Goal: Task Accomplishment & Management: Complete application form

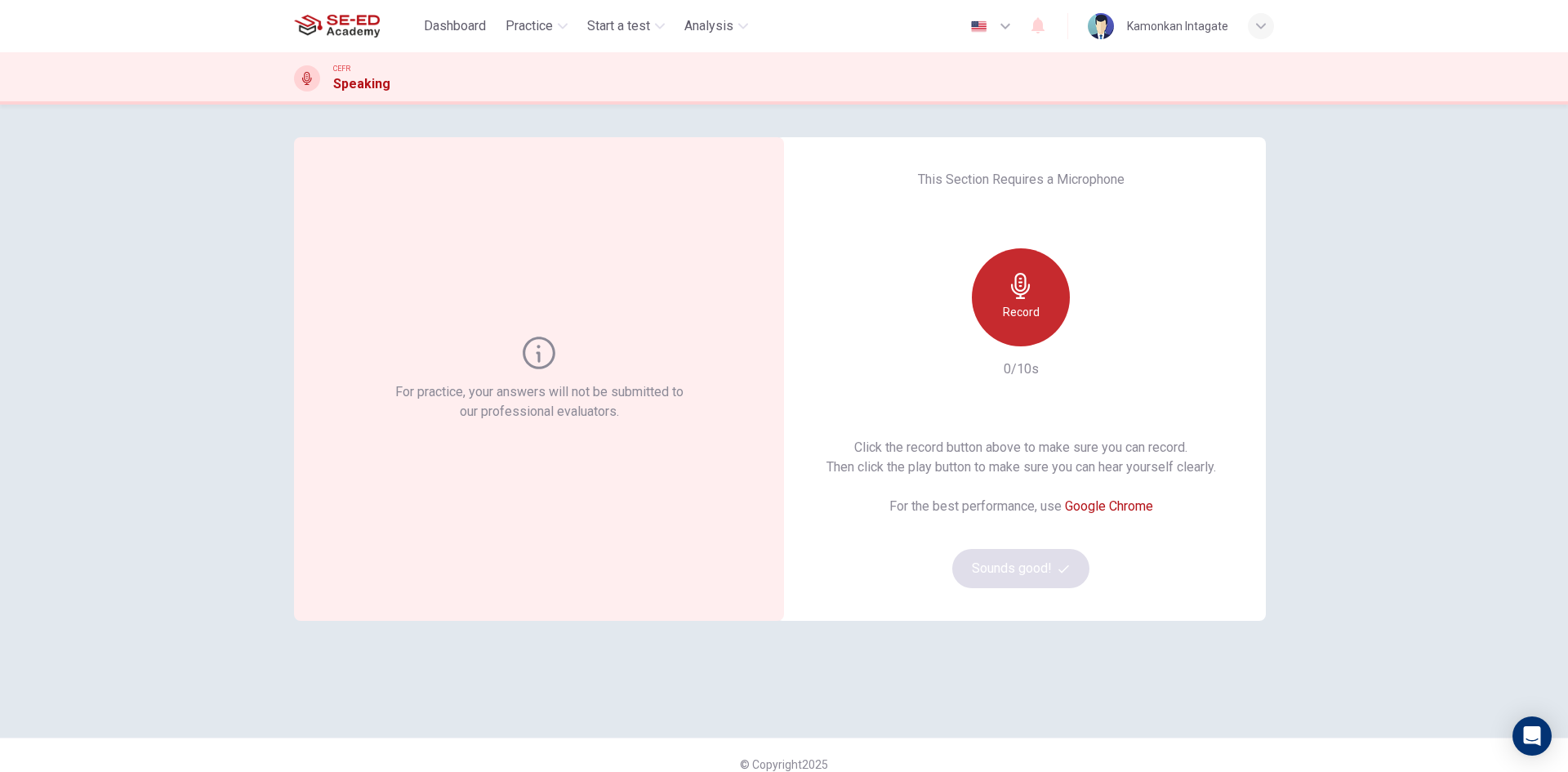
click at [1024, 305] on h6 "Record" at bounding box center [1021, 312] width 37 height 20
click at [1103, 330] on div "button" at bounding box center [1096, 333] width 26 height 26
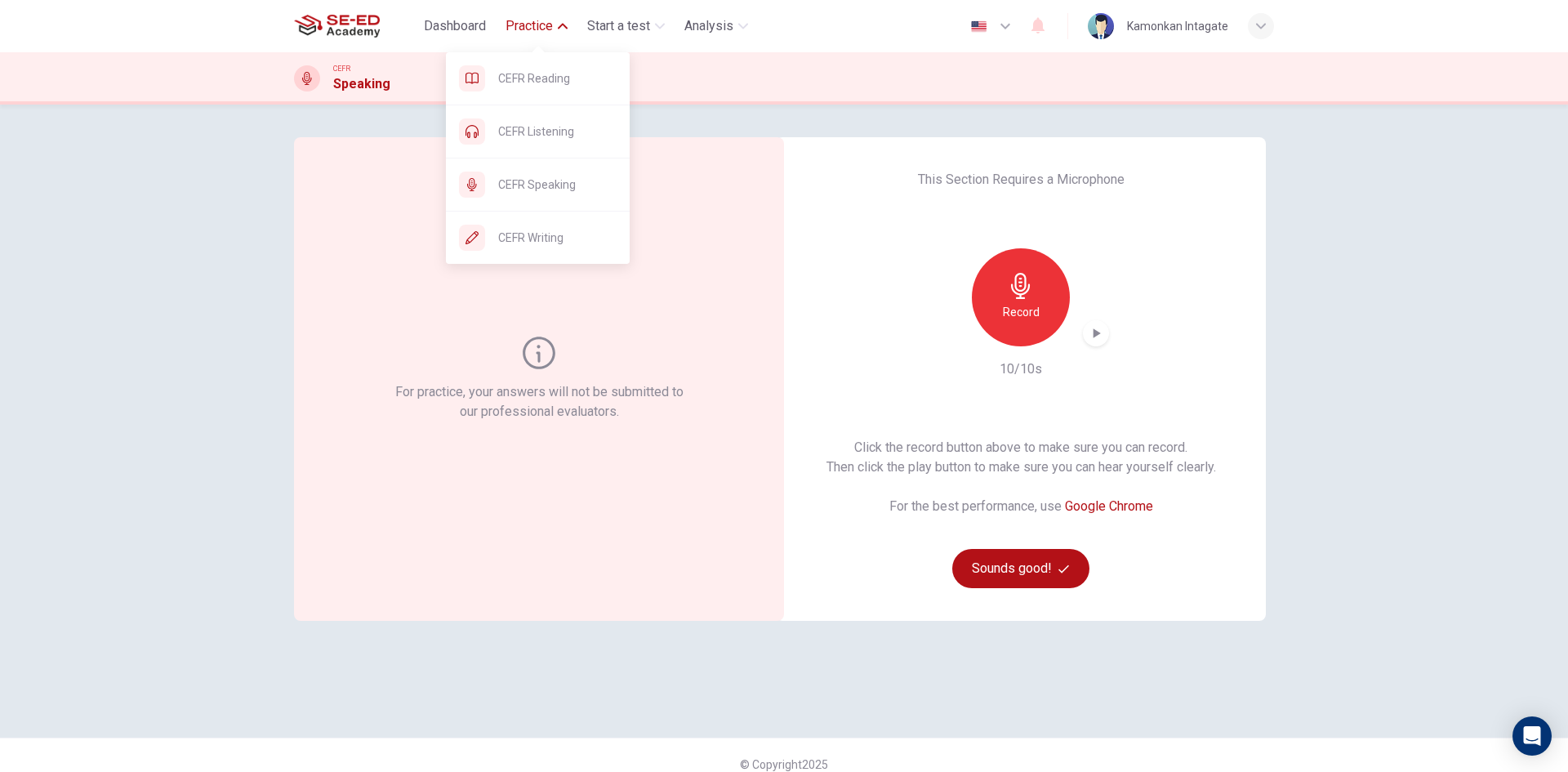
drag, startPoint x: 530, startPoint y: 127, endPoint x: 863, endPoint y: 134, distance: 333.1
click at [530, 127] on span "CEFR Listening" at bounding box center [557, 132] width 118 height 20
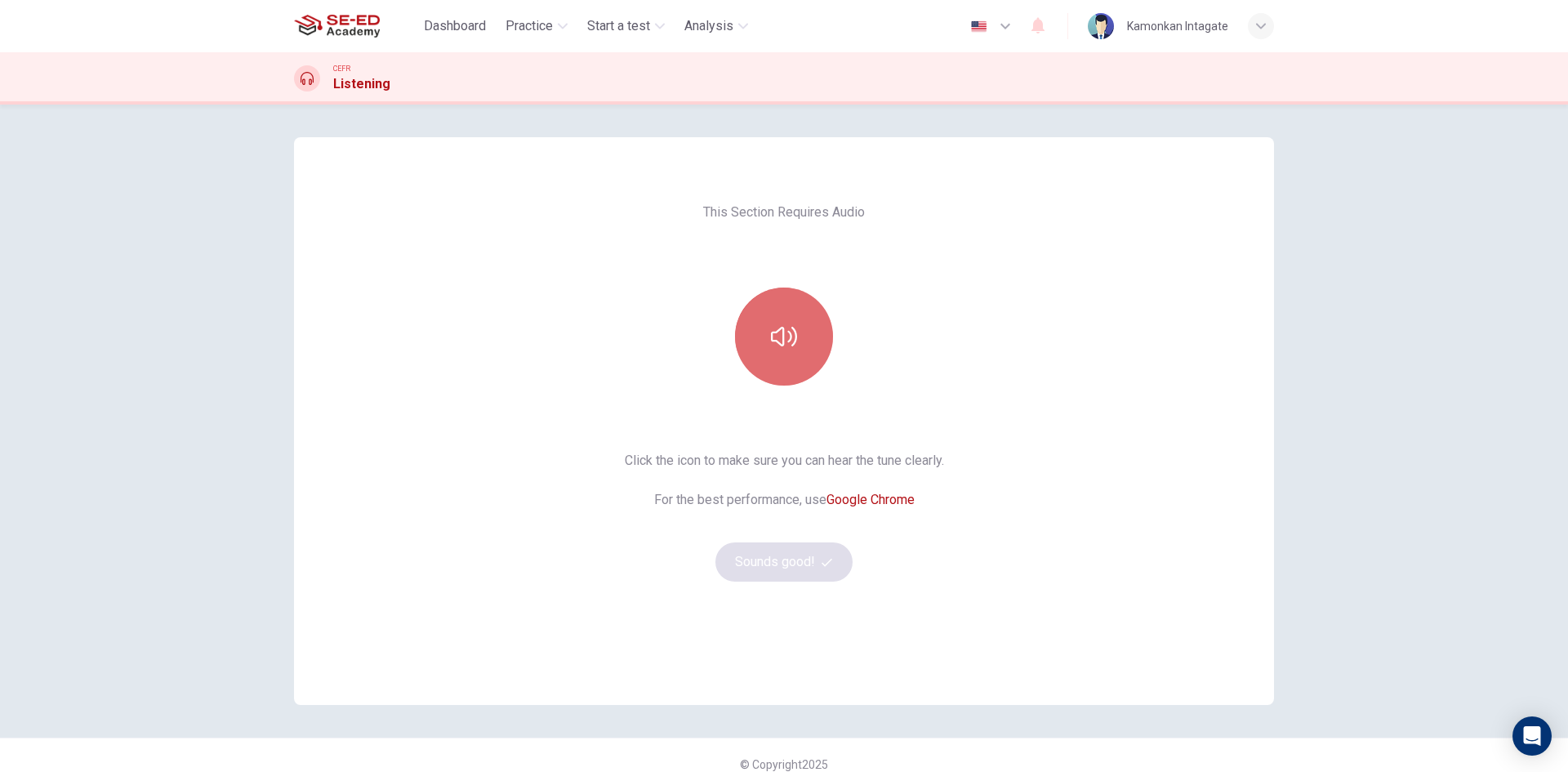
click at [784, 330] on icon "button" at bounding box center [784, 337] width 26 height 26
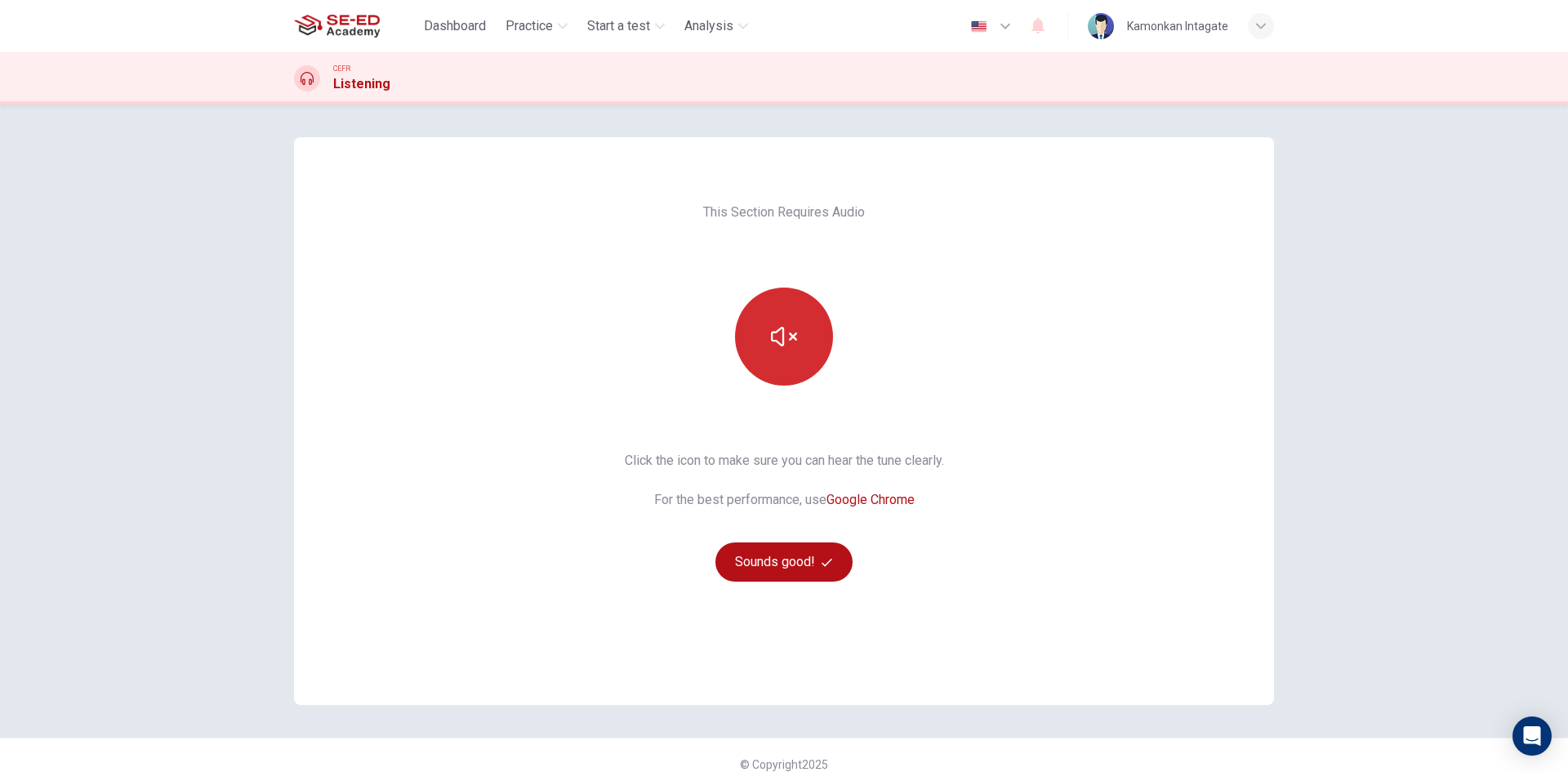
click at [789, 360] on button "button" at bounding box center [784, 337] width 98 height 98
click at [811, 555] on button "Sounds good!" at bounding box center [784, 561] width 137 height 39
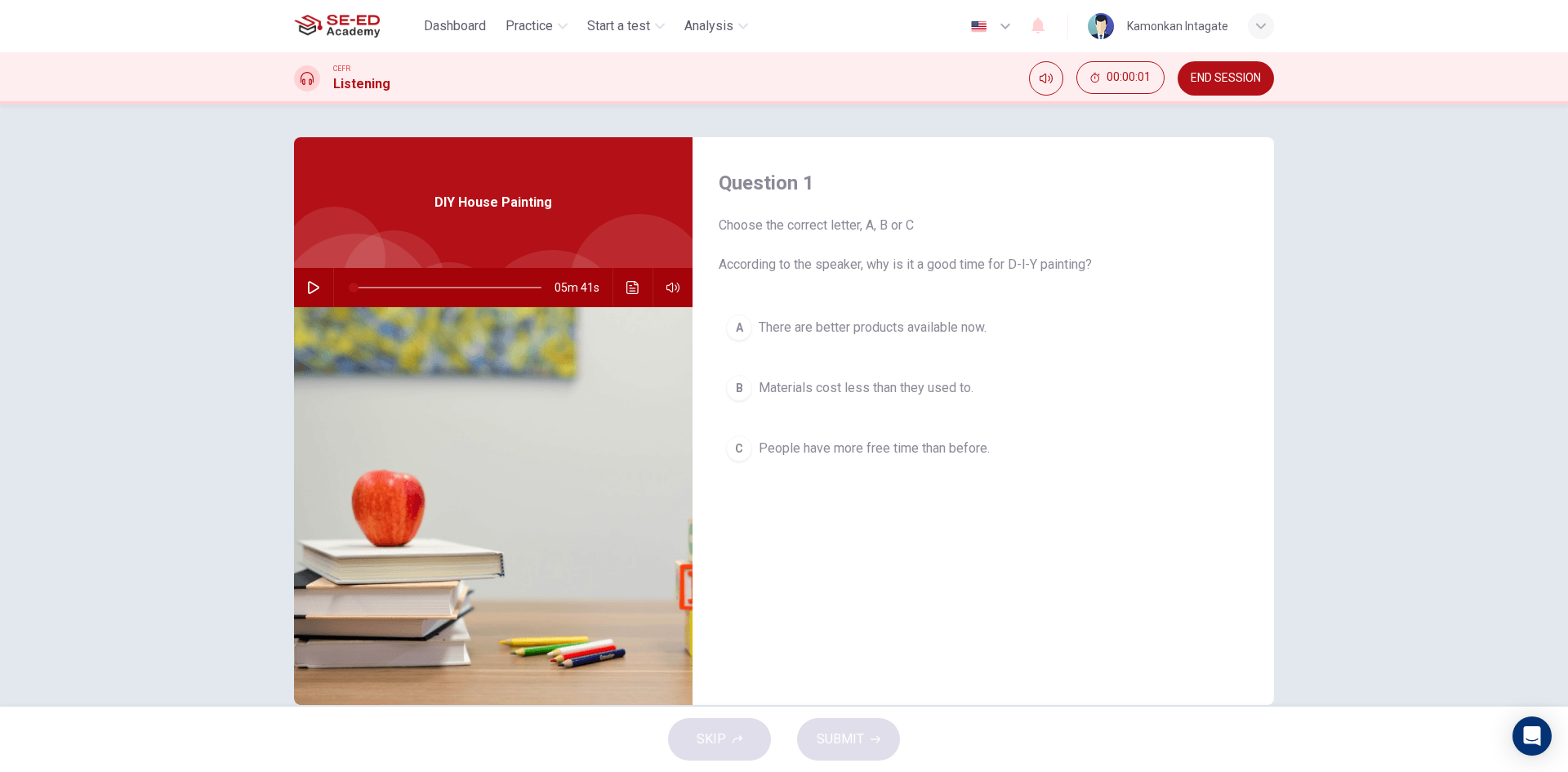
click at [314, 274] on button "button" at bounding box center [314, 287] width 26 height 39
click at [636, 286] on button "Click to see the audio transcription" at bounding box center [633, 287] width 26 height 39
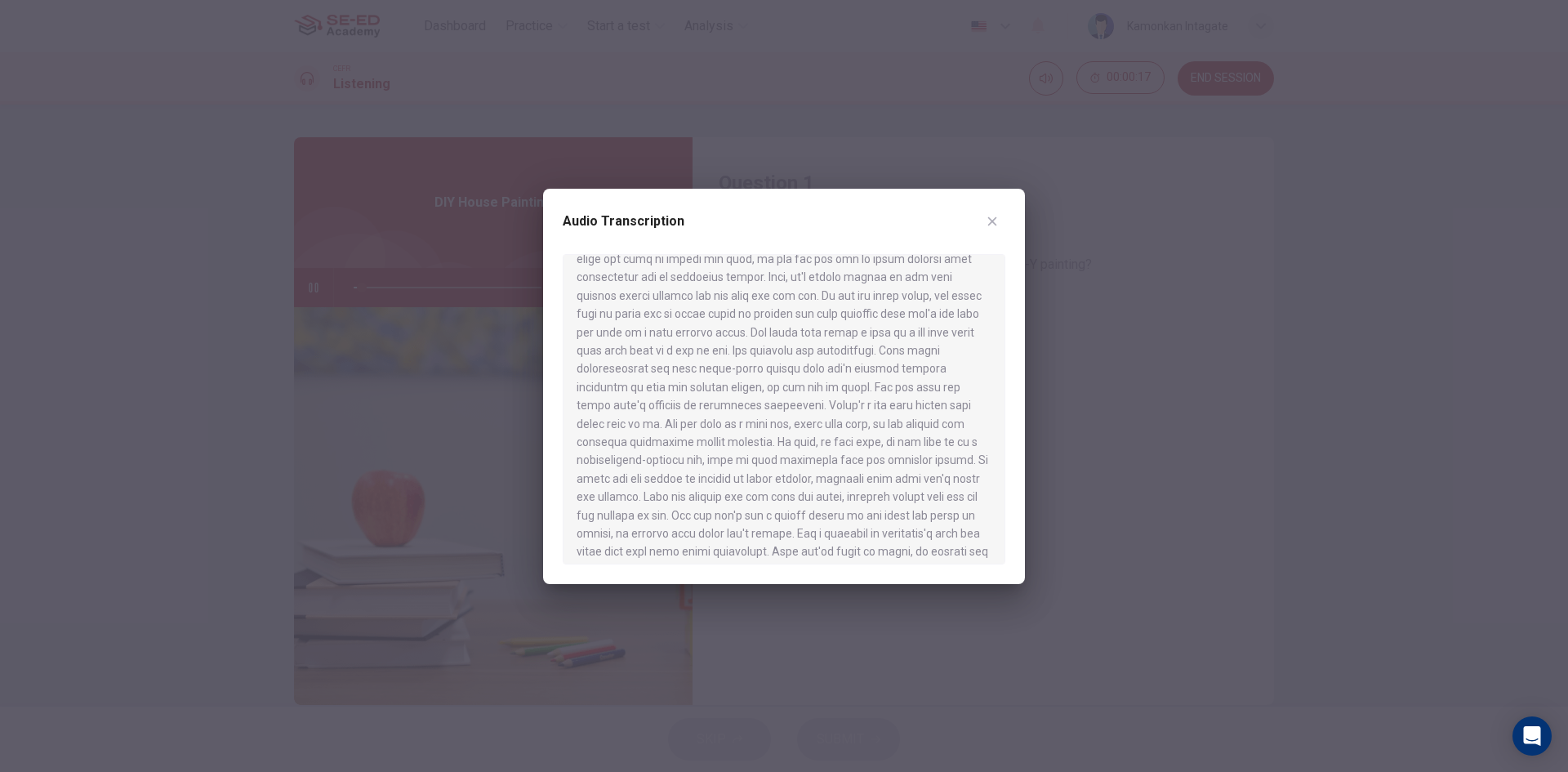
scroll to position [491, 0]
click at [991, 221] on icon "button" at bounding box center [992, 221] width 13 height 13
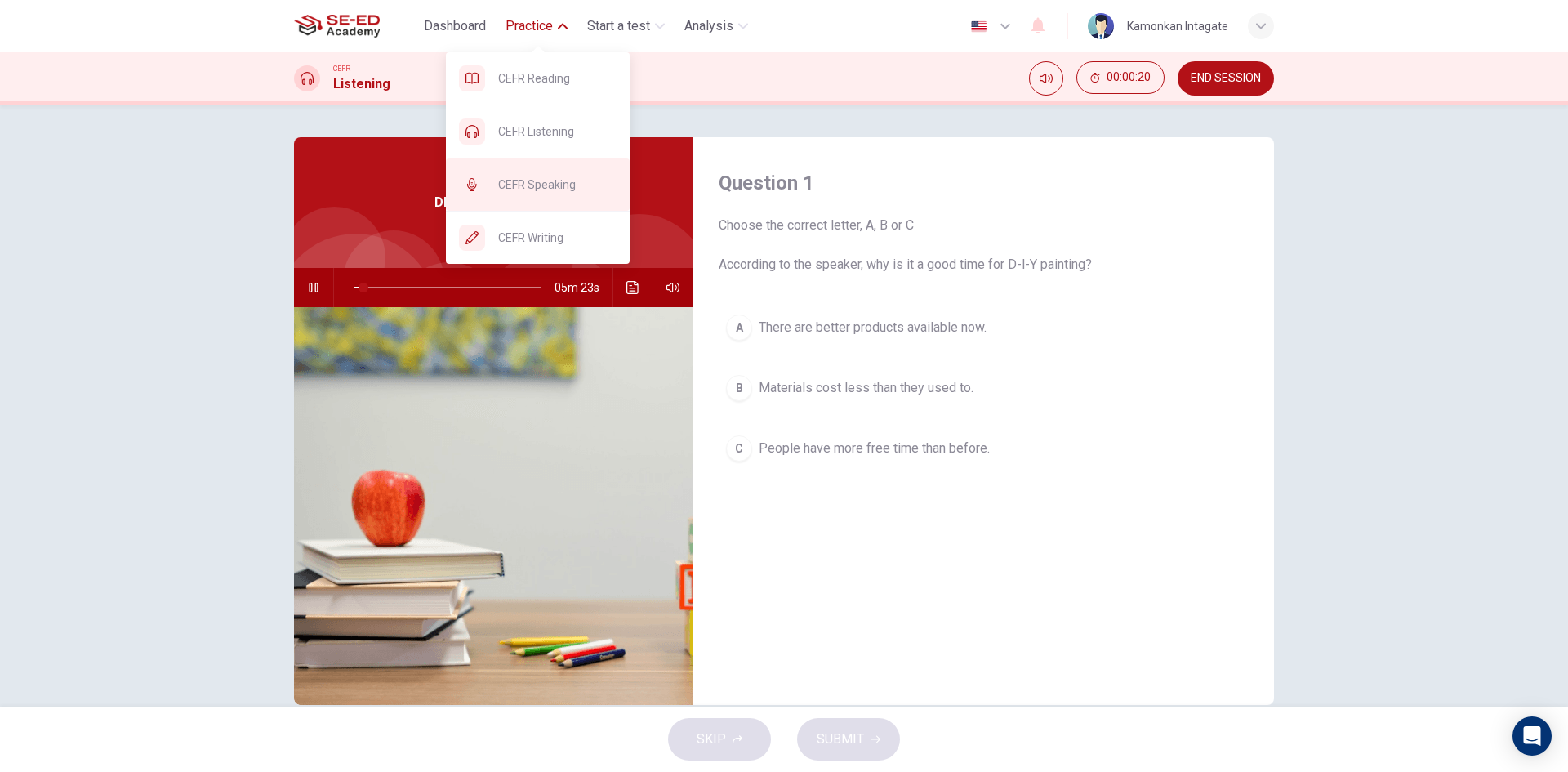
type input "6"
click at [550, 203] on div "CEFR Speaking" at bounding box center [537, 185] width 184 height 53
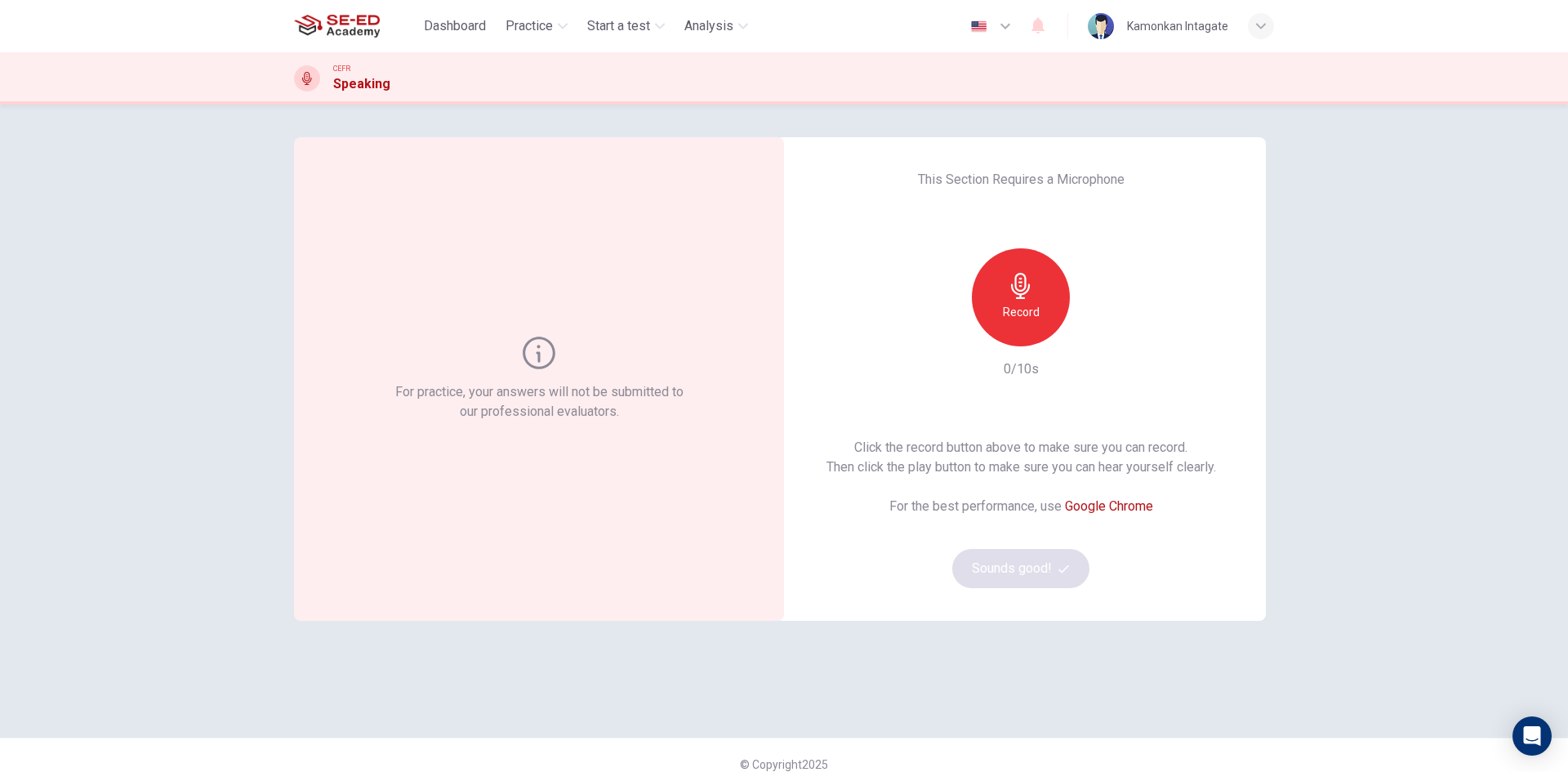
click at [1020, 288] on icon "button" at bounding box center [1021, 286] width 26 height 26
click at [1093, 331] on icon "button" at bounding box center [1096, 334] width 7 height 10
click at [1072, 564] on button "Sounds good!" at bounding box center [1021, 568] width 137 height 39
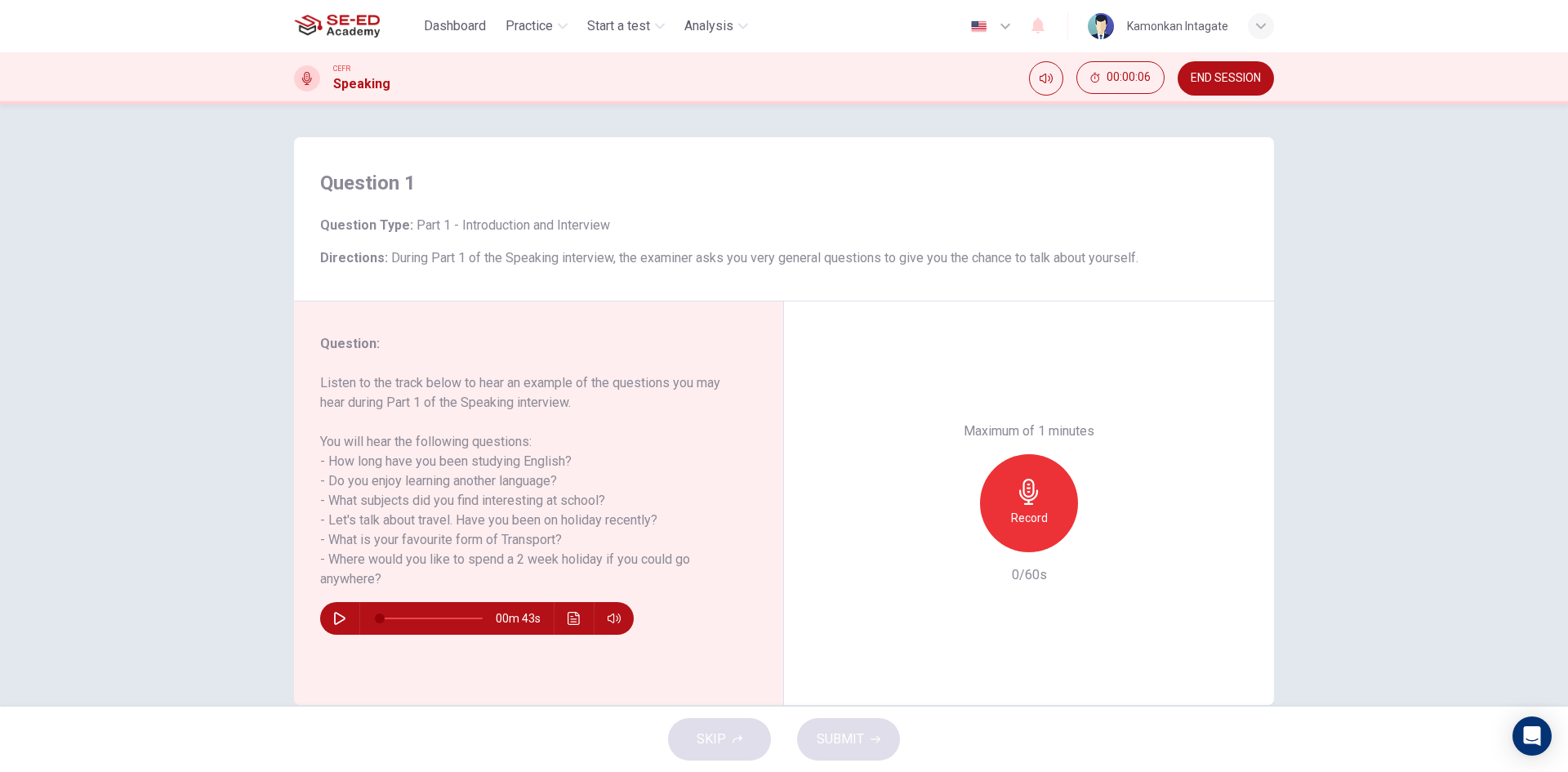
drag, startPoint x: 342, startPoint y: 481, endPoint x: 472, endPoint y: 471, distance: 130.4
click at [472, 471] on h6 "Listen to the track below to hear an example of the questions you may hear duri…" at bounding box center [528, 481] width 417 height 216
click at [471, 482] on h6 "Listen to the track below to hear an example of the questions you may hear duri…" at bounding box center [528, 481] width 417 height 216
drag, startPoint x: 388, startPoint y: 498, endPoint x: 408, endPoint y: 496, distance: 20.1
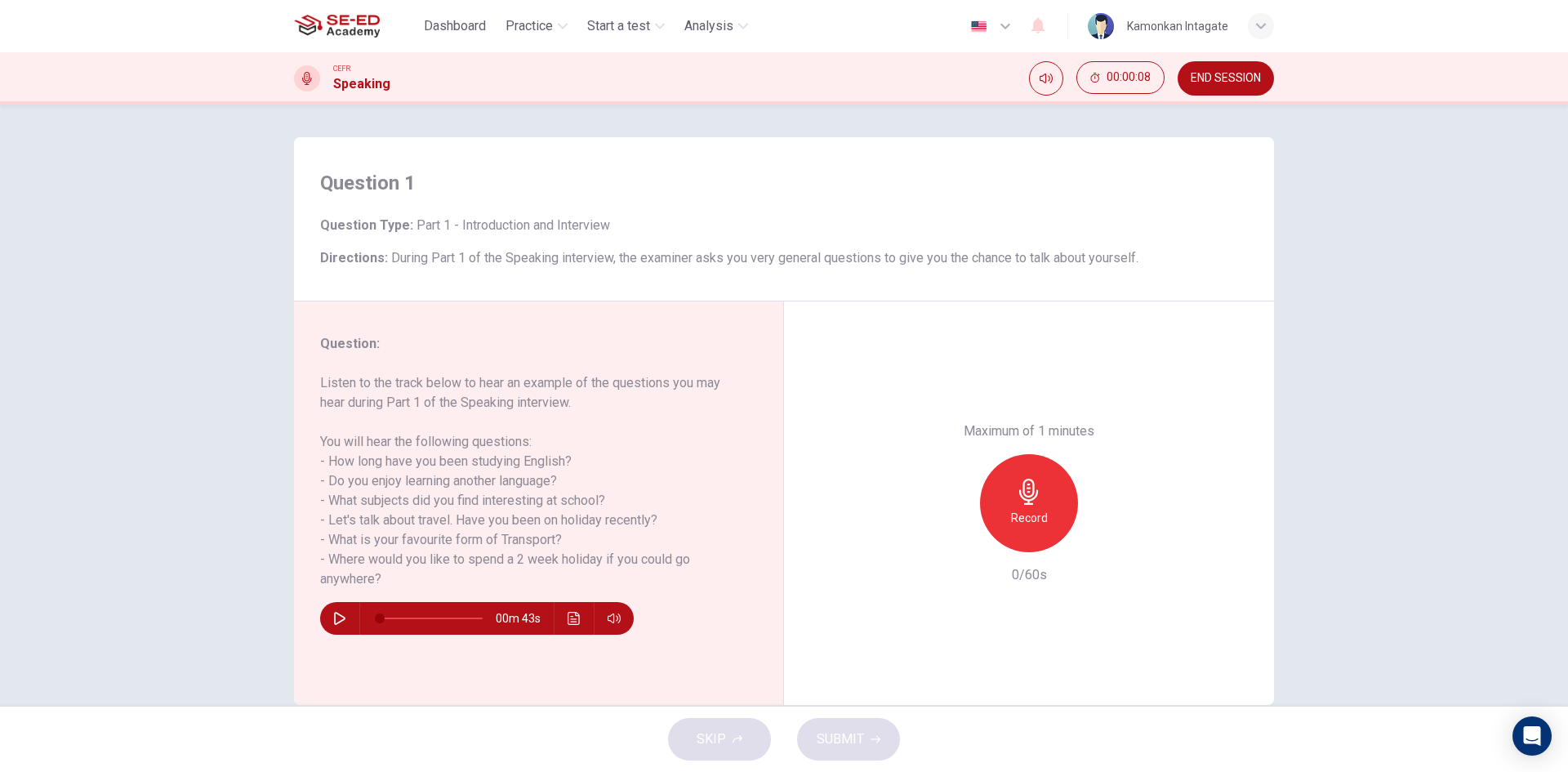
click at [408, 496] on h6 "Listen to the track below to hear an example of the questions you may hear duri…" at bounding box center [528, 481] width 417 height 216
drag, startPoint x: 335, startPoint y: 501, endPoint x: 368, endPoint y: 501, distance: 33.0
click at [368, 501] on h6 "Listen to the track below to hear an example of the questions you may hear duri…" at bounding box center [528, 481] width 417 height 216
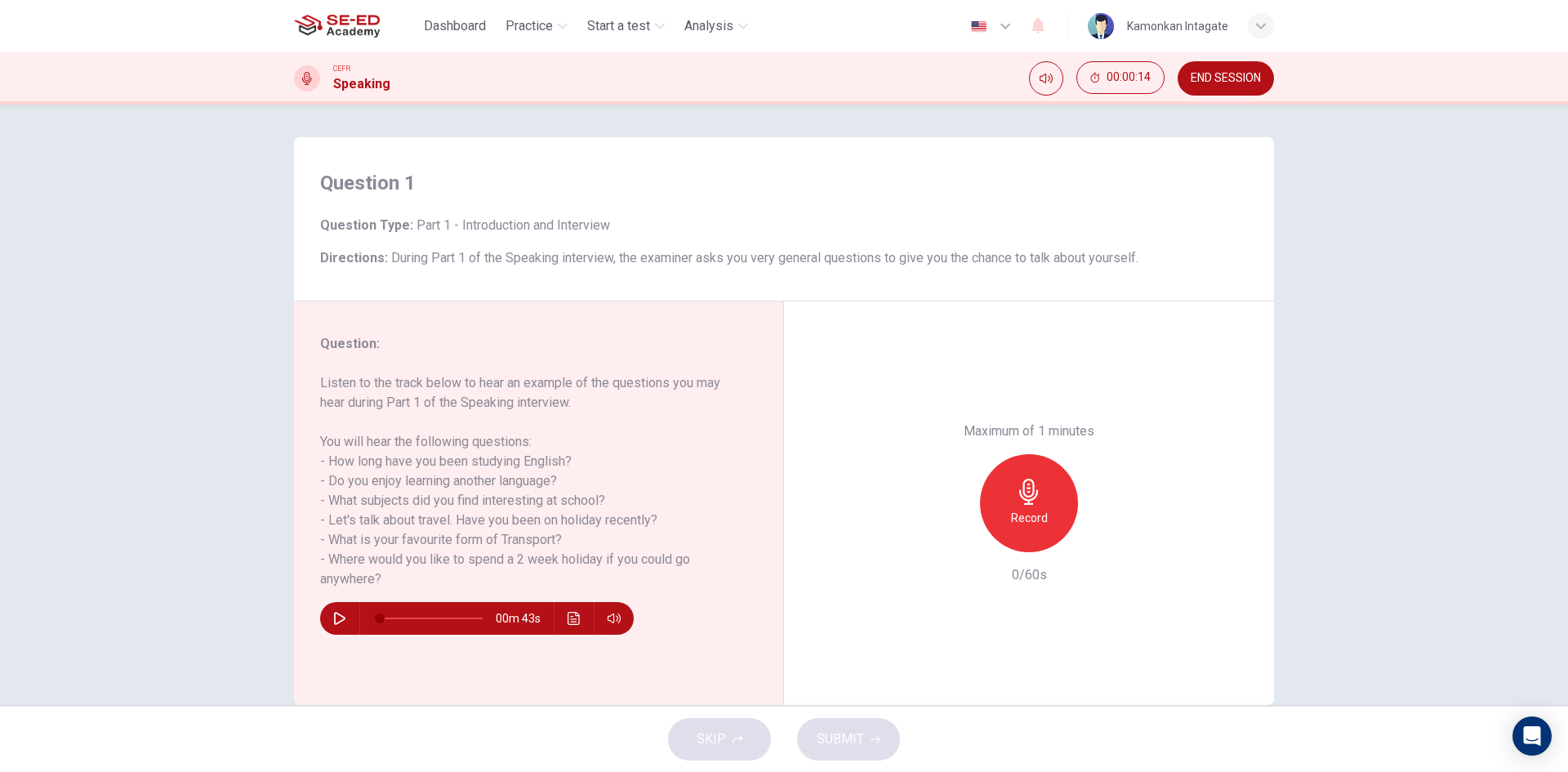
click at [345, 503] on h6 "Listen to the track below to hear an example of the questions you may hear duri…" at bounding box center [528, 481] width 417 height 216
drag, startPoint x: 380, startPoint y: 251, endPoint x: 419, endPoint y: 253, distance: 39.1
click at [419, 253] on h6 "Directions : During Part 1 of the Speaking interview, the examiner asks you ver…" at bounding box center [784, 258] width 927 height 20
click at [419, 253] on span "During Part 1 of the Speaking interview, the examiner asks you very general que…" at bounding box center [765, 258] width 748 height 16
click at [335, 620] on icon "button" at bounding box center [340, 618] width 13 height 13
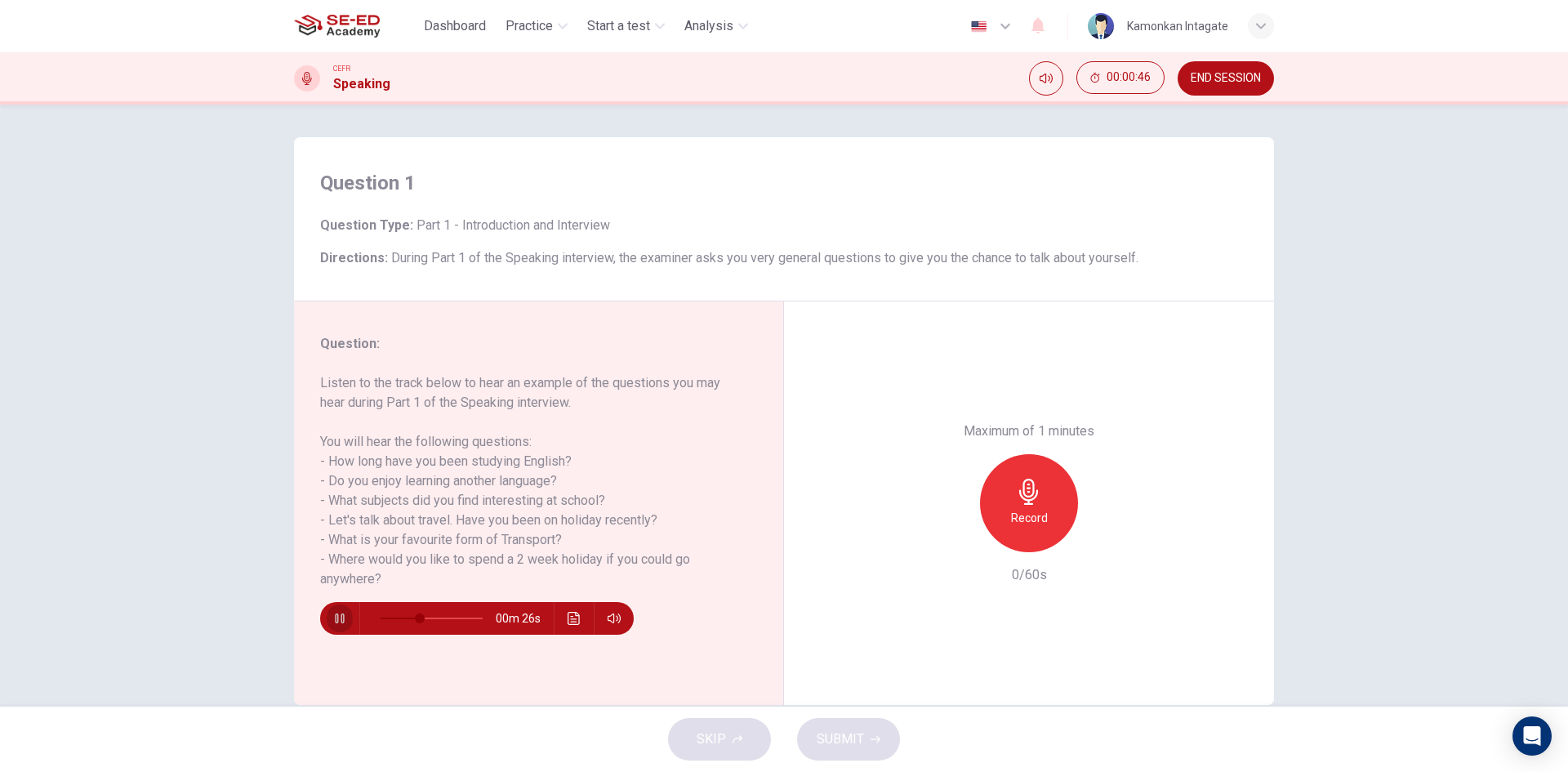
click at [328, 622] on button "button" at bounding box center [340, 618] width 26 height 33
type input "39"
click at [1199, 86] on button "END SESSION" at bounding box center [1225, 78] width 96 height 35
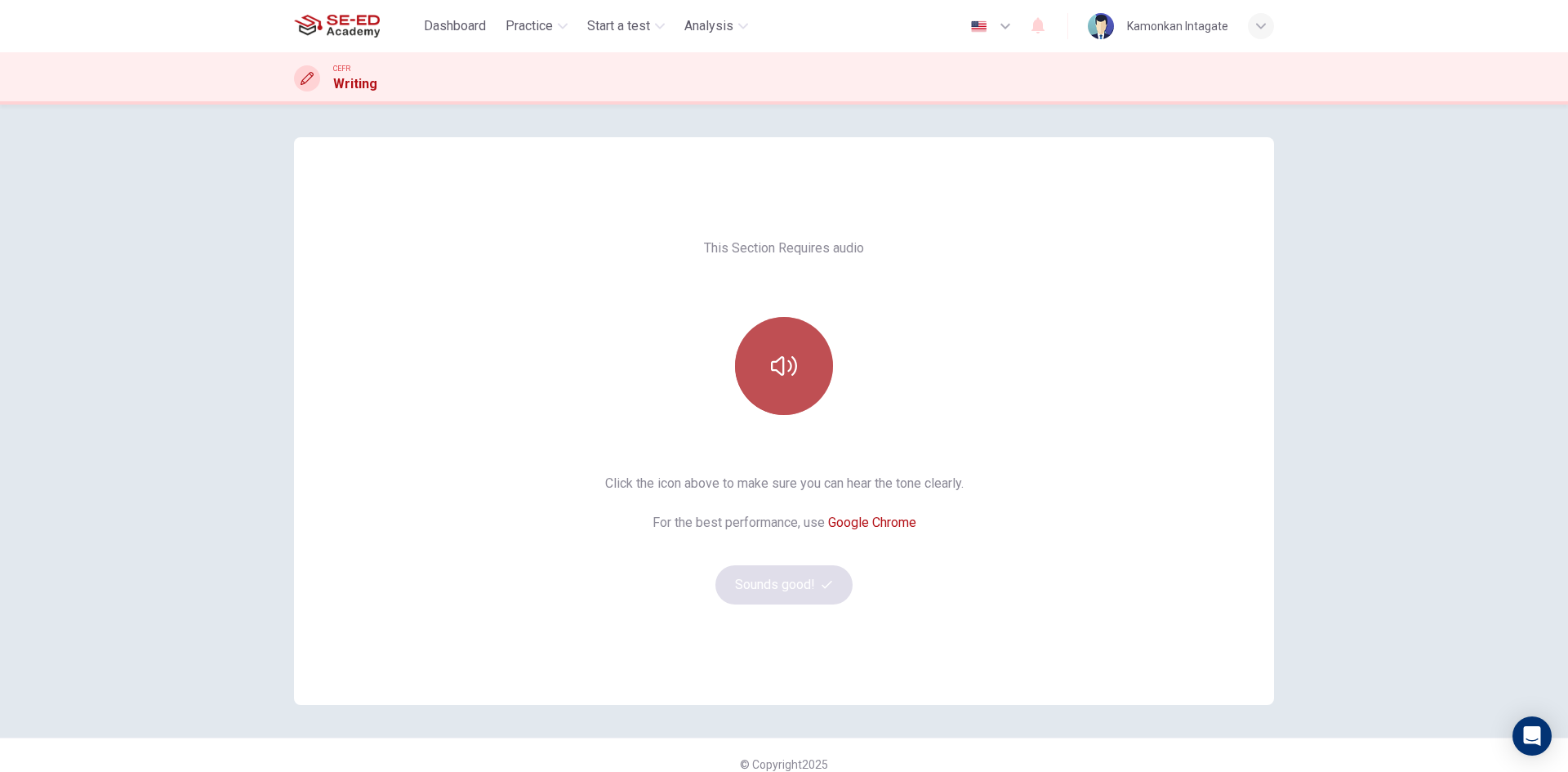
click at [781, 374] on icon "button" at bounding box center [784, 367] width 26 height 20
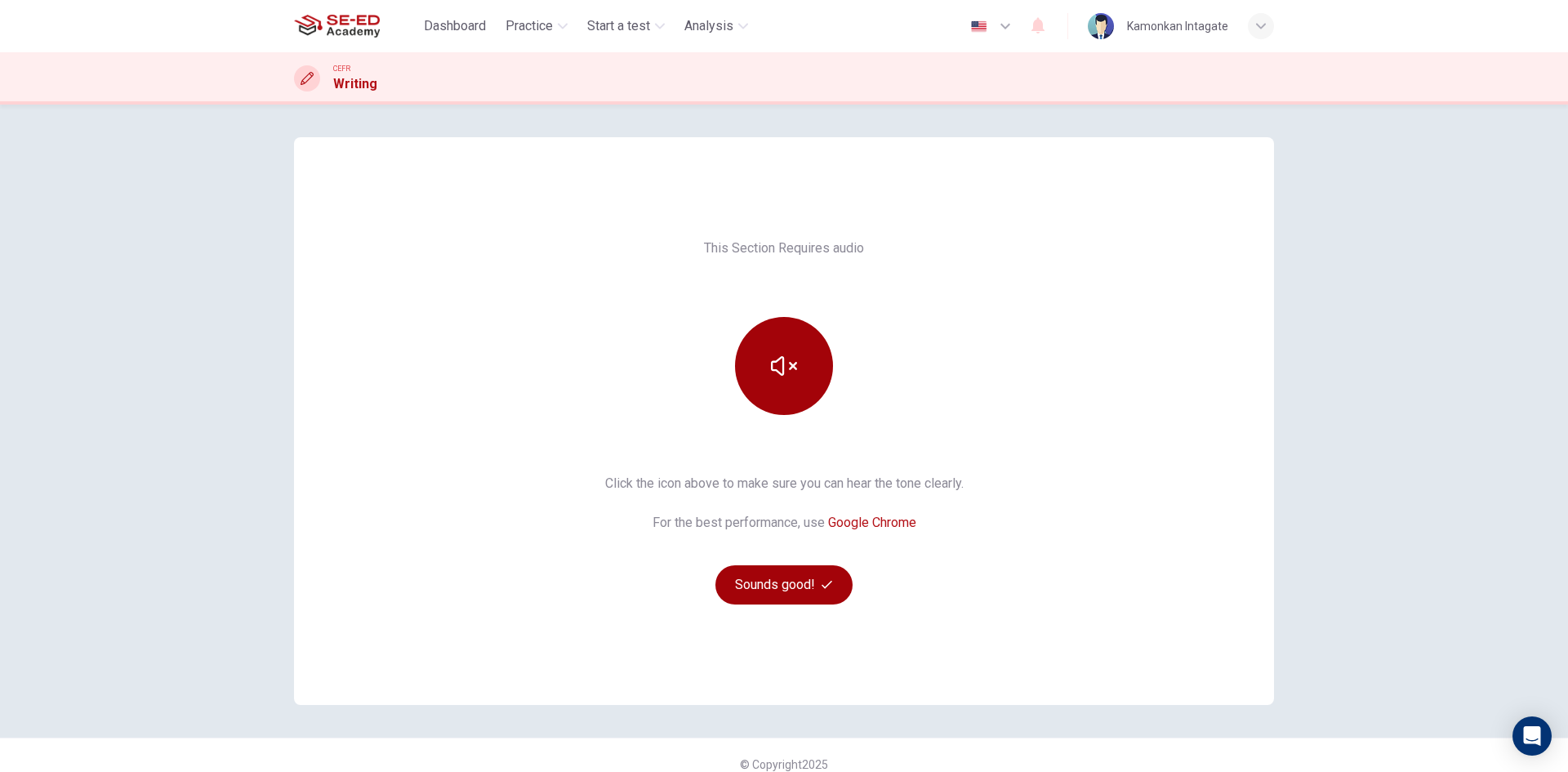
click at [765, 580] on button "Sounds good!" at bounding box center [784, 584] width 137 height 39
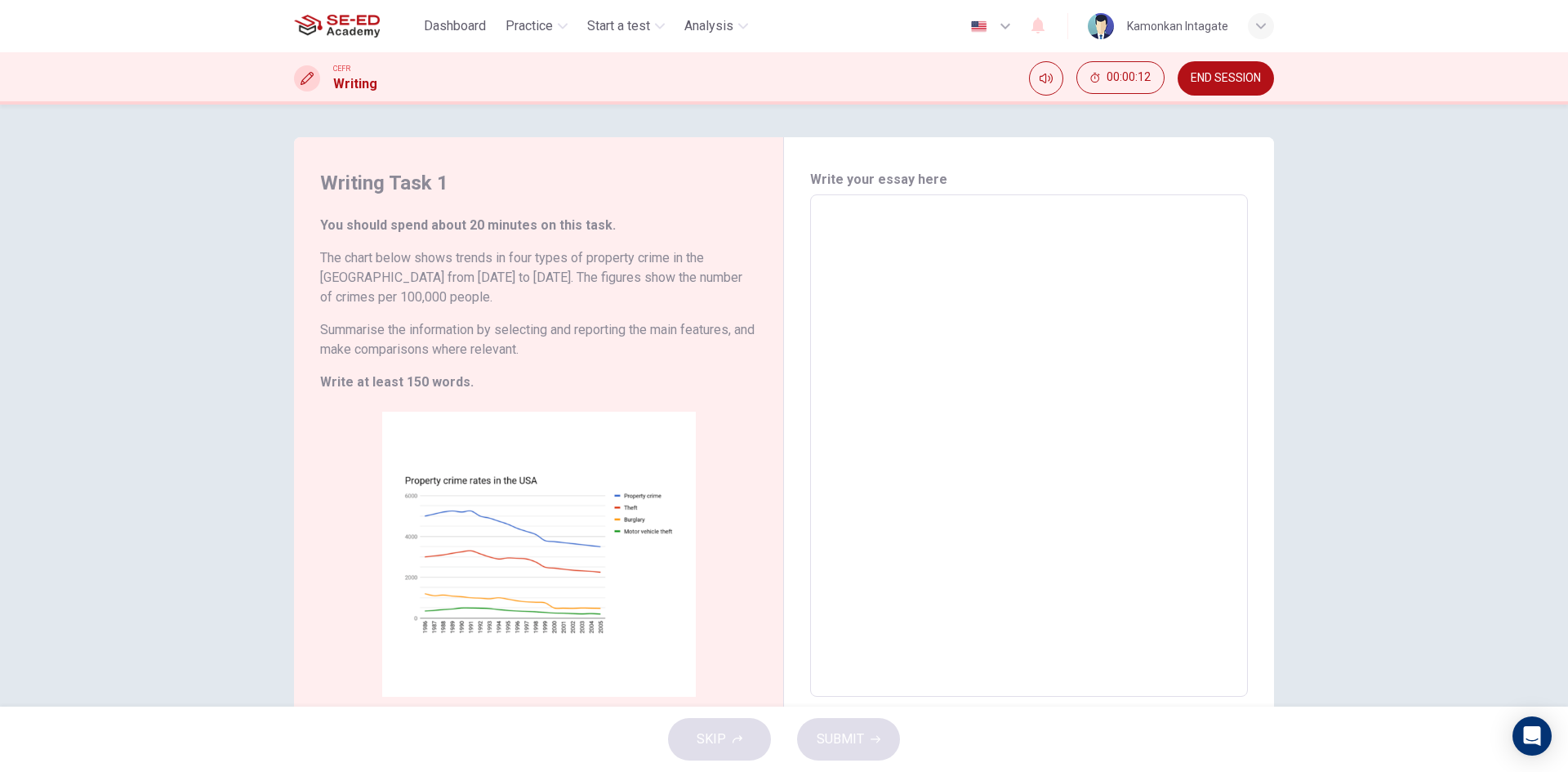
drag, startPoint x: 403, startPoint y: 330, endPoint x: 491, endPoint y: 330, distance: 88.0
click at [491, 330] on h6 "Summarise the information by selecting and reporting the main features, and mak…" at bounding box center [538, 339] width 437 height 39
drag, startPoint x: 534, startPoint y: 357, endPoint x: 401, endPoint y: 354, distance: 133.0
click at [407, 354] on h6 "Summarise the information by selecting and reporting the main features, and mak…" at bounding box center [538, 339] width 437 height 39
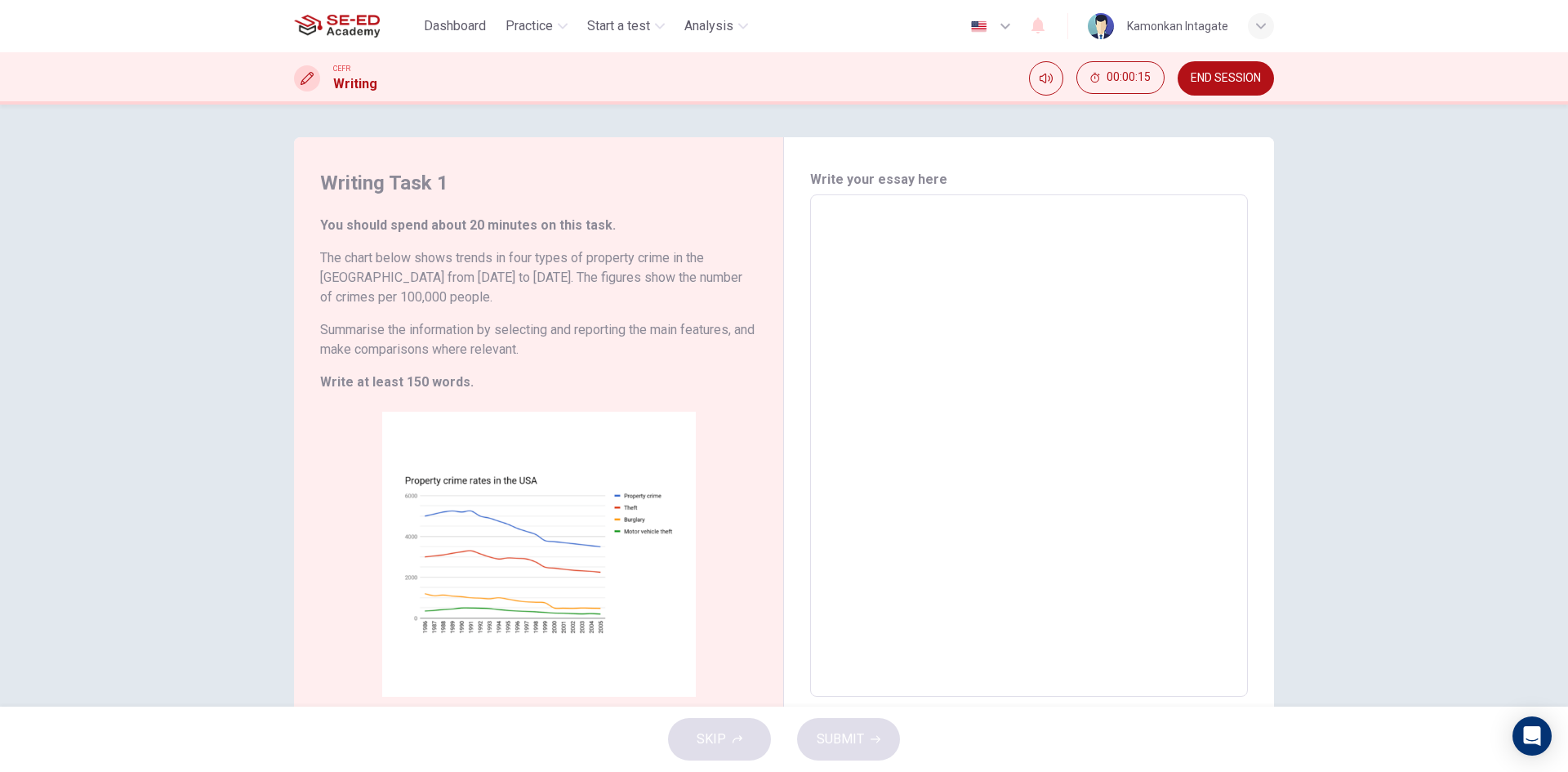
click at [389, 353] on h6 "Summarise the information by selecting and reporting the main features, and mak…" at bounding box center [538, 339] width 437 height 39
click at [368, 343] on h6 "Summarise the information by selecting and reporting the main features, and mak…" at bounding box center [538, 339] width 437 height 39
drag, startPoint x: 336, startPoint y: 333, endPoint x: 523, endPoint y: 381, distance: 193.1
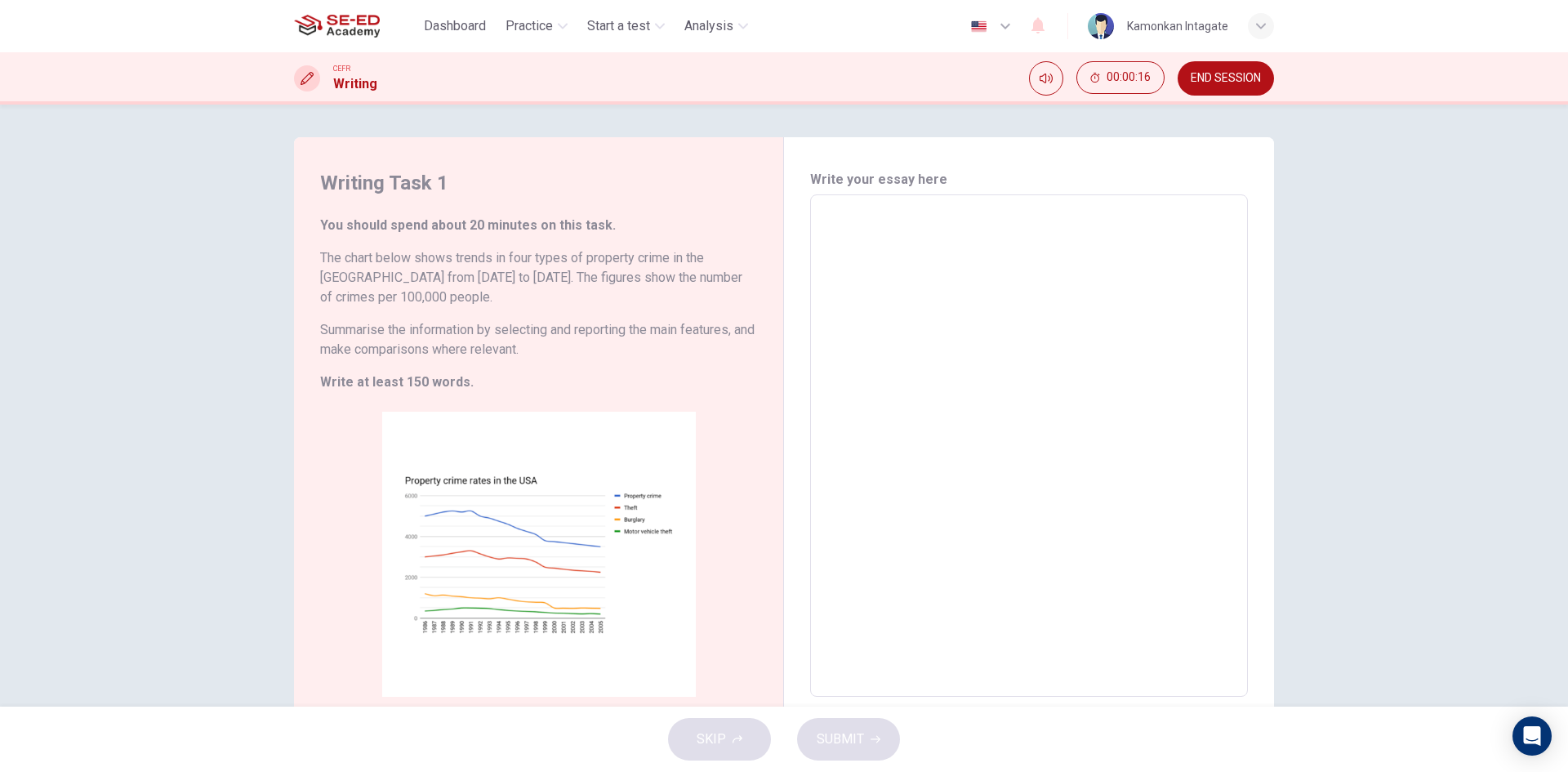
click at [519, 388] on div "You should spend about 20 minutes on this task. The chart below shows trends in…" at bounding box center [538, 304] width 437 height 177
click at [431, 336] on h6 "Summarise the information by selecting and reporting the main features, and mak…" at bounding box center [538, 339] width 437 height 39
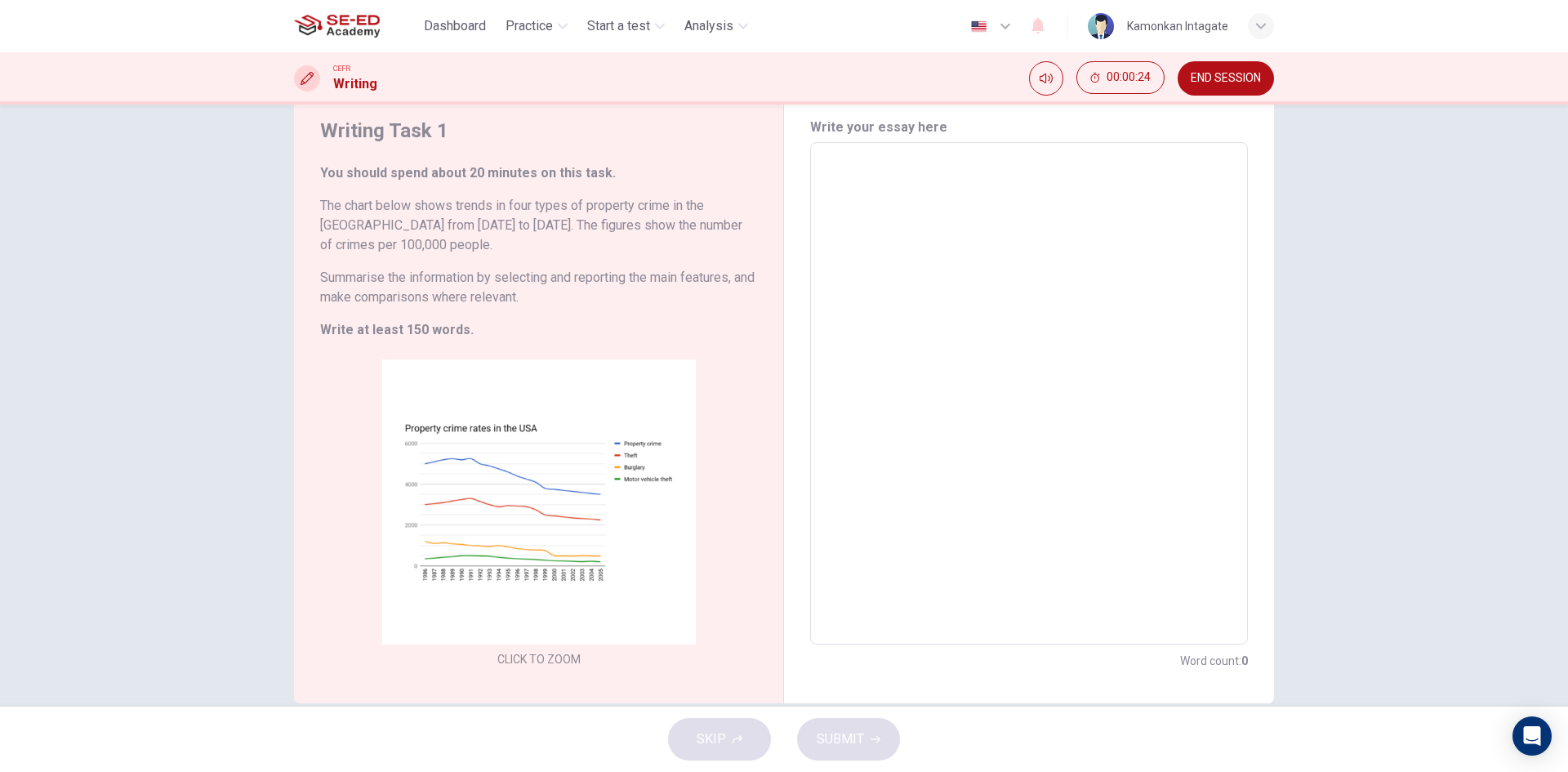
scroll to position [81, 0]
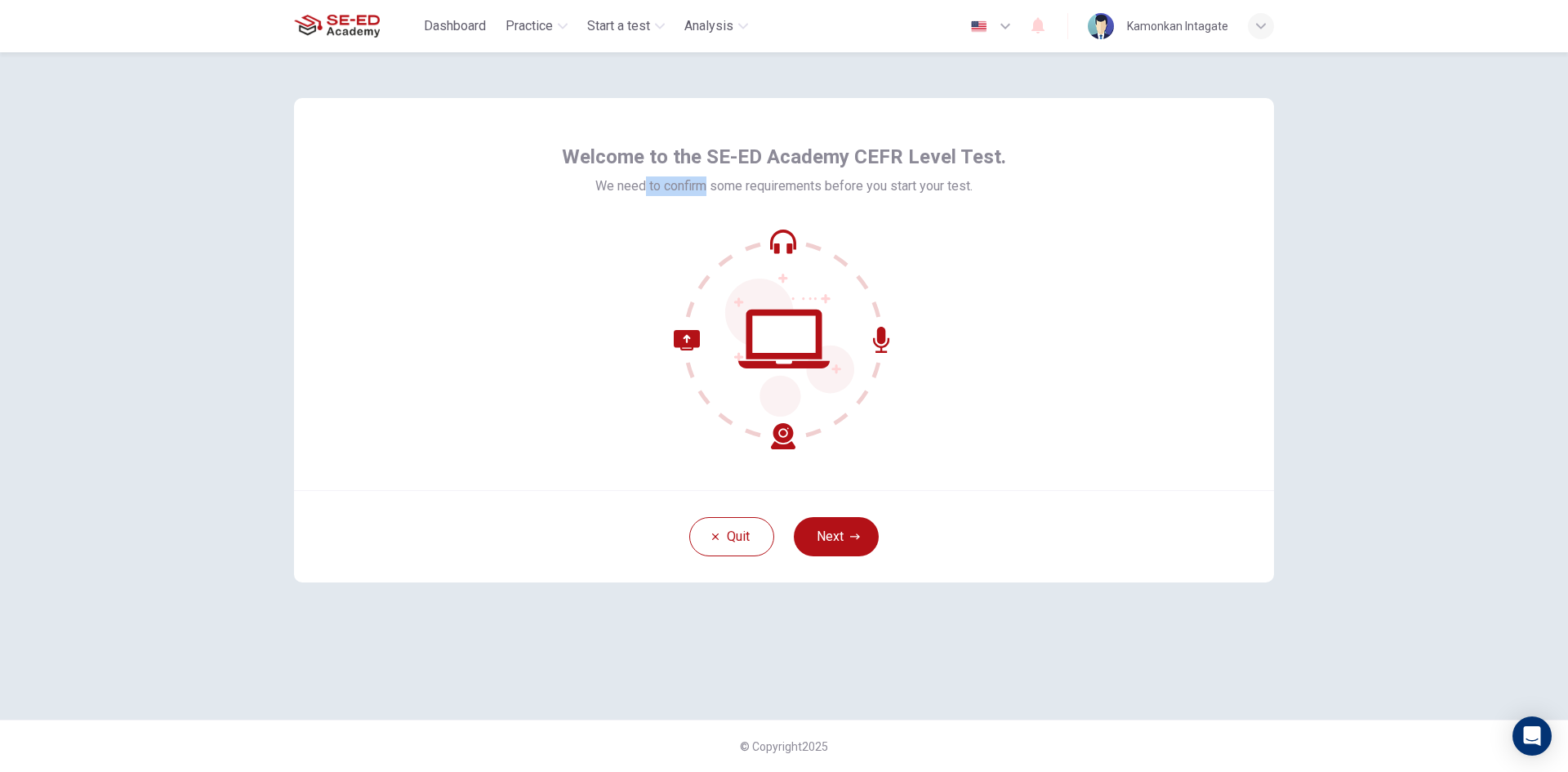
drag, startPoint x: 645, startPoint y: 189, endPoint x: 711, endPoint y: 200, distance: 66.9
click at [710, 200] on div "Welcome to the SE-ED Academy CEFR Level Test. We need to confirm some requireme…" at bounding box center [784, 297] width 444 height 306
click at [820, 194] on span "We need to confirm some requirements before you start your test." at bounding box center [784, 187] width 377 height 20
click at [829, 534] on button "Next" at bounding box center [837, 537] width 85 height 39
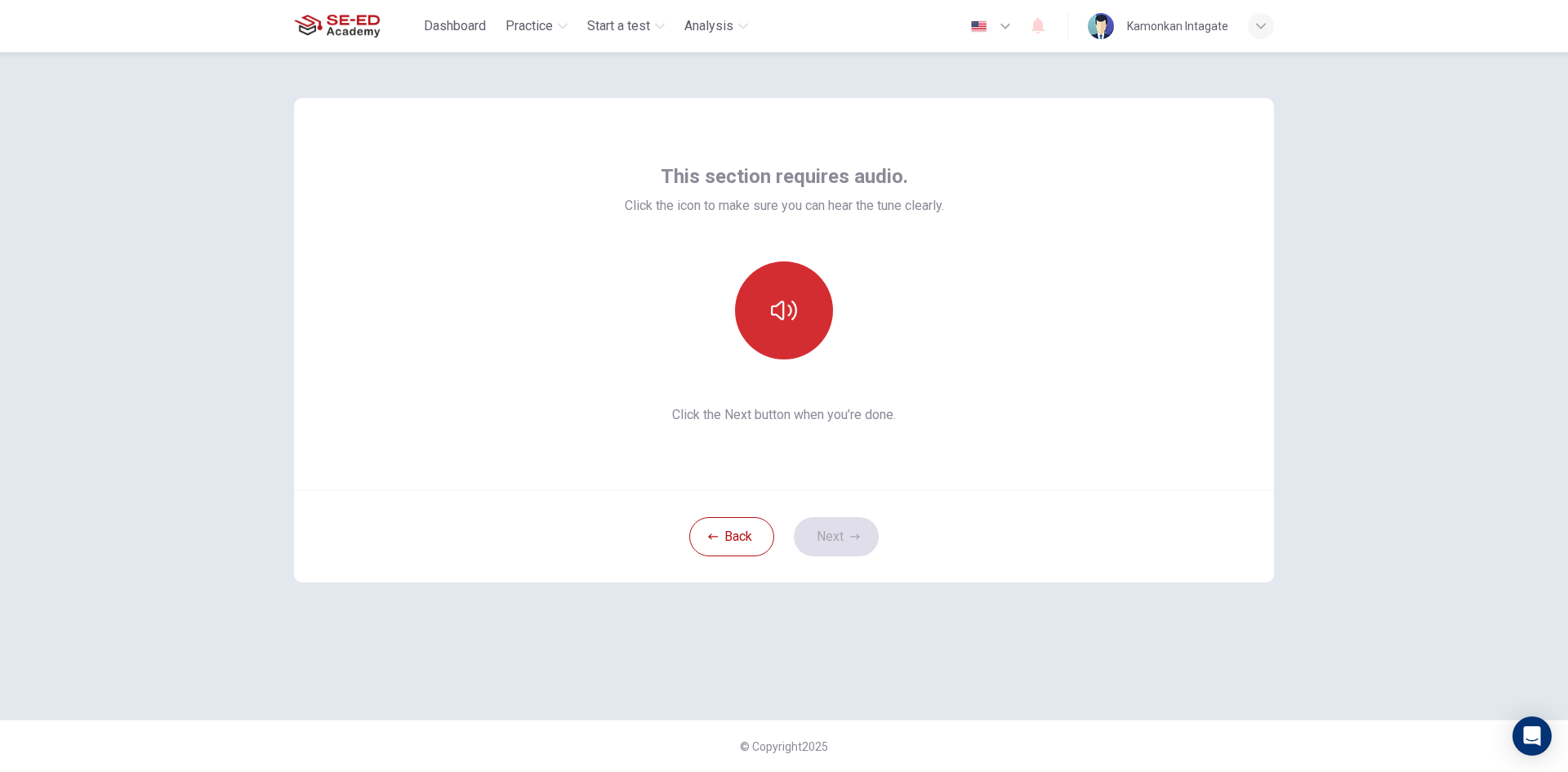
click at [803, 312] on button "button" at bounding box center [784, 310] width 98 height 98
click at [820, 533] on button "Next" at bounding box center [837, 537] width 85 height 39
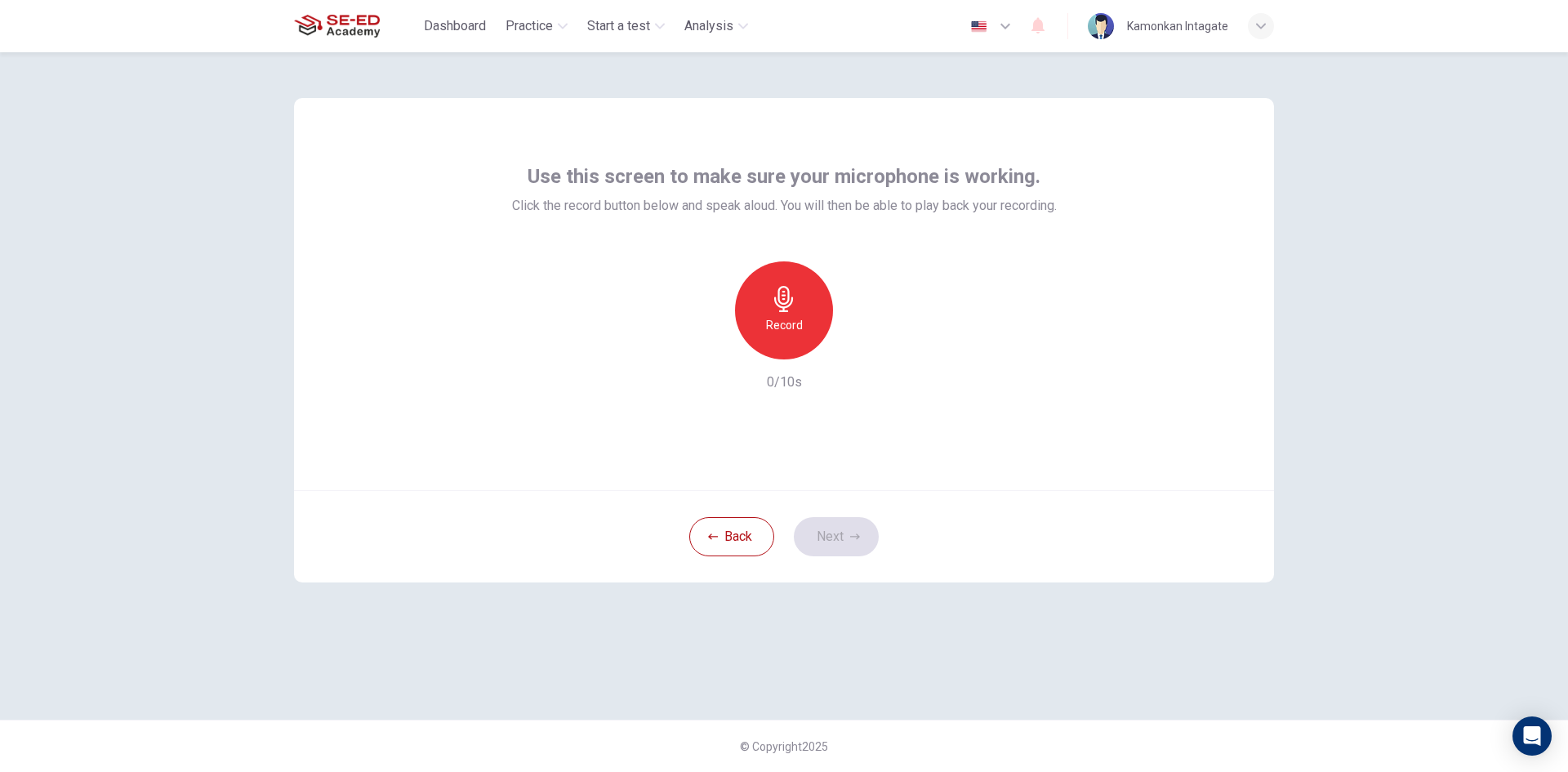
click at [791, 314] on div "Record" at bounding box center [784, 310] width 98 height 98
click at [796, 321] on div "Stop" at bounding box center [784, 310] width 98 height 98
click at [847, 328] on div "Record" at bounding box center [784, 310] width 177 height 98
click at [868, 353] on div "button" at bounding box center [859, 347] width 26 height 26
click at [831, 540] on button "Next" at bounding box center [837, 537] width 85 height 39
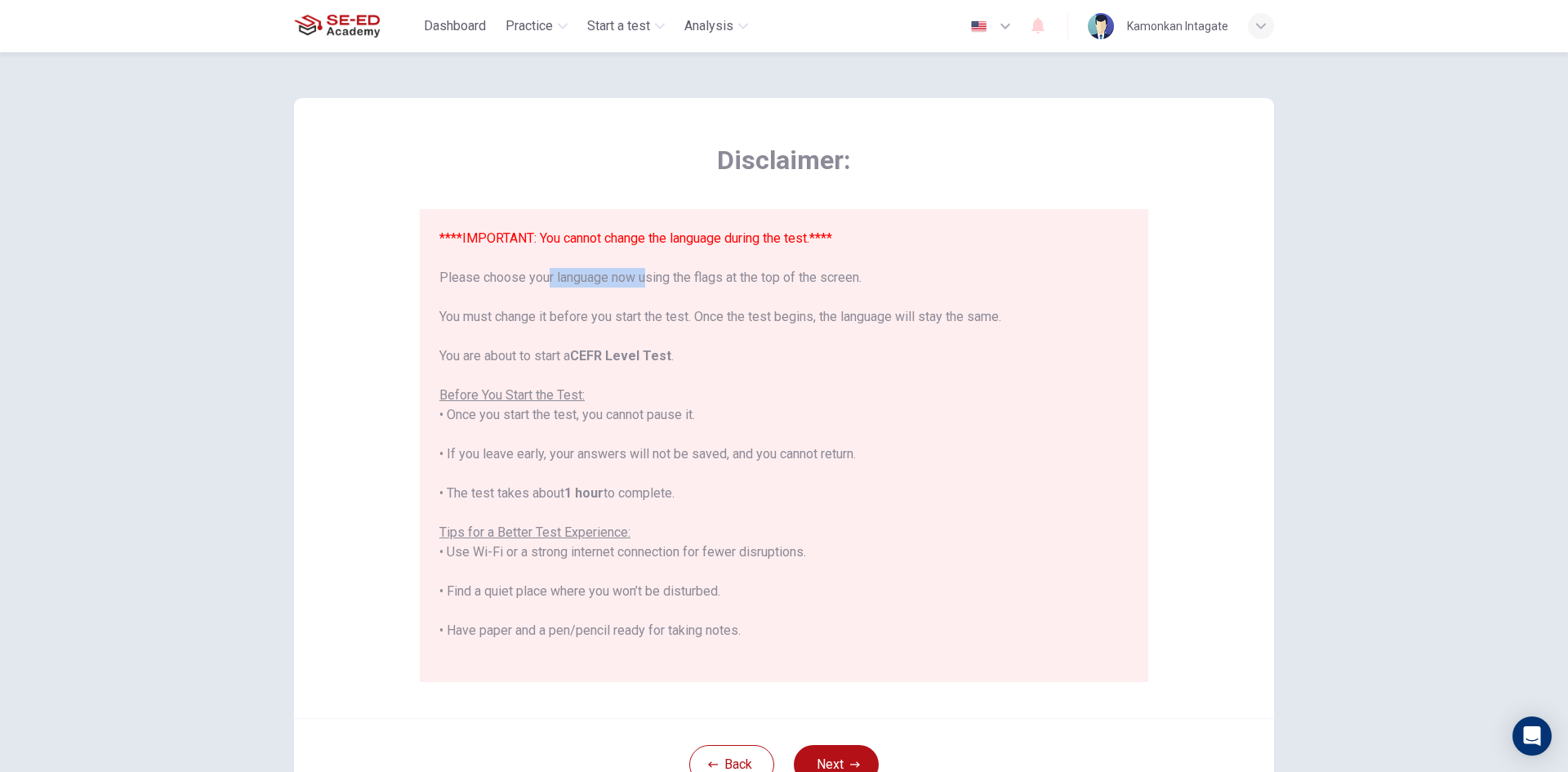
drag, startPoint x: 545, startPoint y: 282, endPoint x: 634, endPoint y: 284, distance: 89.0
click at [634, 284] on div "****IMPORTANT: You cannot change the language during the test.**** Please choos…" at bounding box center [784, 523] width 689 height 588
click at [634, 283] on div "****IMPORTANT: You cannot change the language during the test.**** Please choos…" at bounding box center [784, 523] width 689 height 588
click at [634, 285] on div "****IMPORTANT: You cannot change the language during the test.**** Please choos…" at bounding box center [784, 523] width 689 height 588
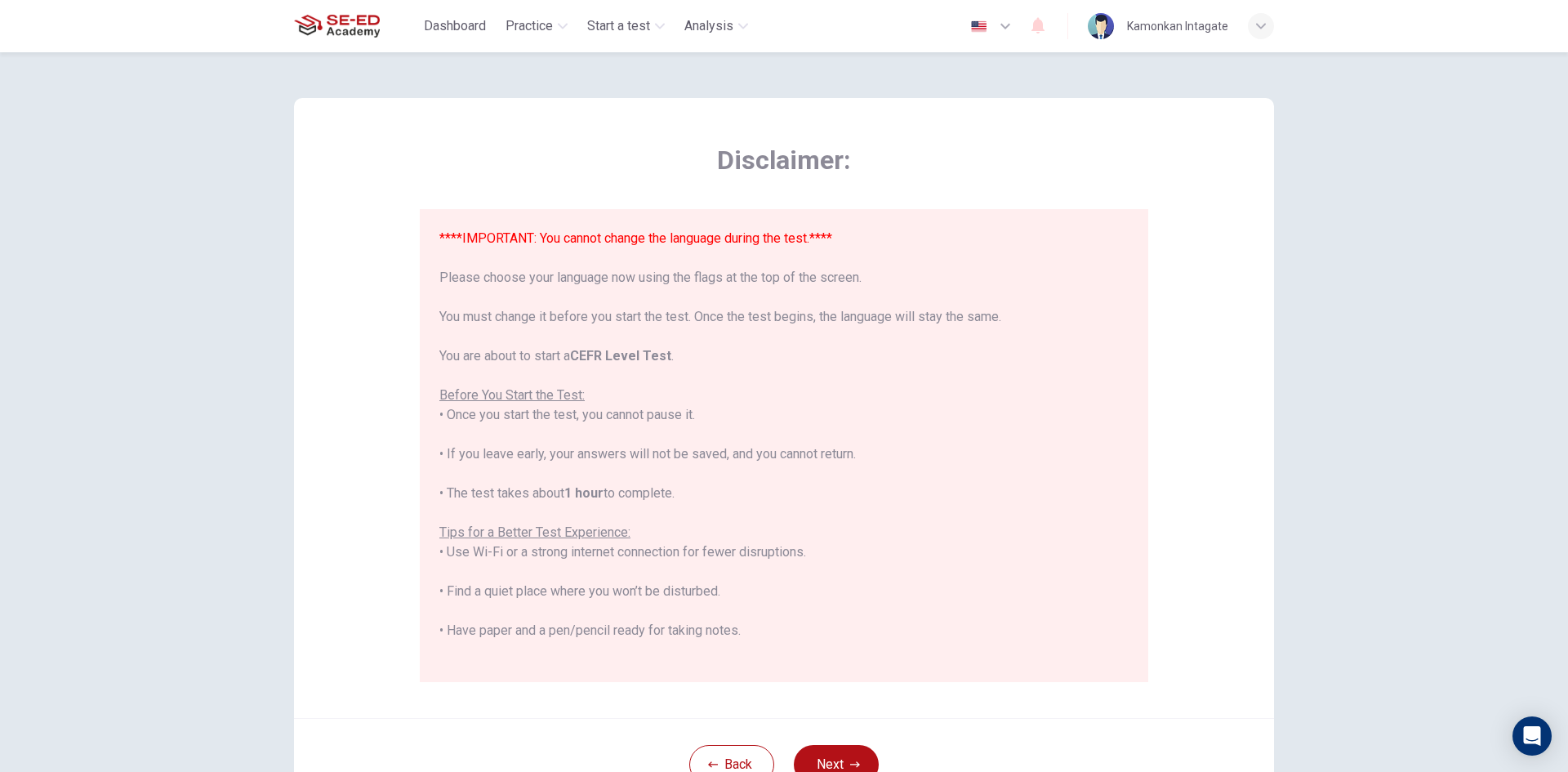
click at [492, 275] on div "****IMPORTANT: You cannot change the language during the test.**** Please choos…" at bounding box center [784, 523] width 689 height 588
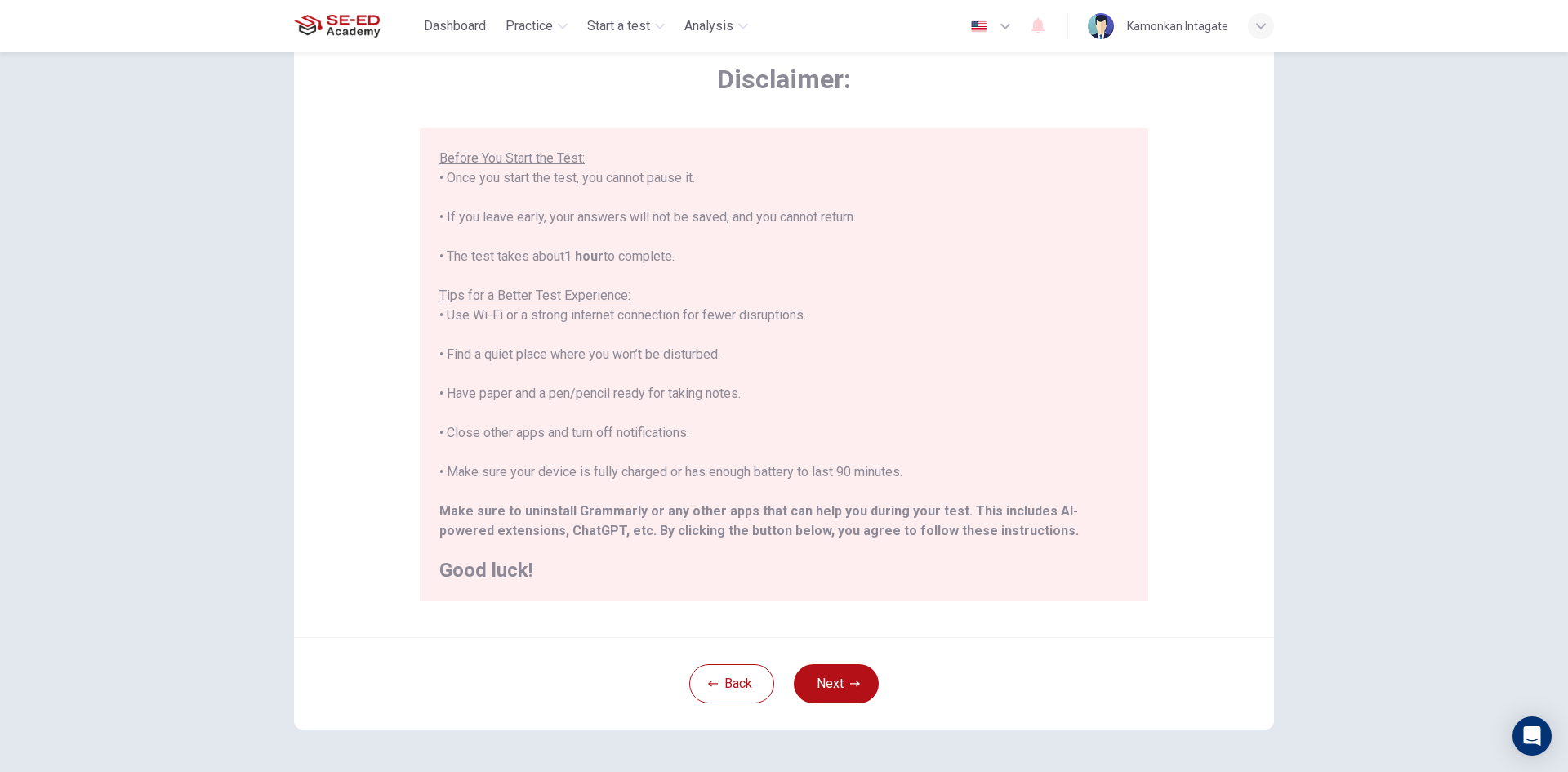
scroll to position [81, 0]
drag, startPoint x: 511, startPoint y: 528, endPoint x: 559, endPoint y: 528, distance: 48.0
click at [550, 528] on b "Make sure to uninstall Grammarly or any other apps that can help you during you…" at bounding box center [759, 520] width 639 height 35
click at [555, 528] on b "Make sure to uninstall Grammarly or any other apps that can help you during you…" at bounding box center [759, 520] width 639 height 35
click at [559, 528] on b "Make sure to uninstall Grammarly or any other apps that can help you during you…" at bounding box center [759, 520] width 639 height 35
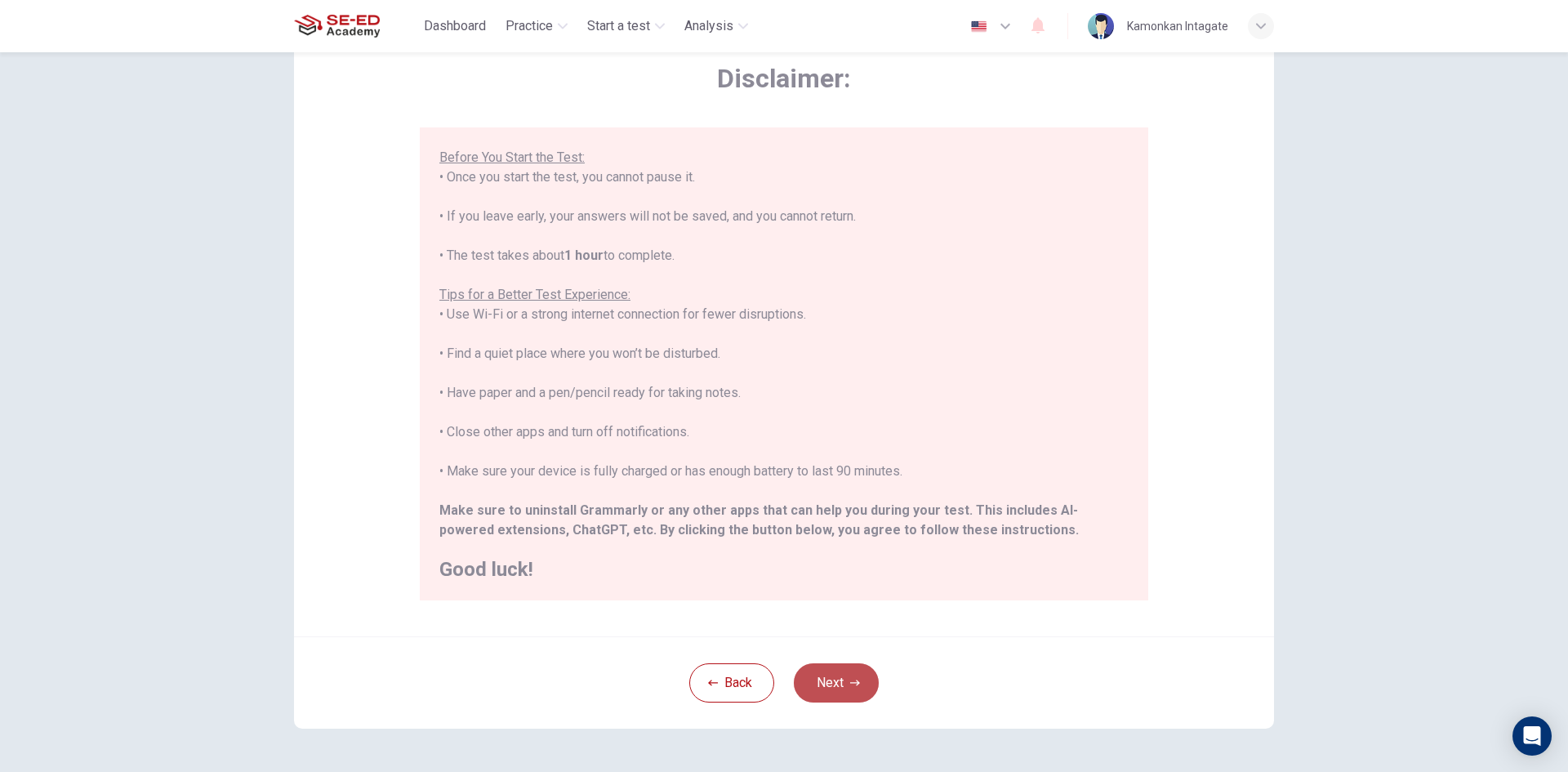
click at [856, 685] on button "Next" at bounding box center [837, 683] width 85 height 39
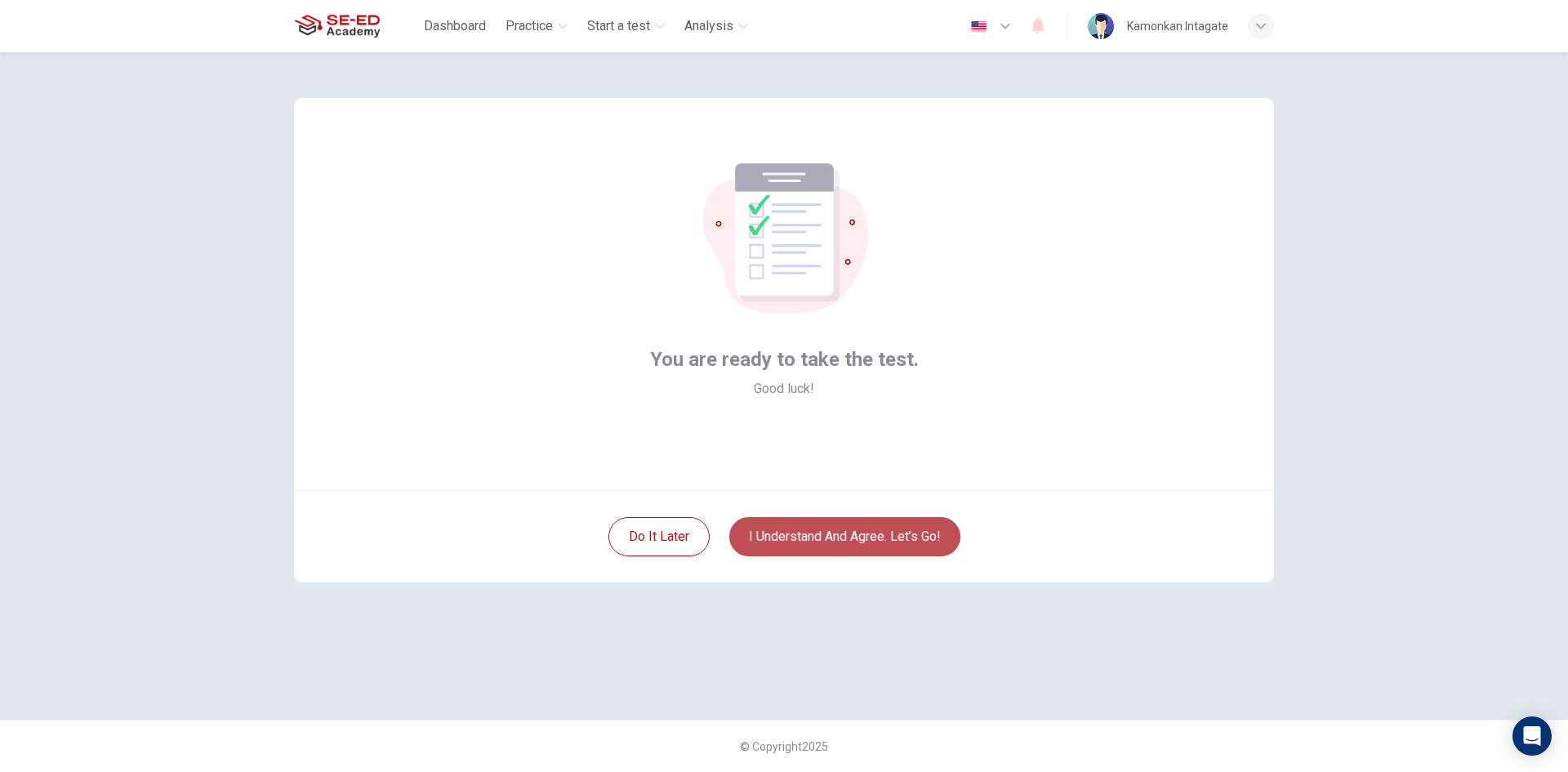
click at [914, 525] on button "I understand and agree. Let’s go!" at bounding box center [845, 537] width 231 height 39
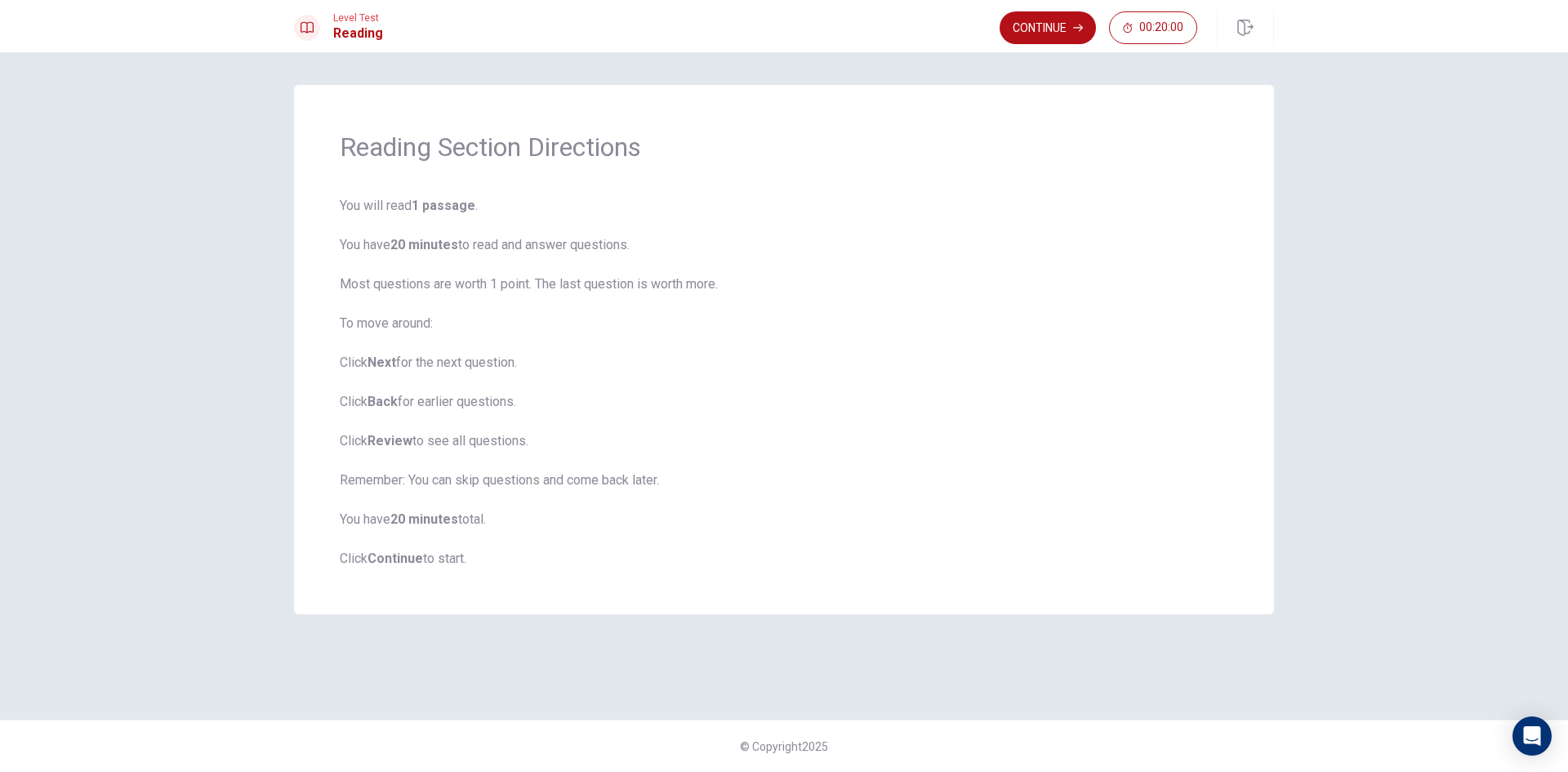
drag, startPoint x: 380, startPoint y: 284, endPoint x: 426, endPoint y: 289, distance: 46.3
click at [423, 288] on span "You will read 1 passage . You have 20 minutes to read and answer questions. Mos…" at bounding box center [784, 382] width 889 height 373
click at [1018, 35] on button "Continue" at bounding box center [1048, 28] width 96 height 33
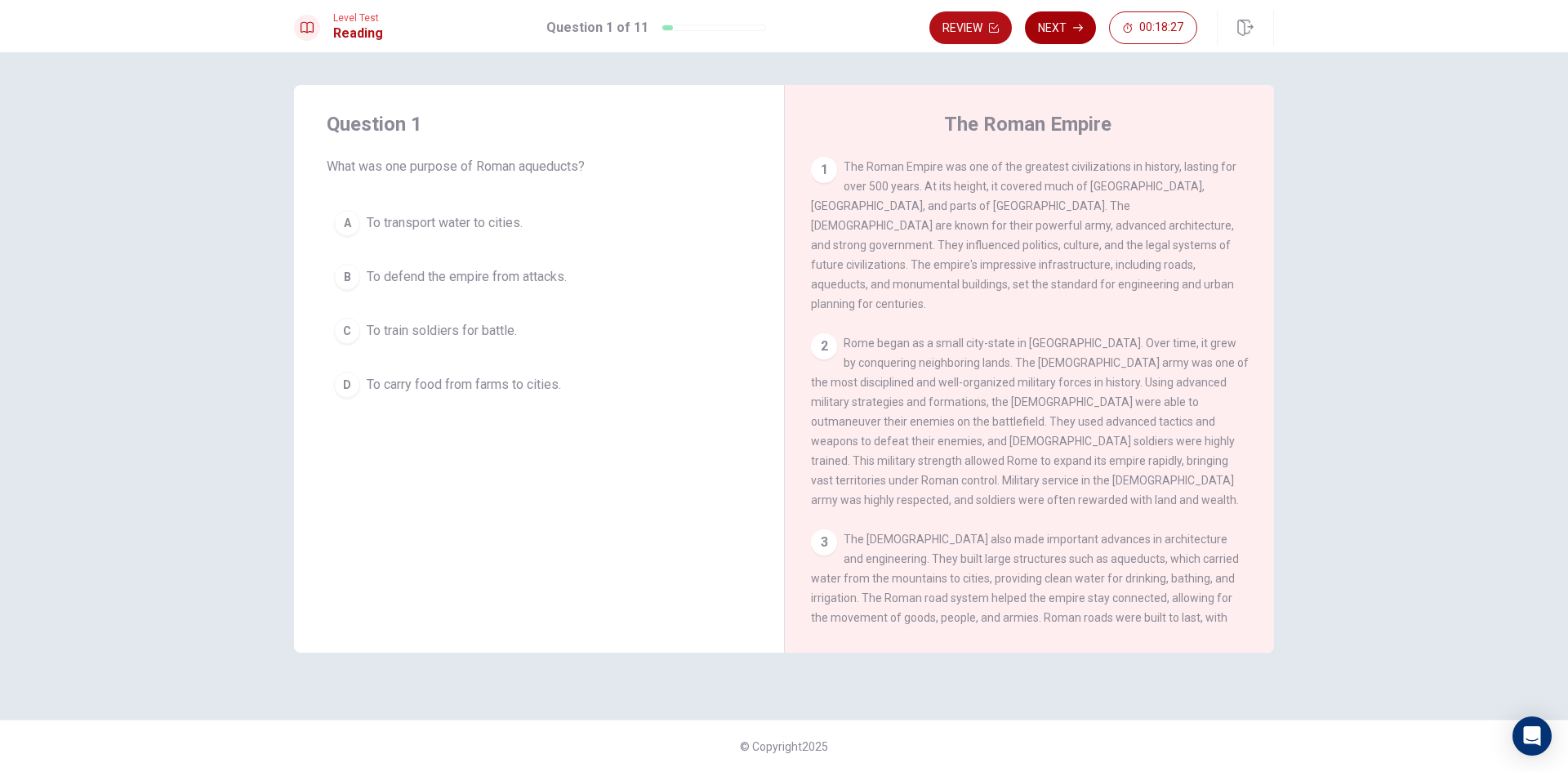
click at [1067, 30] on button "Next" at bounding box center [1061, 28] width 71 height 33
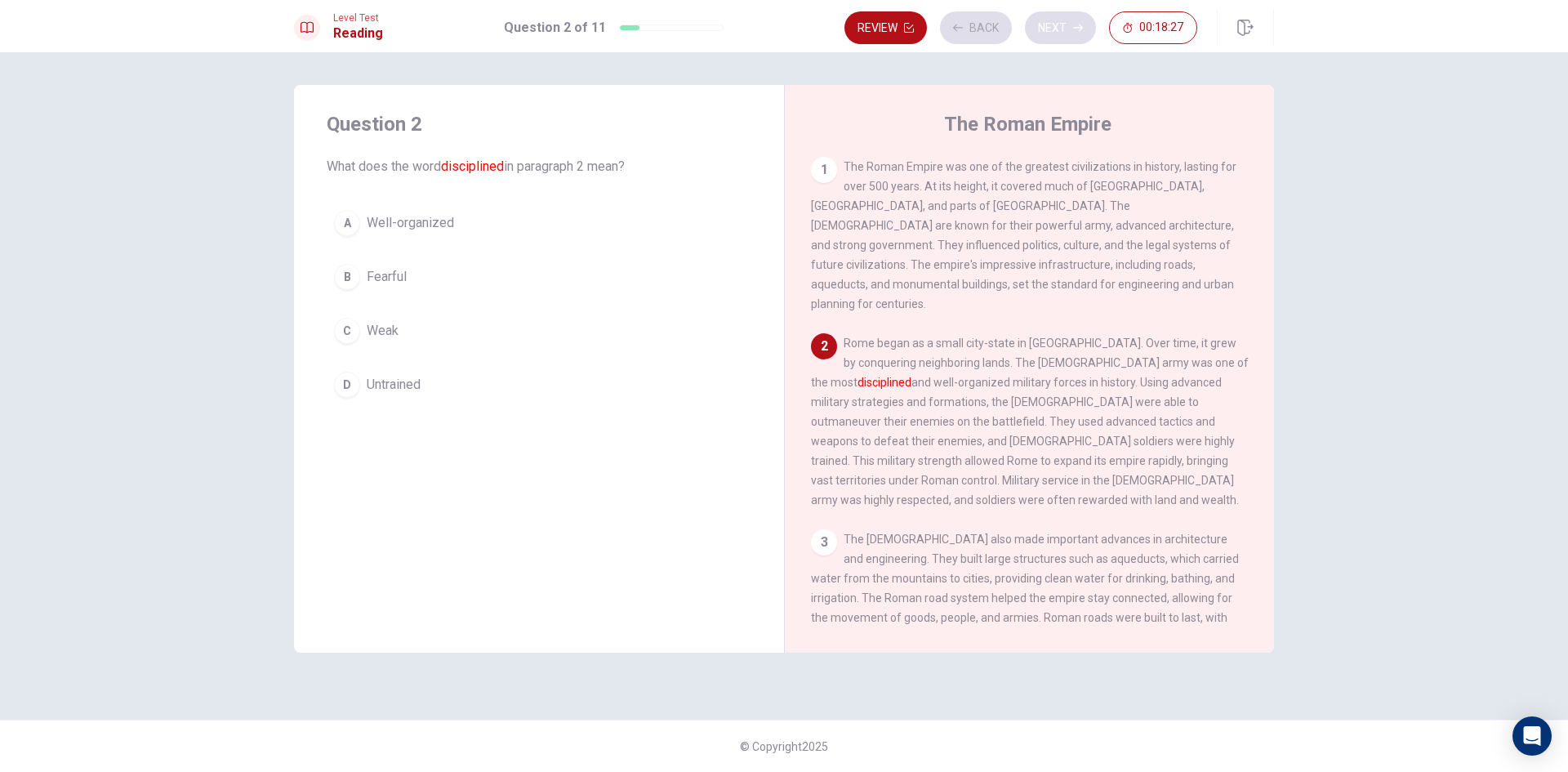
scroll to position [40, 0]
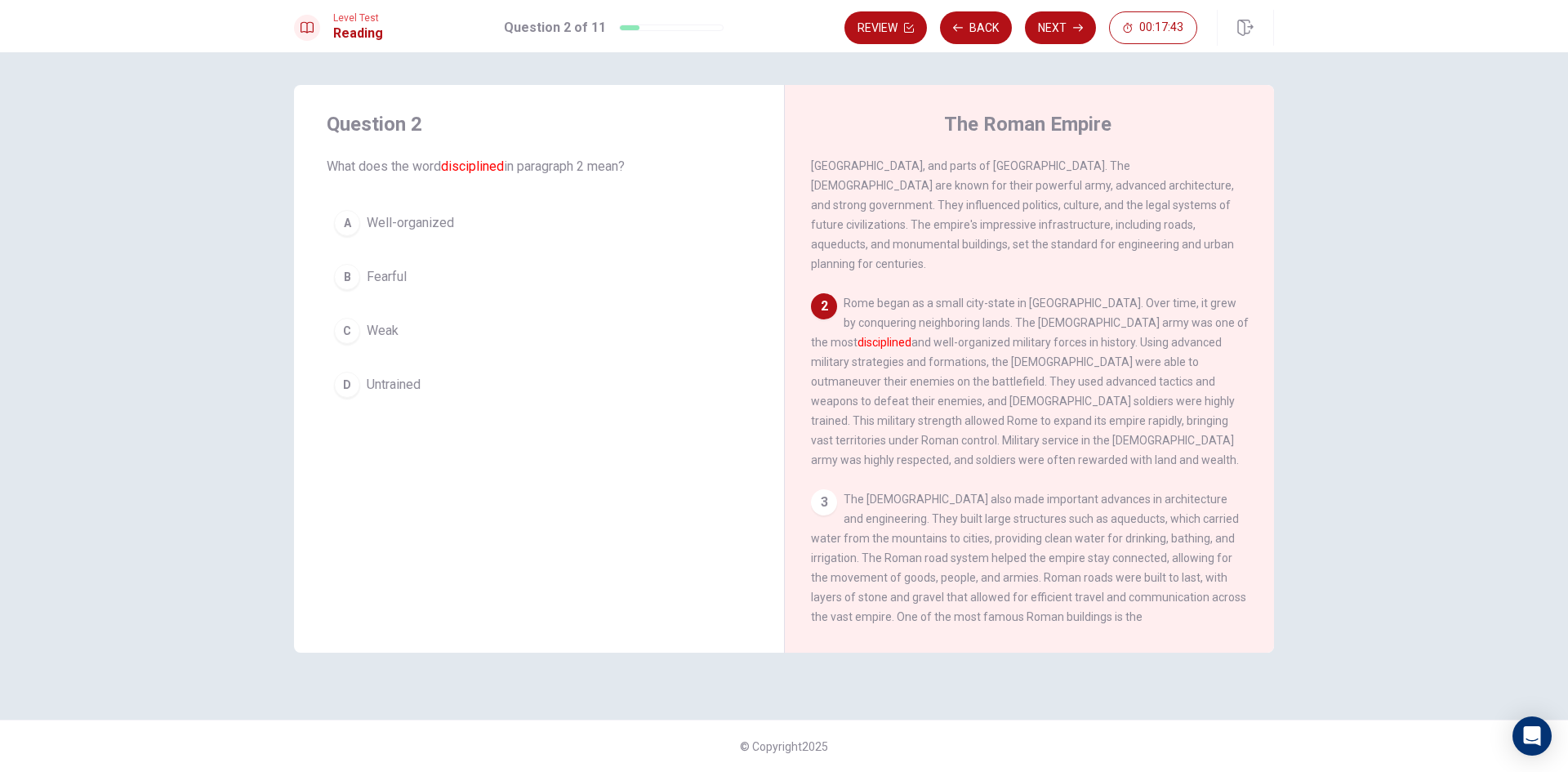
click at [418, 279] on button "B Fearful" at bounding box center [539, 276] width 425 height 41
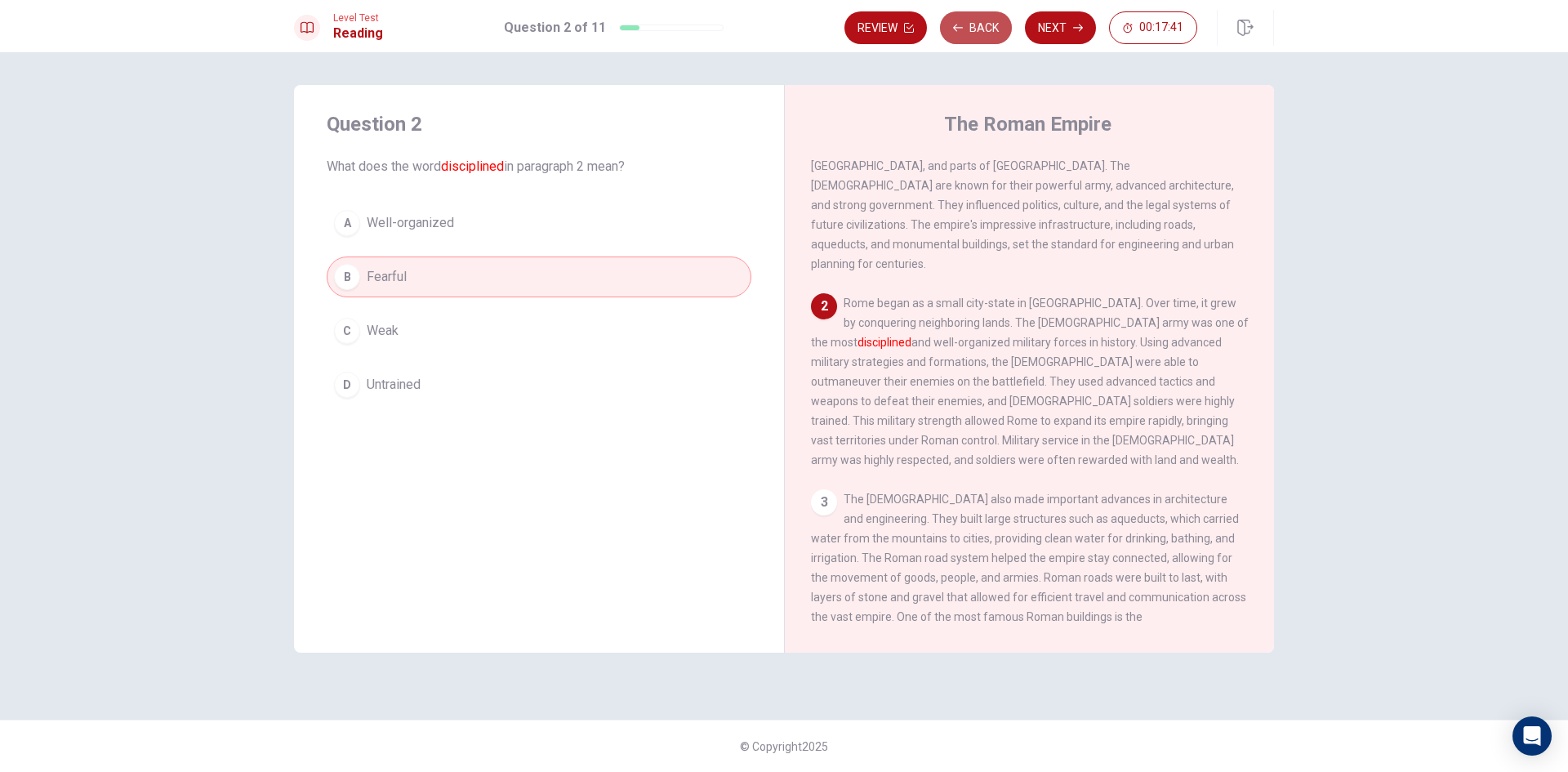
click at [969, 25] on button "Back" at bounding box center [976, 28] width 71 height 33
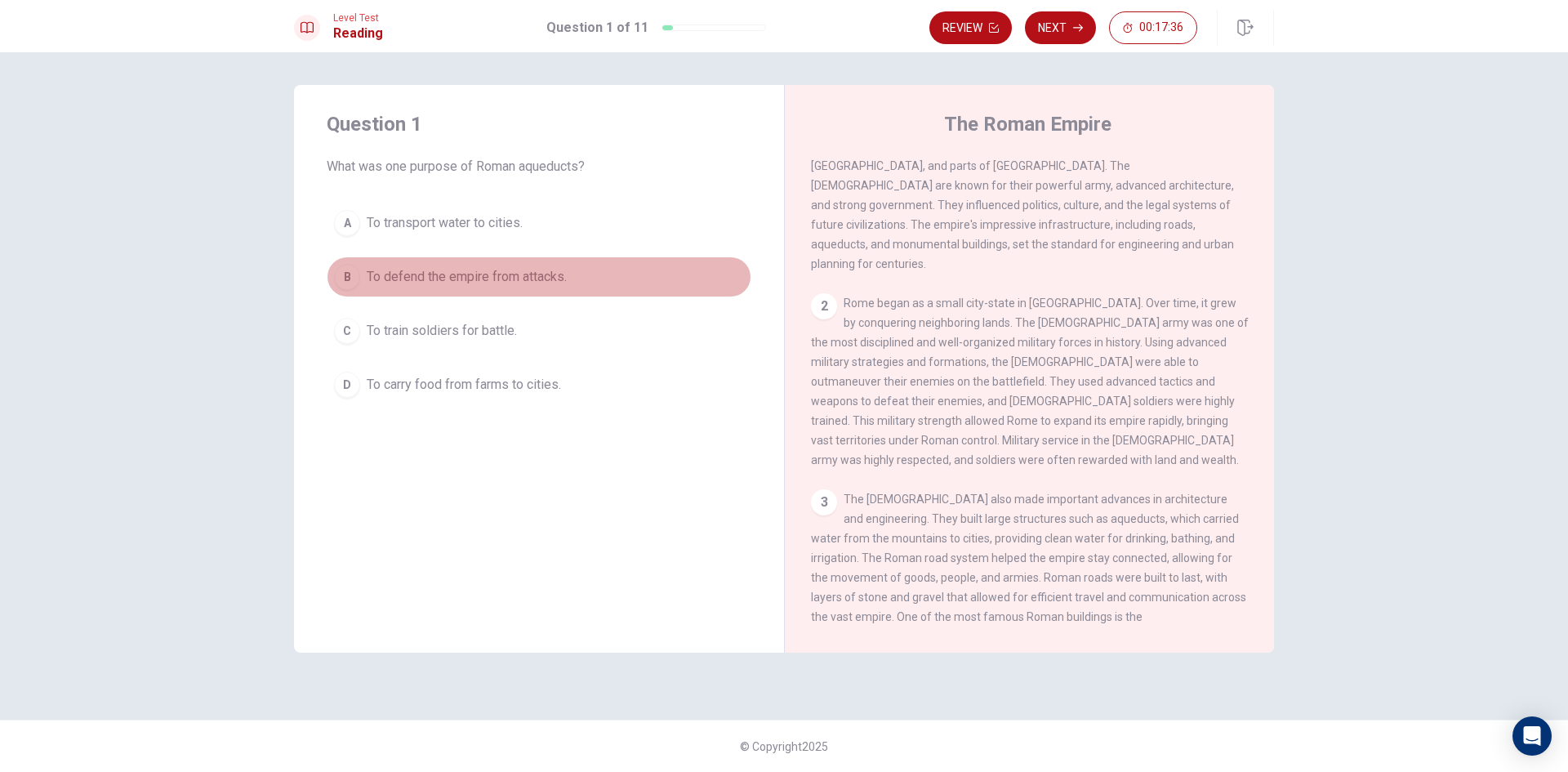
click at [467, 282] on span "To defend the empire from attacks." at bounding box center [467, 277] width 201 height 20
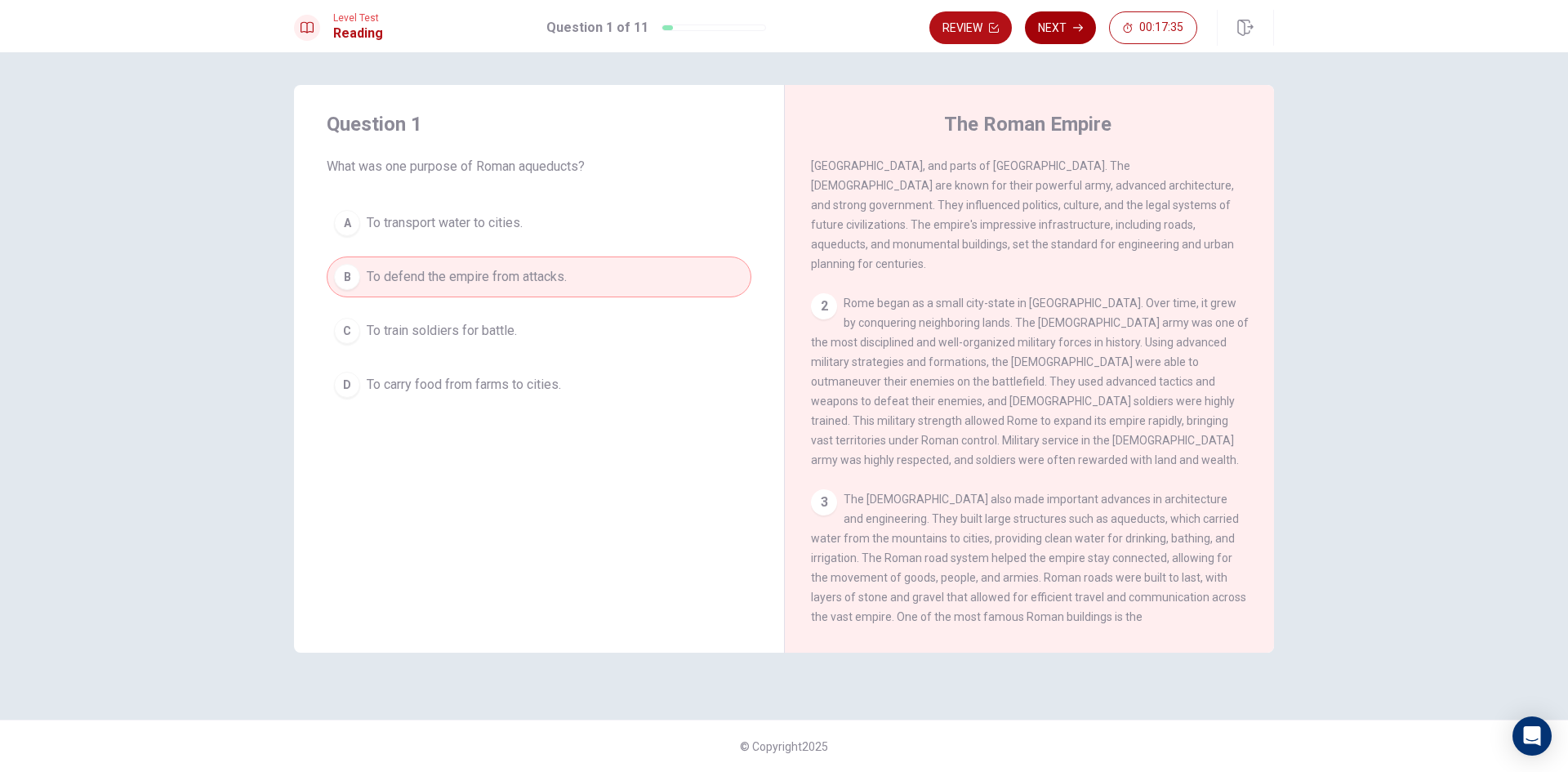
click at [1069, 22] on button "Next" at bounding box center [1061, 28] width 71 height 33
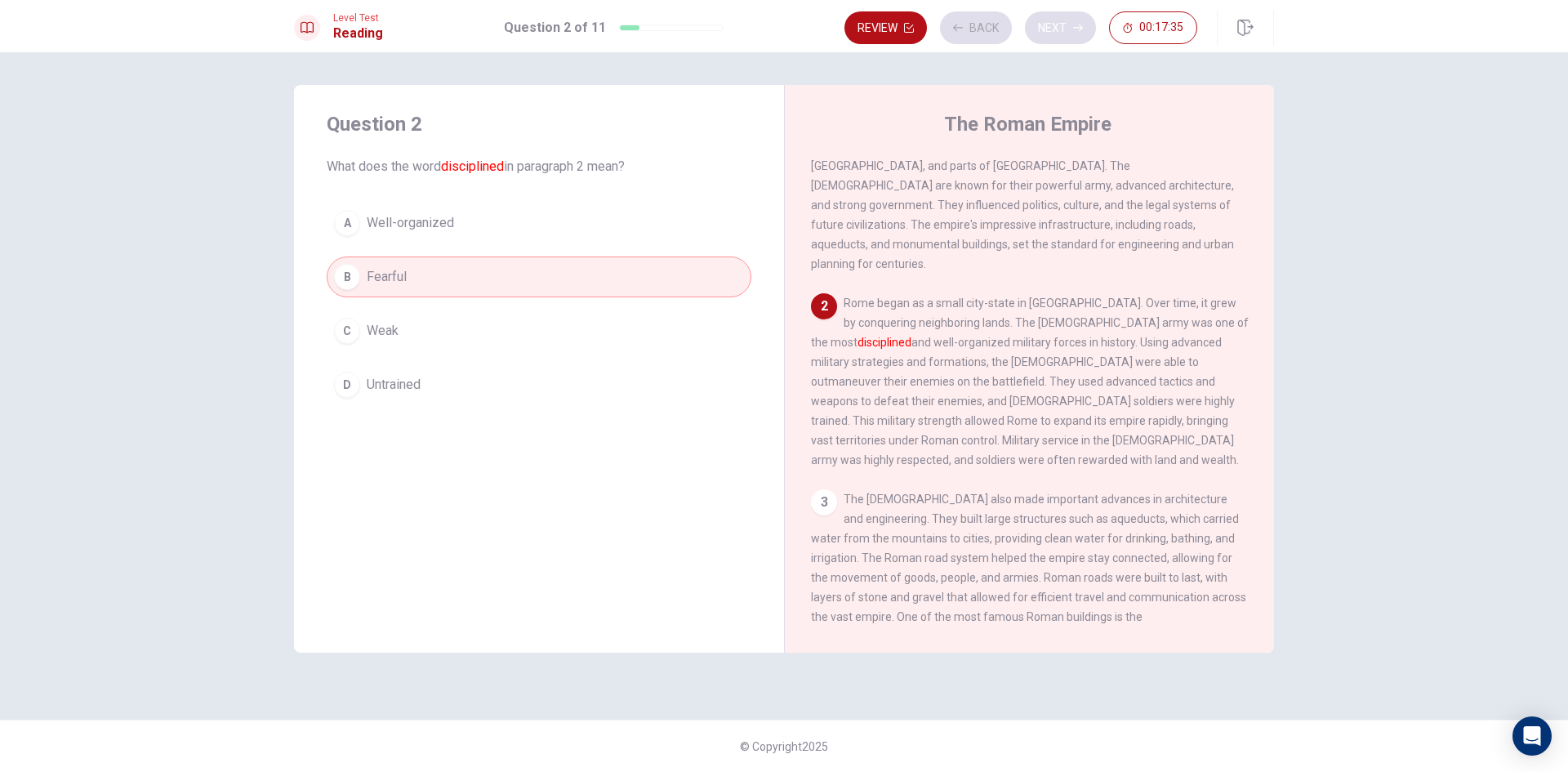
scroll to position [163, 0]
click at [1078, 13] on button "Next" at bounding box center [1061, 28] width 71 height 33
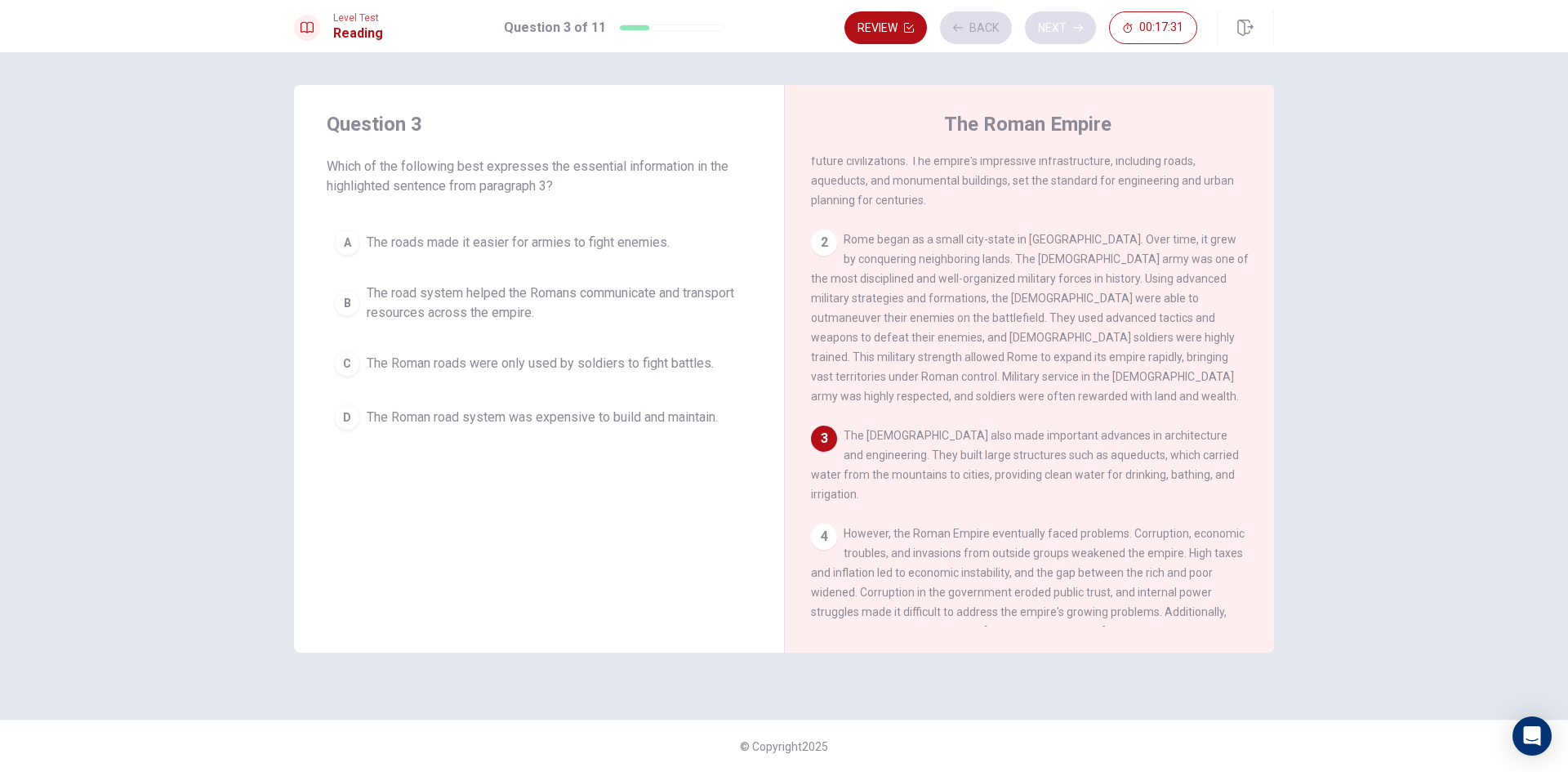
scroll to position [121, 0]
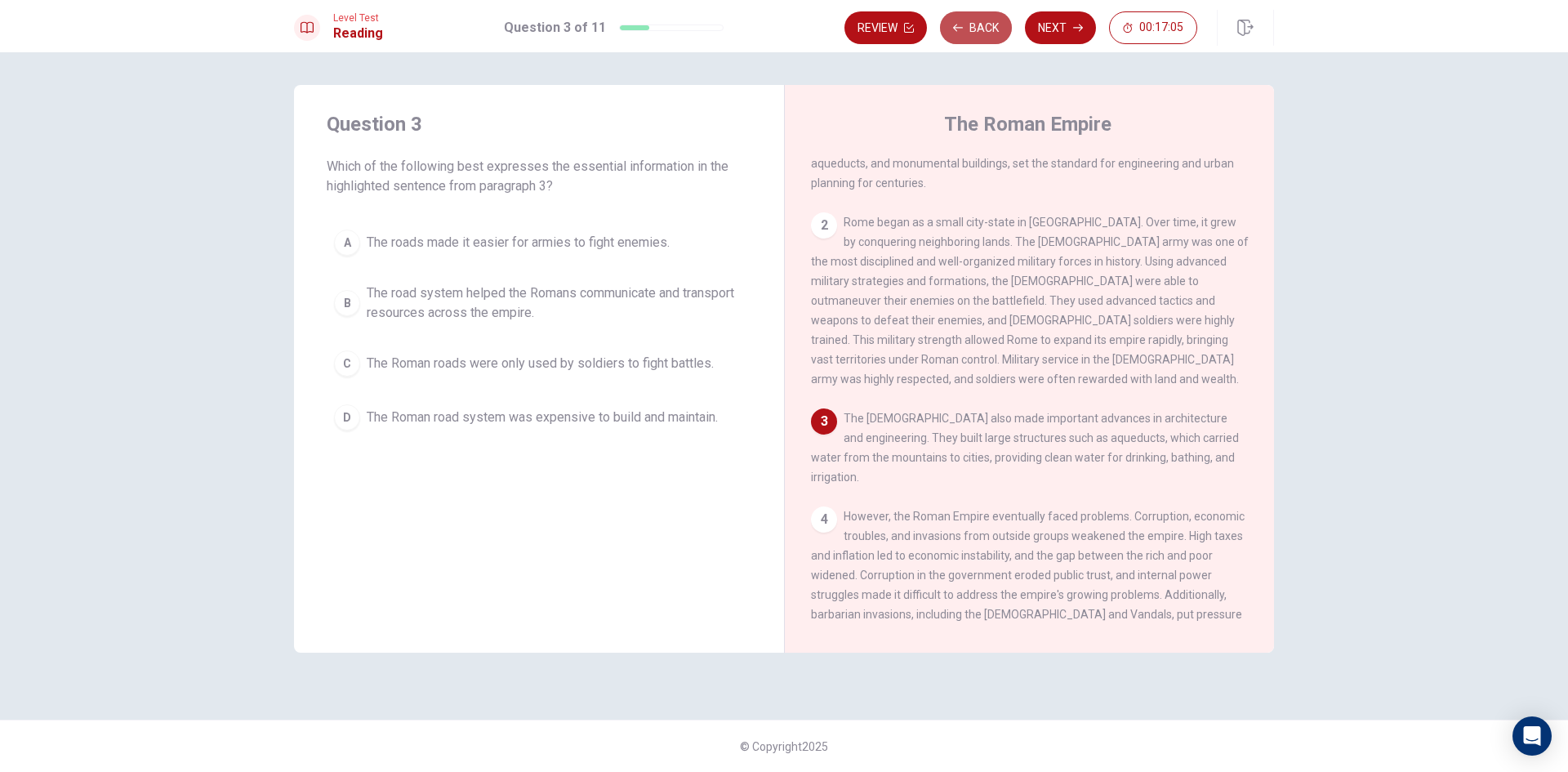
click at [990, 17] on button "Back" at bounding box center [976, 28] width 71 height 33
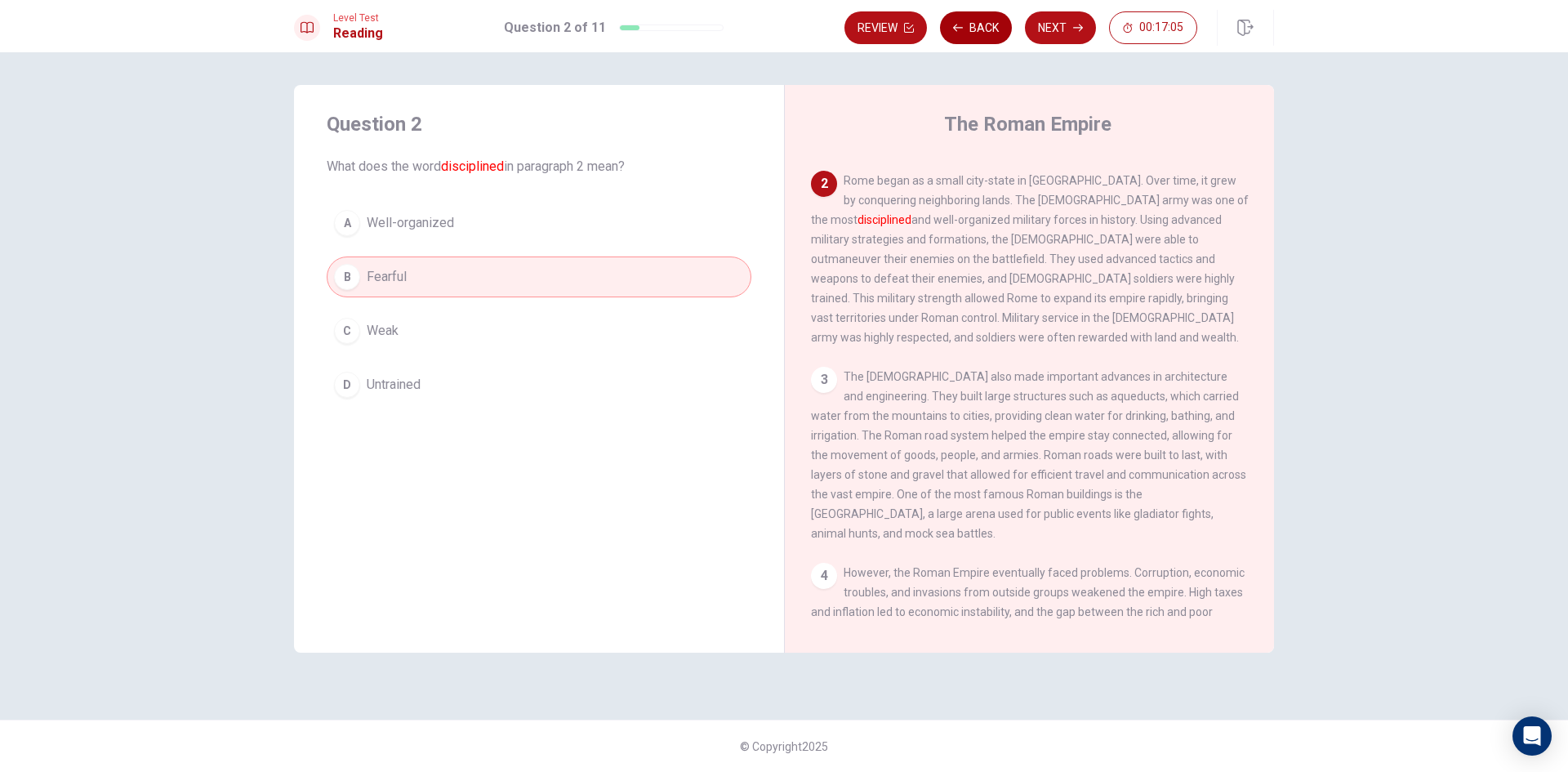
click at [985, 19] on button "Back" at bounding box center [976, 28] width 71 height 33
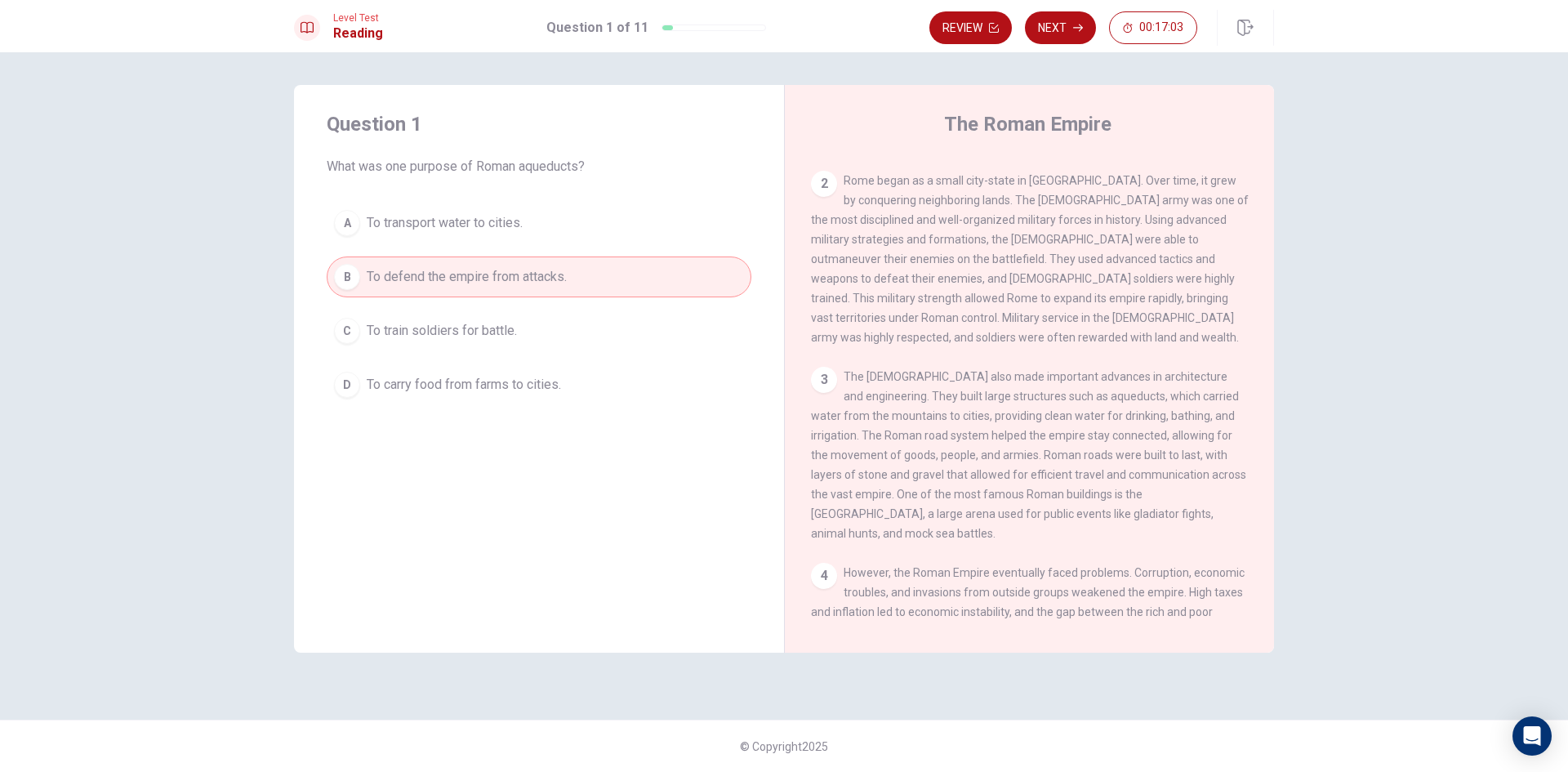
click at [545, 392] on span "To carry food from farms to cities." at bounding box center [464, 386] width 195 height 20
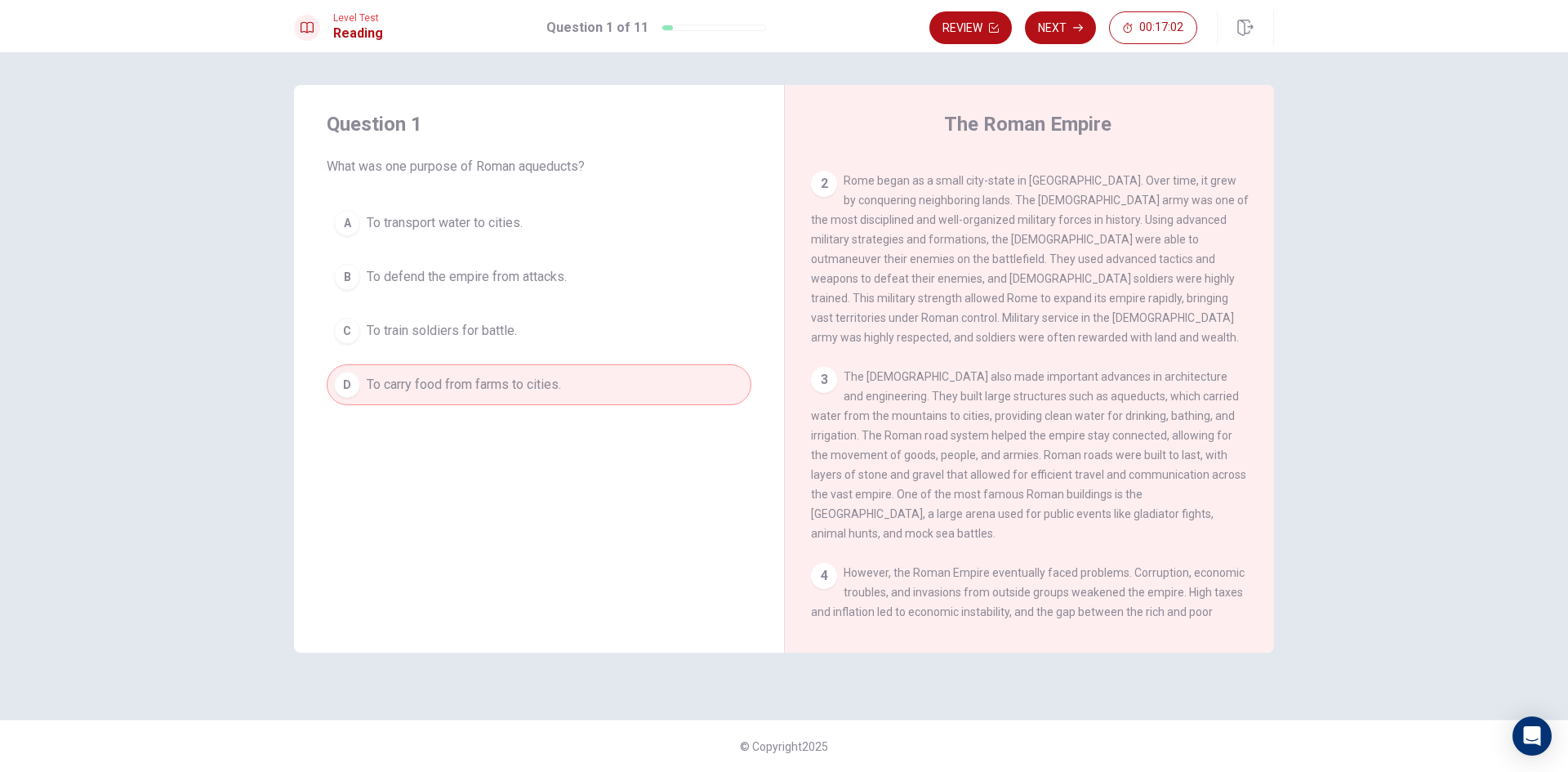
click at [467, 227] on span "To transport water to cities." at bounding box center [444, 224] width 156 height 20
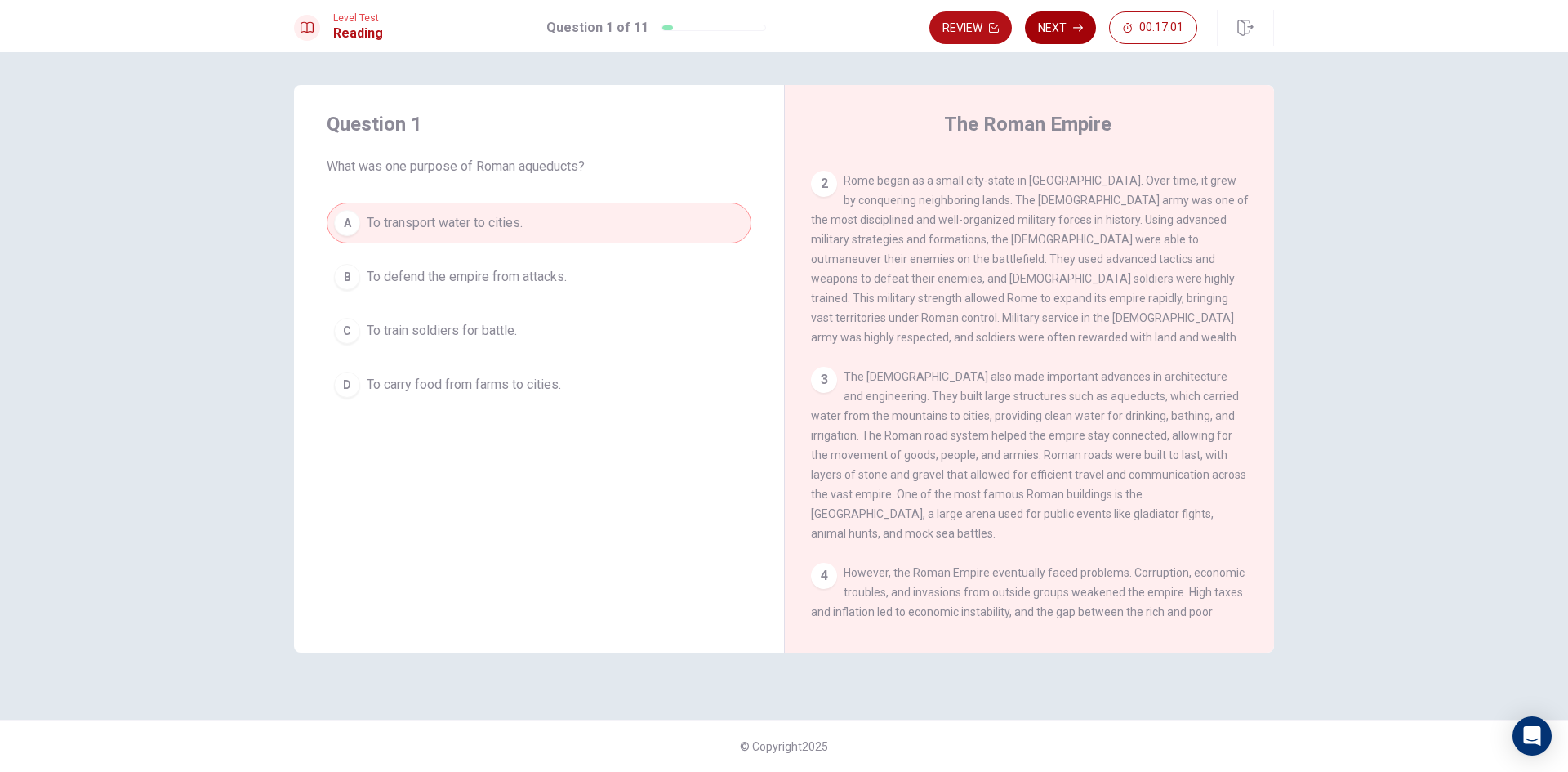
click at [1061, 34] on button "Next" at bounding box center [1061, 28] width 71 height 33
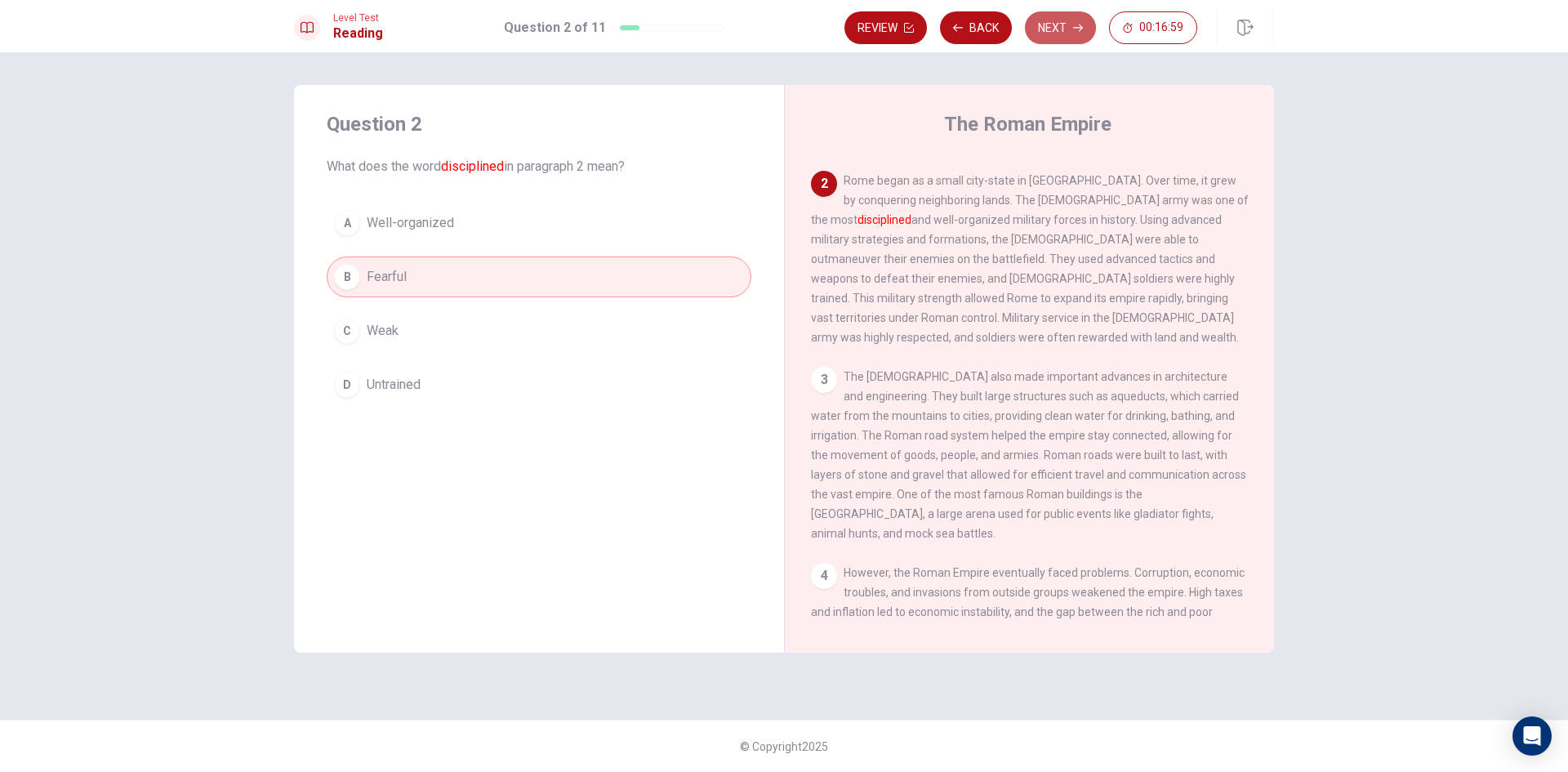
click at [1068, 33] on button "Next" at bounding box center [1061, 28] width 71 height 33
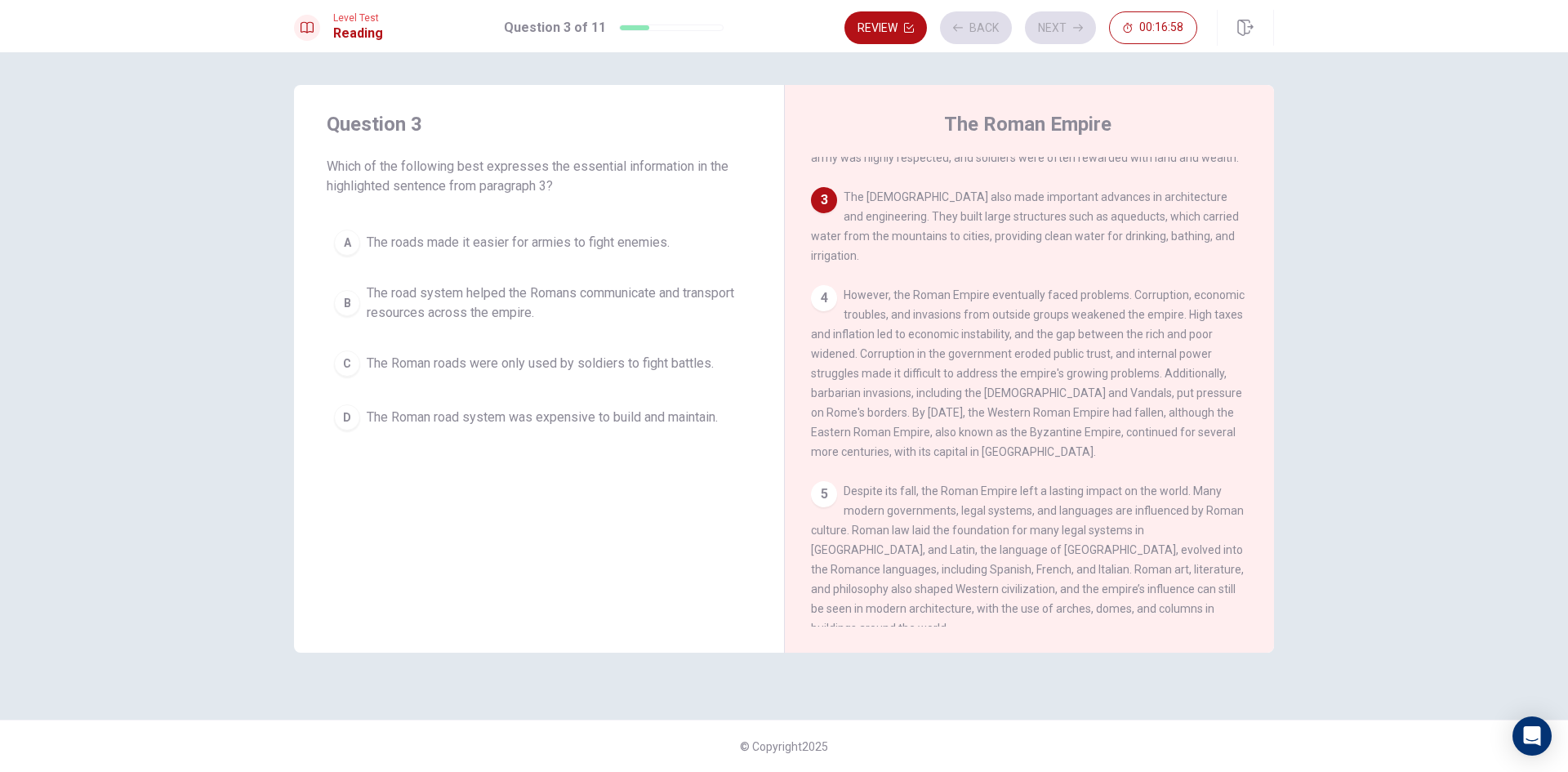
scroll to position [343, 0]
click at [547, 306] on span "The road system helped the Romans communicate and transport resources across th…" at bounding box center [555, 302] width 377 height 39
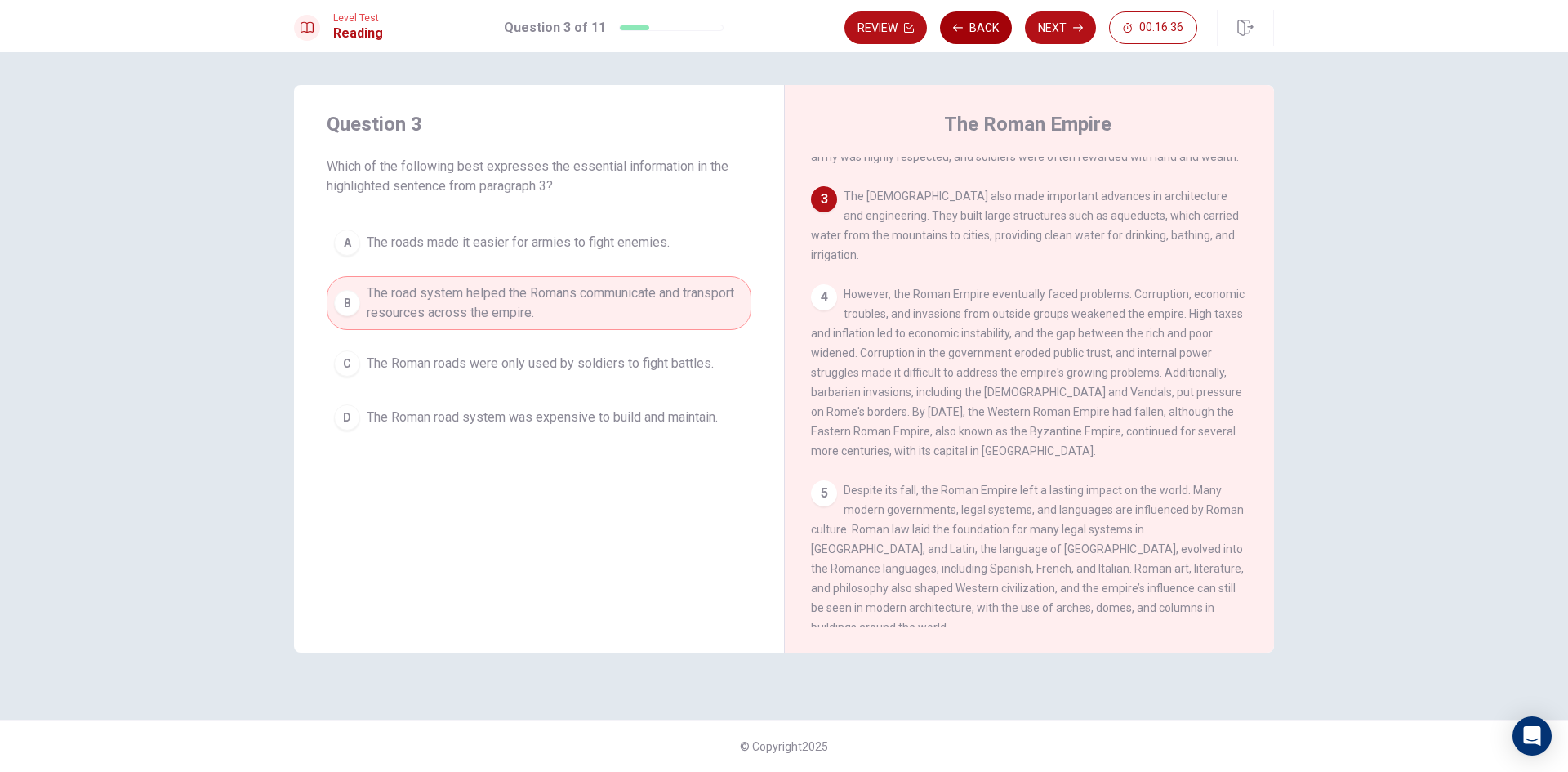
click at [977, 40] on button "Back" at bounding box center [976, 28] width 71 height 33
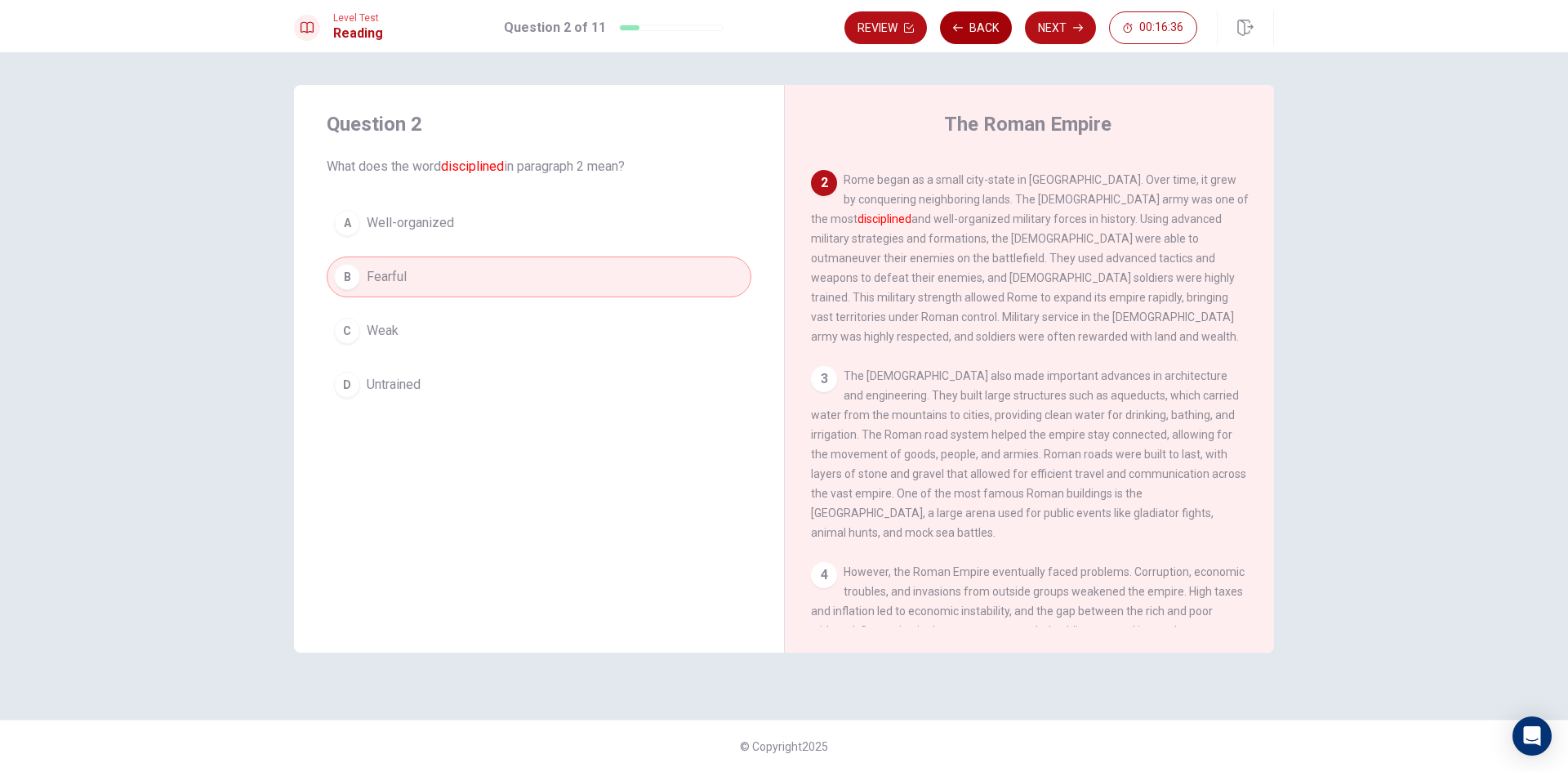
scroll to position [163, 0]
click at [977, 40] on button "Back" at bounding box center [976, 28] width 71 height 33
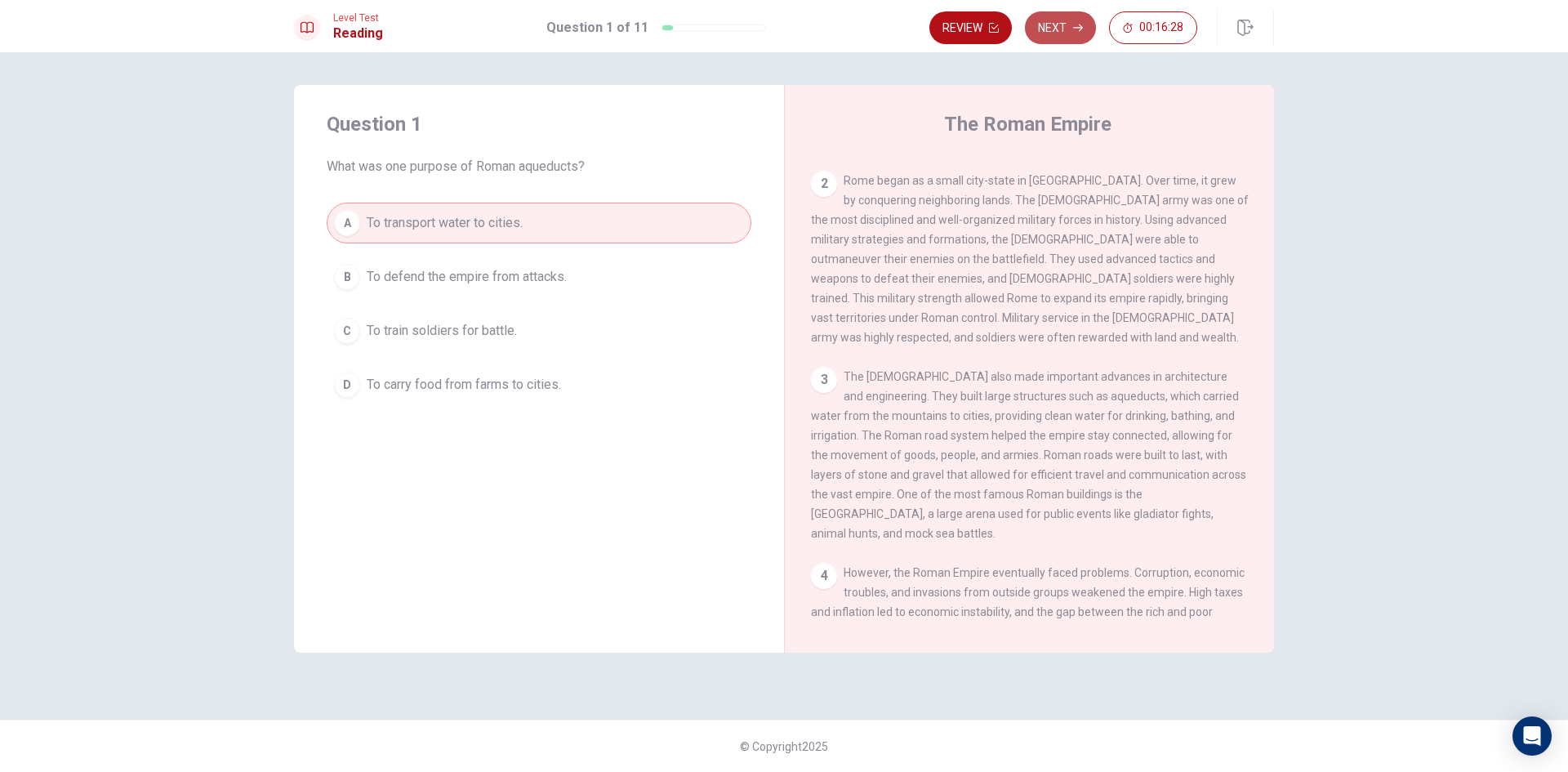
click at [1077, 29] on icon "button" at bounding box center [1078, 28] width 10 height 10
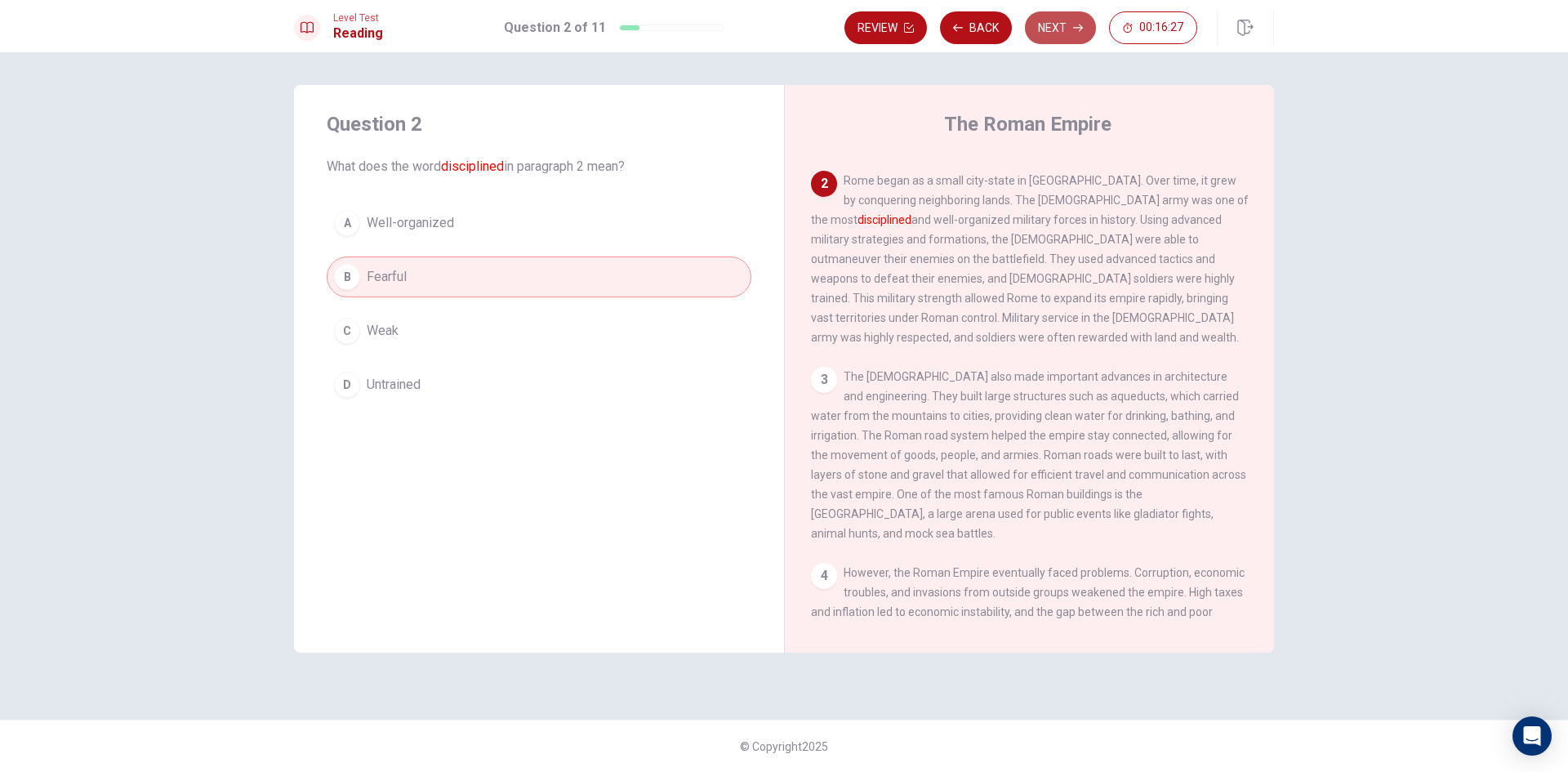
click at [1077, 29] on icon "button" at bounding box center [1078, 28] width 10 height 10
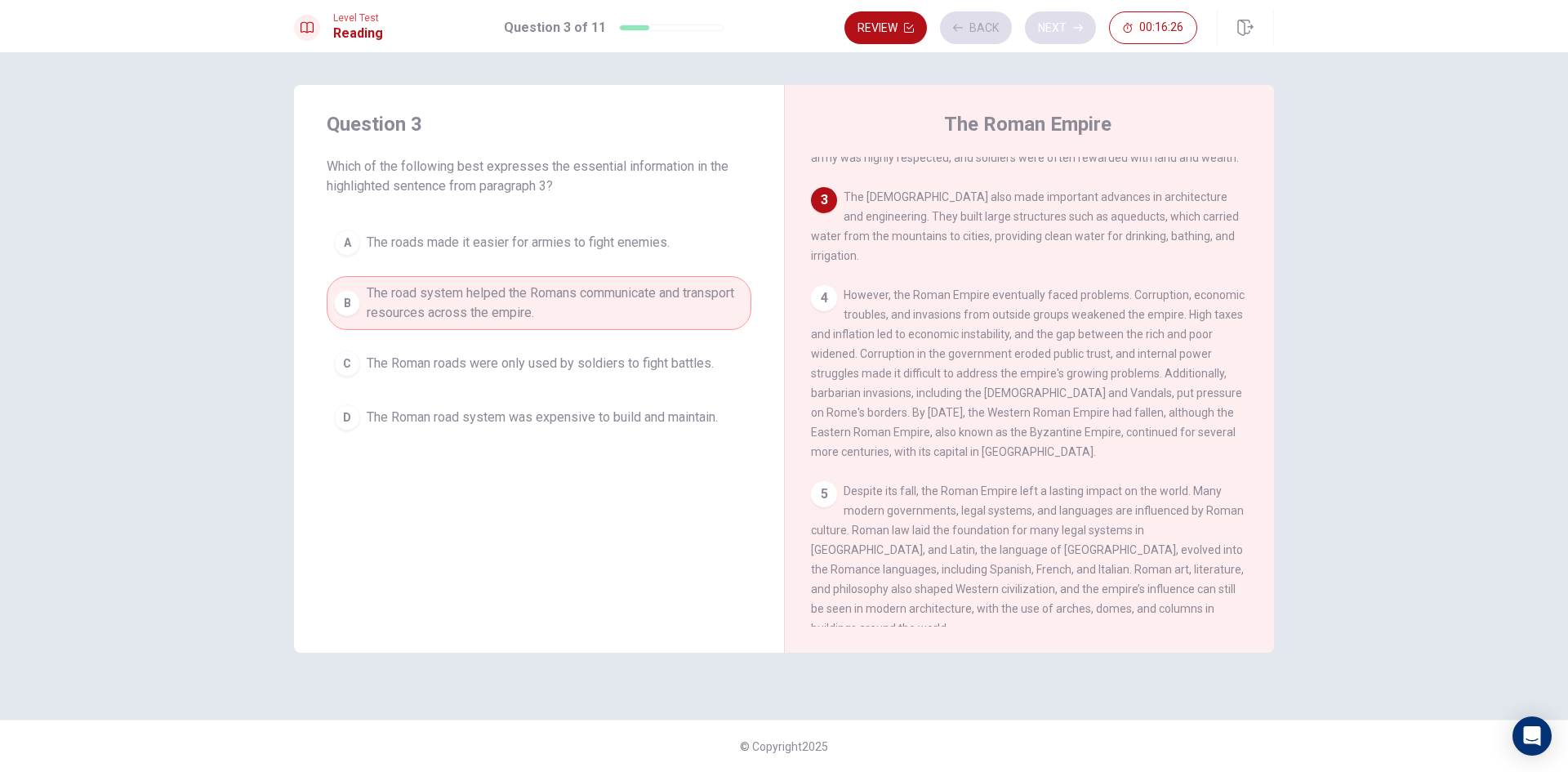
scroll to position [343, 0]
click at [1047, 39] on button "Next" at bounding box center [1061, 28] width 71 height 33
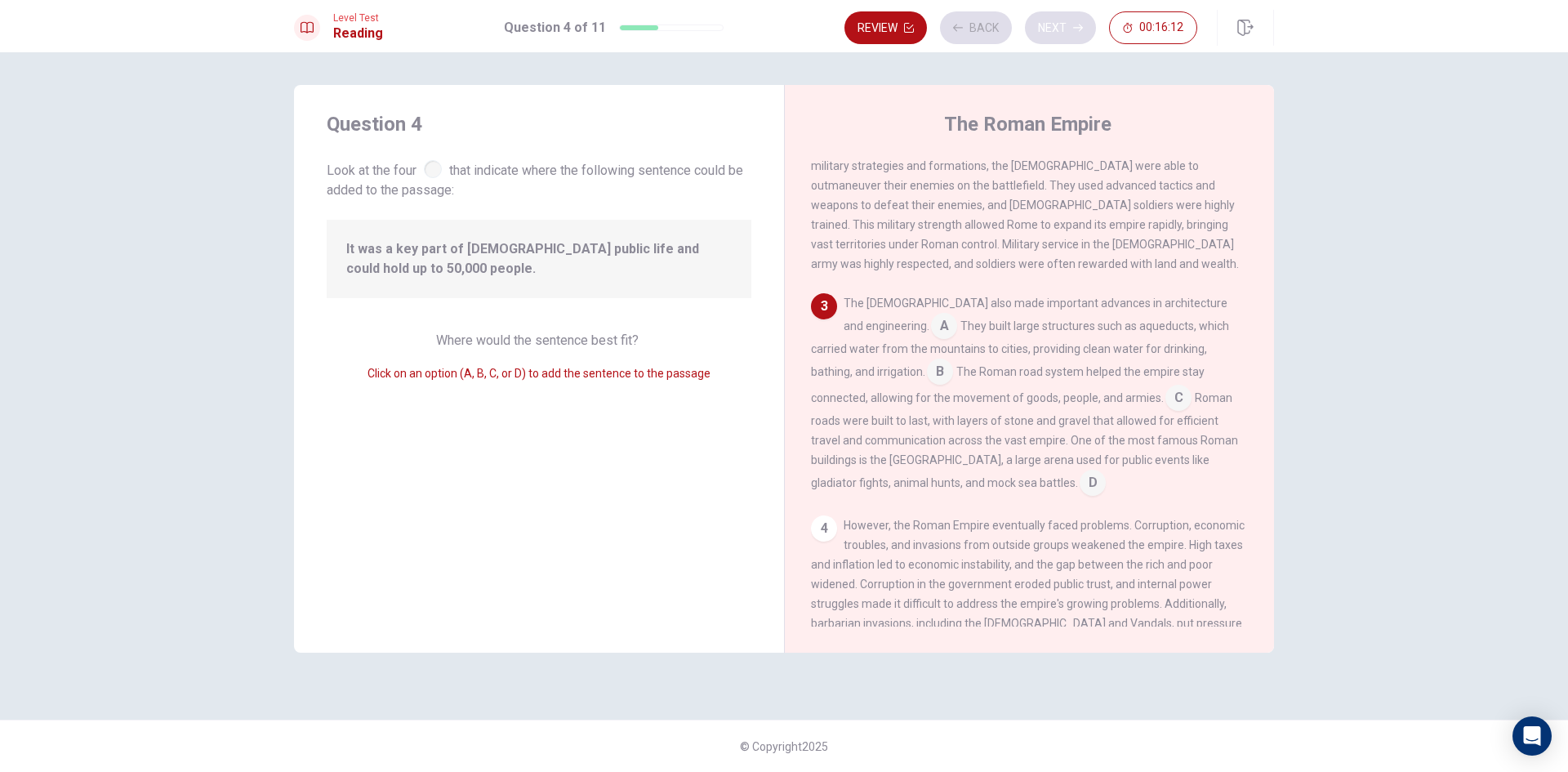
scroll to position [262, 0]
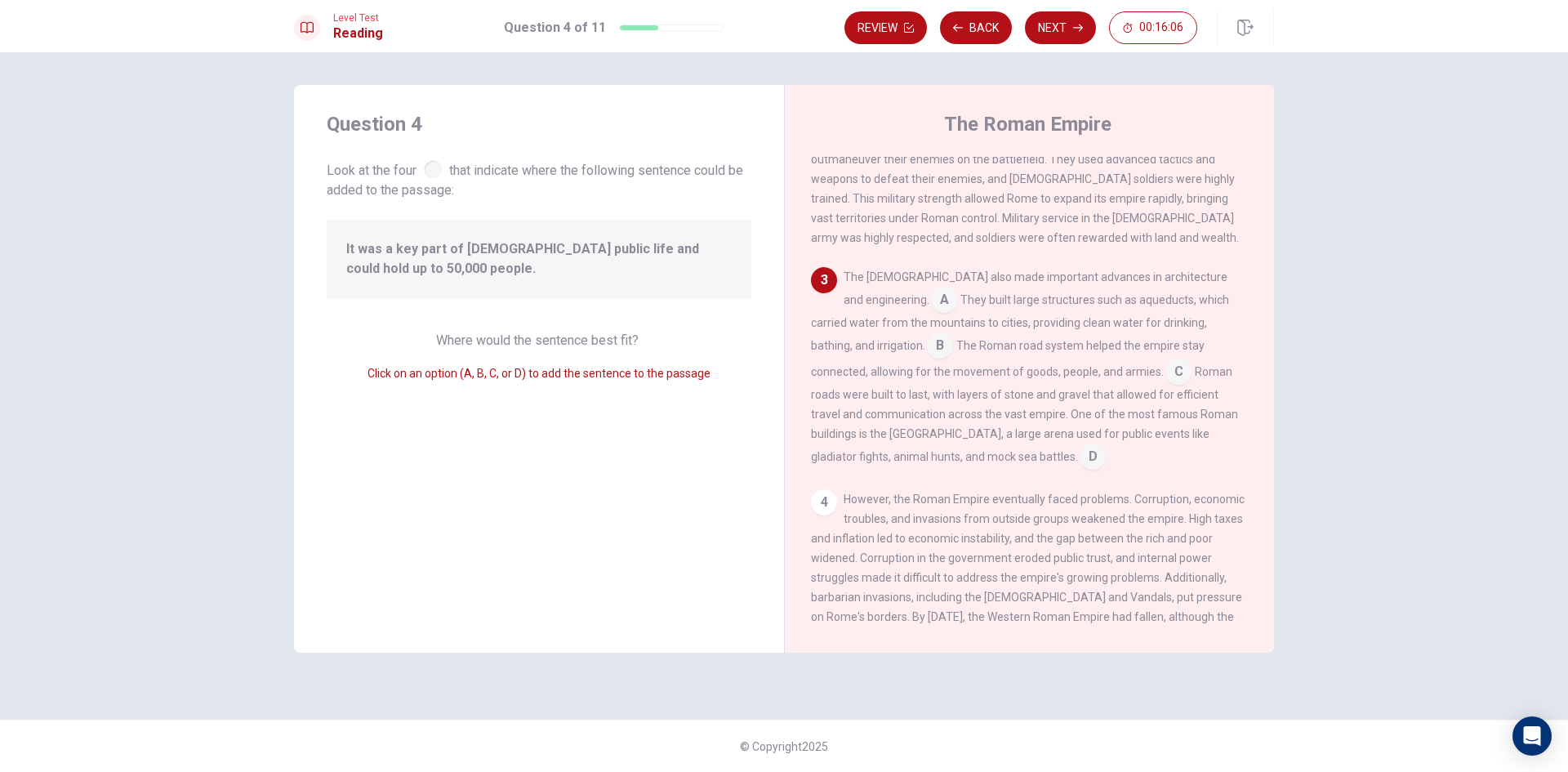
drag, startPoint x: 414, startPoint y: 249, endPoint x: 555, endPoint y: 249, distance: 141.0
click at [555, 249] on span "It was a key part of [DEMOGRAPHIC_DATA] public life and could hold up to 50,000…" at bounding box center [539, 258] width 385 height 39
drag, startPoint x: 1178, startPoint y: 369, endPoint x: 1194, endPoint y: 367, distance: 16.1
click at [1194, 367] on span "Roman roads were built to last, with layers of stone and gravel that allowed fo…" at bounding box center [1025, 414] width 427 height 98
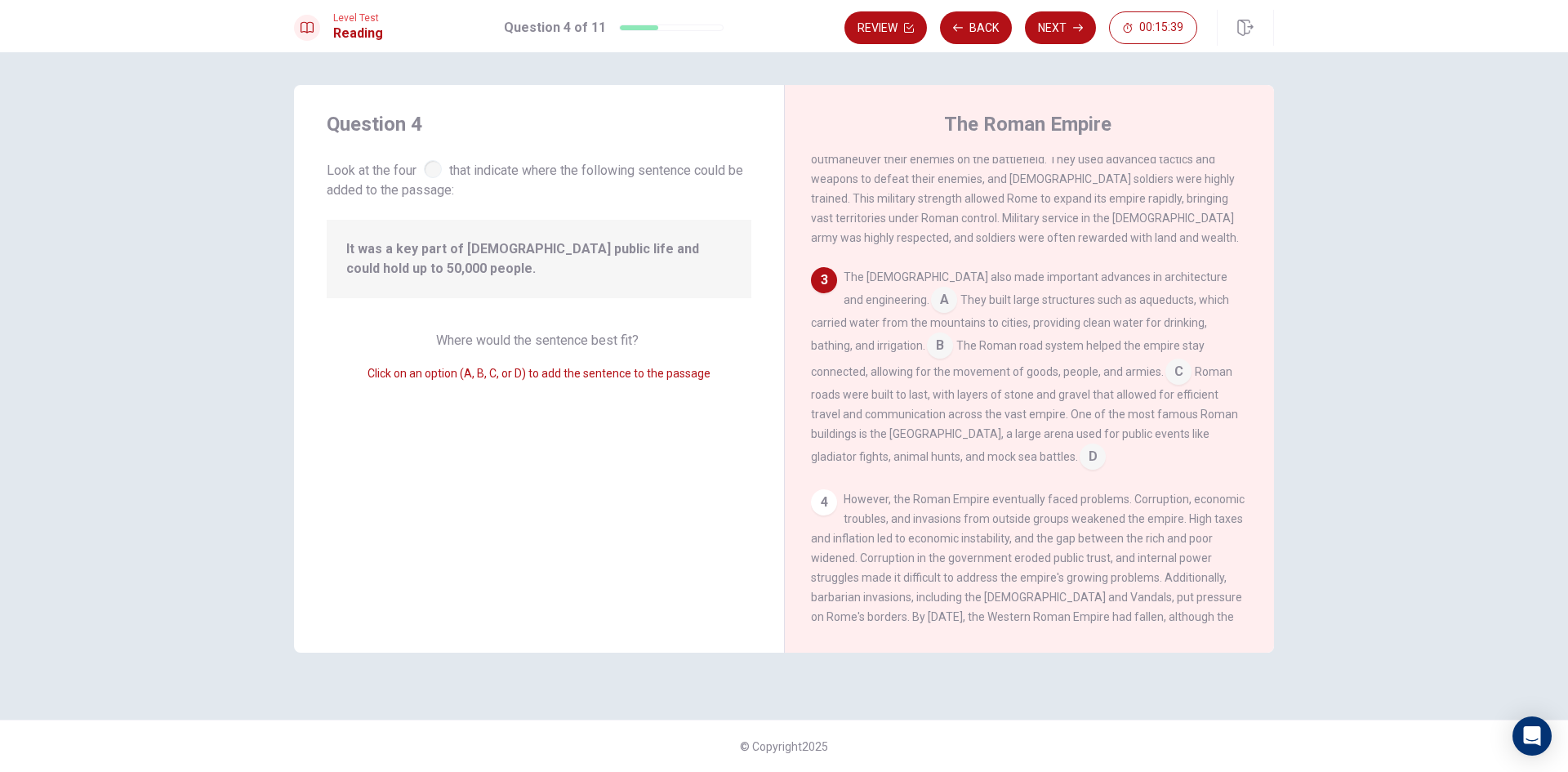
scroll to position [344, 0]
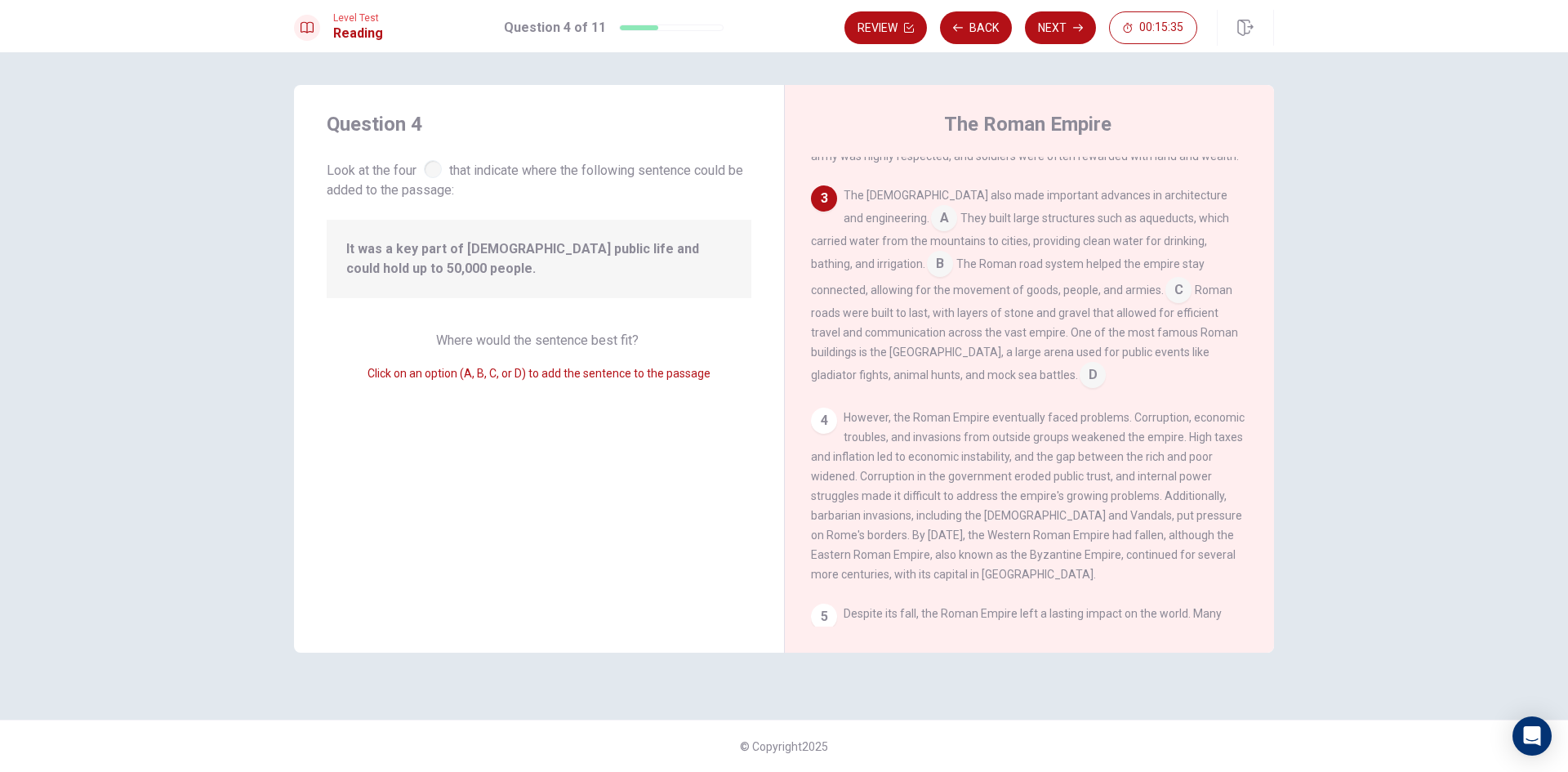
click at [822, 187] on div "3" at bounding box center [824, 199] width 26 height 26
click at [931, 219] on input at bounding box center [944, 220] width 26 height 26
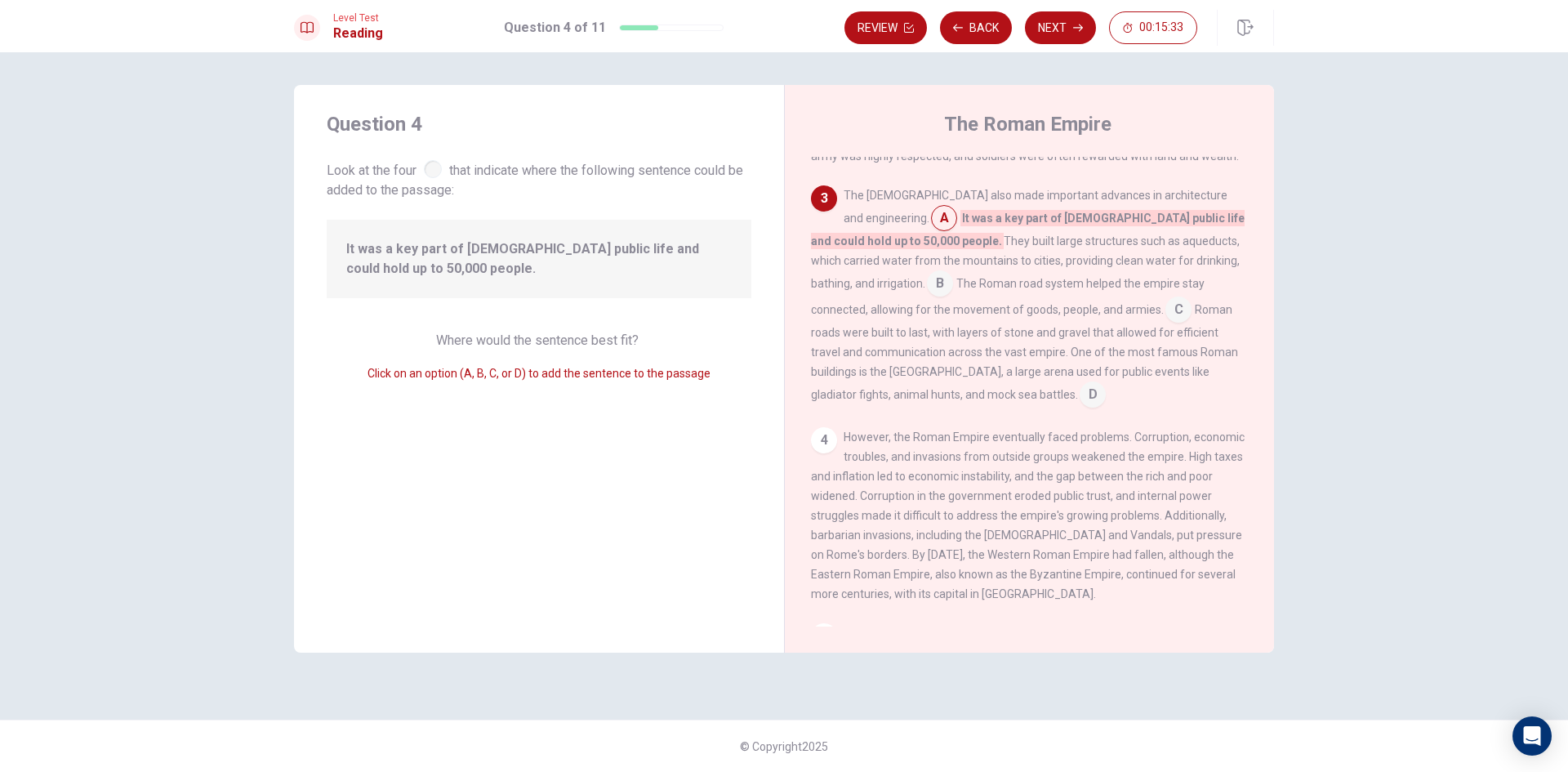
click at [931, 219] on input at bounding box center [944, 220] width 26 height 26
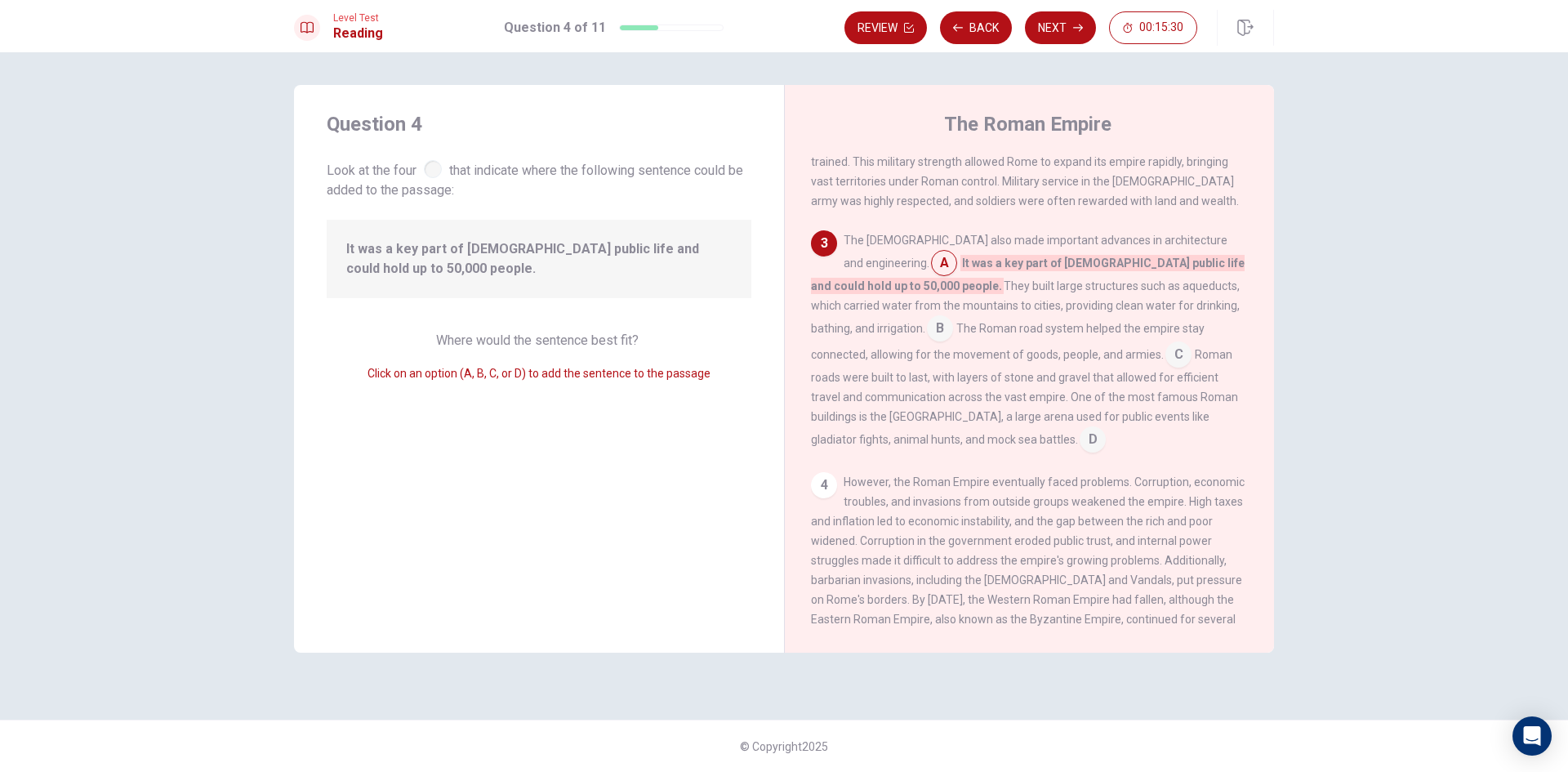
scroll to position [262, 0]
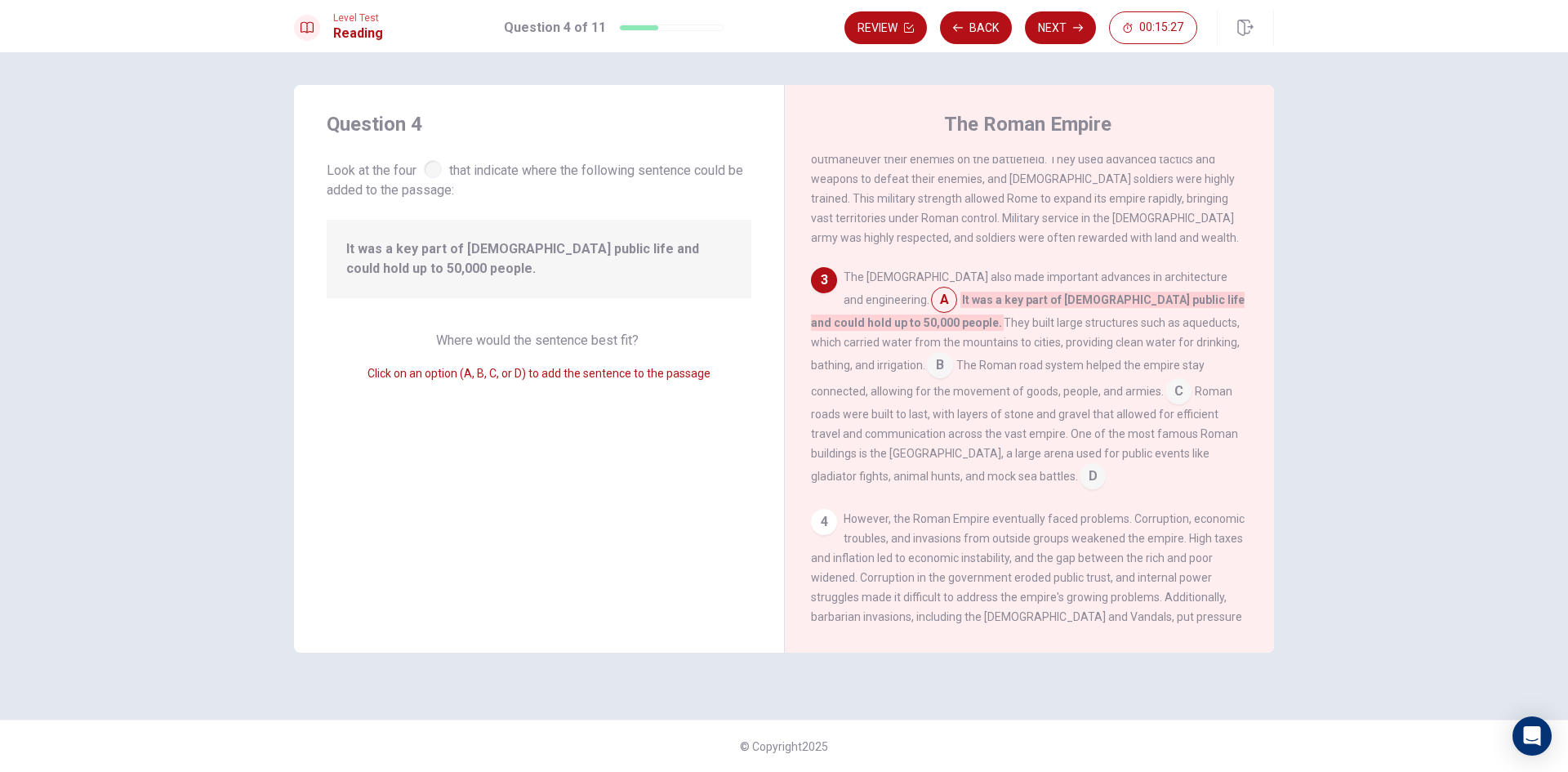
click at [953, 354] on input at bounding box center [940, 367] width 26 height 26
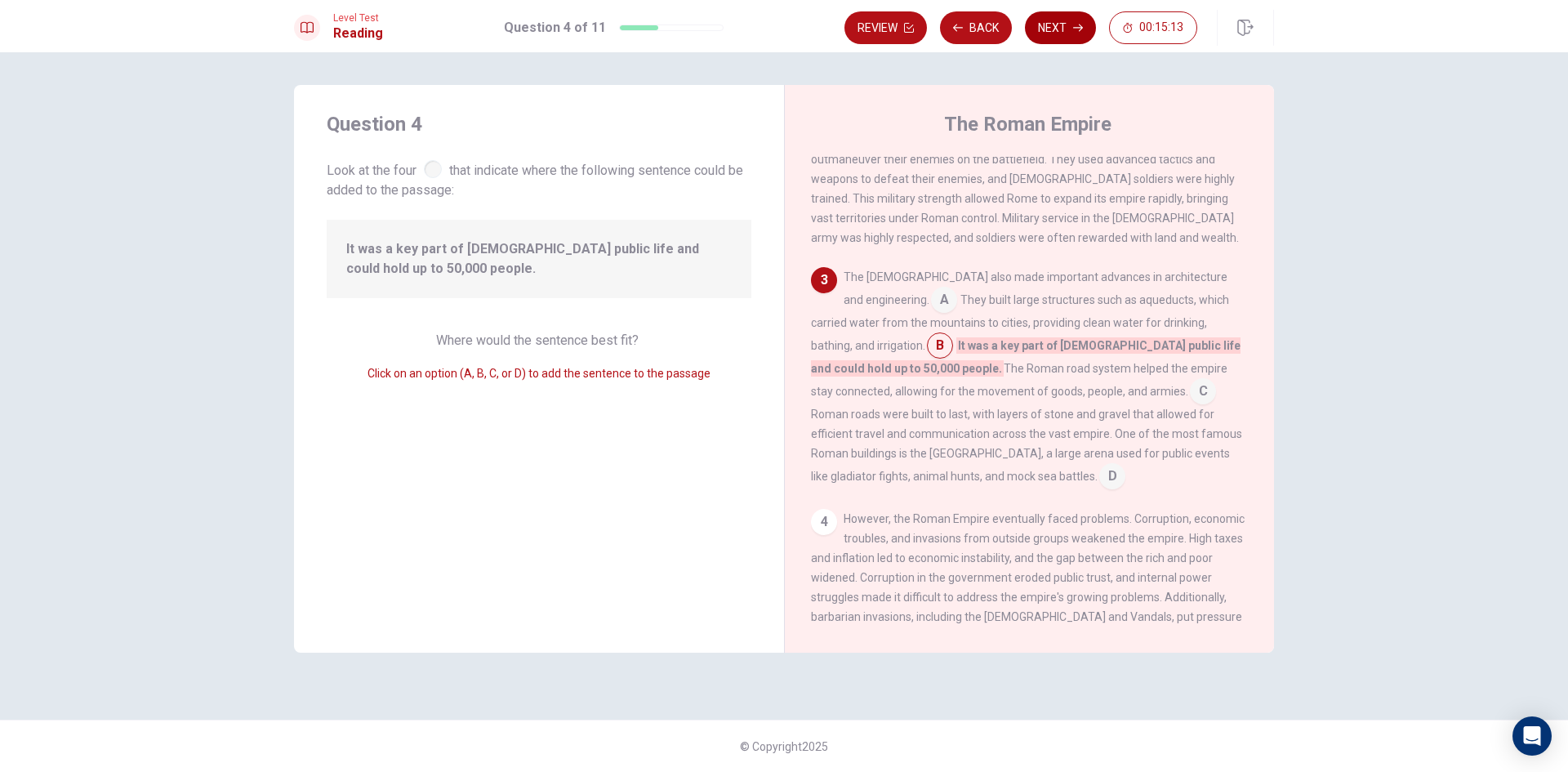
click at [1057, 35] on button "Next" at bounding box center [1061, 28] width 71 height 33
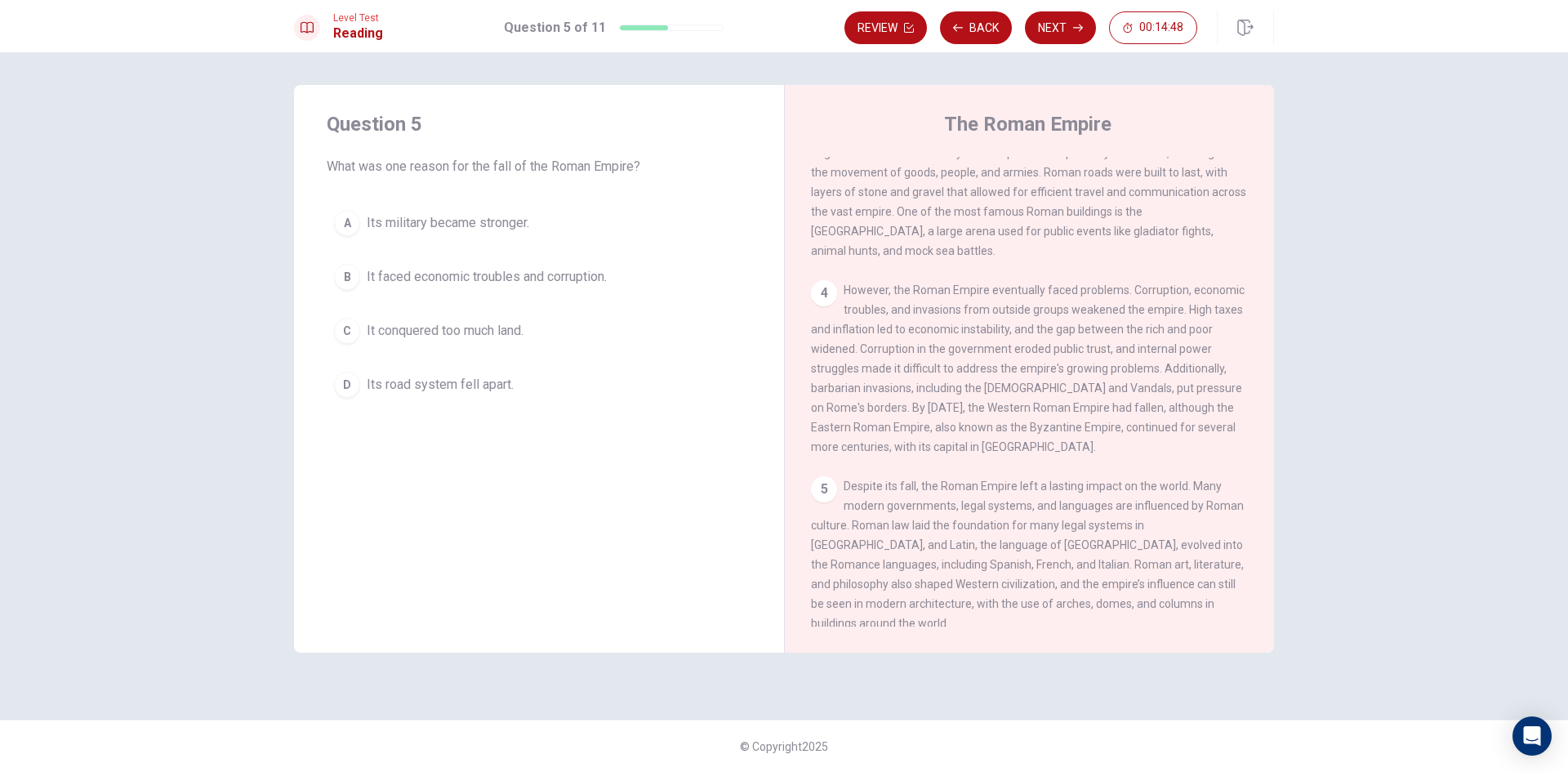
scroll to position [364, 0]
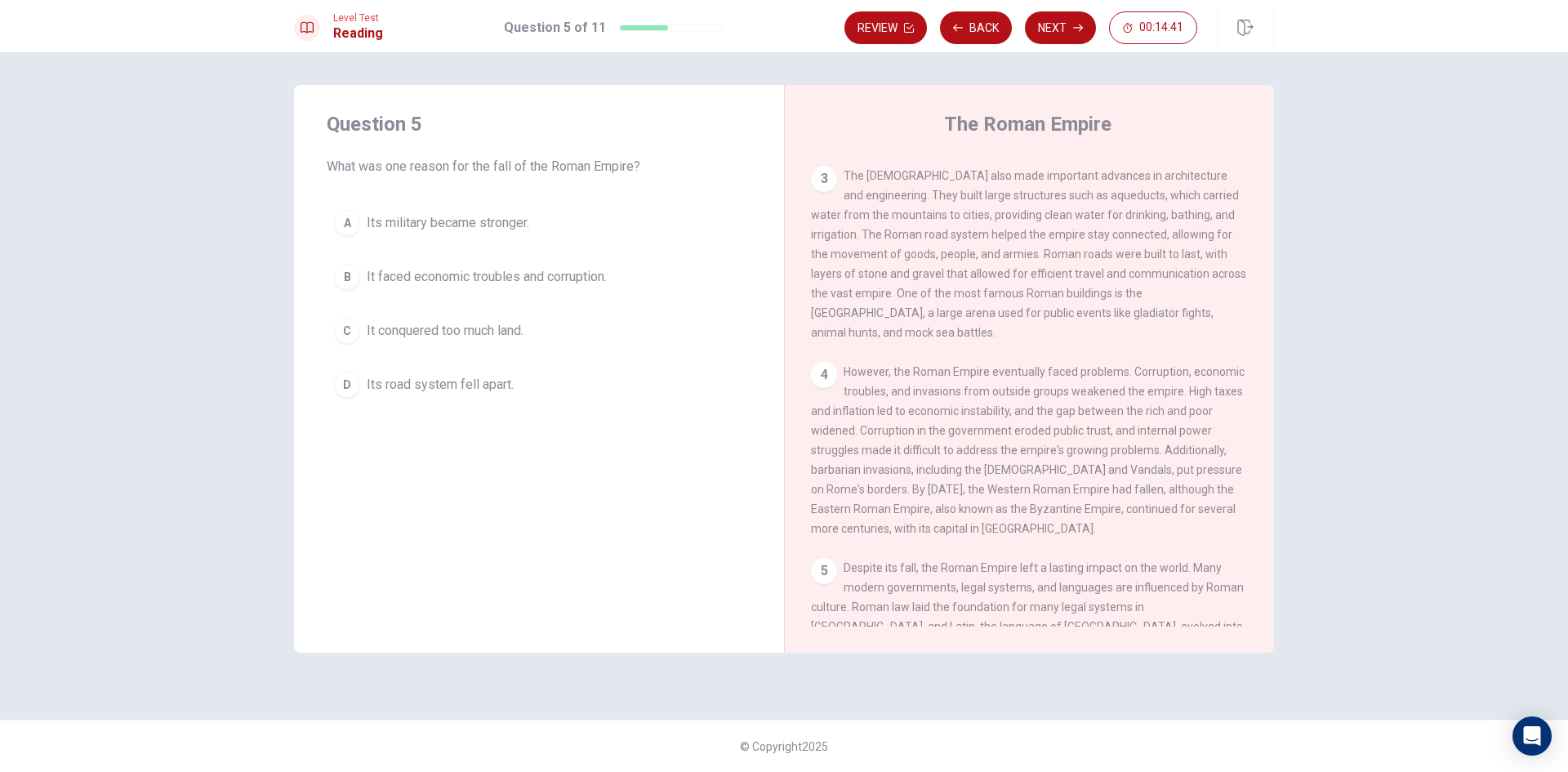
click at [449, 287] on button "B It faced economic troubles and corruption." at bounding box center [539, 276] width 425 height 41
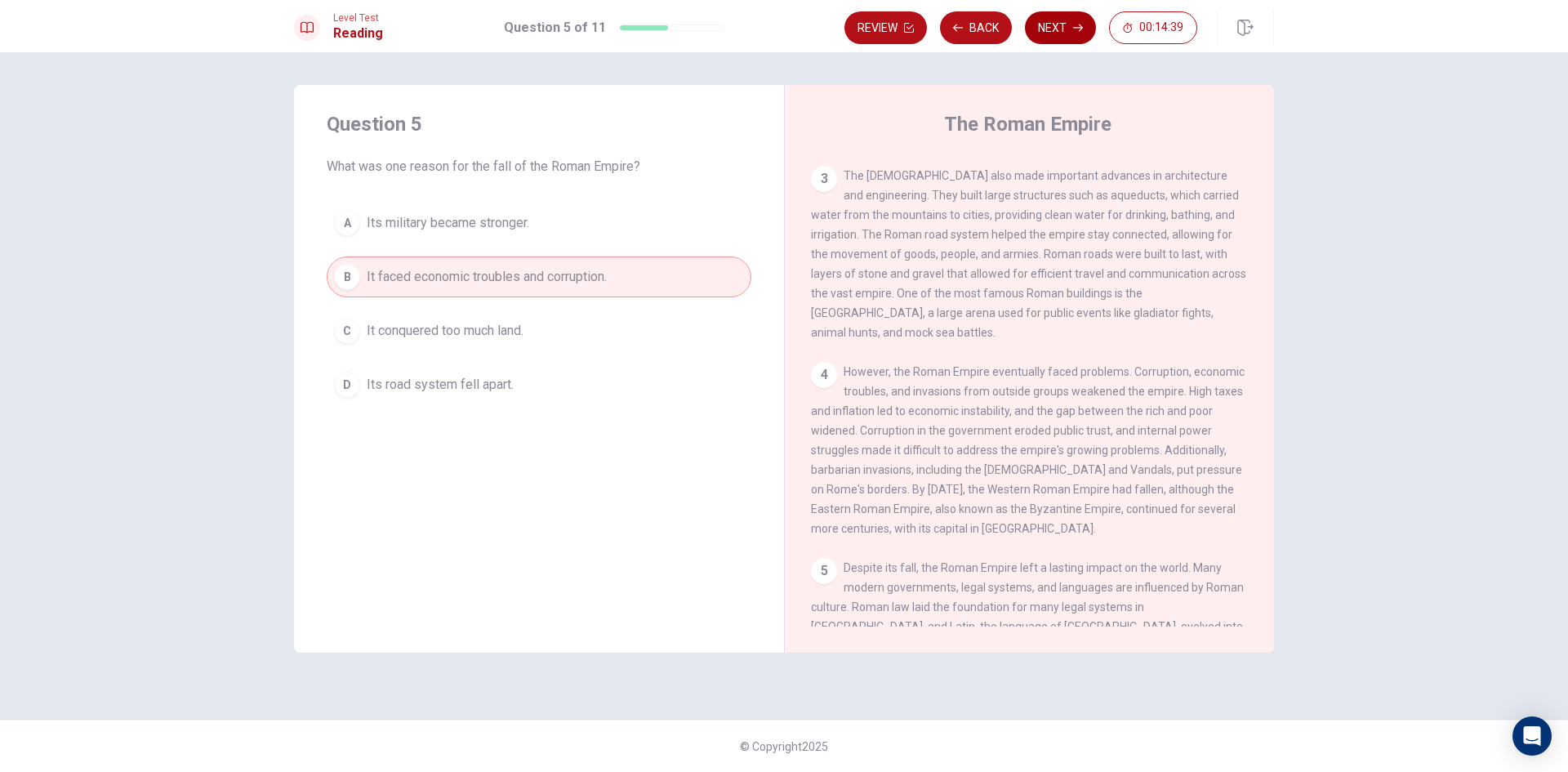
click at [1060, 34] on button "Next" at bounding box center [1061, 28] width 71 height 33
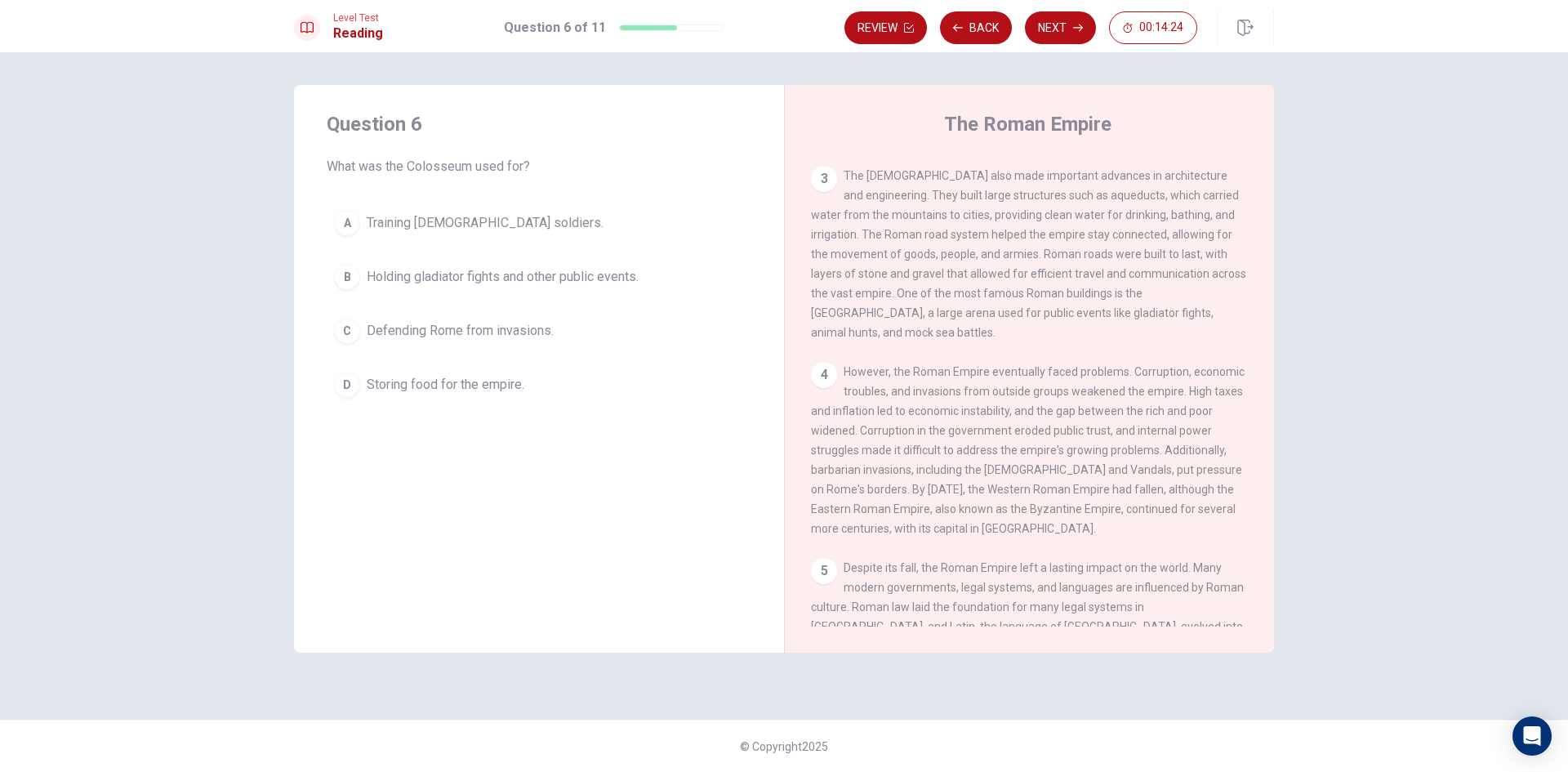
click at [453, 284] on span "Holding gladiator fights and other public events." at bounding box center [502, 277] width 272 height 20
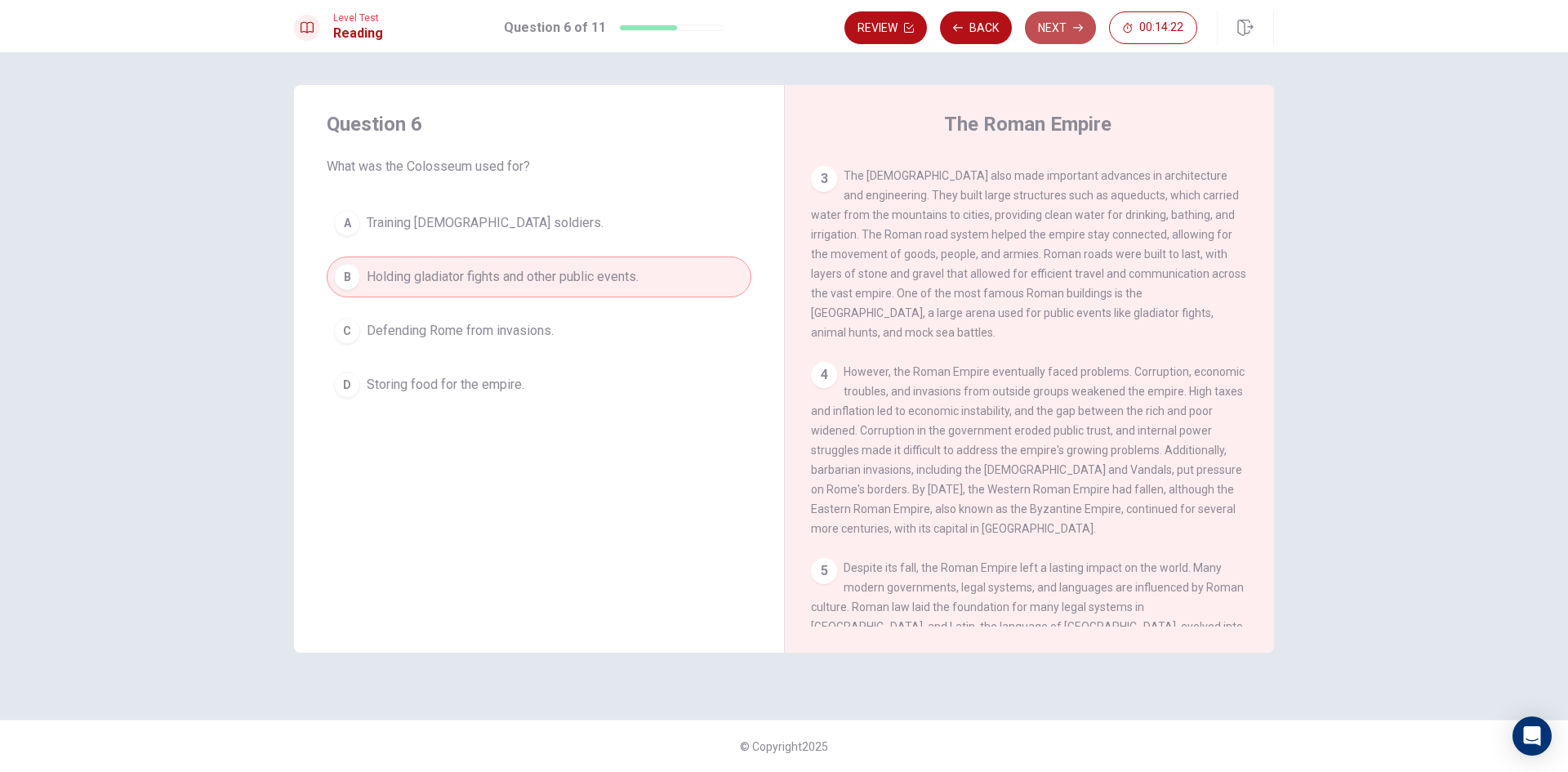
click at [1055, 35] on button "Next" at bounding box center [1061, 28] width 71 height 33
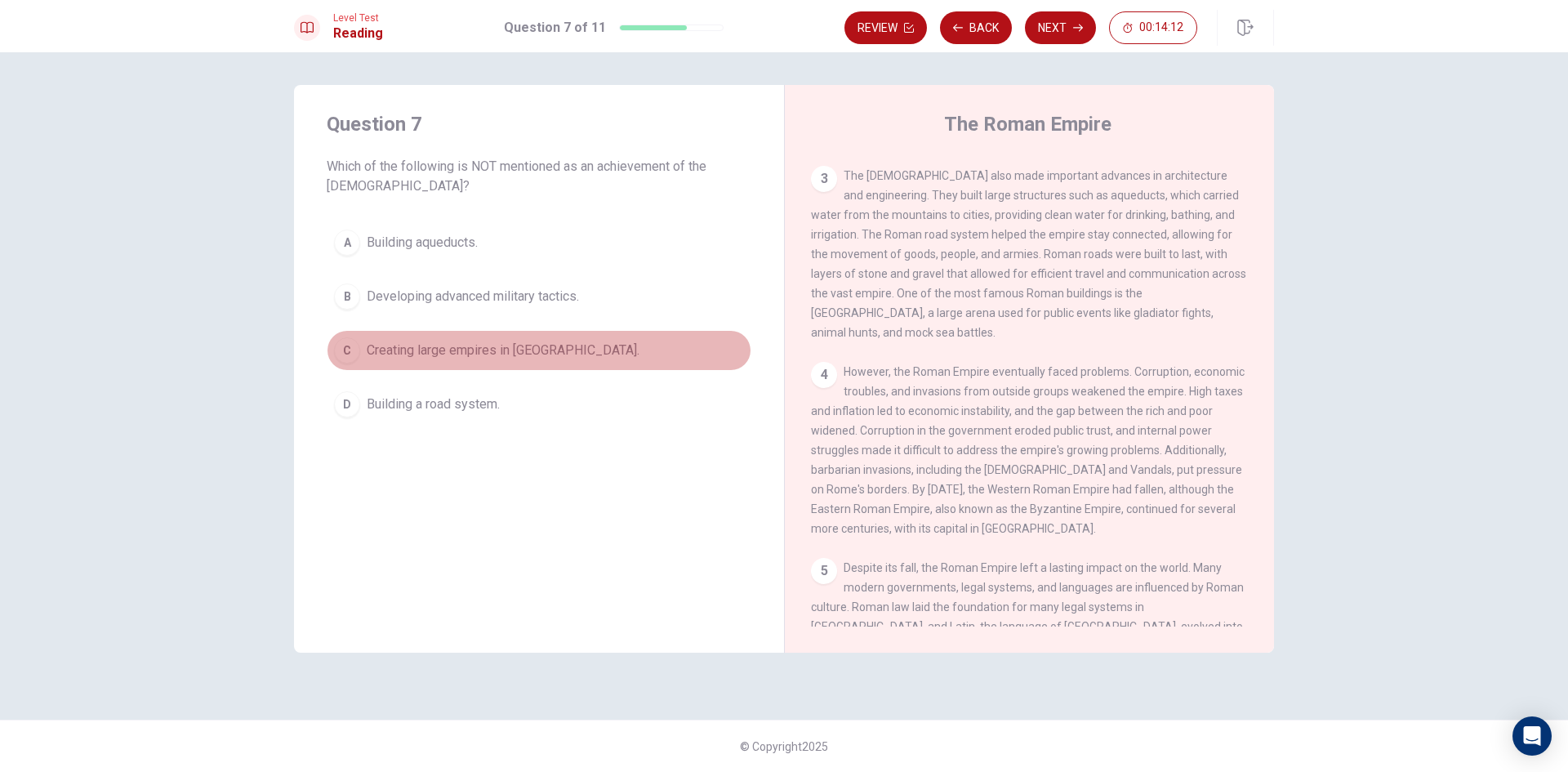
click at [563, 357] on button "C Creating large empires in [GEOGRAPHIC_DATA]." at bounding box center [539, 350] width 425 height 41
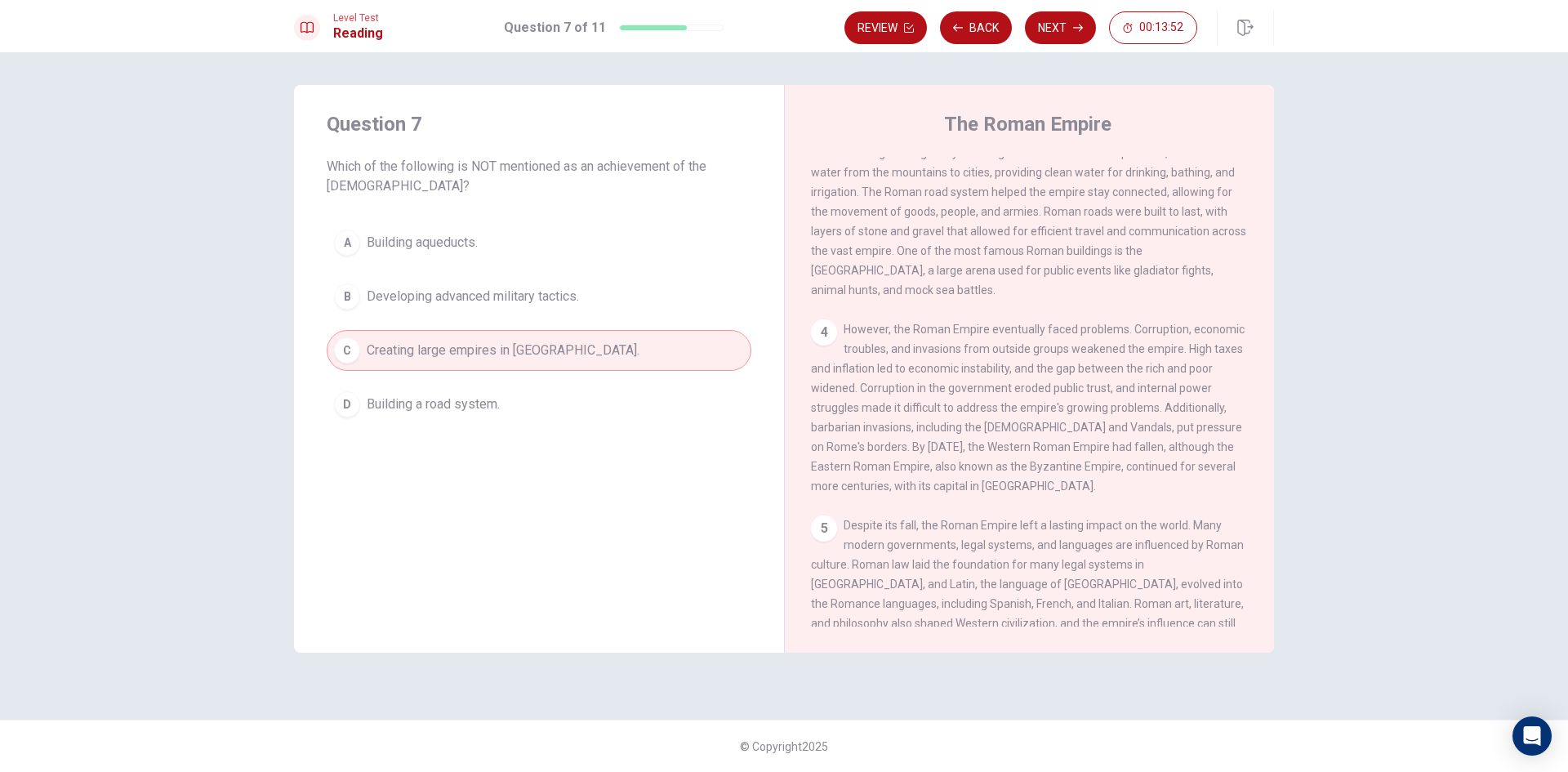
scroll to position [445, 0]
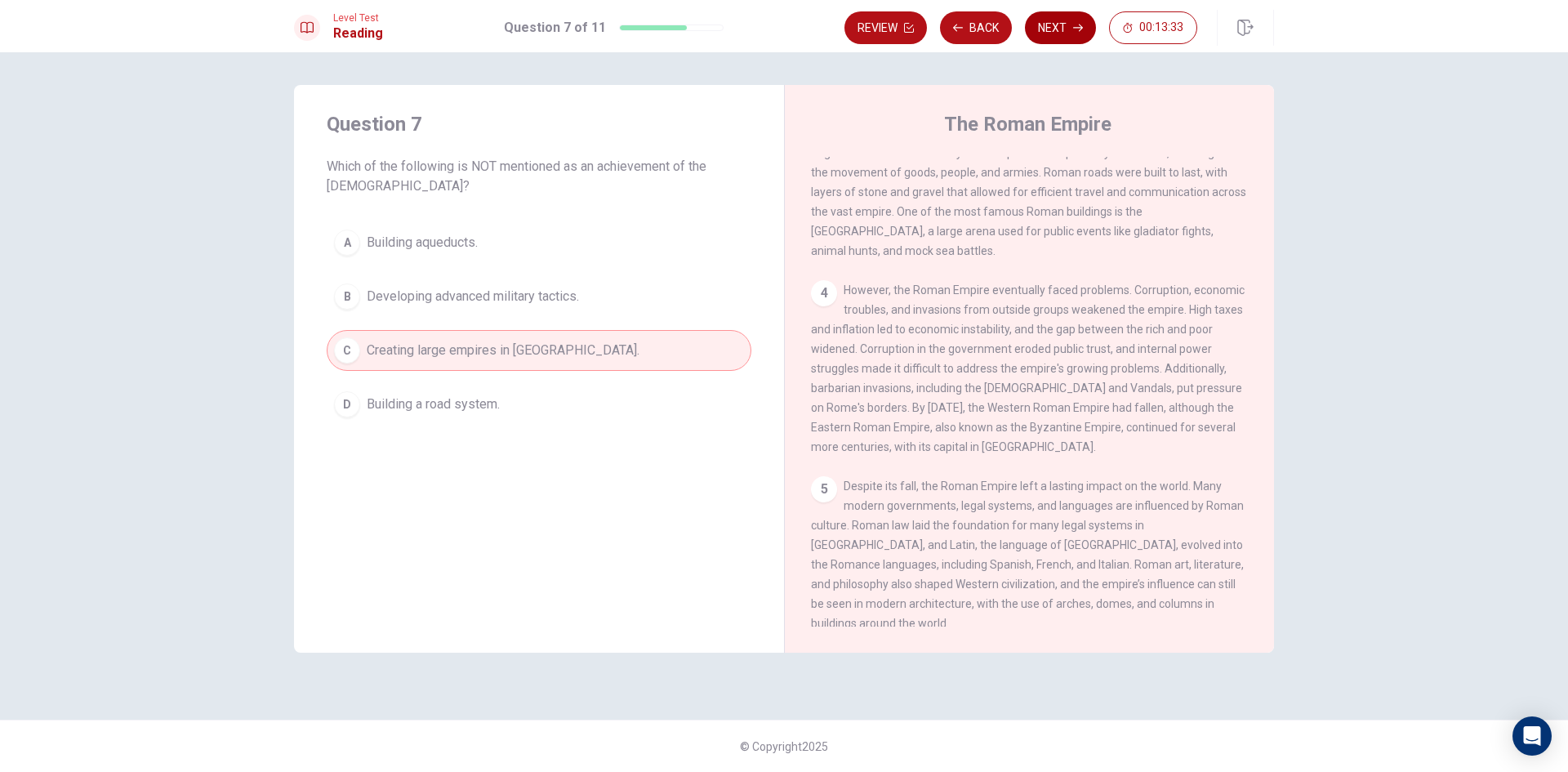
click at [1067, 35] on button "Next" at bounding box center [1061, 28] width 71 height 33
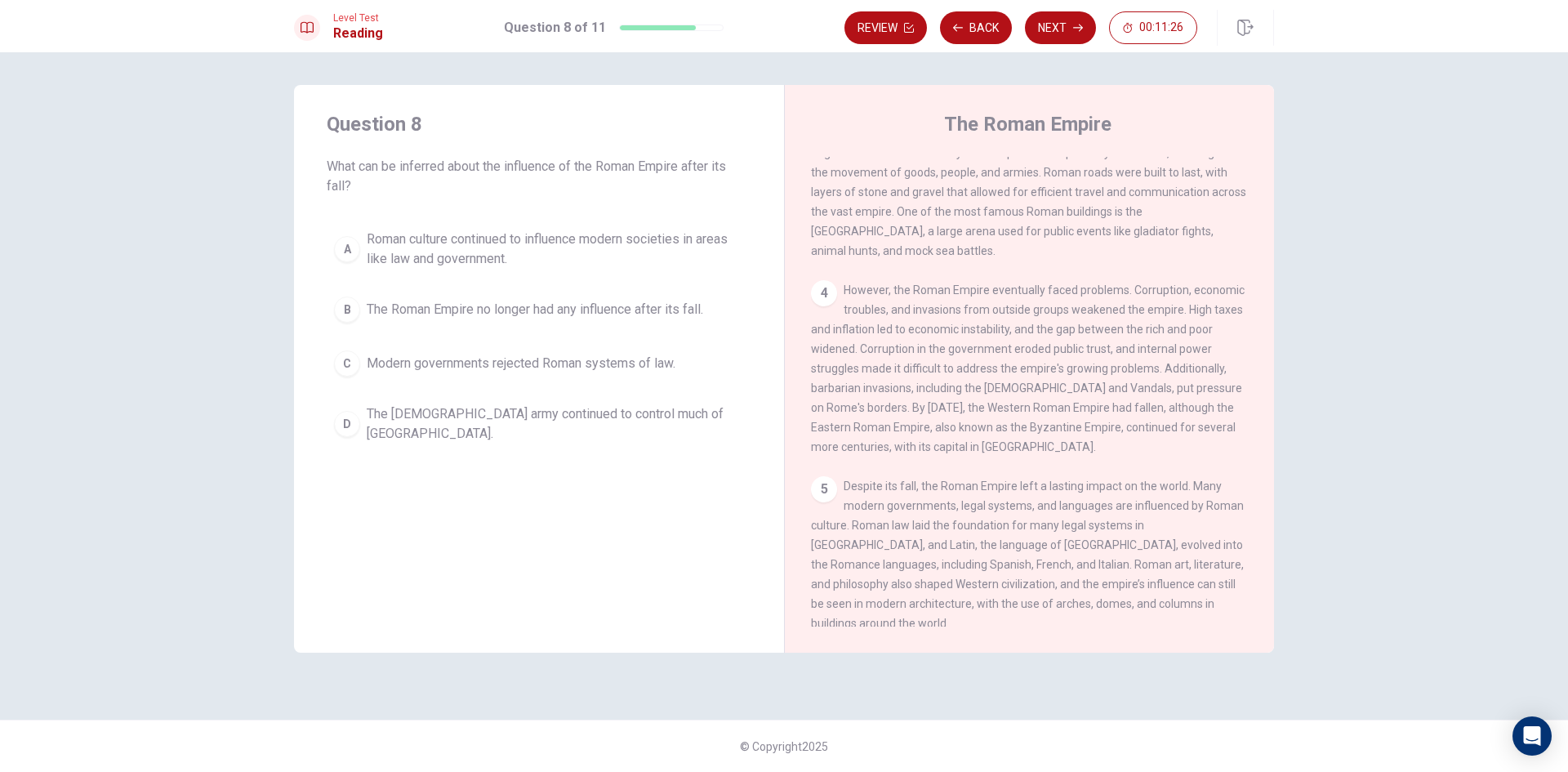
click at [584, 247] on span "Roman culture continued to influence modern societies in areas like law and gov…" at bounding box center [555, 248] width 377 height 39
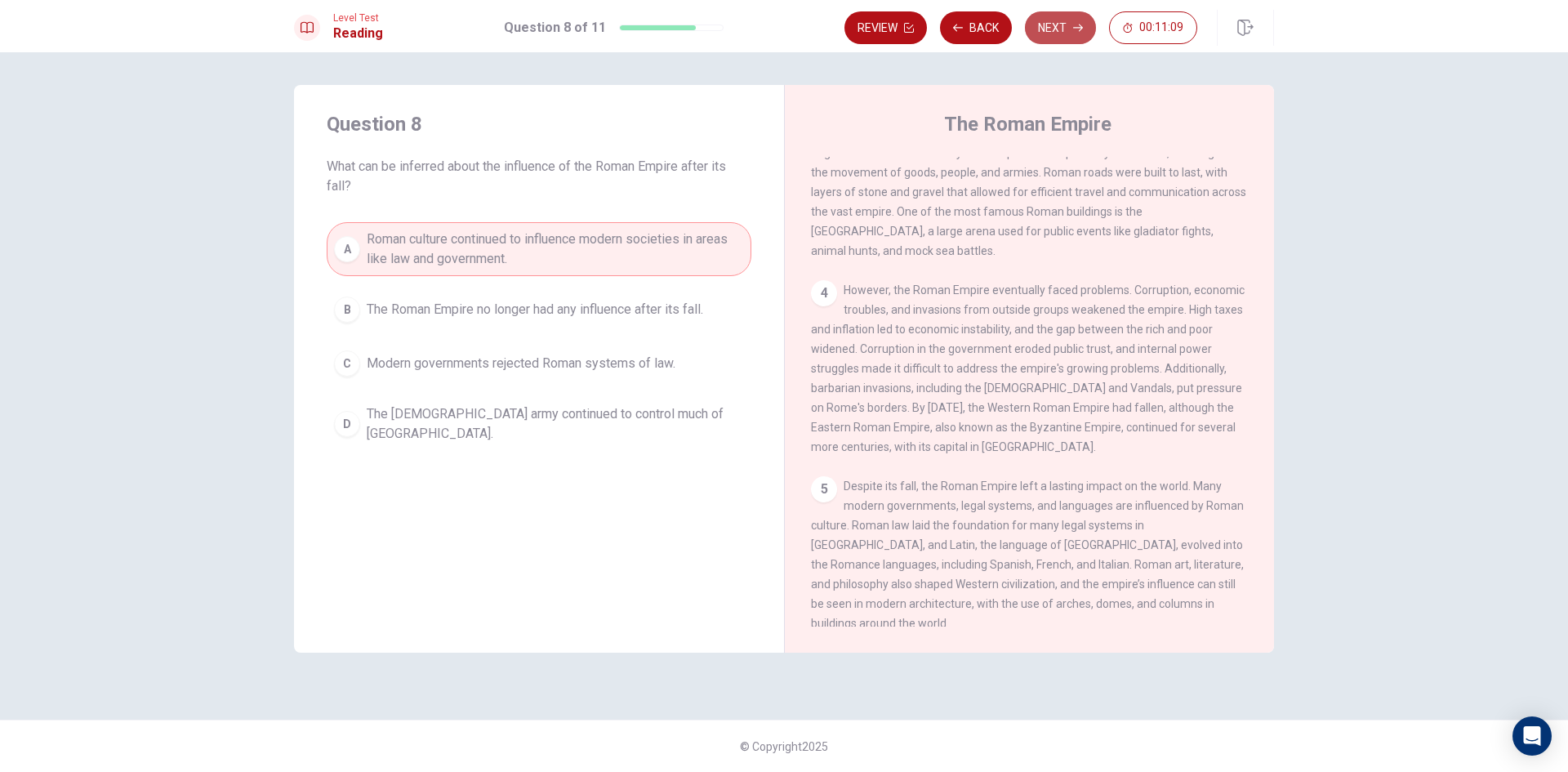
click at [1058, 41] on button "Next" at bounding box center [1061, 28] width 71 height 33
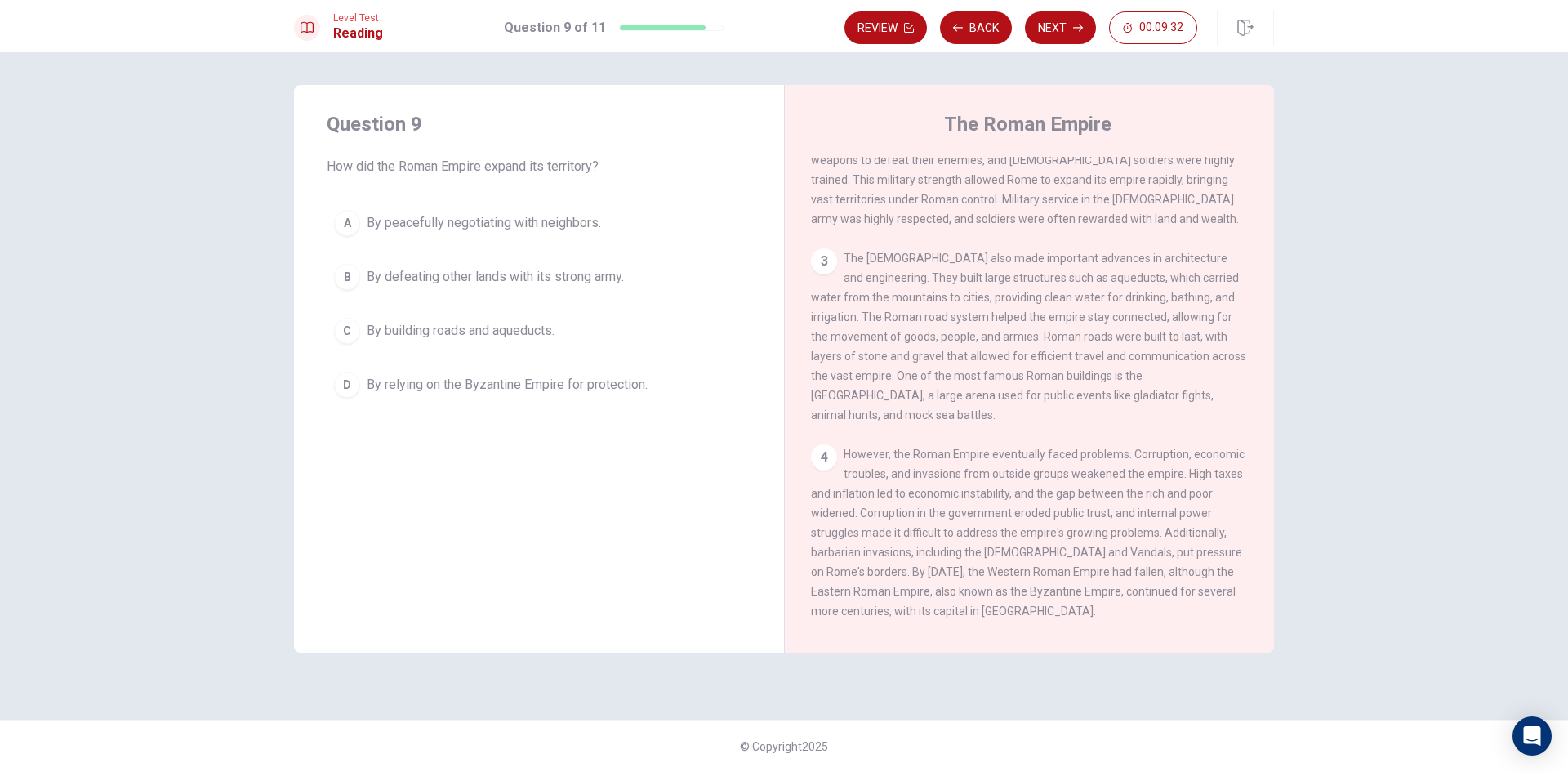
scroll to position [282, 0]
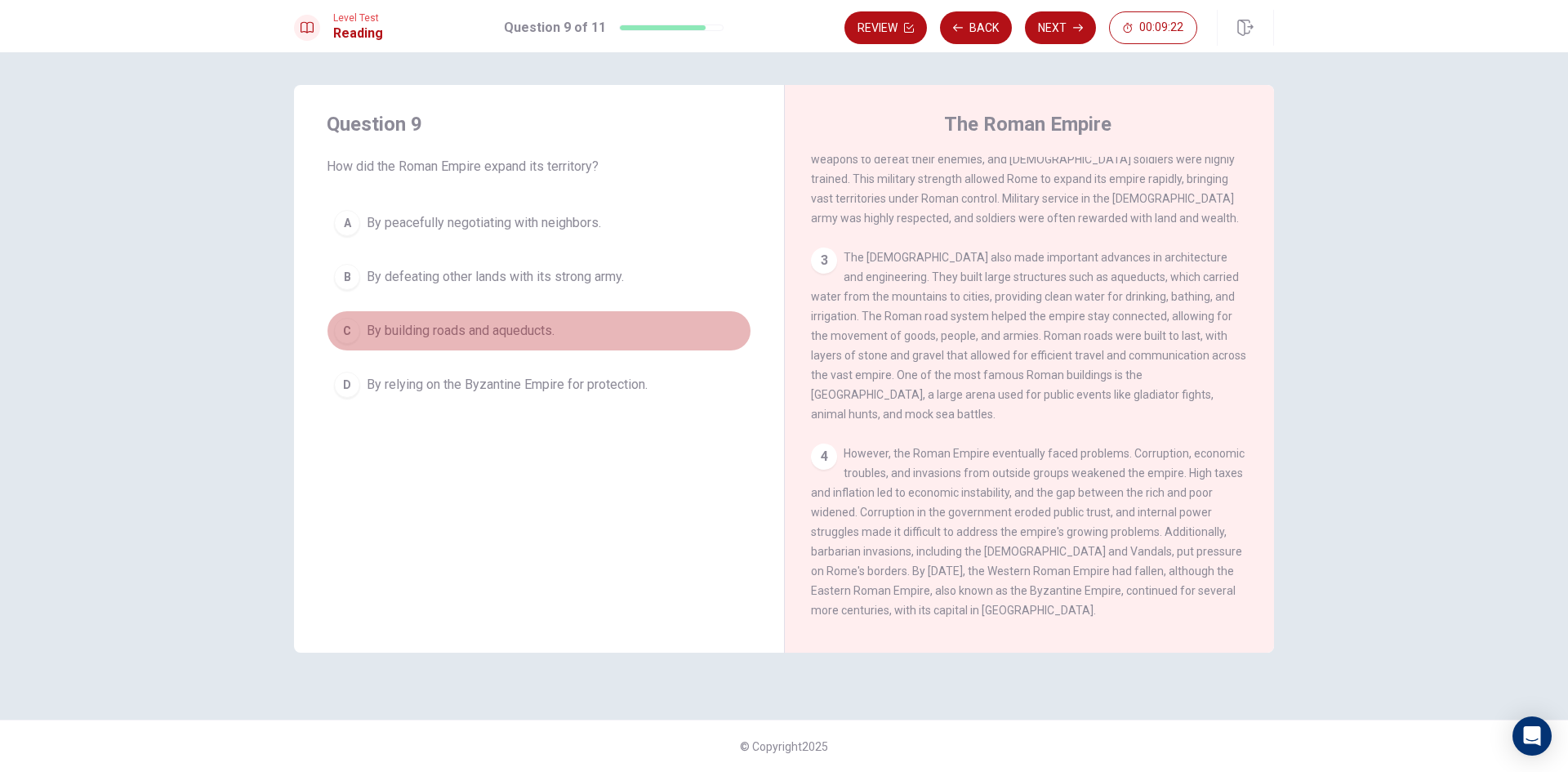
click at [499, 337] on span "By building roads and aqueducts." at bounding box center [460, 331] width 188 height 20
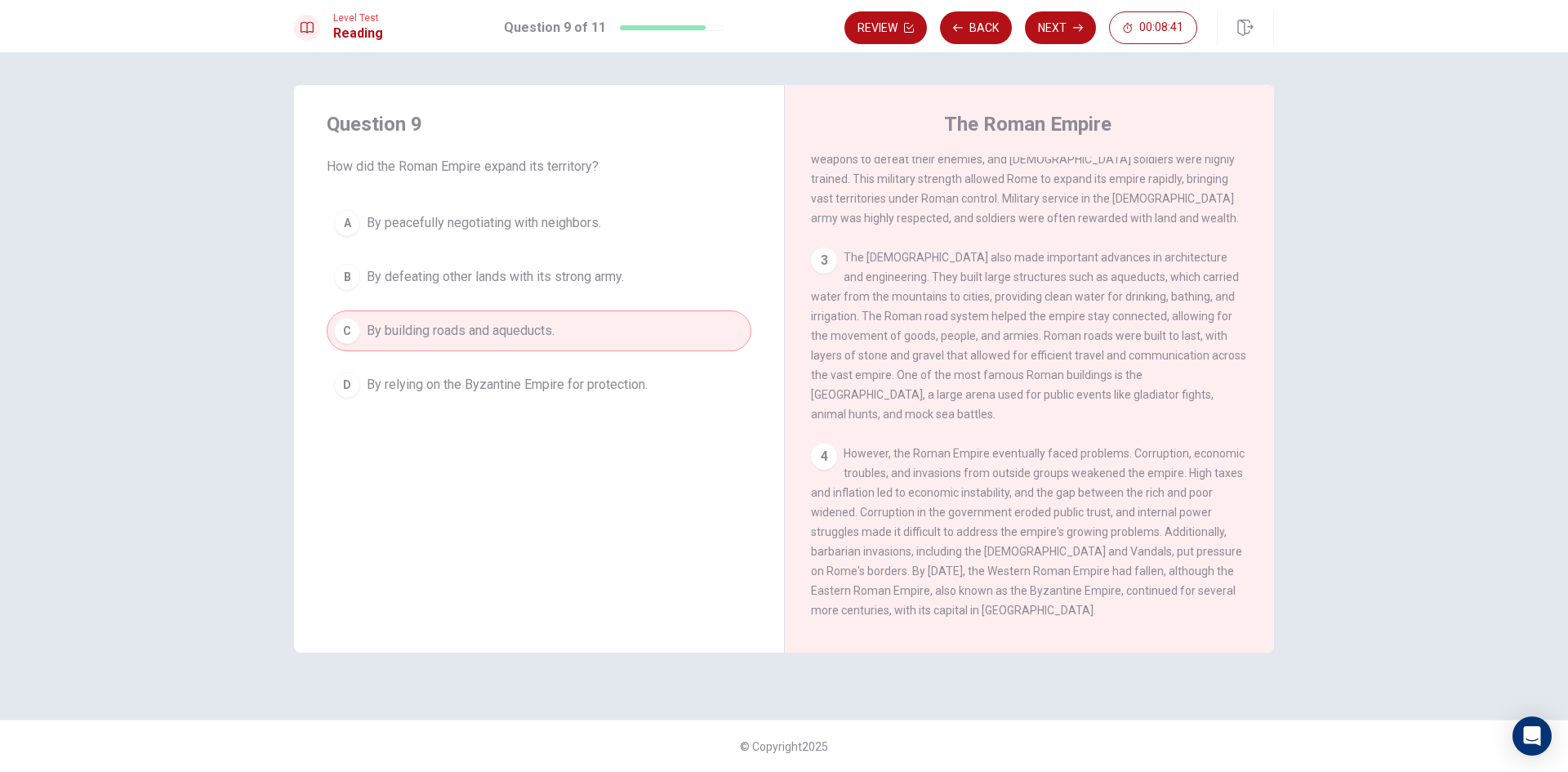
click at [510, 240] on button "A By peacefully negotiating with neighbors." at bounding box center [539, 223] width 425 height 41
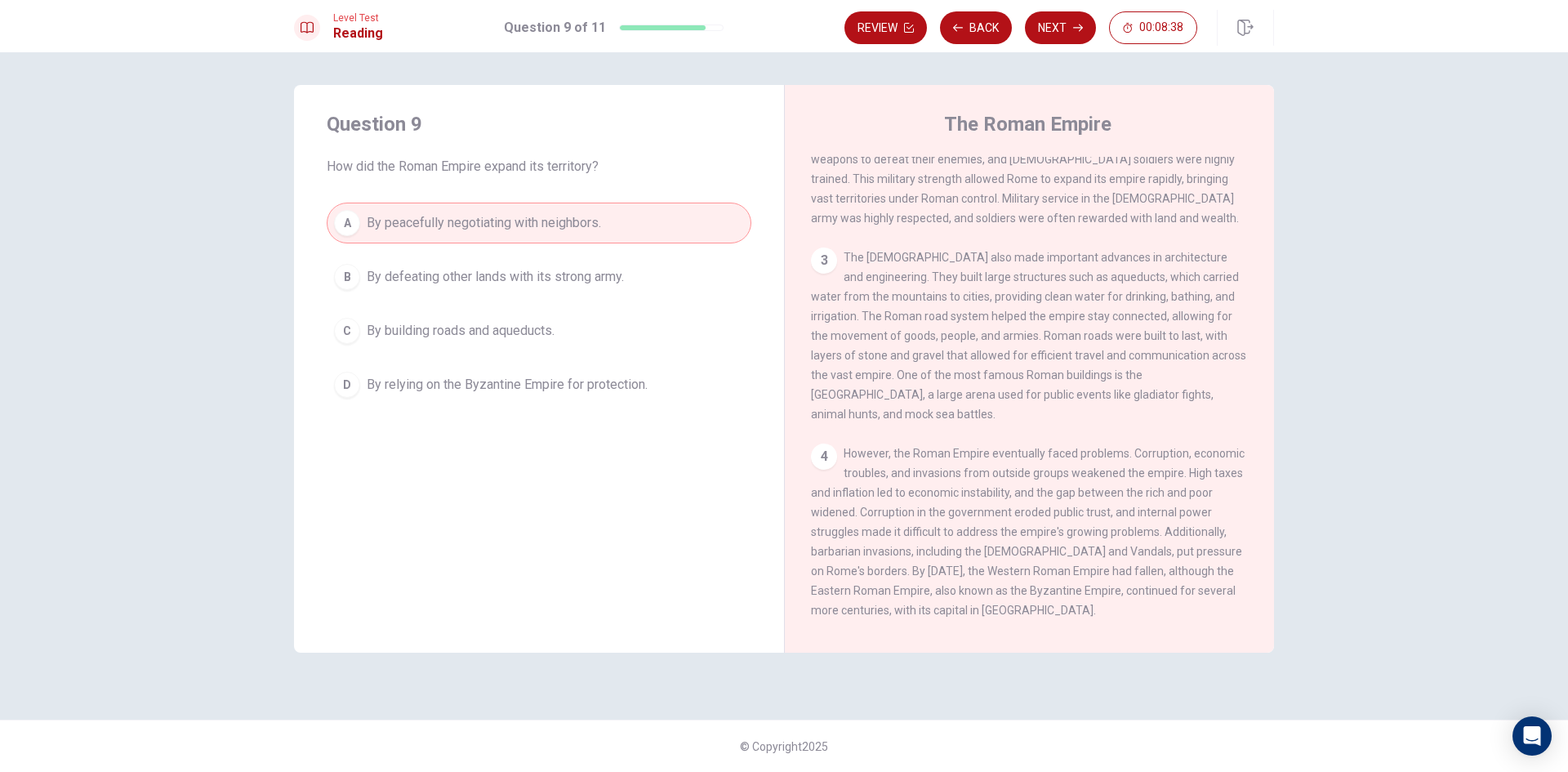
click at [522, 290] on button "B By defeating other lands with its strong army." at bounding box center [539, 276] width 425 height 41
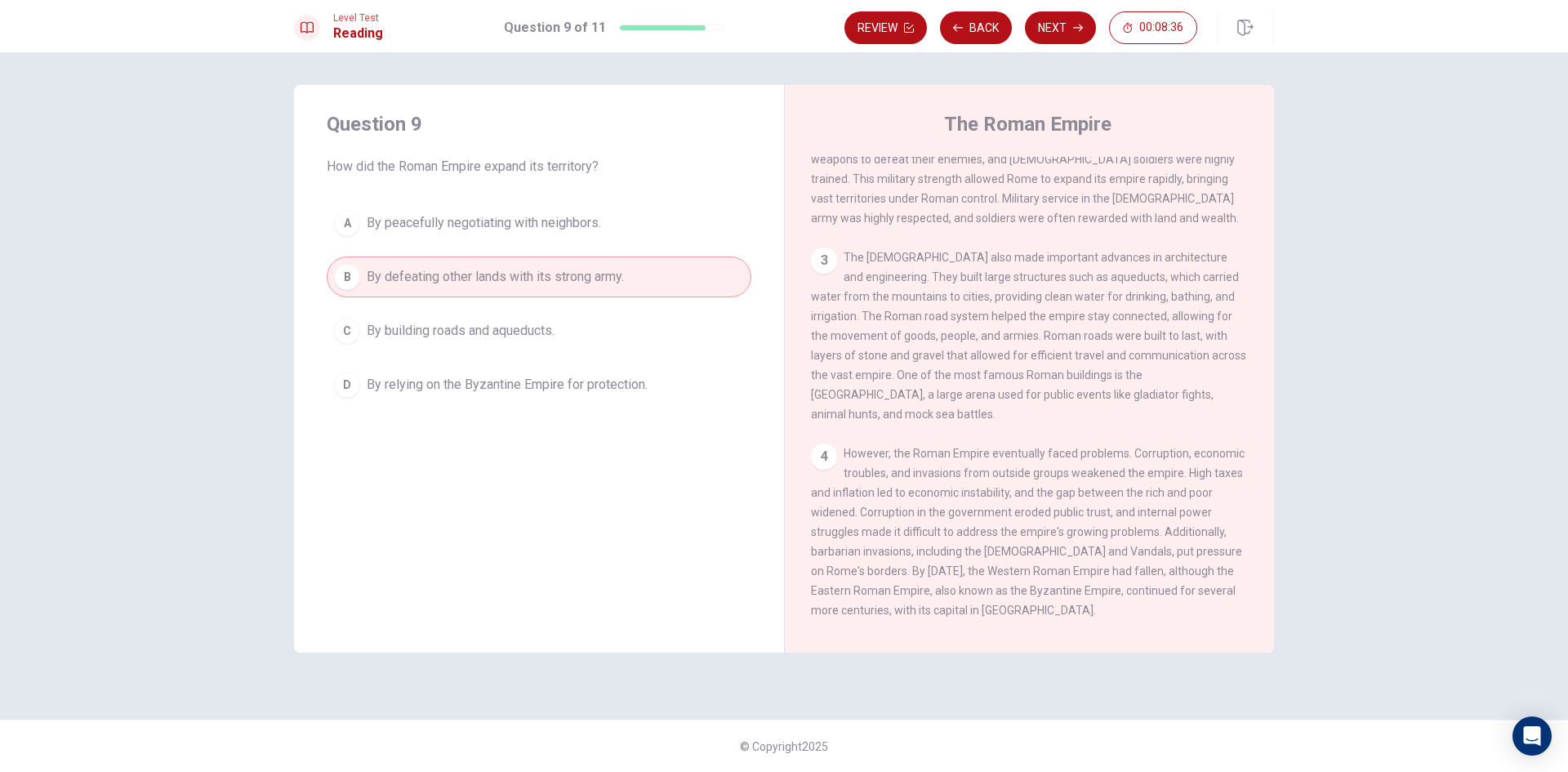
scroll to position [0, 0]
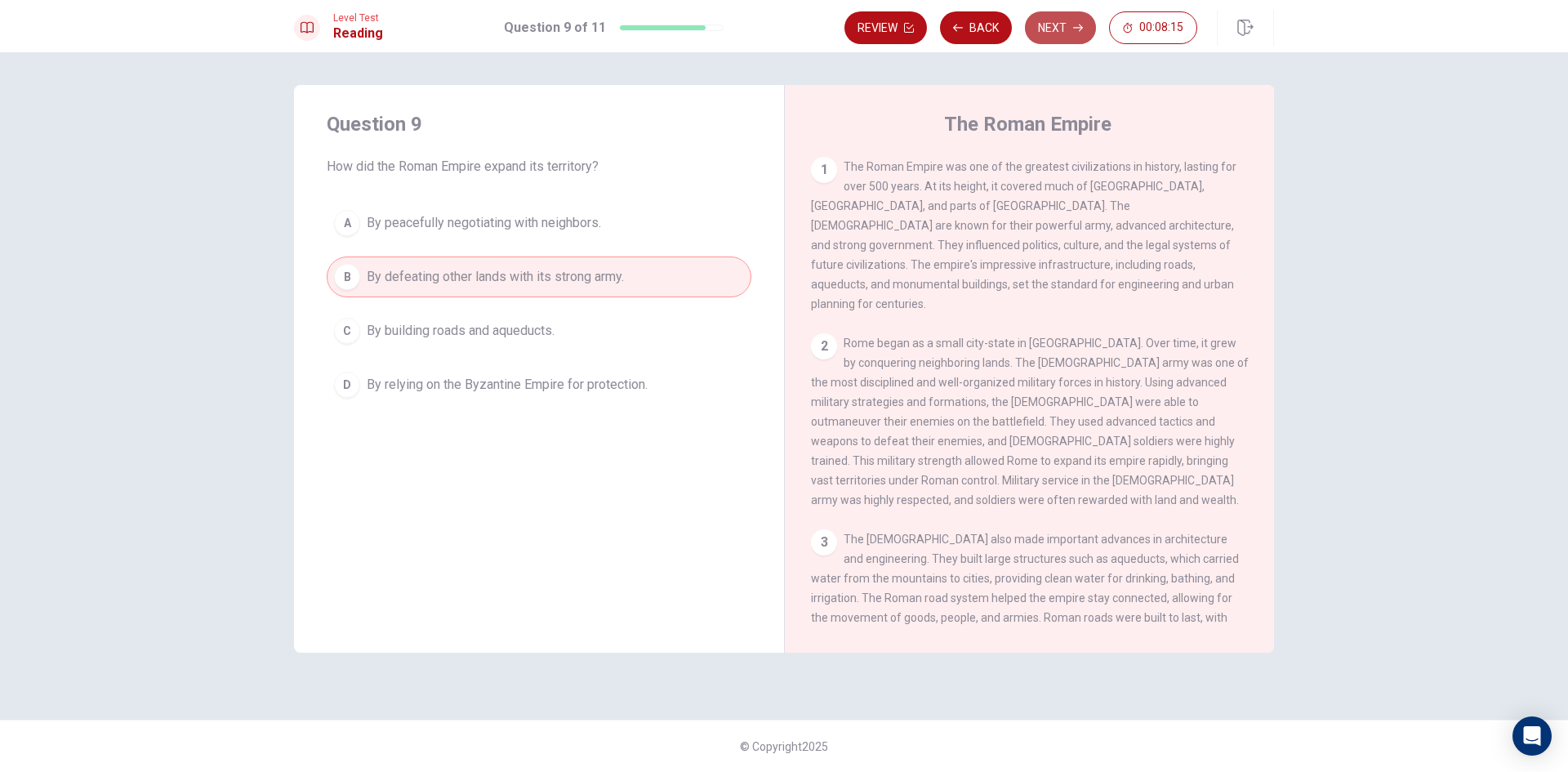
click at [1043, 35] on button "Next" at bounding box center [1061, 28] width 71 height 33
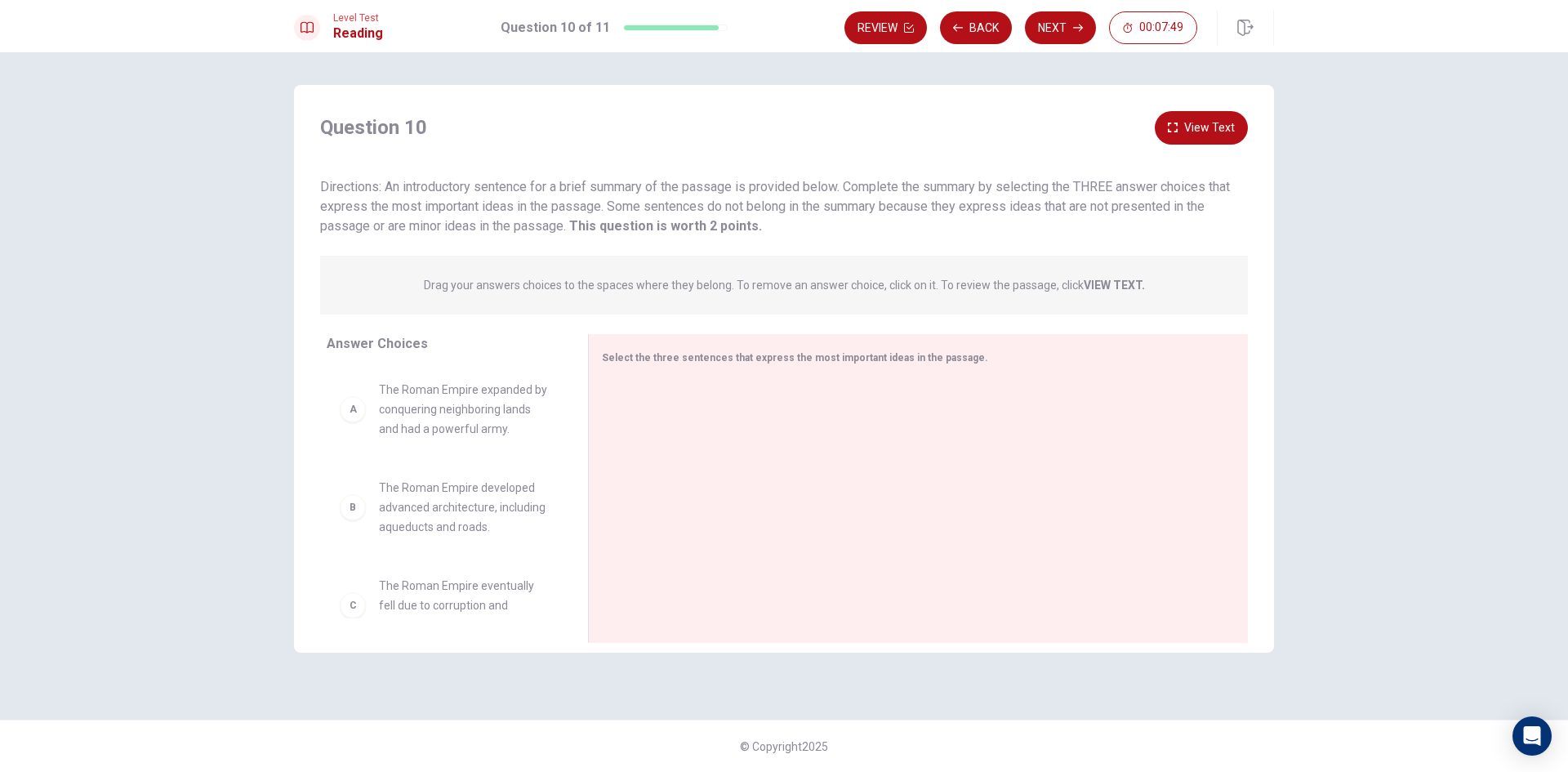
scroll to position [81, 0]
drag, startPoint x: 570, startPoint y: 283, endPoint x: 728, endPoint y: 289, distance: 158.1
click at [719, 289] on p "Drag your answers choices to the spaces where they belong. To remove an answer …" at bounding box center [784, 285] width 721 height 13
drag, startPoint x: 475, startPoint y: 512, endPoint x: 737, endPoint y: 460, distance: 267.1
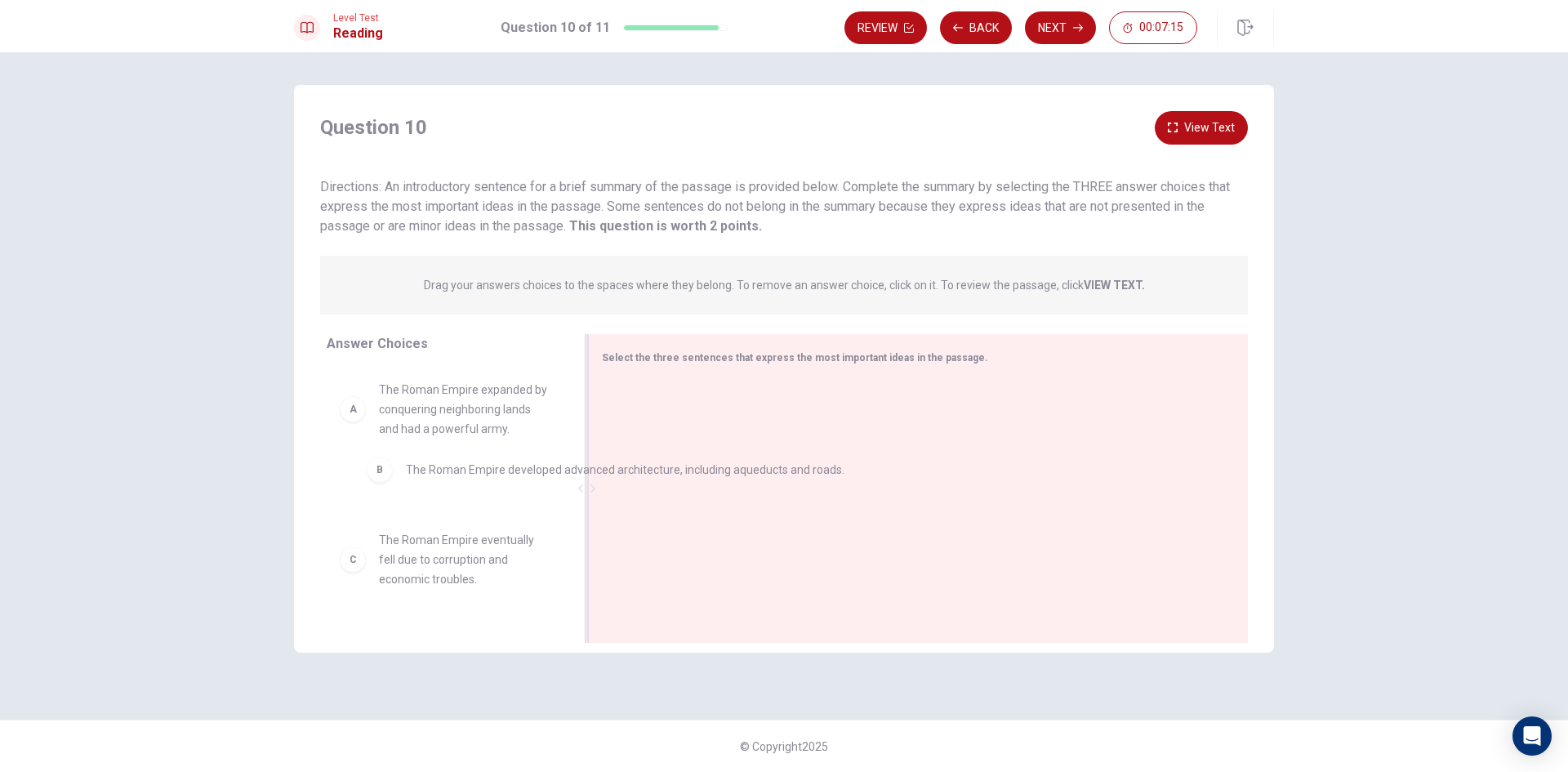
drag, startPoint x: 677, startPoint y: 418, endPoint x: 387, endPoint y: 463, distance: 293.5
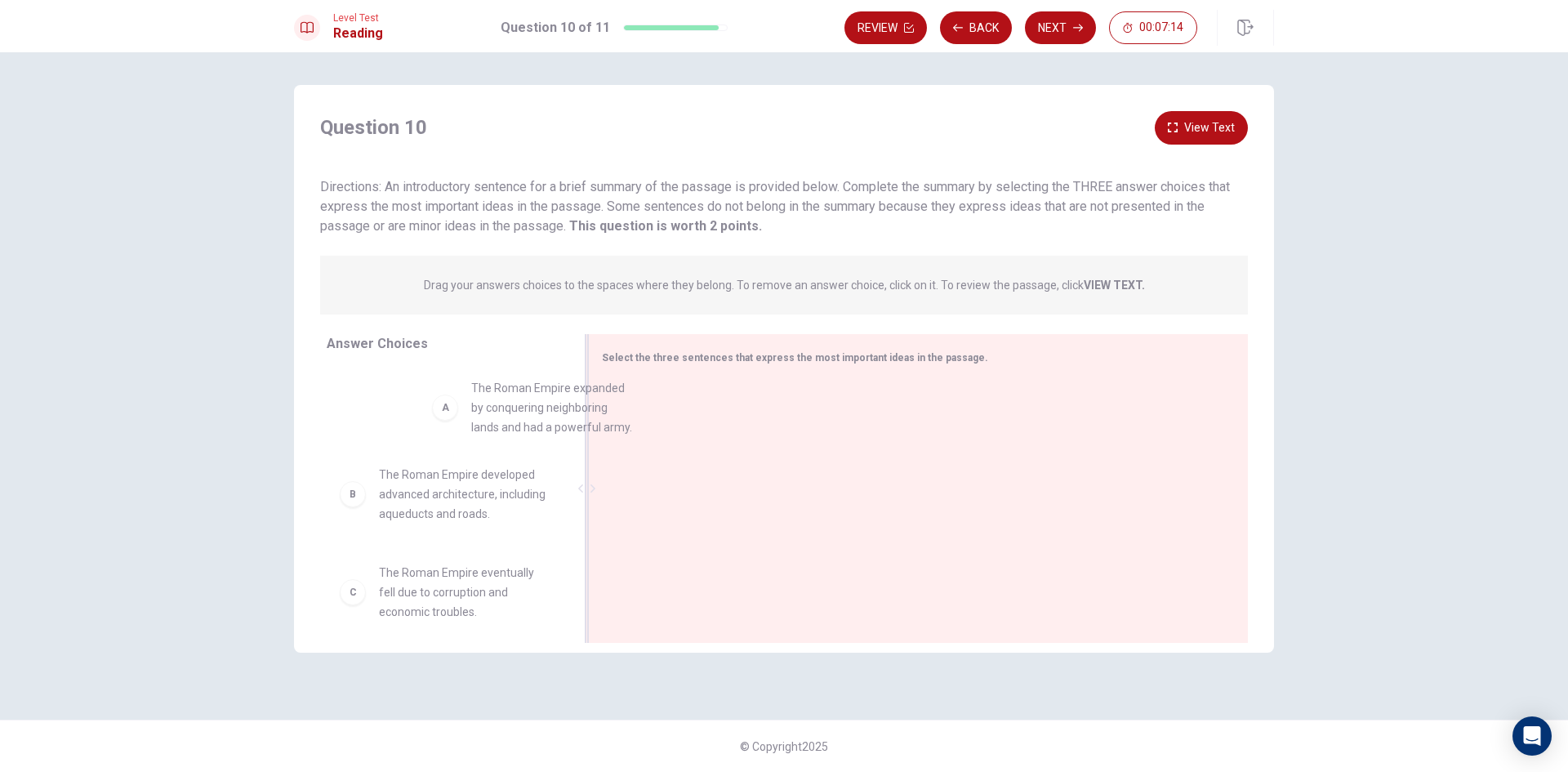
drag, startPoint x: 418, startPoint y: 417, endPoint x: 735, endPoint y: 421, distance: 317.0
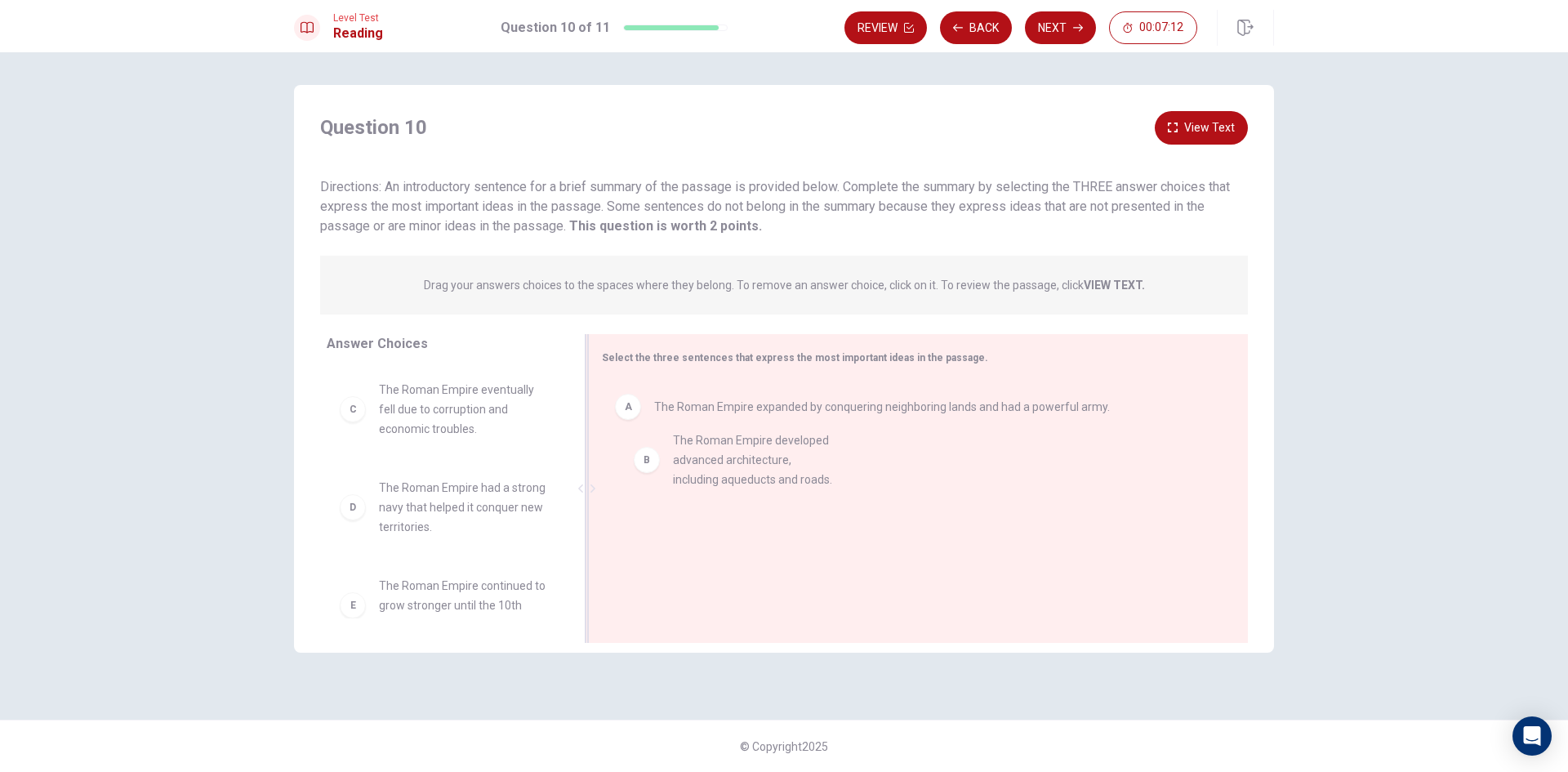
drag, startPoint x: 387, startPoint y: 421, endPoint x: 690, endPoint y: 469, distance: 306.8
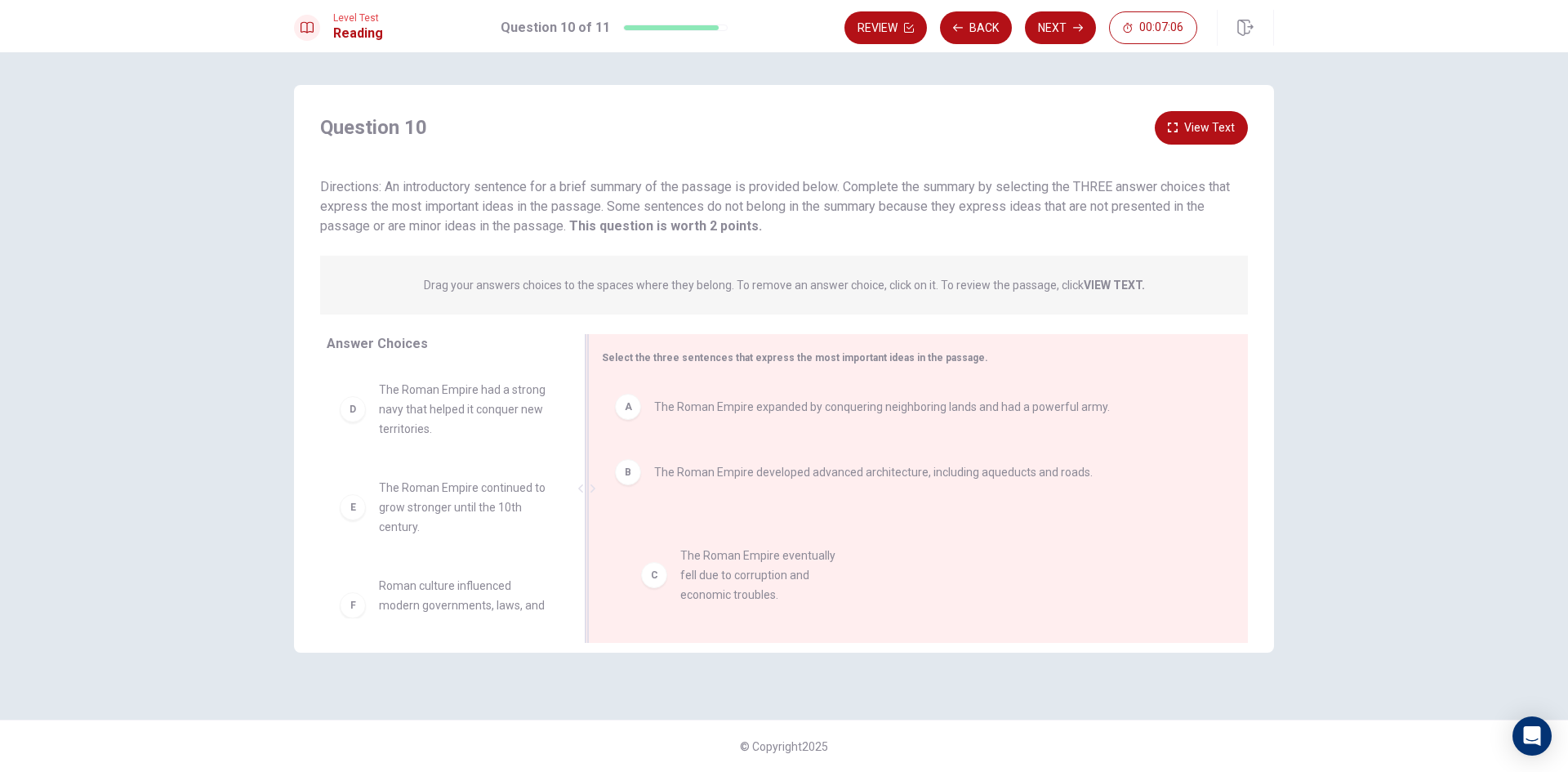
drag, startPoint x: 414, startPoint y: 417, endPoint x: 734, endPoint y: 569, distance: 354.3
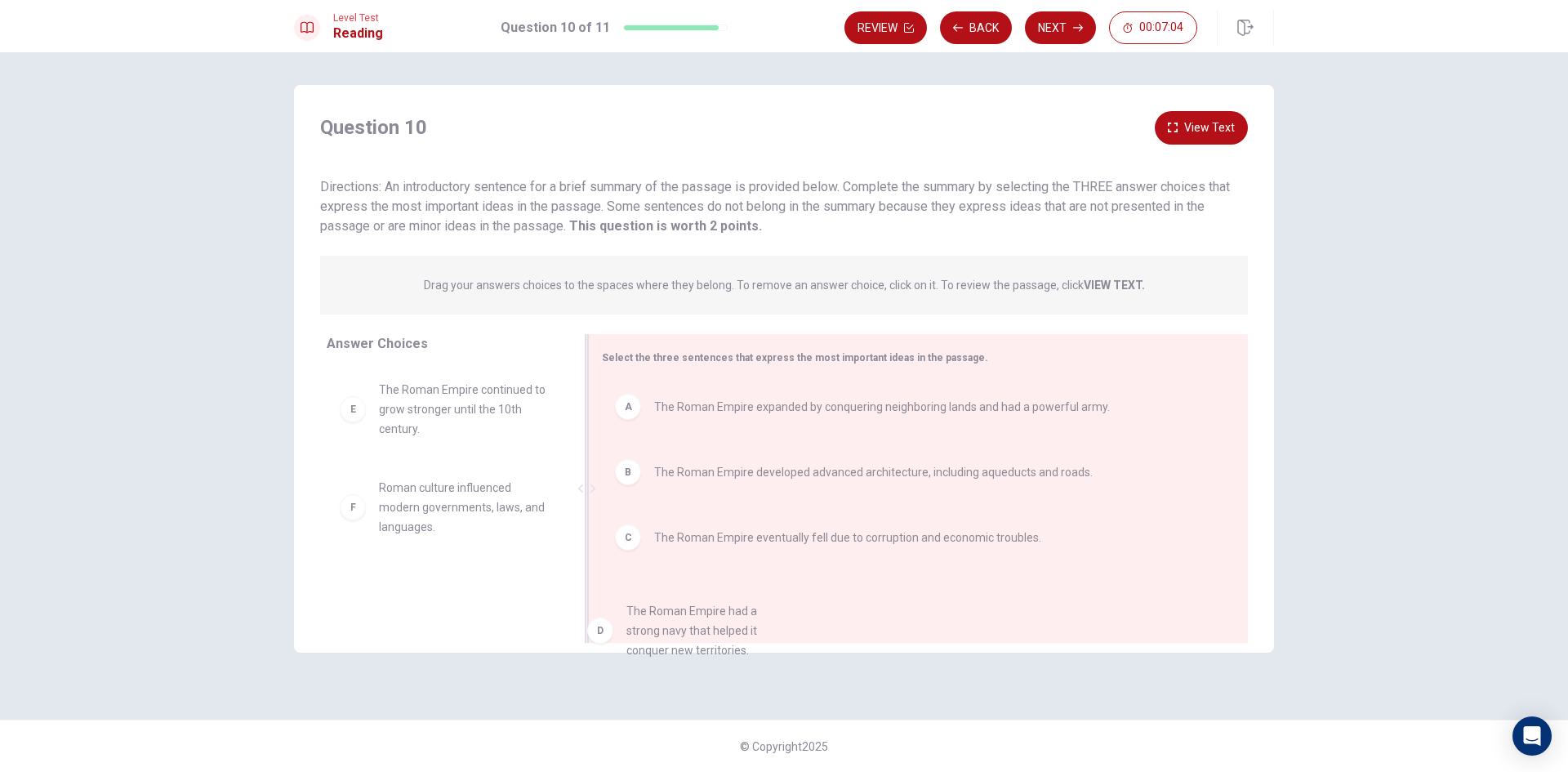
drag, startPoint x: 444, startPoint y: 430, endPoint x: 707, endPoint y: 634, distance: 332.8
drag, startPoint x: 511, startPoint y: 446, endPoint x: 827, endPoint y: 472, distance: 317.1
click at [1231, 121] on button "View Text" at bounding box center [1202, 128] width 93 height 34
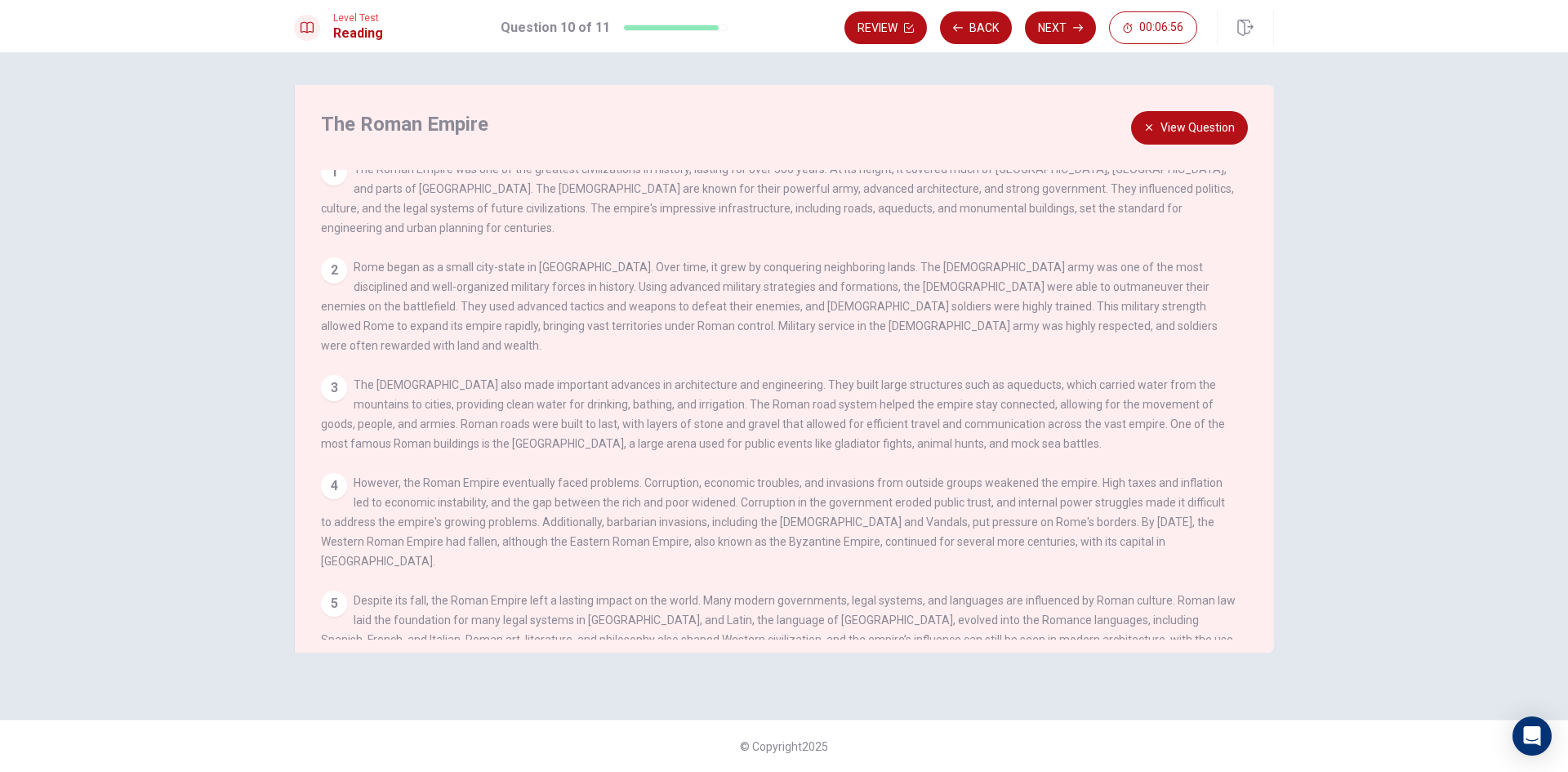
scroll to position [16, 0]
click at [1176, 131] on button "View Question" at bounding box center [1190, 128] width 117 height 34
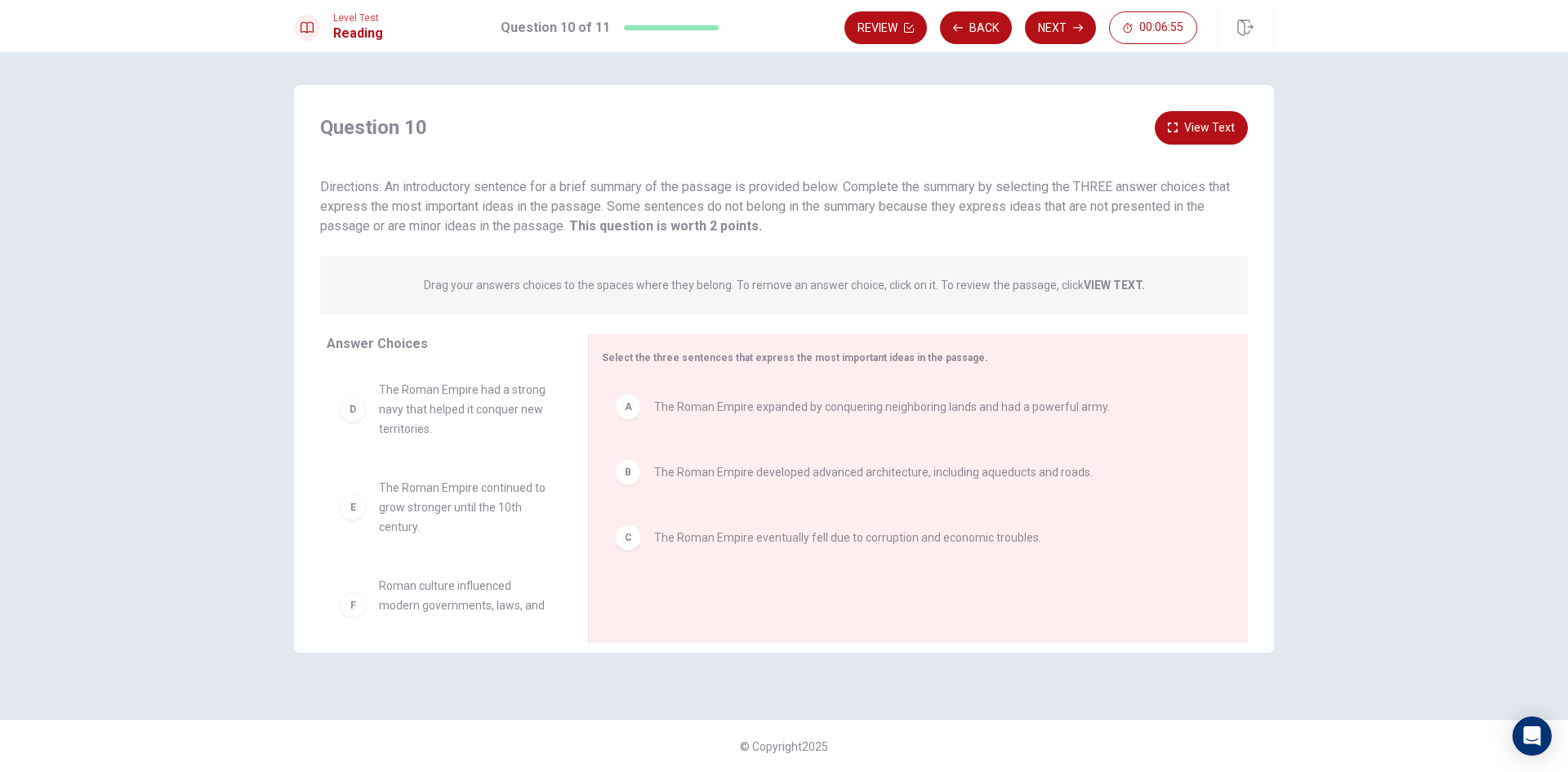
click at [912, 229] on div "Directions: An introductory sentence for a brief summary of the passage is prov…" at bounding box center [784, 207] width 927 height 59
click at [1191, 127] on button "View Text" at bounding box center [1202, 128] width 93 height 34
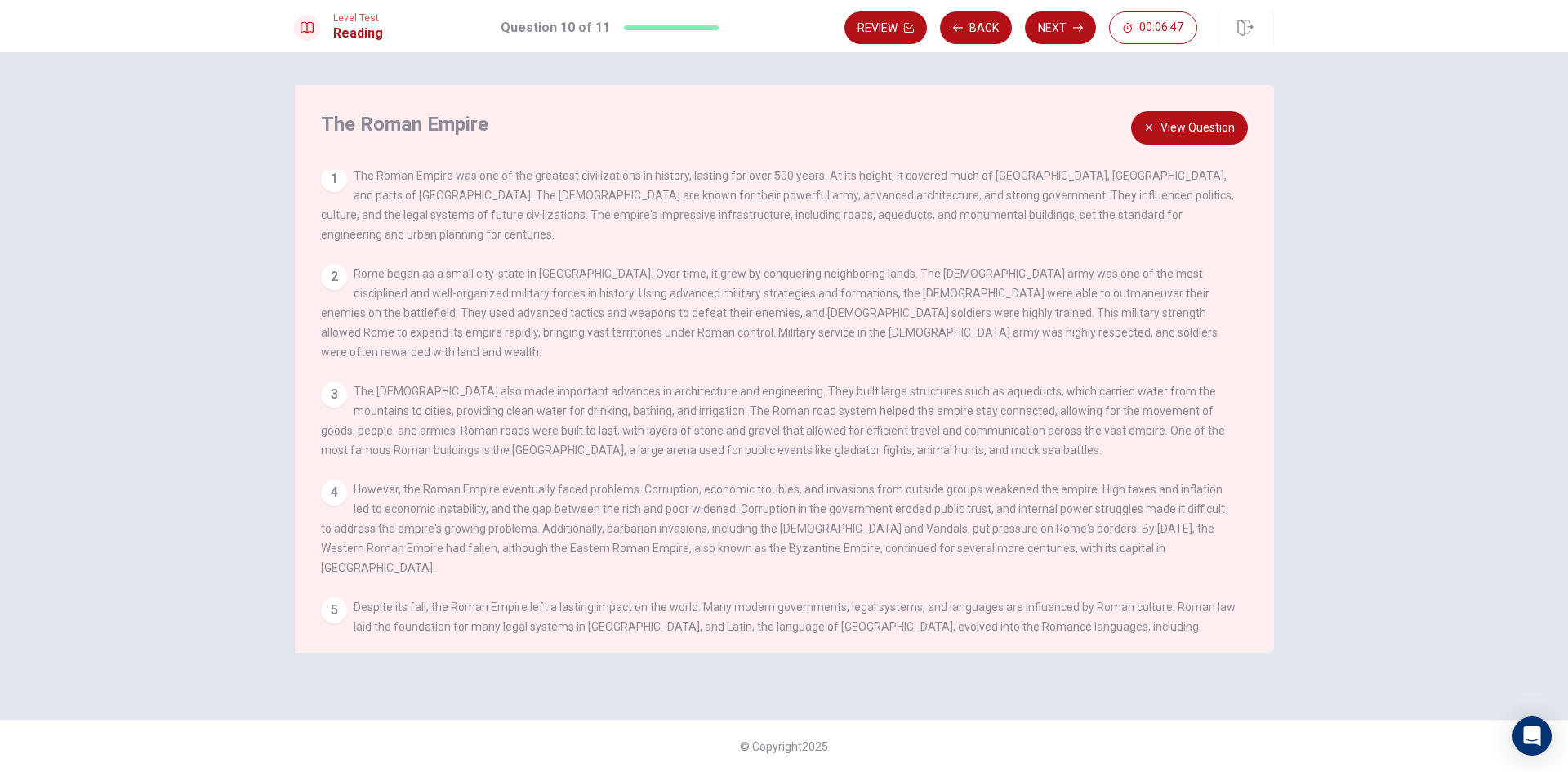
scroll to position [0, 0]
click at [1190, 117] on button "View Question" at bounding box center [1190, 128] width 117 height 34
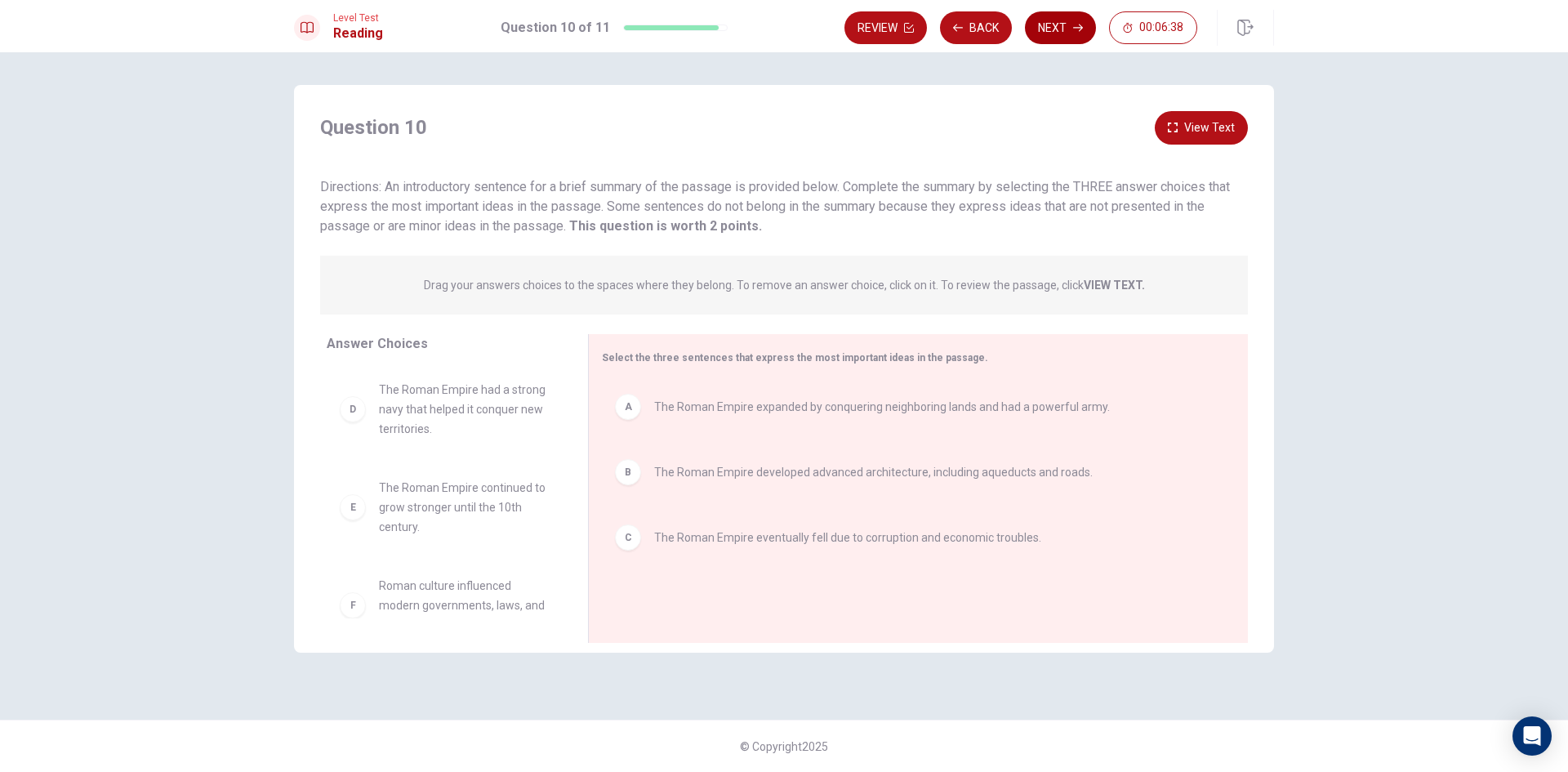
click at [1039, 34] on button "Next" at bounding box center [1061, 28] width 71 height 33
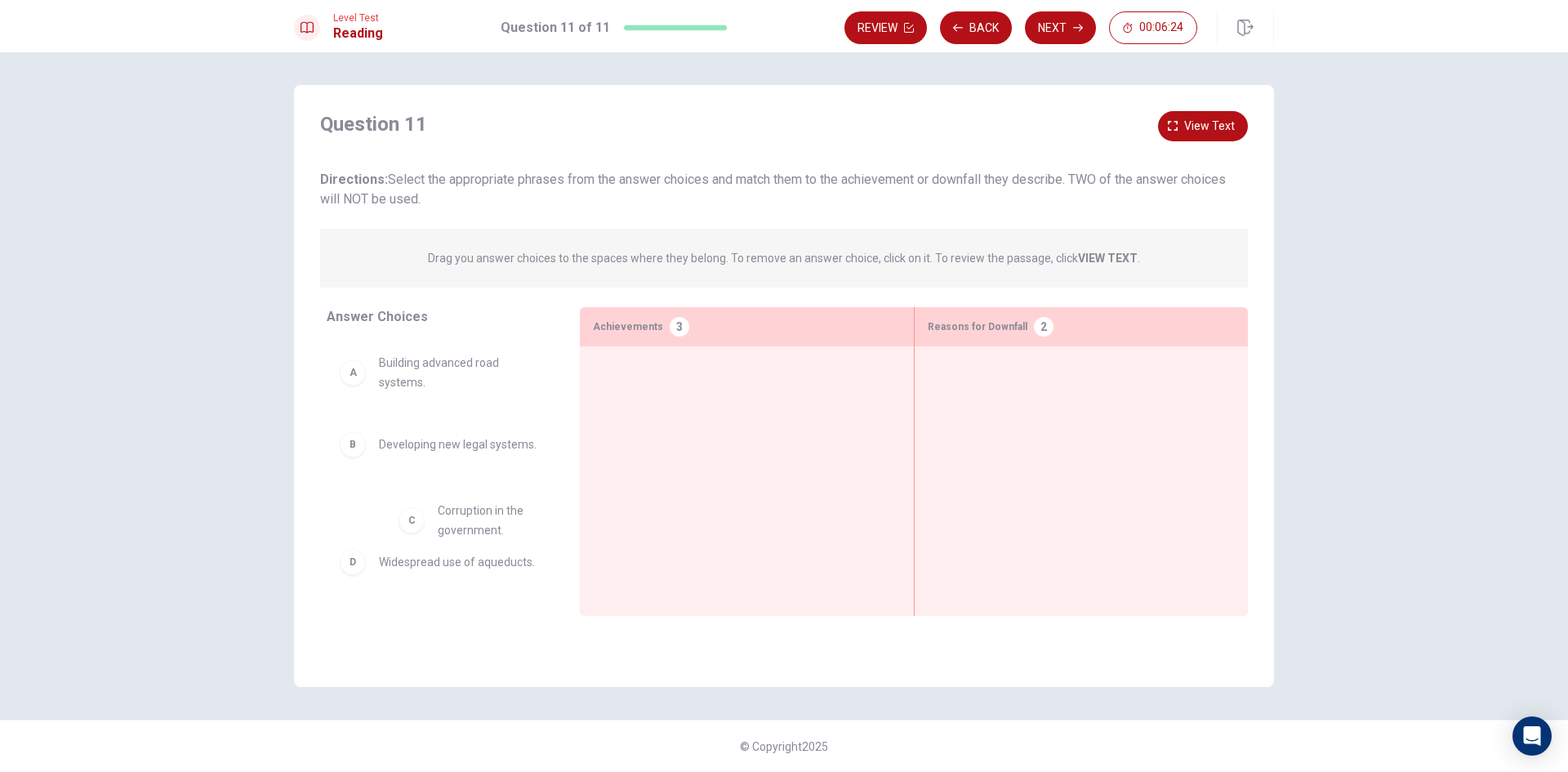
scroll to position [1, 0]
drag, startPoint x: 448, startPoint y: 533, endPoint x: 781, endPoint y: 415, distance: 353.3
click at [758, 420] on div at bounding box center [747, 456] width 308 height 193
drag, startPoint x: 746, startPoint y: 399, endPoint x: 1122, endPoint y: 426, distance: 377.0
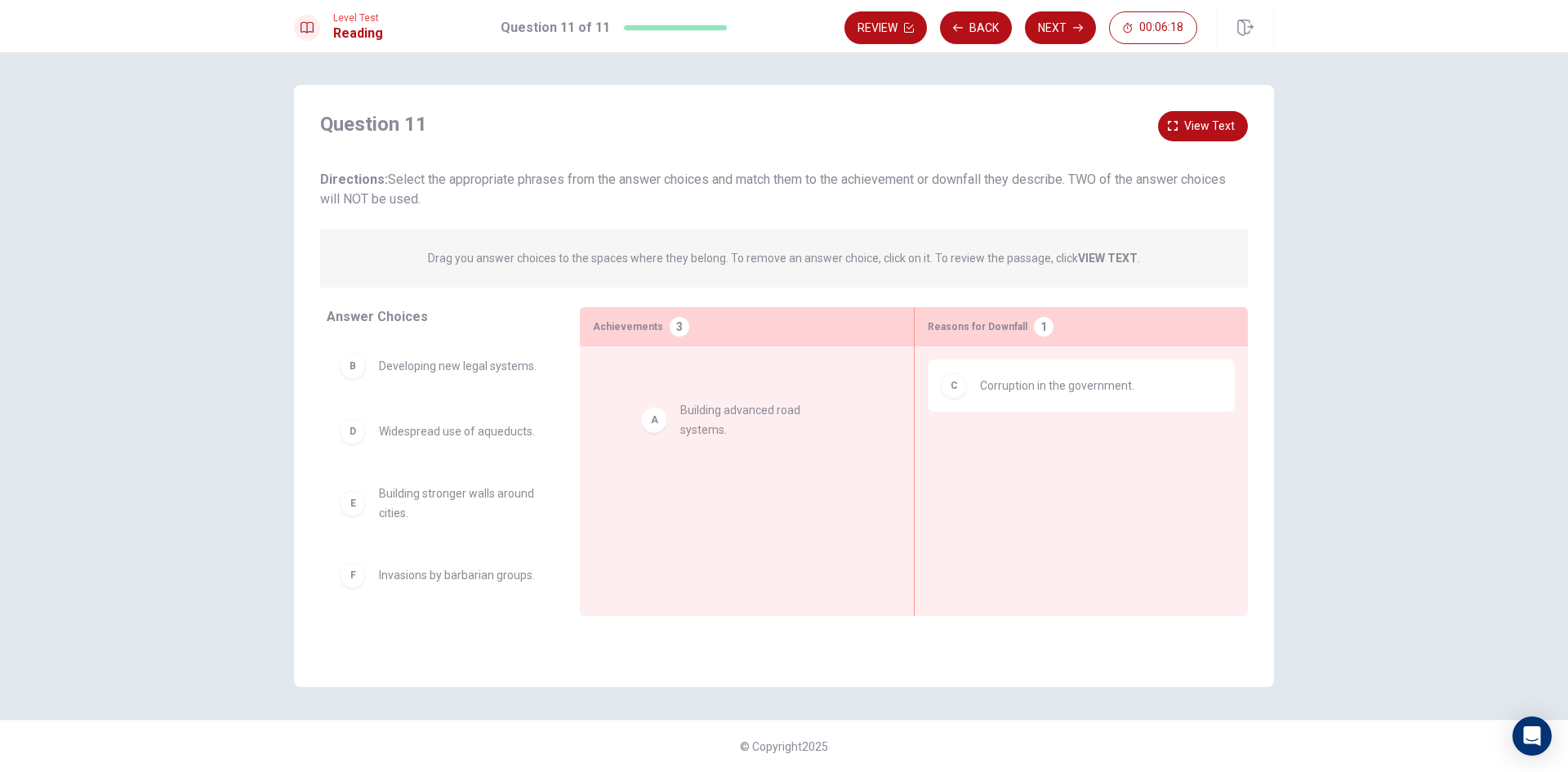
drag, startPoint x: 428, startPoint y: 385, endPoint x: 711, endPoint y: 436, distance: 287.6
click at [650, 269] on div "Drag you answer choices to the spaces where they belong. To remove an answer ch…" at bounding box center [784, 257] width 927 height 59
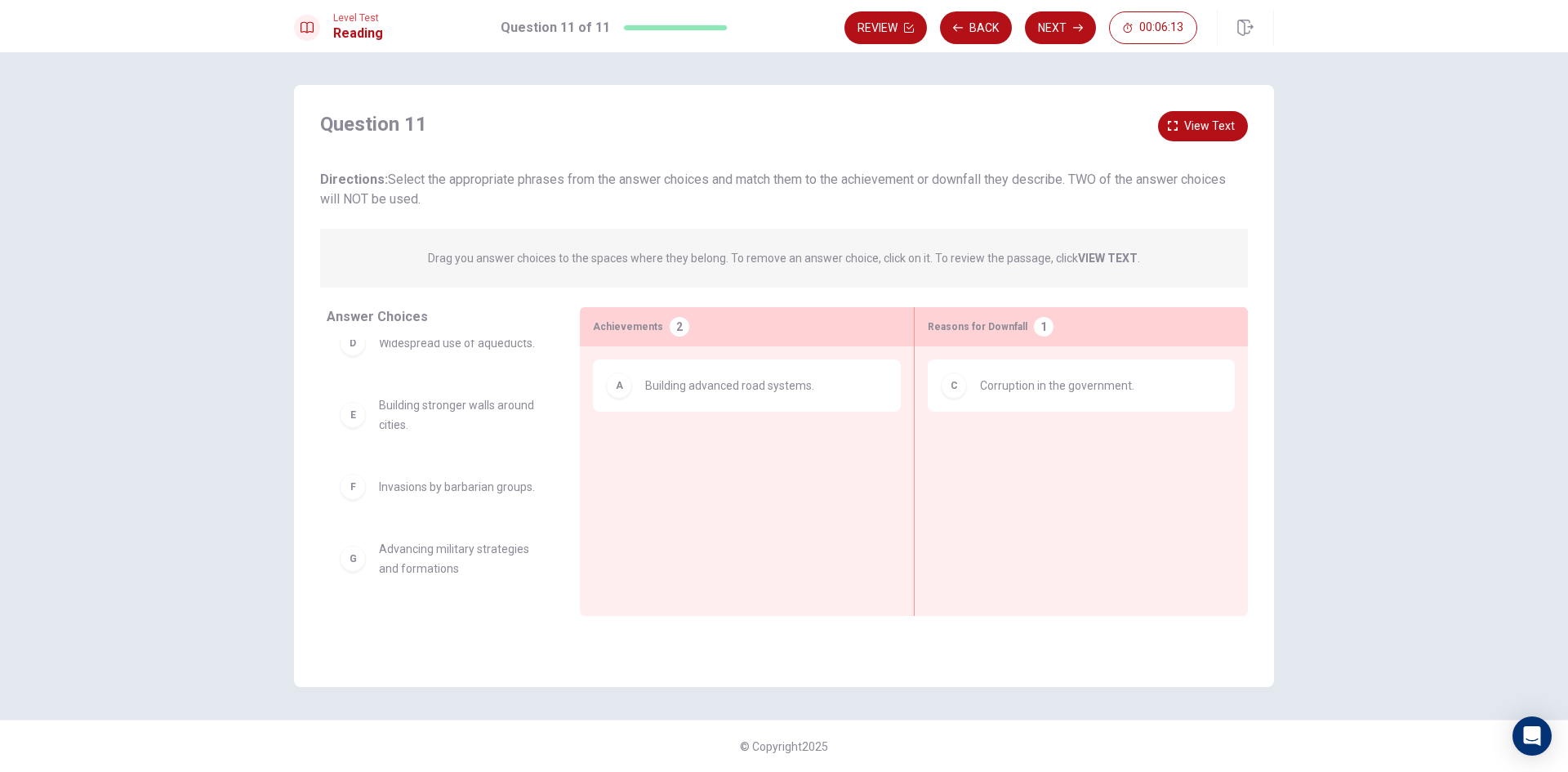
scroll to position [127, 0]
drag, startPoint x: 437, startPoint y: 571, endPoint x: 729, endPoint y: 467, distance: 310.0
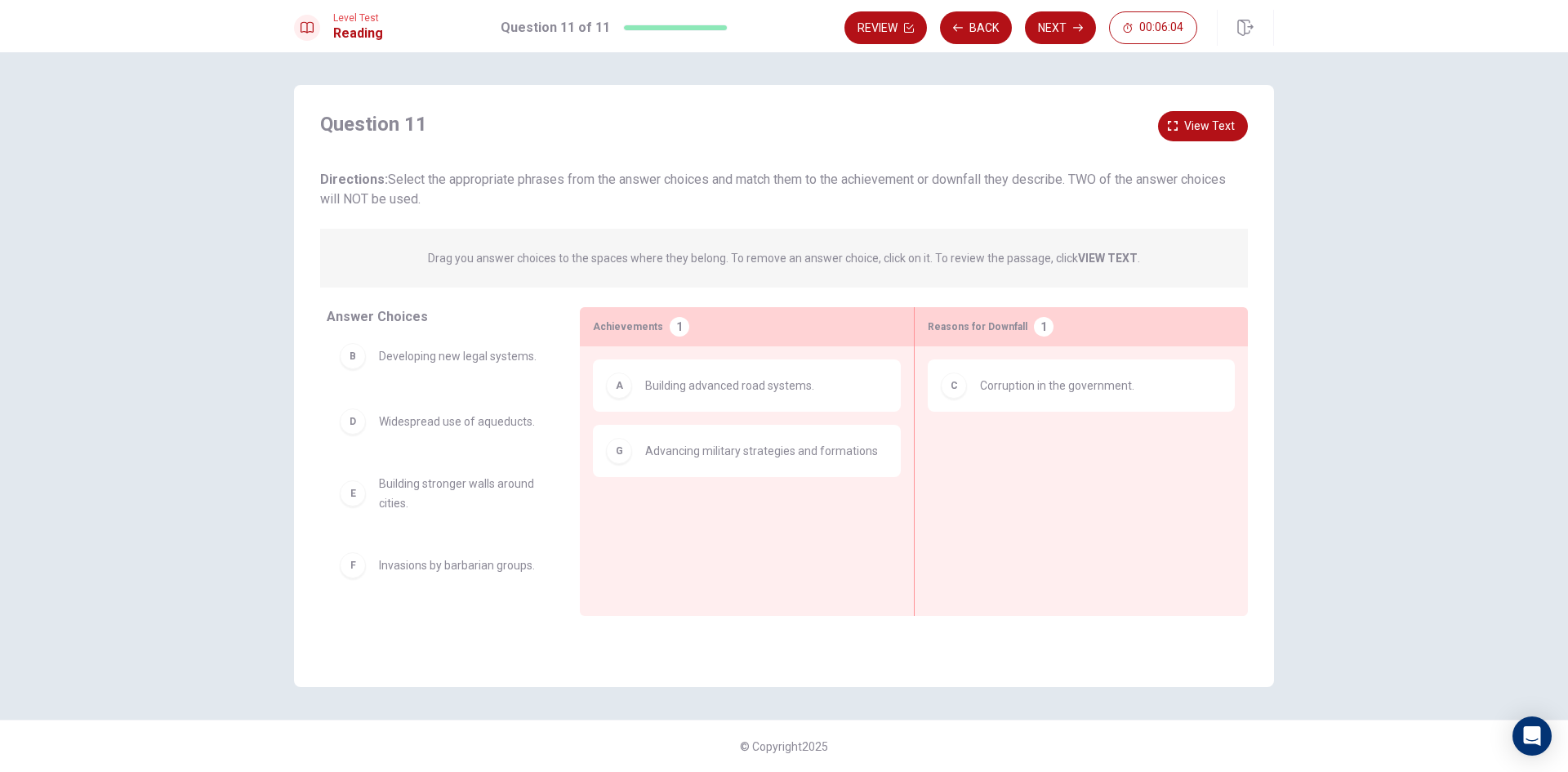
scroll to position [0, 0]
drag, startPoint x: 440, startPoint y: 261, endPoint x: 719, endPoint y: 257, distance: 279.0
click at [719, 257] on p "Drag you answer choices to the spaces where they belong. To remove an answer ch…" at bounding box center [784, 258] width 712 height 20
drag, startPoint x: 721, startPoint y: 257, endPoint x: 793, endPoint y: 260, distance: 72.1
click at [793, 260] on p "Drag you answer choices to the spaces where they belong. To remove an answer ch…" at bounding box center [784, 258] width 712 height 20
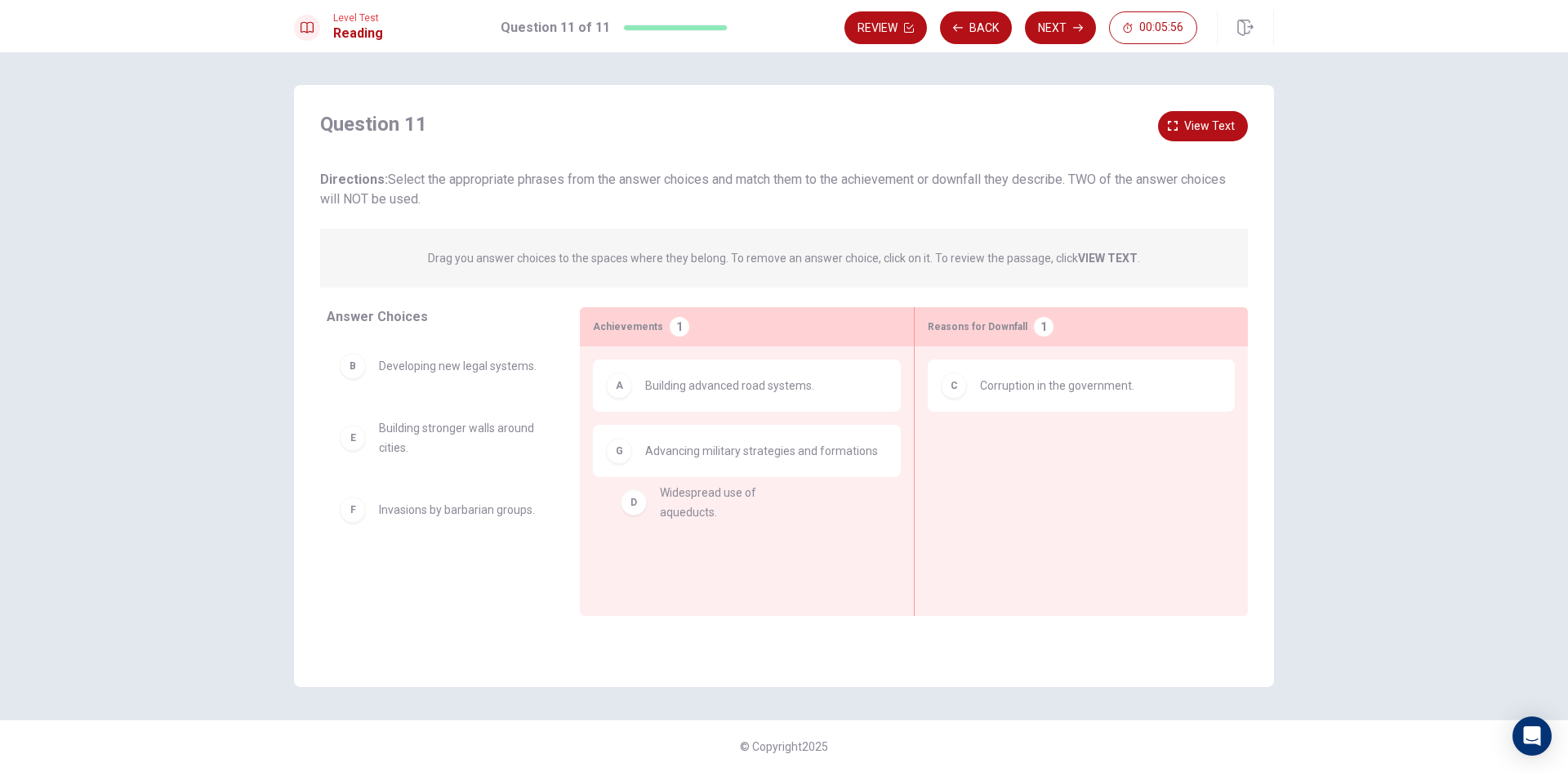
drag, startPoint x: 466, startPoint y: 470, endPoint x: 765, endPoint y: 519, distance: 303.0
drag, startPoint x: 1081, startPoint y: 180, endPoint x: 1090, endPoint y: 179, distance: 9.1
click at [1090, 179] on span "Directions: Select the appropriate phrases from the answer choices and match th…" at bounding box center [773, 189] width 906 height 35
drag, startPoint x: 550, startPoint y: 184, endPoint x: 784, endPoint y: 192, distance: 234.1
click at [758, 202] on div "Directions: Select the appropriate phrases from the answer choices and match th…" at bounding box center [784, 189] width 927 height 39
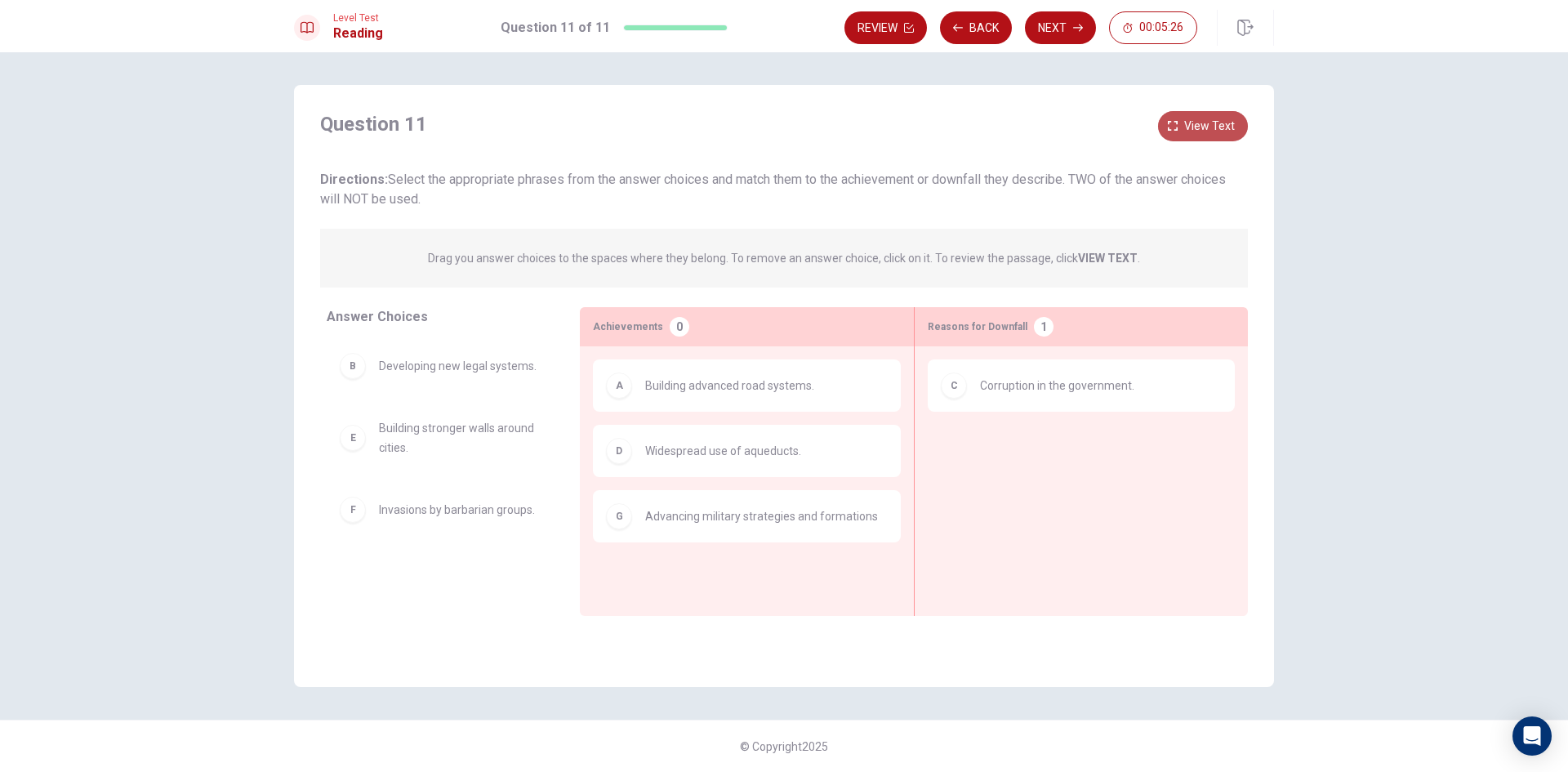
click at [1200, 113] on button "View text" at bounding box center [1203, 126] width 89 height 30
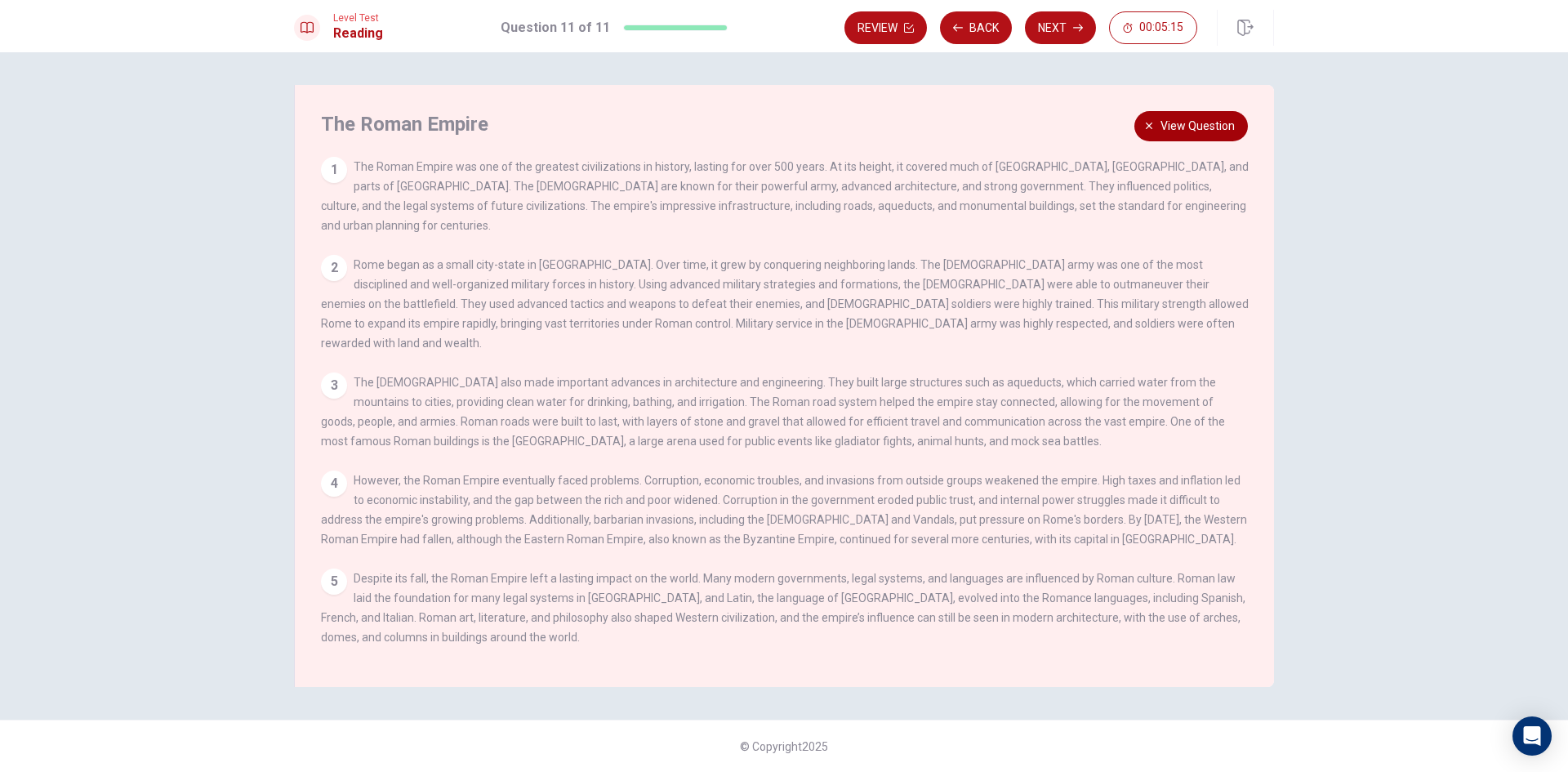
click at [1240, 129] on button "View question" at bounding box center [1192, 126] width 113 height 30
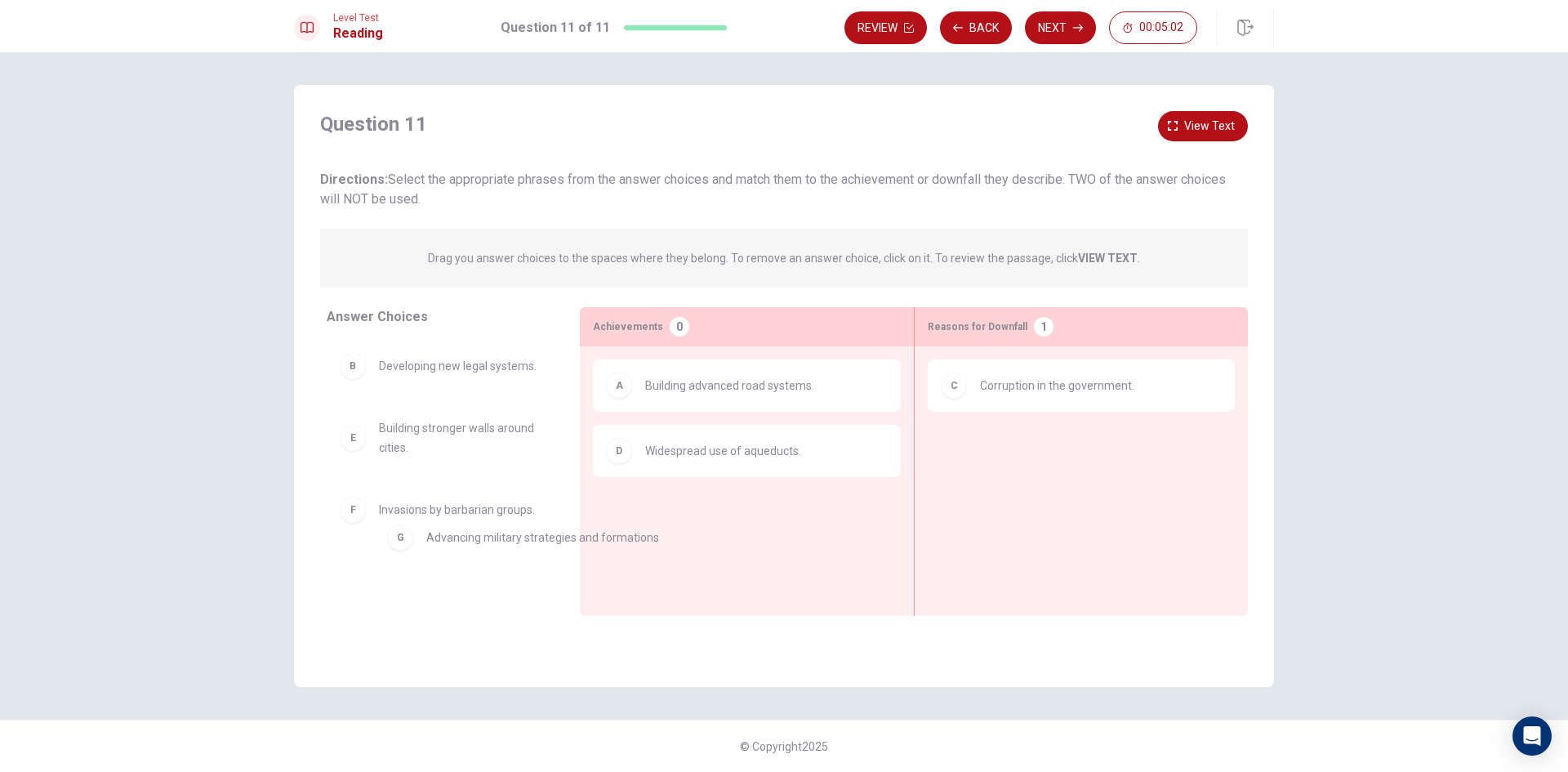
drag, startPoint x: 693, startPoint y: 532, endPoint x: 464, endPoint y: 553, distance: 230.0
drag, startPoint x: 407, startPoint y: 378, endPoint x: 674, endPoint y: 521, distance: 302.9
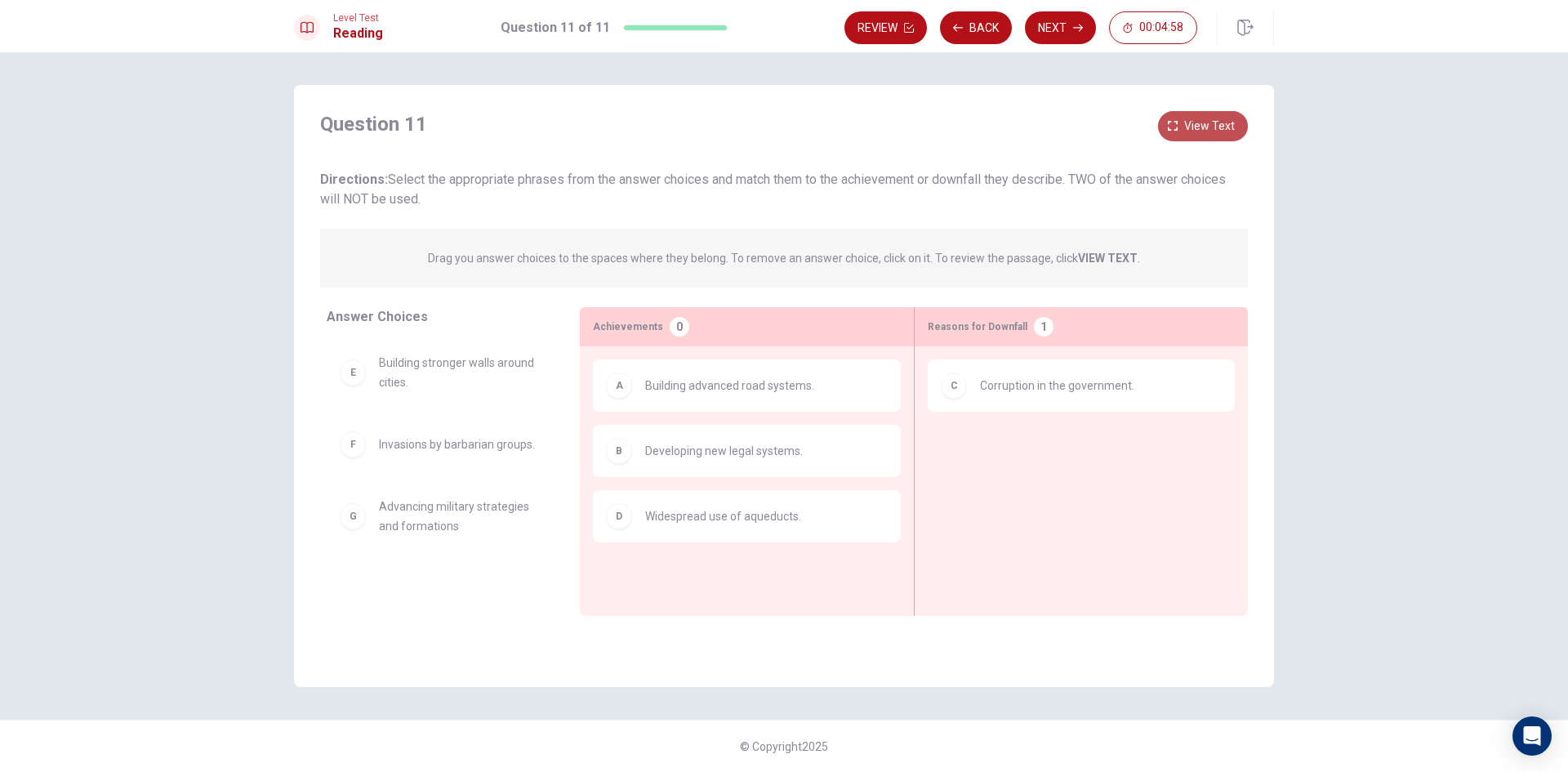
click at [1177, 135] on button "View text" at bounding box center [1203, 126] width 89 height 30
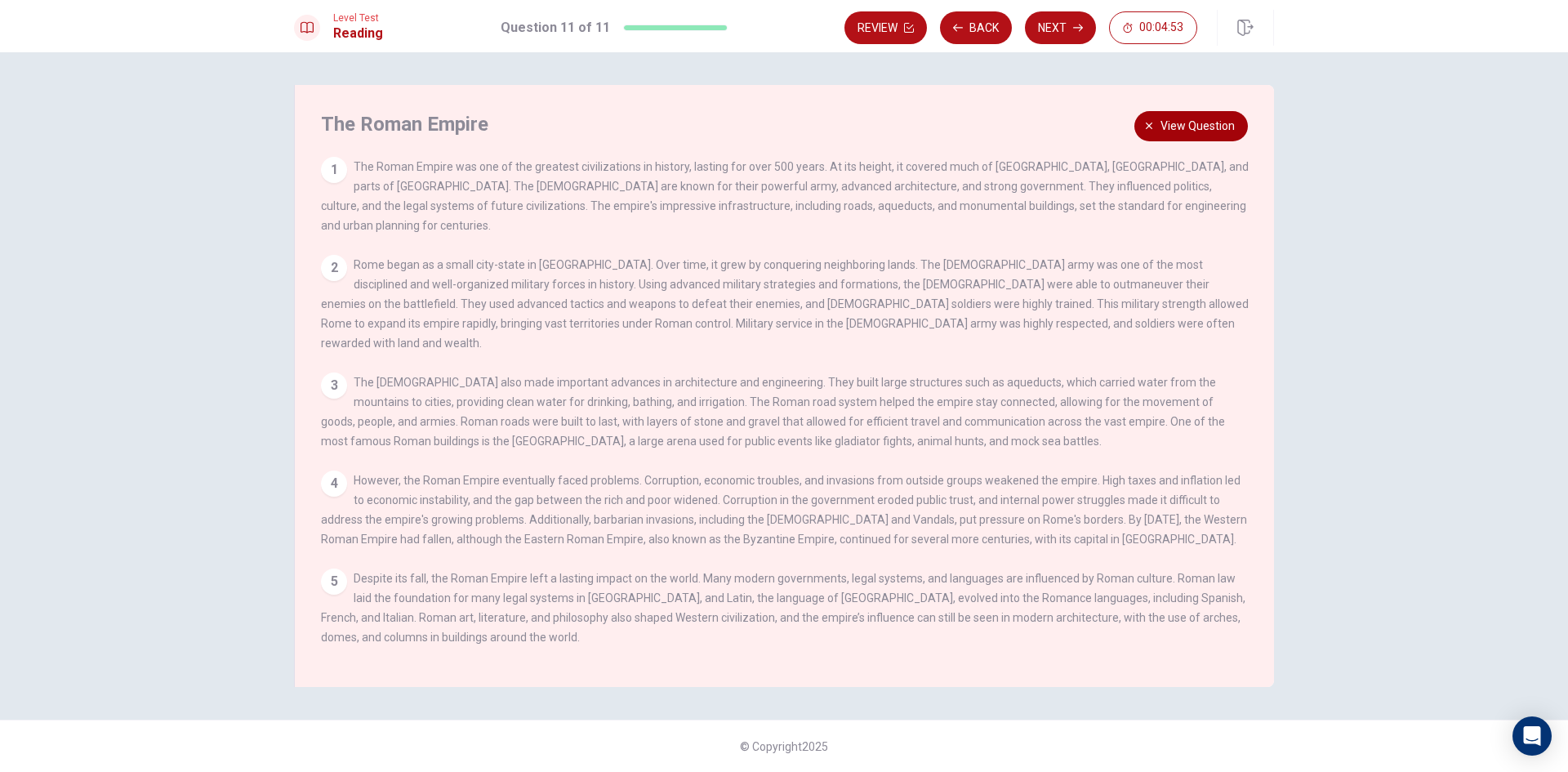
click at [1193, 136] on button "View question" at bounding box center [1192, 126] width 113 height 30
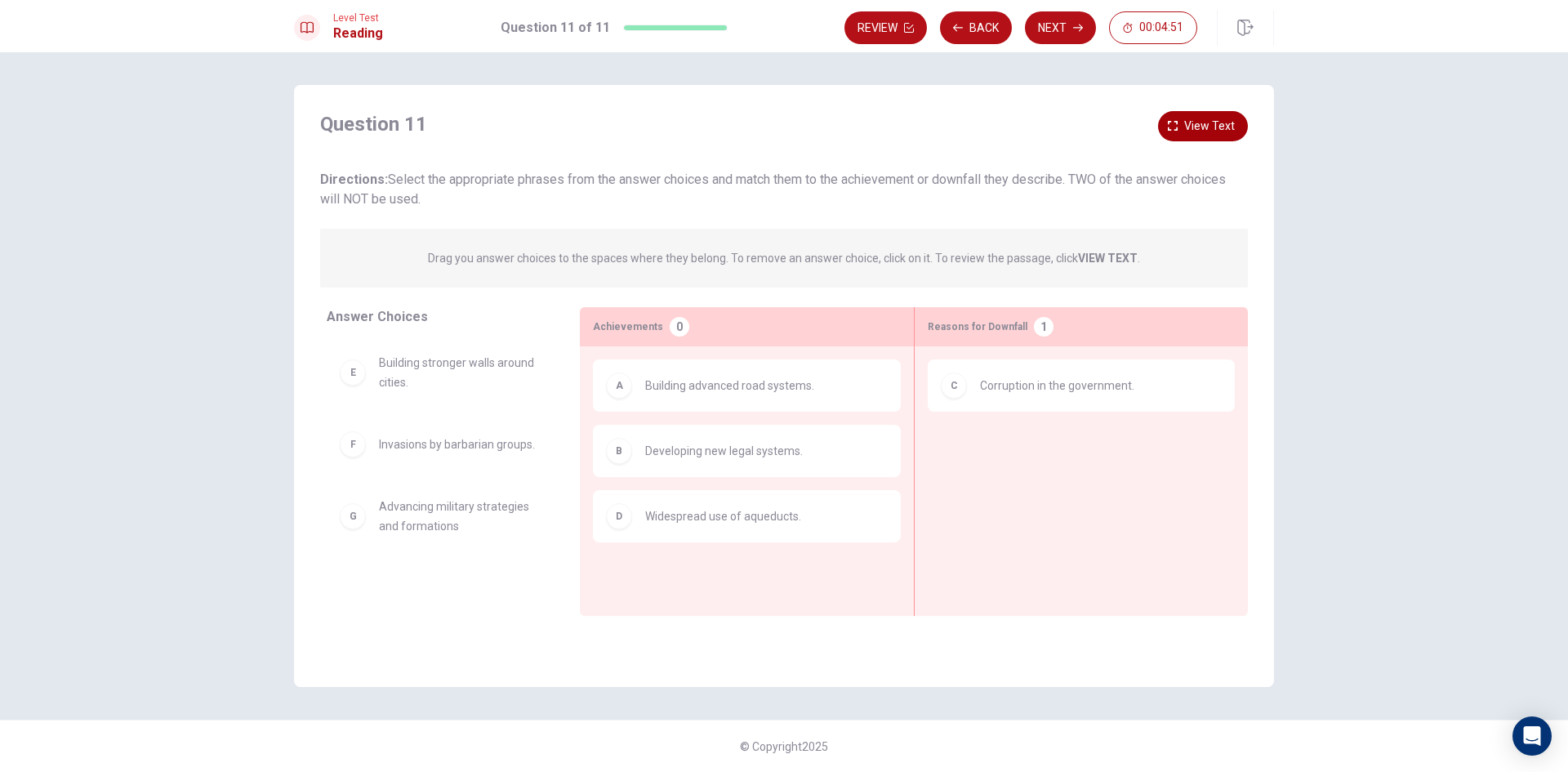
drag, startPoint x: 1210, startPoint y: 122, endPoint x: 1196, endPoint y: 139, distance: 22.0
click at [1195, 139] on button "View text" at bounding box center [1203, 126] width 89 height 30
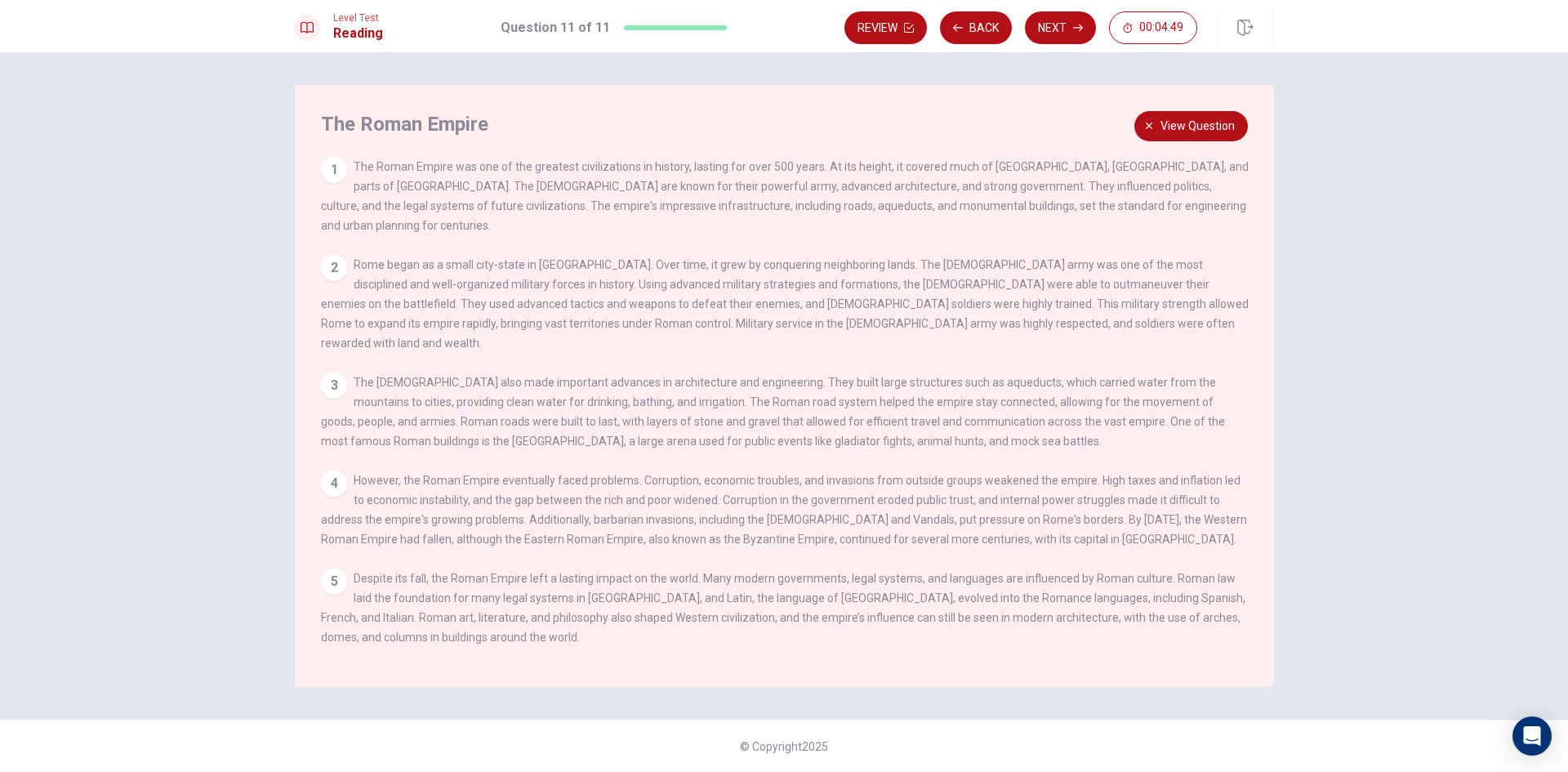
drag, startPoint x: 494, startPoint y: 304, endPoint x: 664, endPoint y: 301, distance: 170.0
click at [626, 307] on span "Rome began as a small city-state in [GEOGRAPHIC_DATA]. Over time, it grew by co…" at bounding box center [784, 304] width 927 height 91
click at [1154, 114] on button "View question" at bounding box center [1192, 126] width 113 height 30
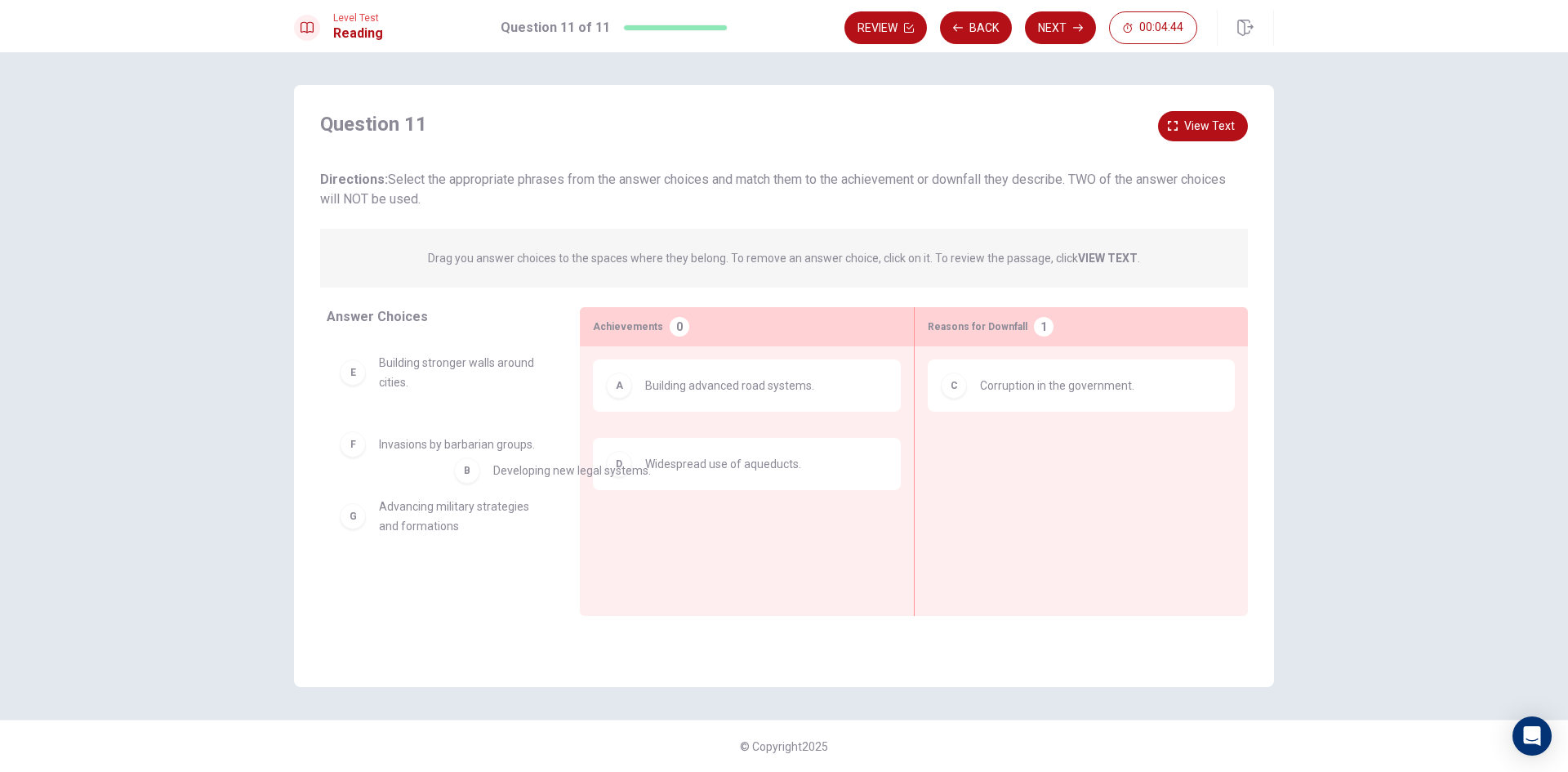
drag, startPoint x: 716, startPoint y: 452, endPoint x: 386, endPoint y: 473, distance: 330.7
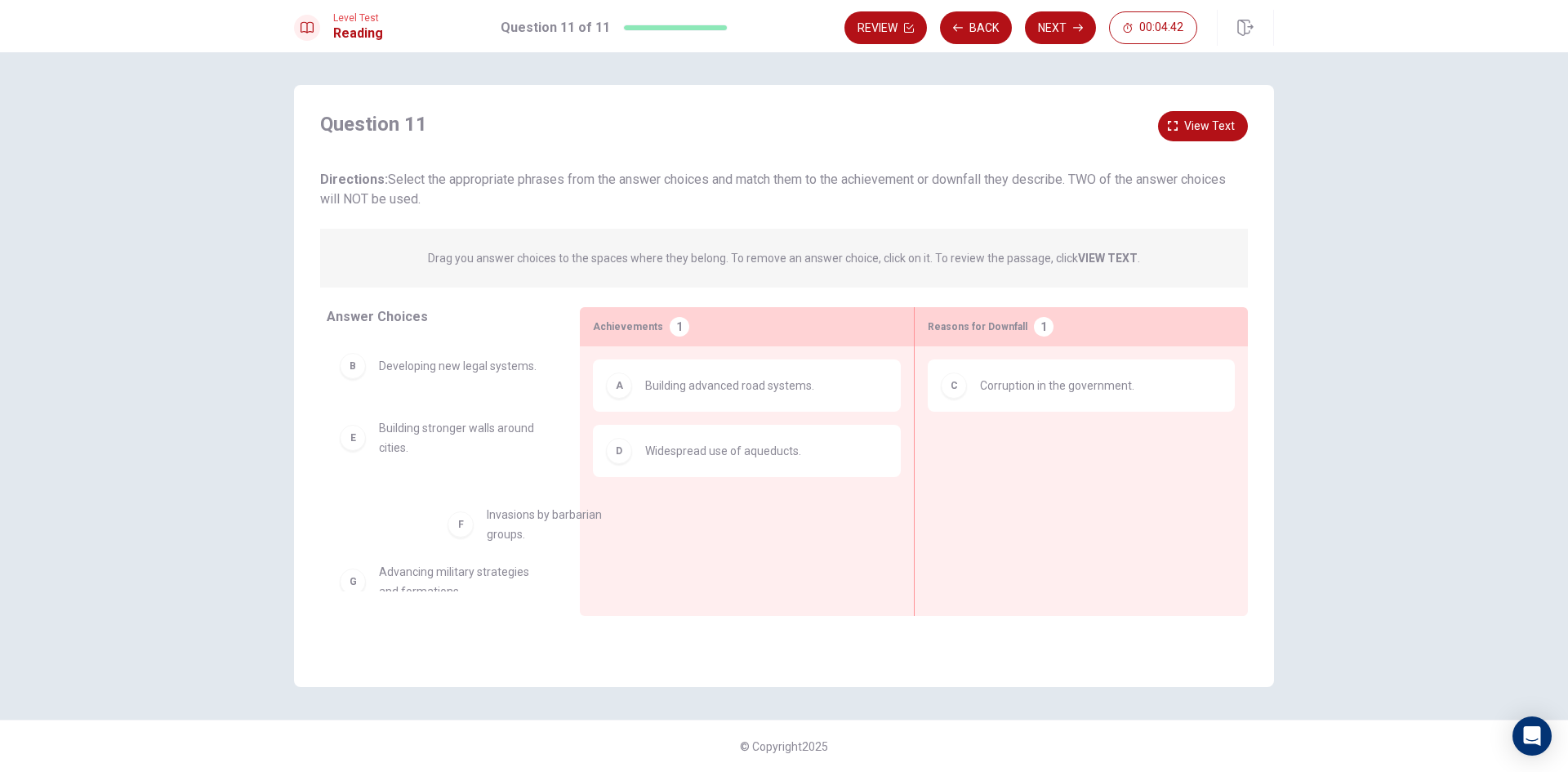
scroll to position [2, 0]
drag, startPoint x: 380, startPoint y: 531, endPoint x: 716, endPoint y: 521, distance: 336.1
drag, startPoint x: 691, startPoint y: 533, endPoint x: 1112, endPoint y: 498, distance: 422.5
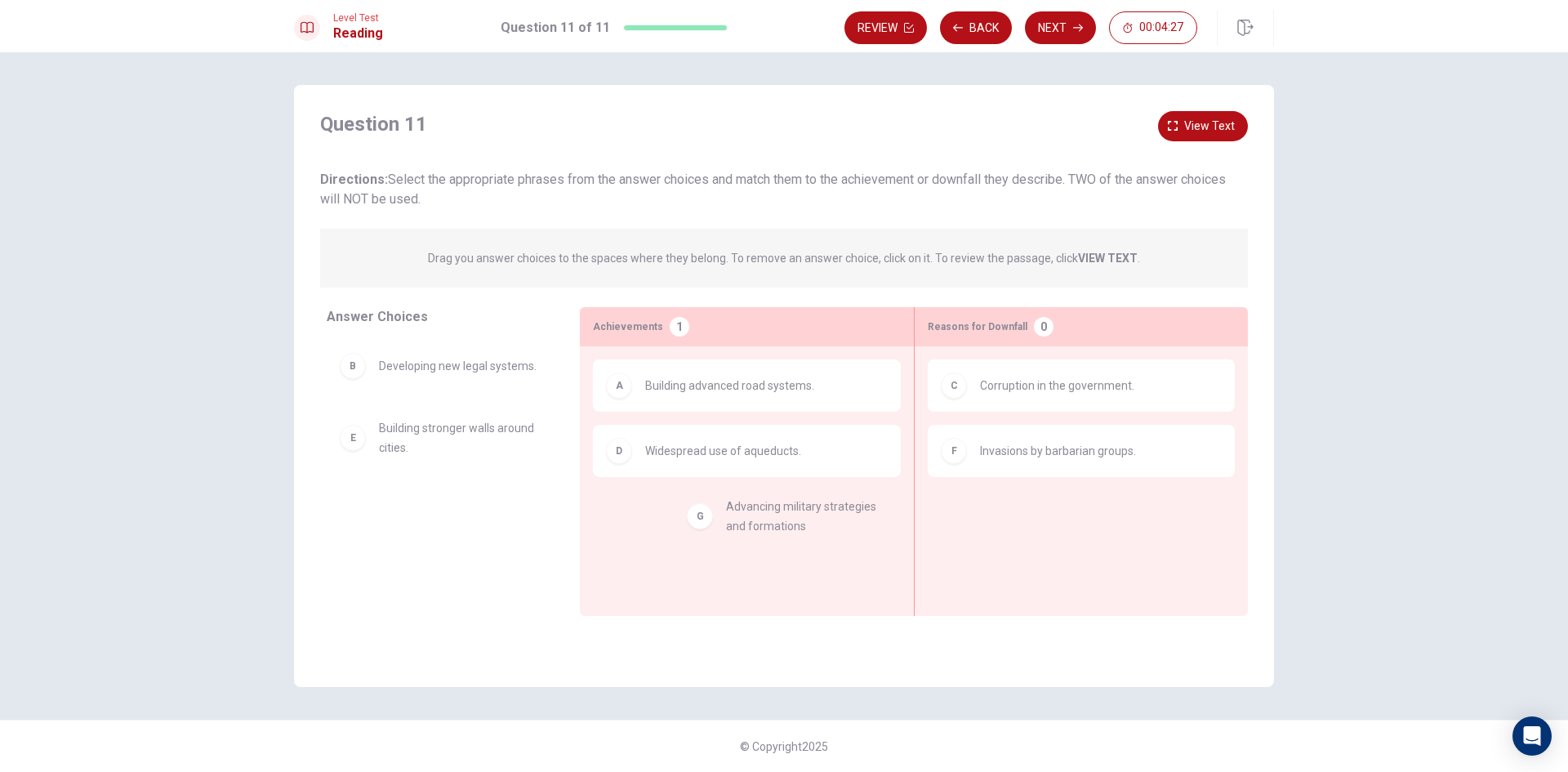
drag, startPoint x: 462, startPoint y: 531, endPoint x: 822, endPoint y: 533, distance: 360.0
click at [1069, 22] on button "Next" at bounding box center [1061, 28] width 71 height 33
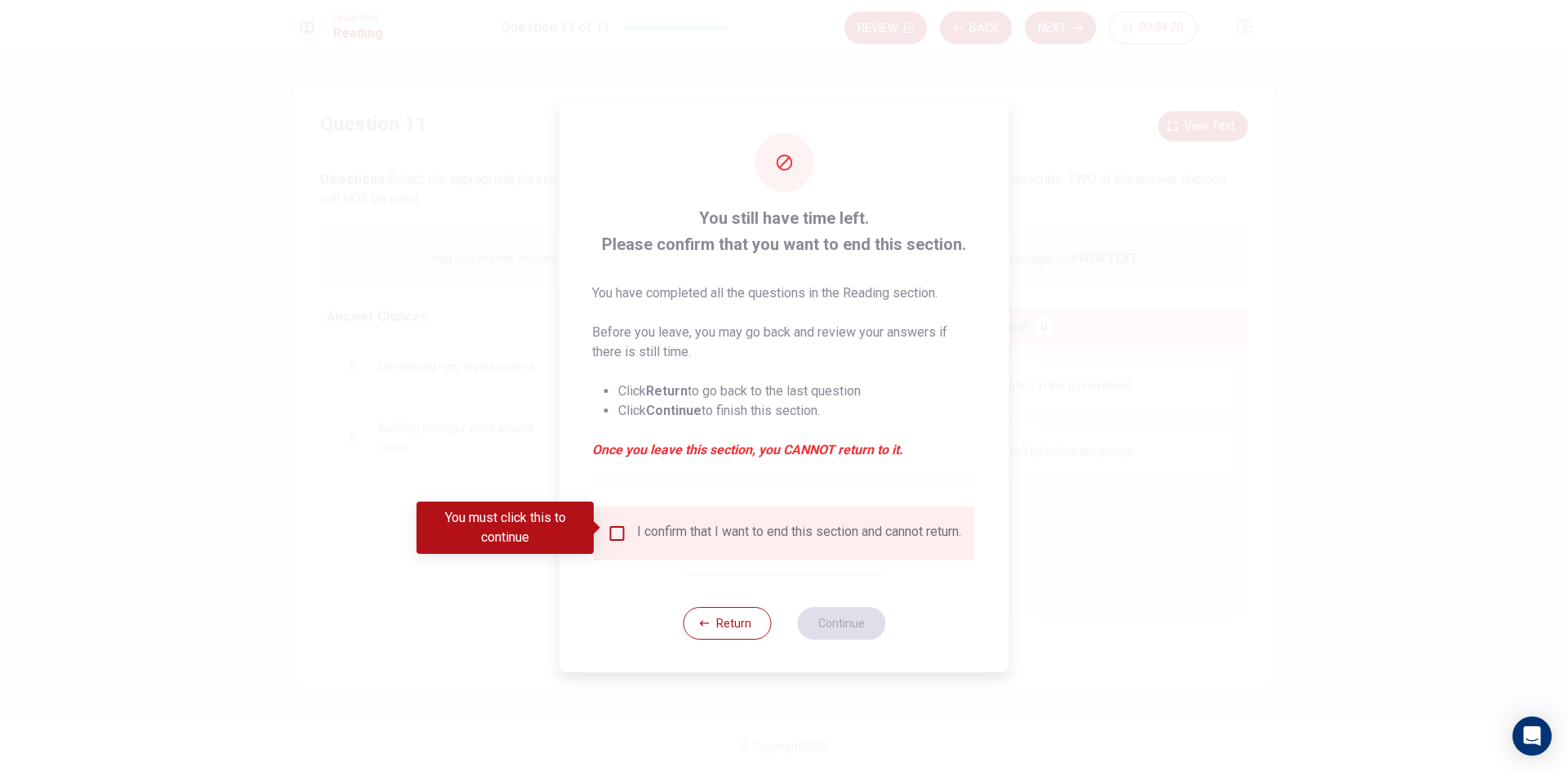
click at [620, 541] on div "I confirm that I want to end this section and cannot return." at bounding box center [784, 534] width 354 height 20
click at [610, 529] on input "You must click this to continue" at bounding box center [618, 534] width 20 height 20
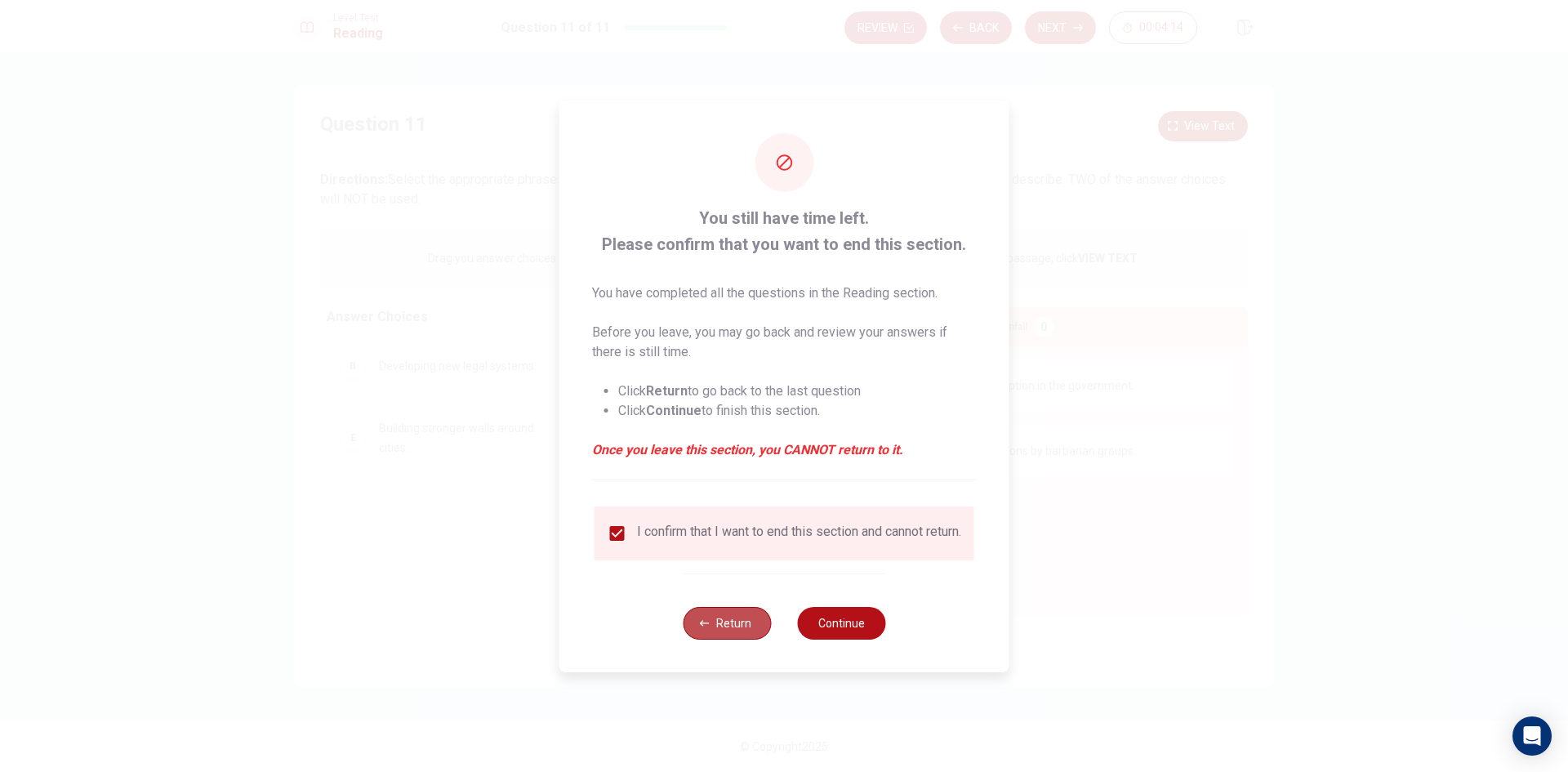
click at [732, 636] on button "Return" at bounding box center [727, 623] width 88 height 33
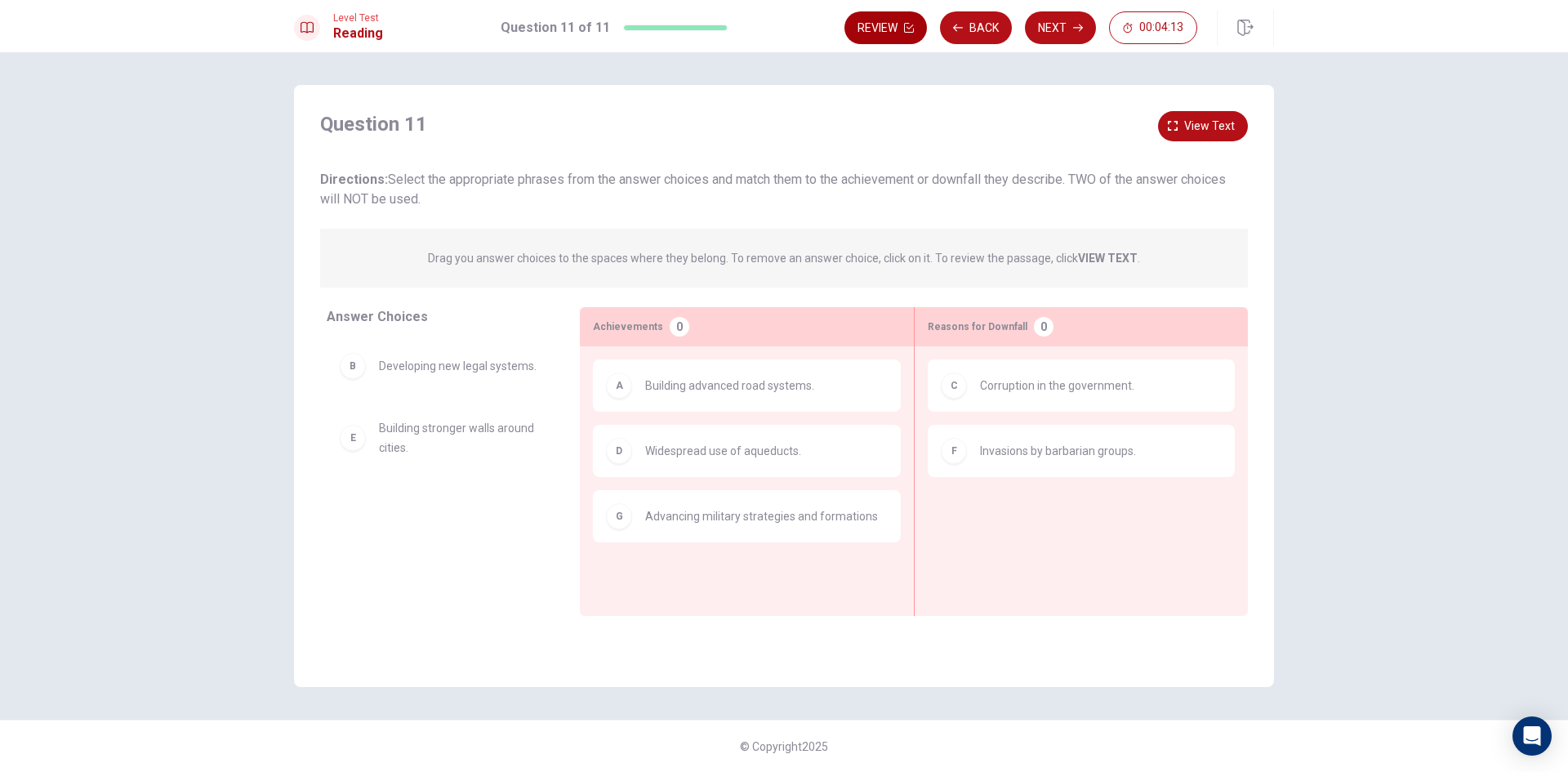
click at [898, 21] on button "Review" at bounding box center [886, 28] width 82 height 33
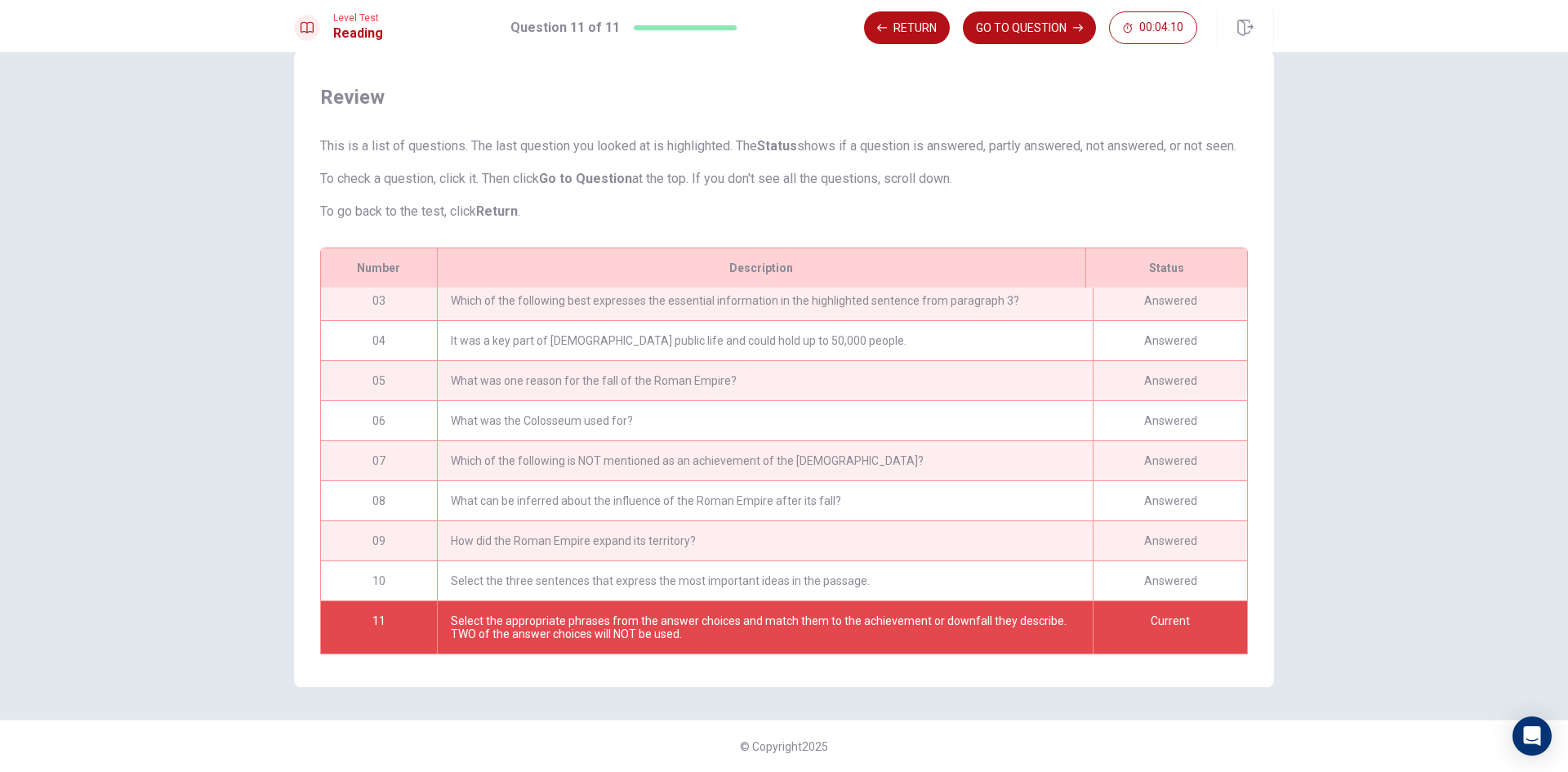
scroll to position [94, 0]
click at [1030, 32] on button "GO TO QUESTION" at bounding box center [1030, 28] width 133 height 33
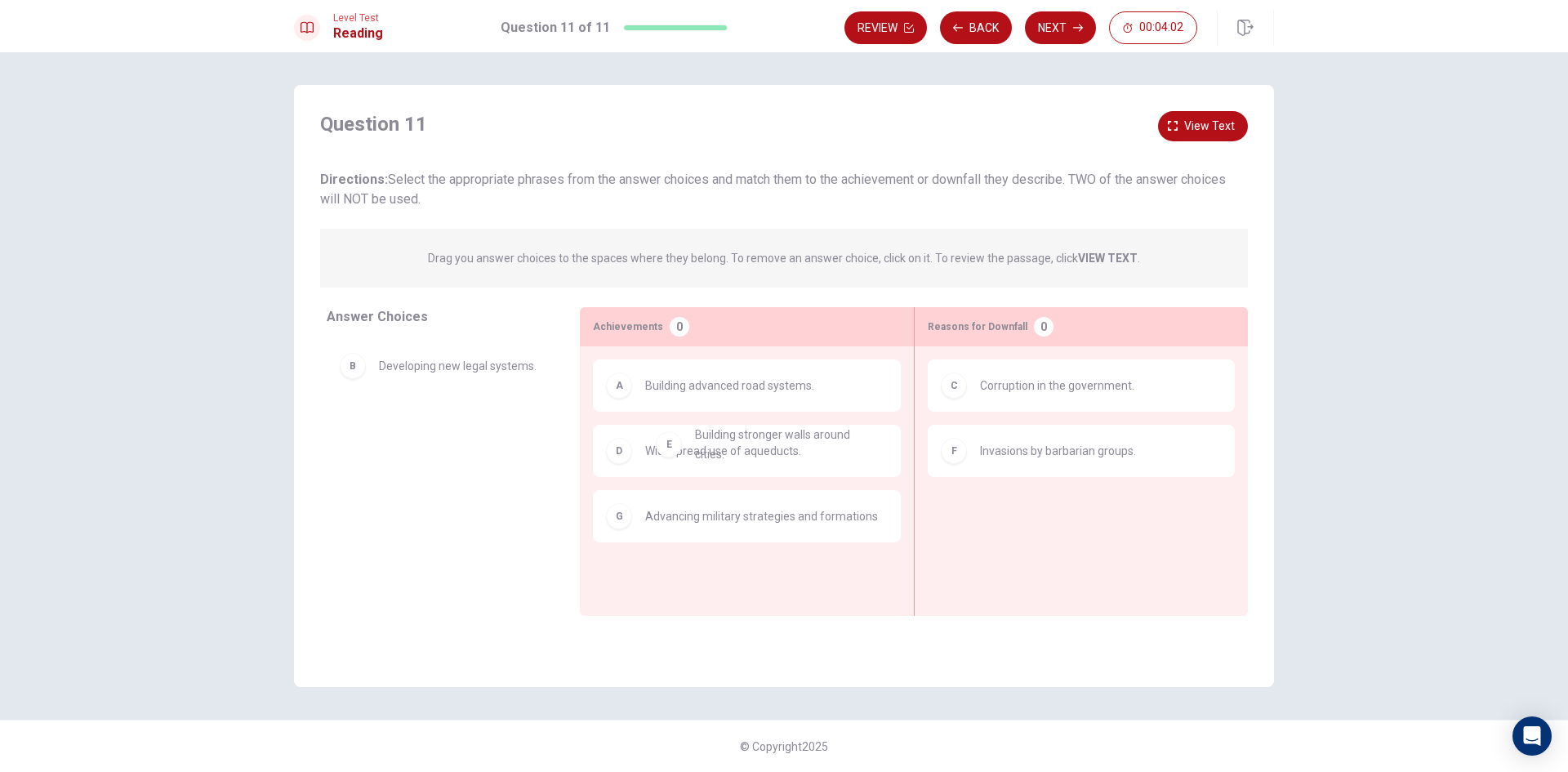
drag, startPoint x: 475, startPoint y: 426, endPoint x: 864, endPoint y: 459, distance: 390.4
click at [1079, 34] on button "Next" at bounding box center [1061, 28] width 71 height 33
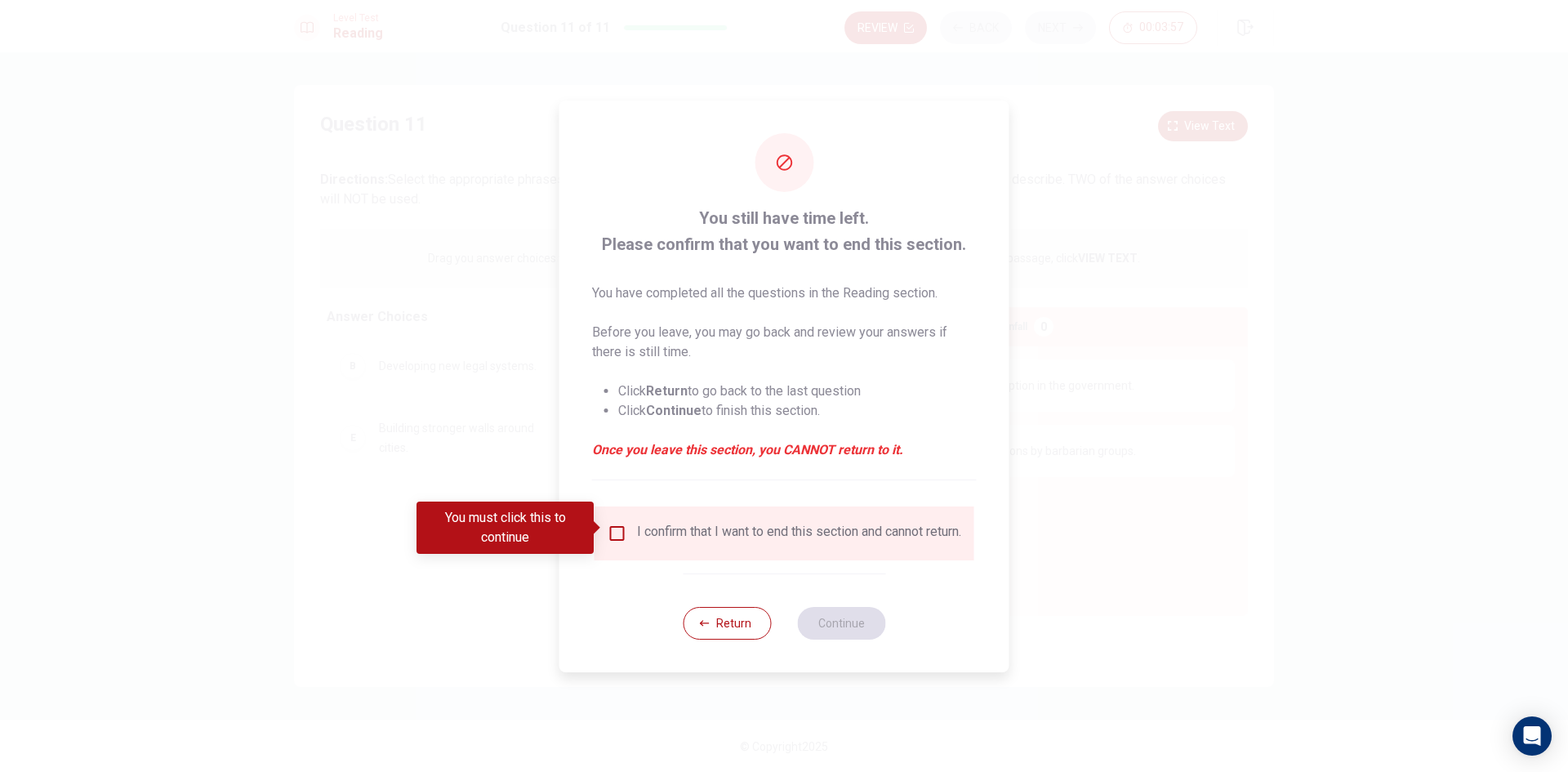
click at [722, 524] on div "I confirm that I want to end this section and cannot return." at bounding box center [799, 534] width 325 height 20
click at [604, 531] on div "You must click this to continue" at bounding box center [511, 528] width 189 height 53
click at [609, 532] on input "You must click this to continue" at bounding box center [618, 534] width 20 height 20
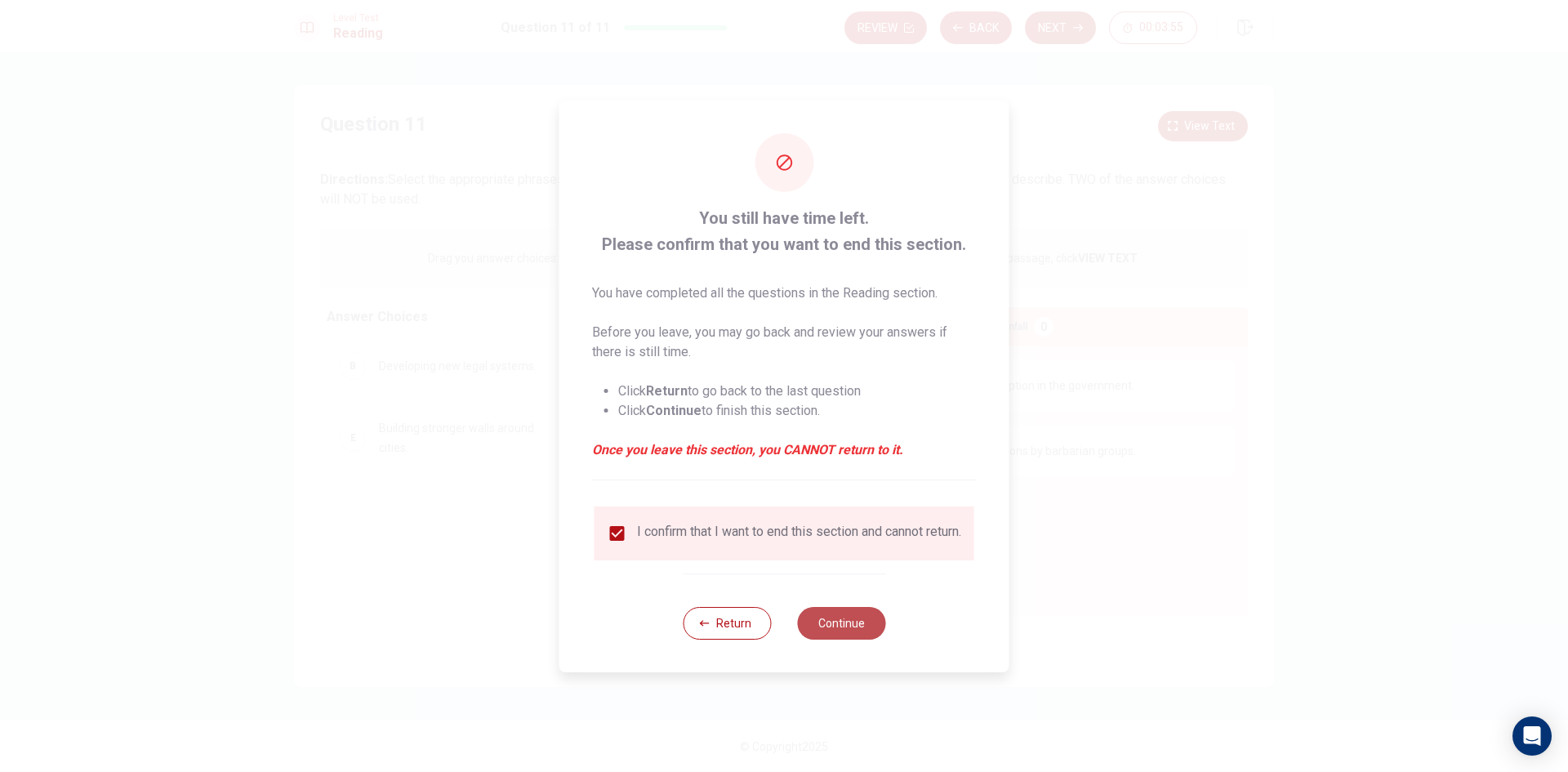
click at [861, 629] on button "Continue" at bounding box center [841, 623] width 88 height 33
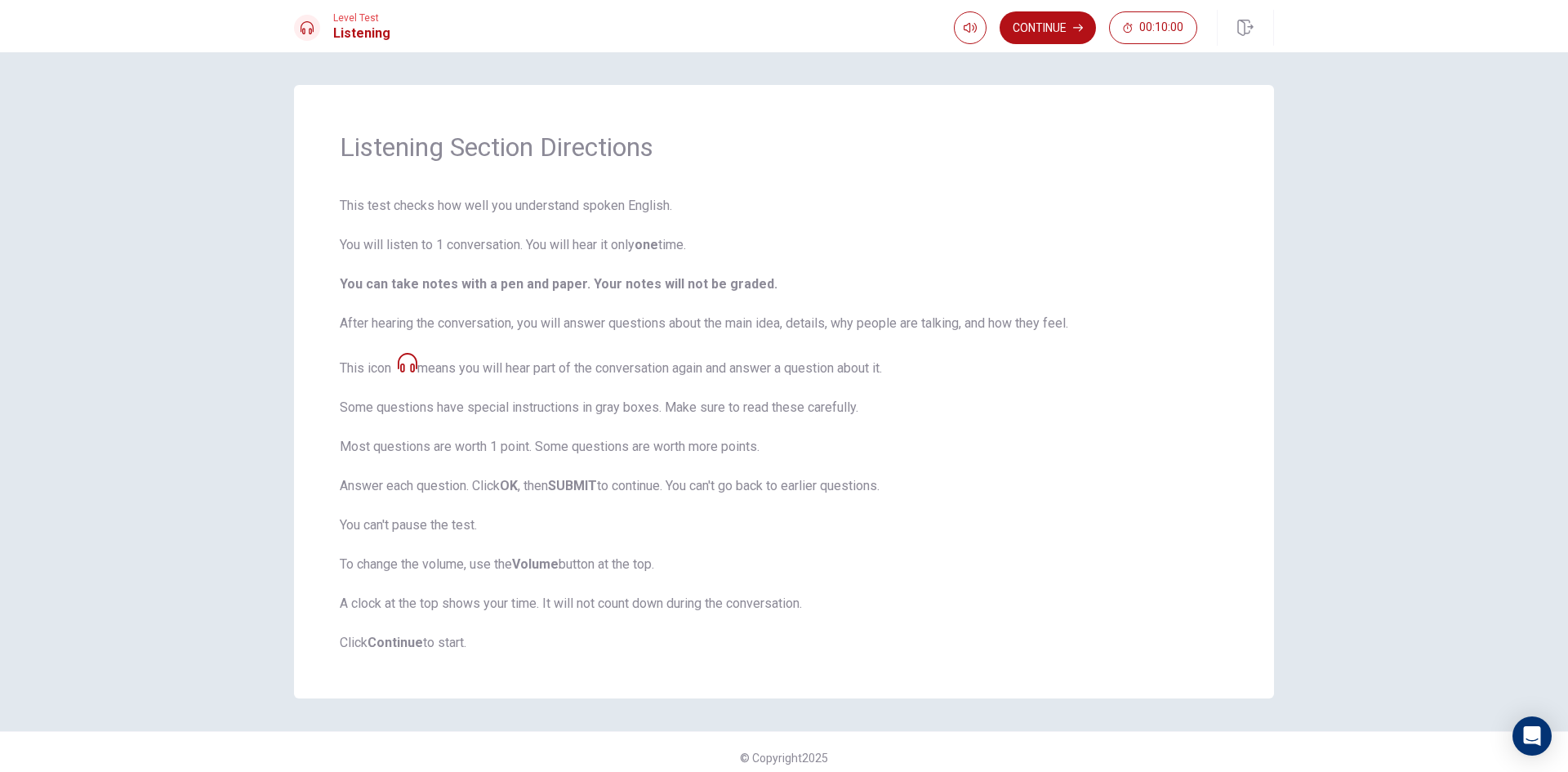
scroll to position [12, 0]
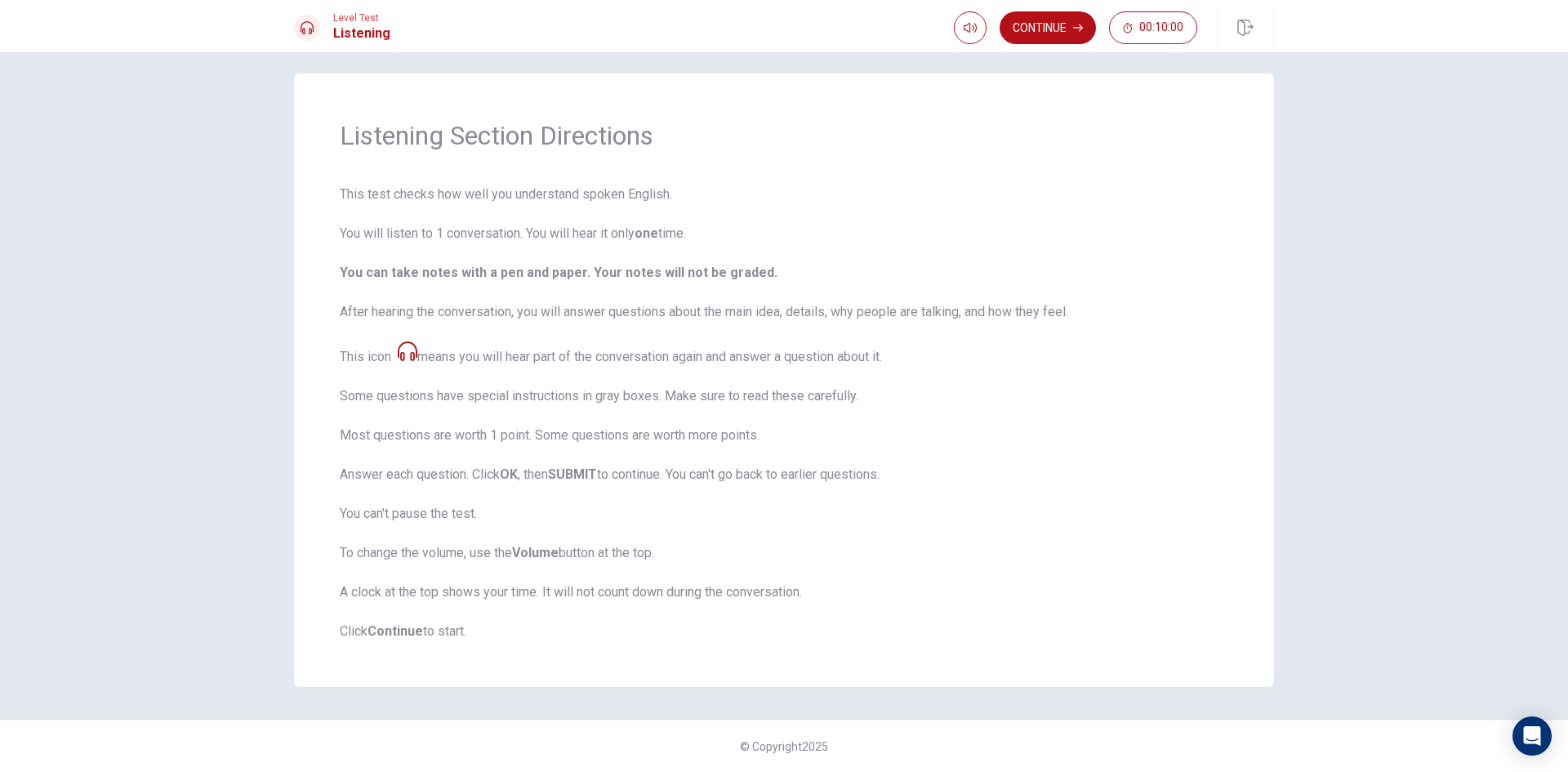
drag, startPoint x: 436, startPoint y: 401, endPoint x: 526, endPoint y: 389, distance: 90.8
click at [526, 389] on span "This test checks how well you understand spoken English. You will listen to 1 c…" at bounding box center [784, 413] width 889 height 457
drag, startPoint x: 425, startPoint y: 357, endPoint x: 550, endPoint y: 362, distance: 125.1
click at [550, 362] on span "This test checks how well you understand spoken English. You will listen to 1 c…" at bounding box center [784, 413] width 889 height 457
drag, startPoint x: 578, startPoint y: 358, endPoint x: 591, endPoint y: 357, distance: 13.0
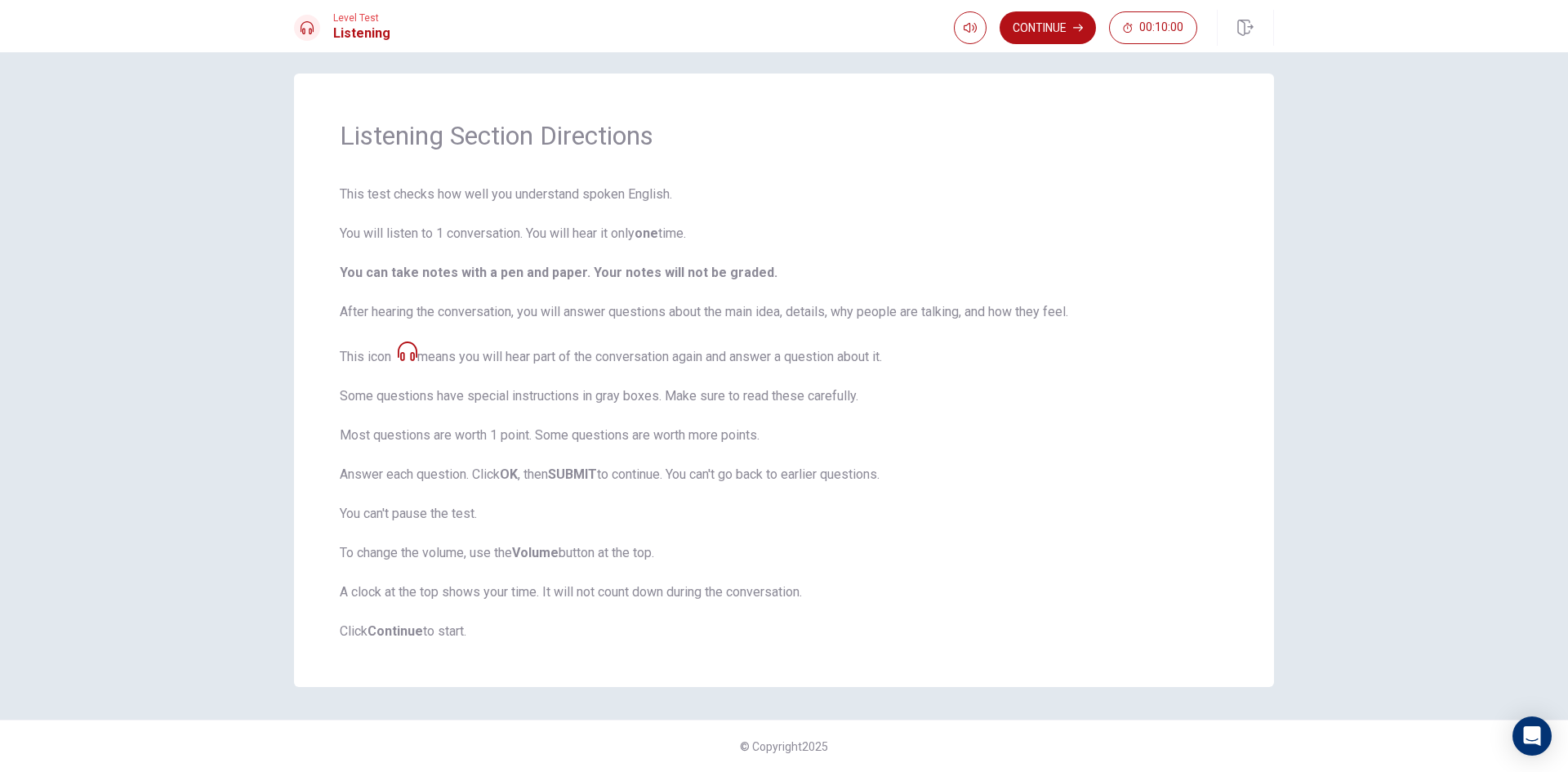
click at [591, 357] on span "This test checks how well you understand spoken English. You will listen to 1 c…" at bounding box center [784, 413] width 889 height 457
click at [1011, 36] on button "Continue" at bounding box center [1048, 28] width 96 height 33
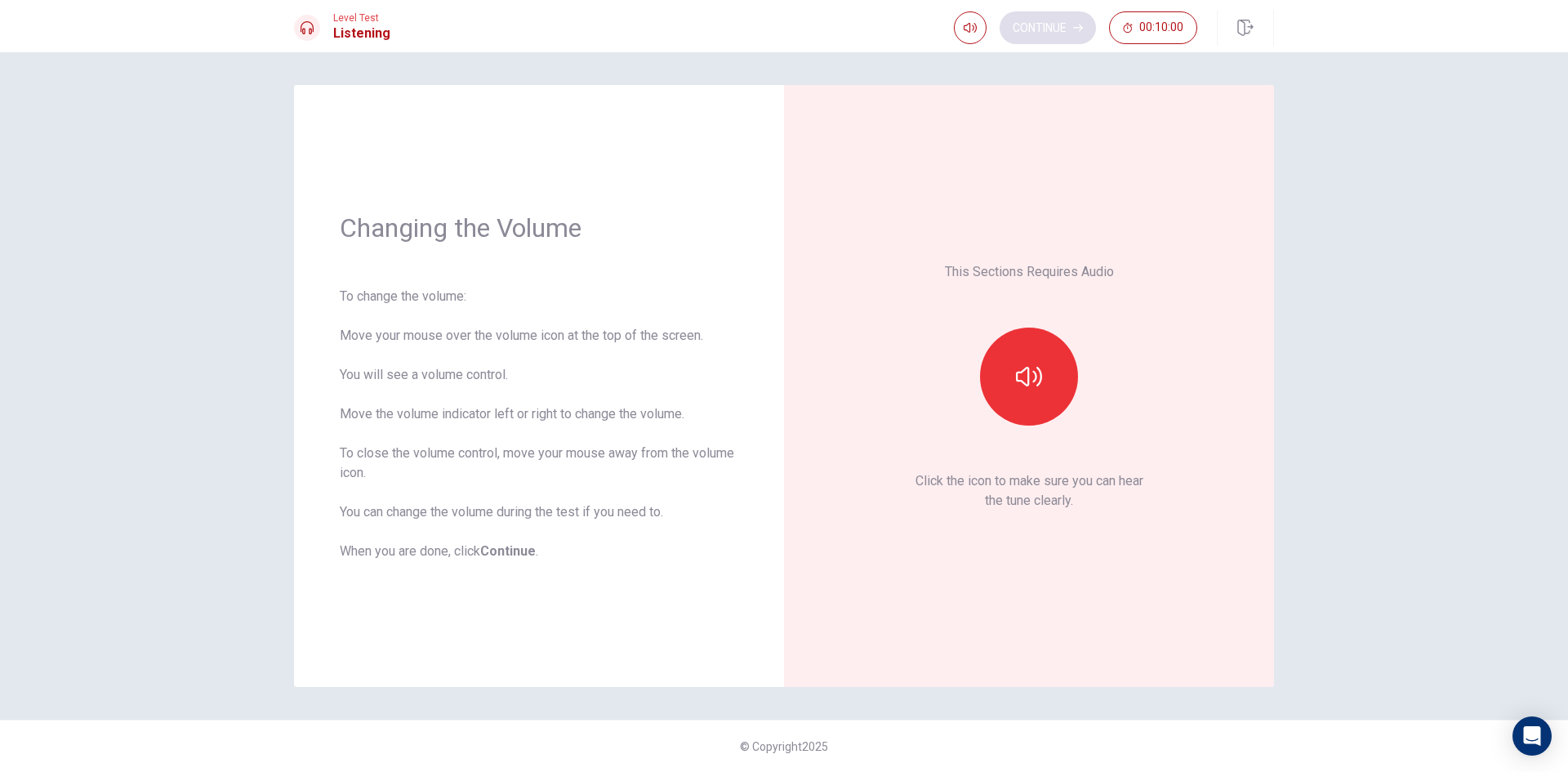
scroll to position [0, 0]
click at [1009, 378] on button "button" at bounding box center [1029, 377] width 98 height 98
click at [976, 35] on button "button" at bounding box center [970, 28] width 33 height 33
type input "0.7"
drag, startPoint x: 996, startPoint y: 66, endPoint x: 982, endPoint y: 59, distance: 15.7
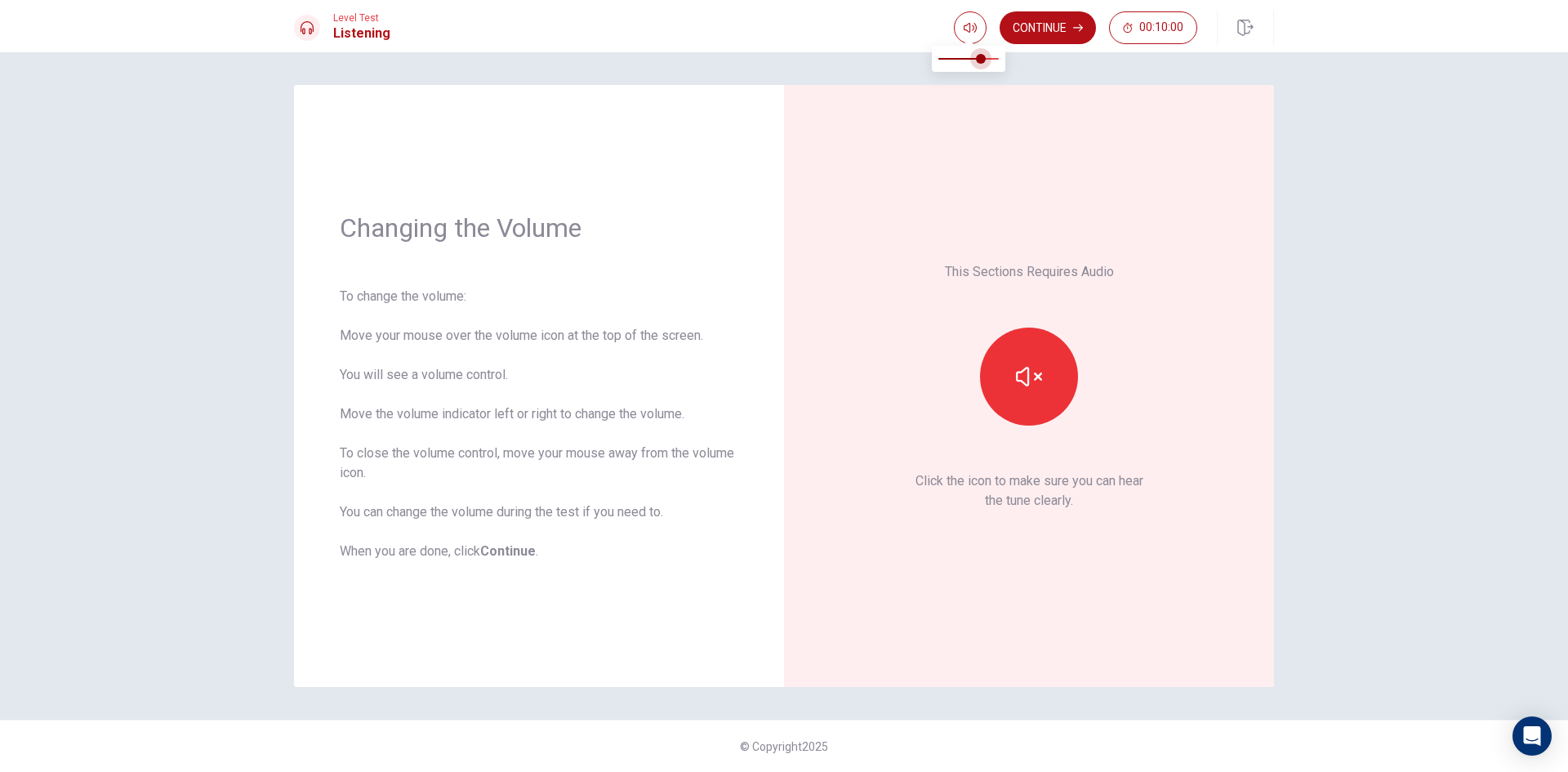
click at [982, 59] on span at bounding box center [981, 59] width 10 height 10
click at [967, 38] on span at bounding box center [968, 41] width 13 height 9
type input "0.5"
drag, startPoint x: 978, startPoint y: 56, endPoint x: 969, endPoint y: 56, distance: 9.0
click at [969, 56] on span at bounding box center [969, 59] width 10 height 10
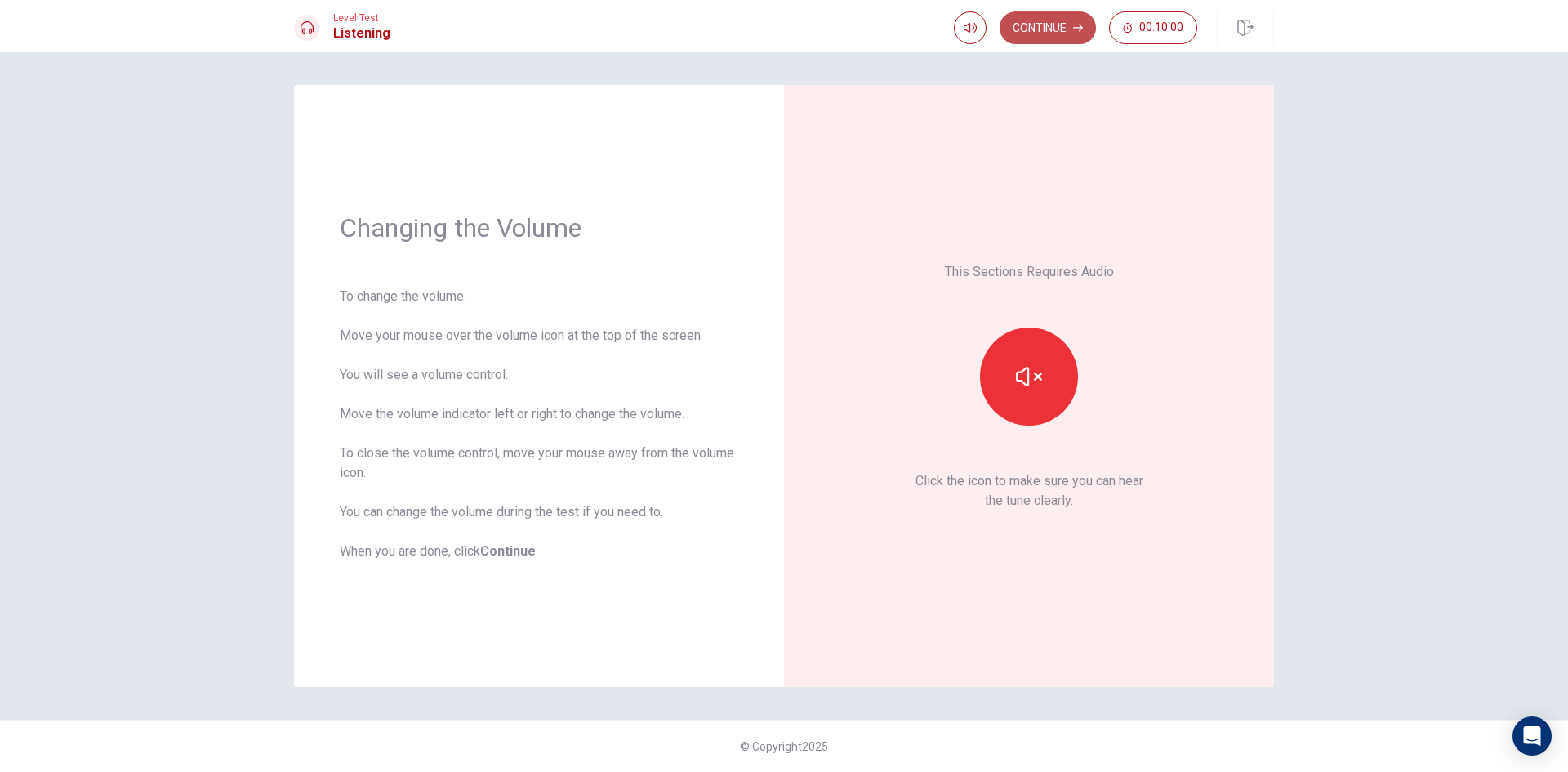
click at [1034, 26] on button "Continue" at bounding box center [1048, 28] width 96 height 33
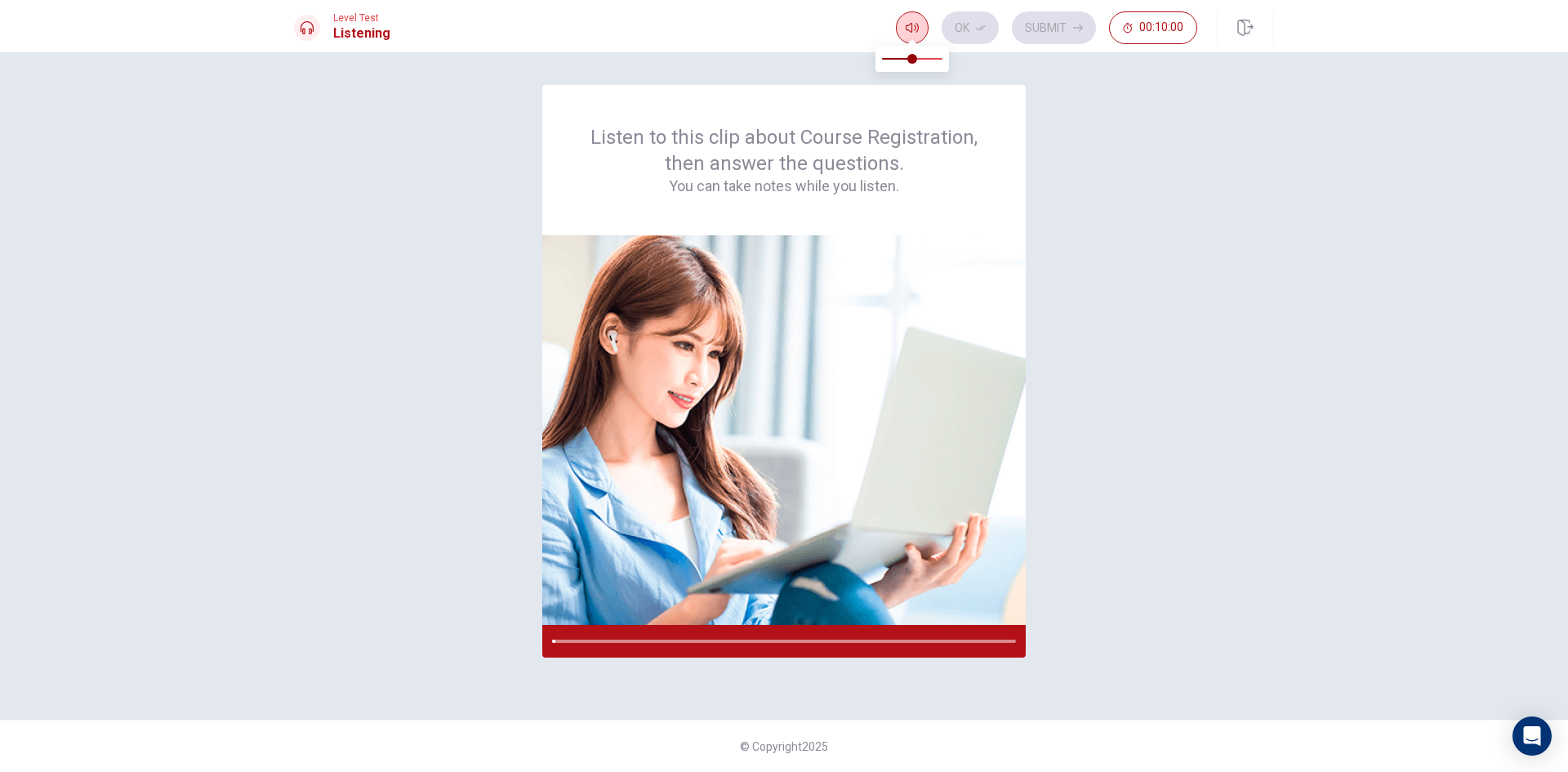
click at [921, 37] on button "button" at bounding box center [912, 28] width 33 height 33
type input "0.7"
click at [927, 58] on span at bounding box center [925, 59] width 10 height 10
type input "0.8"
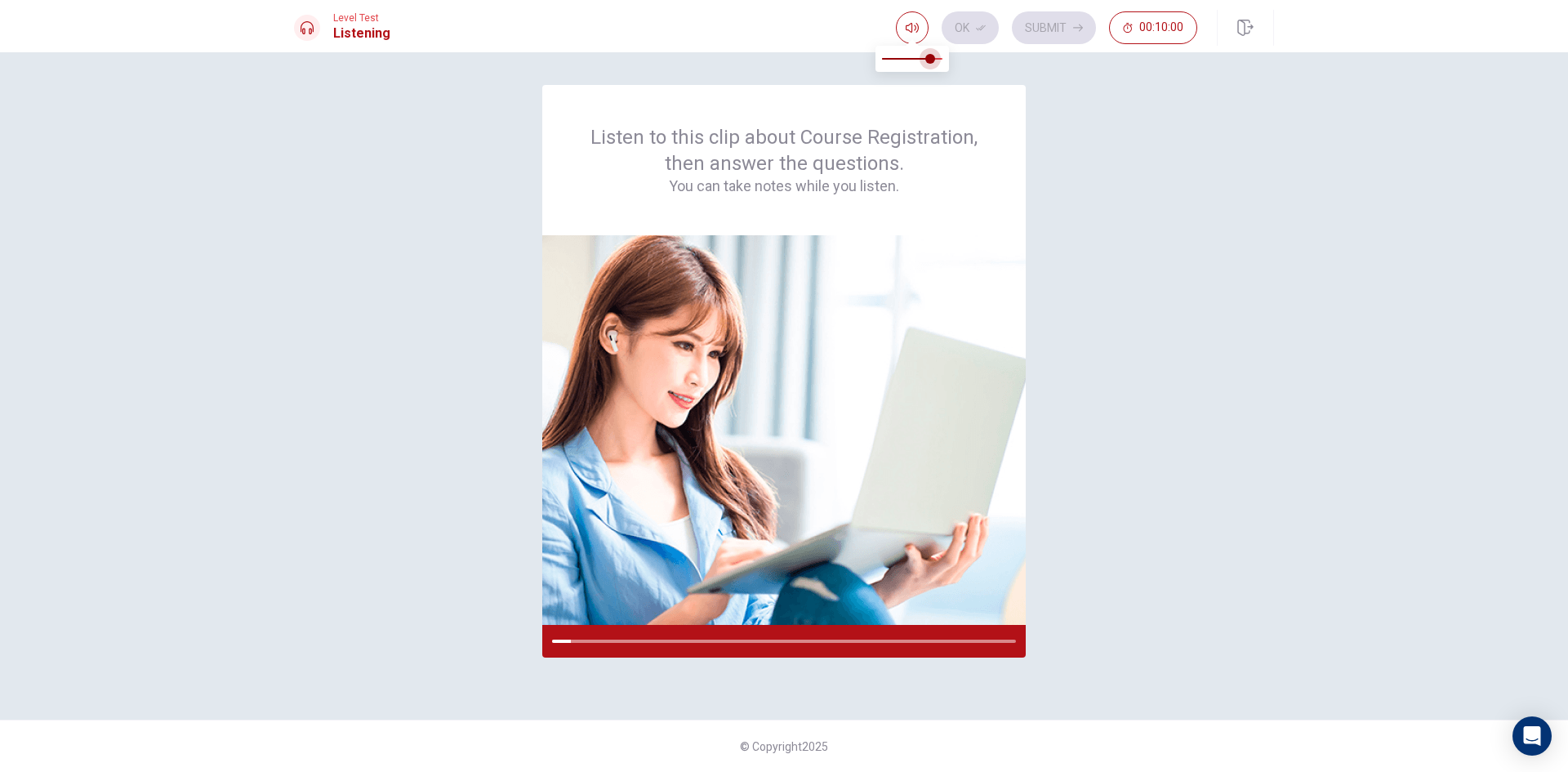
click at [932, 63] on span at bounding box center [930, 59] width 10 height 10
click at [911, 30] on icon "button" at bounding box center [912, 27] width 13 height 13
type input "0.9"
click at [935, 60] on span at bounding box center [937, 59] width 10 height 10
click at [909, 34] on icon "button" at bounding box center [912, 27] width 13 height 13
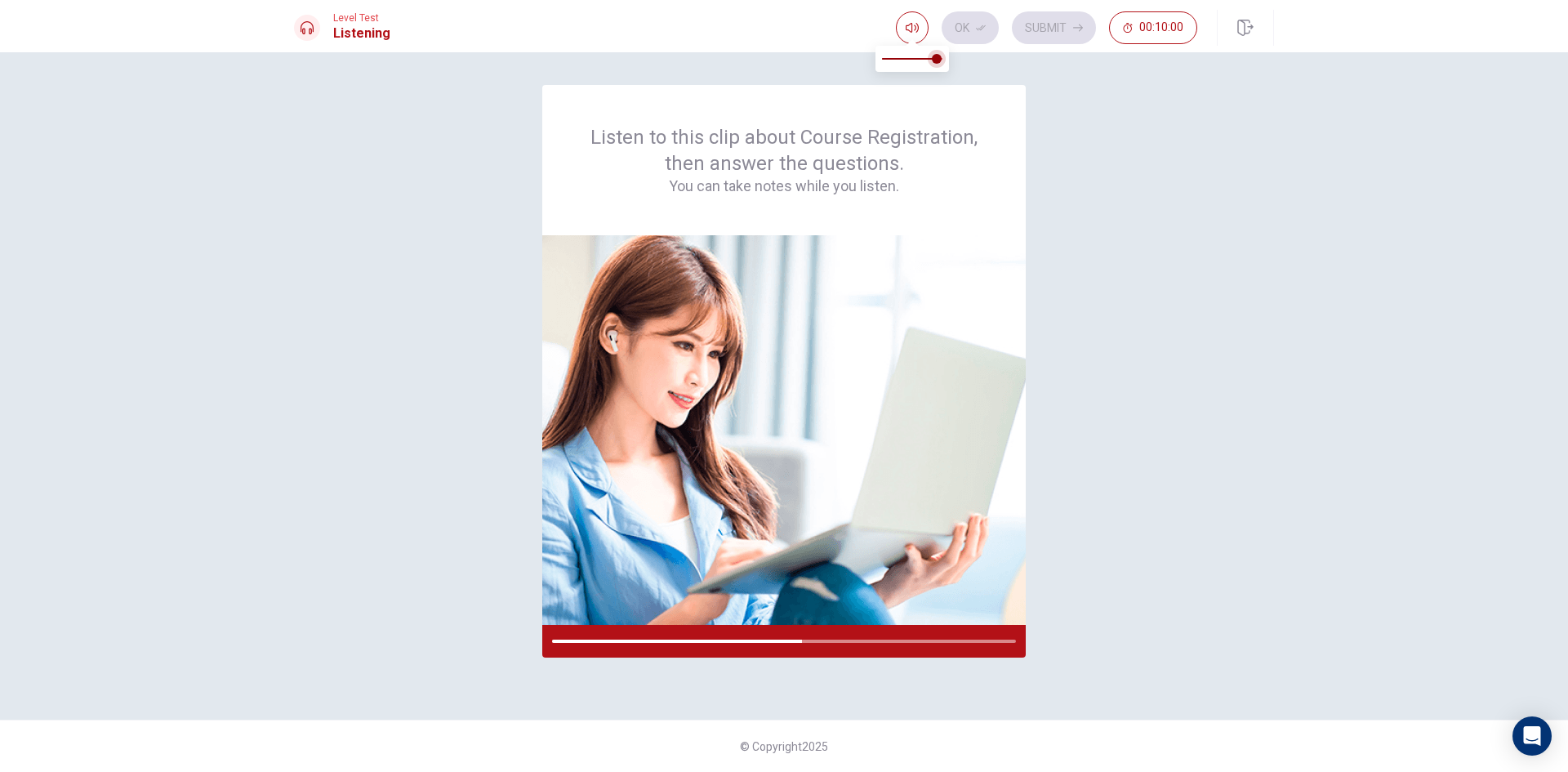
type input "1"
click at [947, 59] on span at bounding box center [942, 59] width 10 height 10
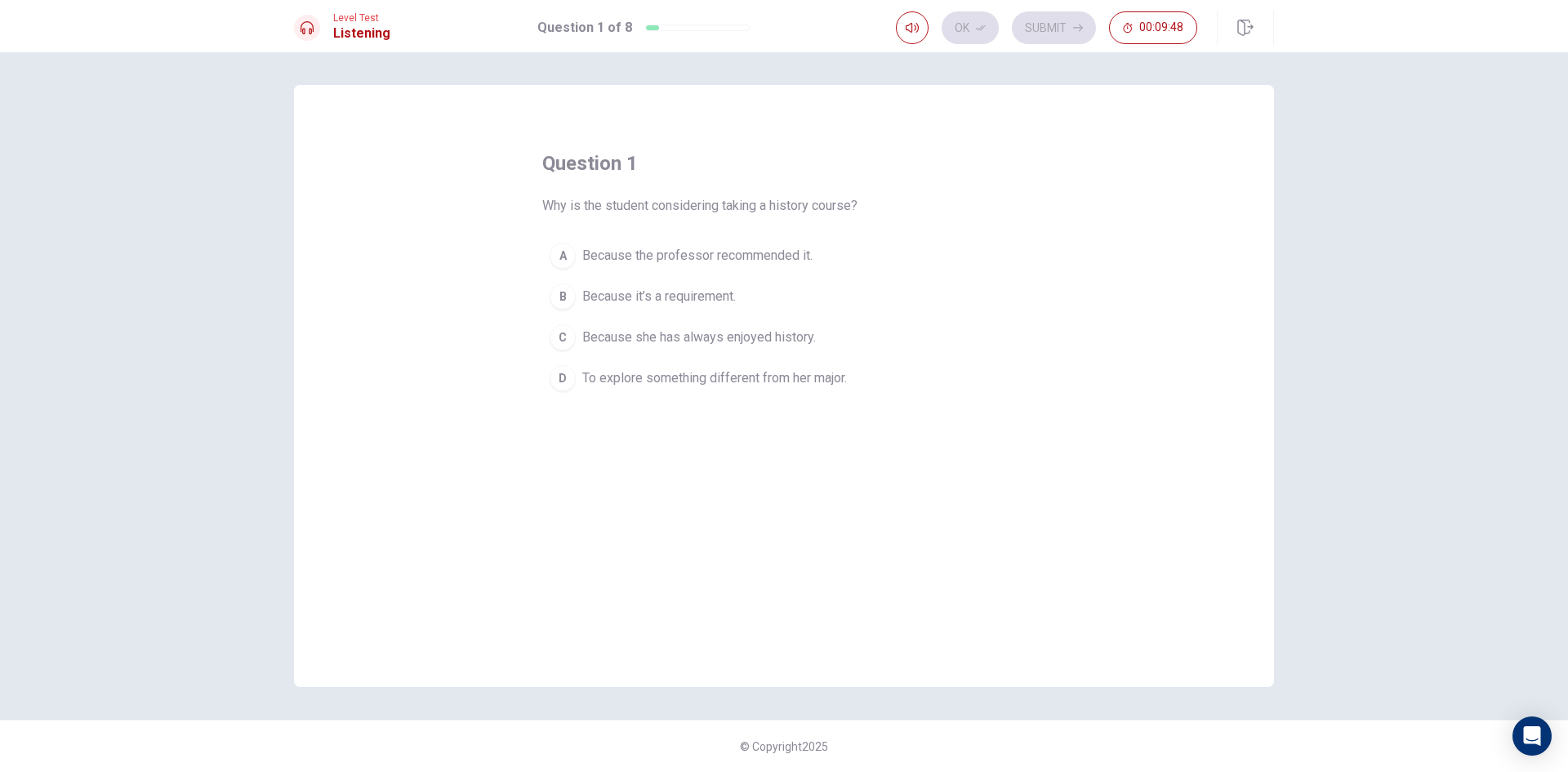
click at [611, 386] on span "To explore something different from her major." at bounding box center [715, 379] width 265 height 20
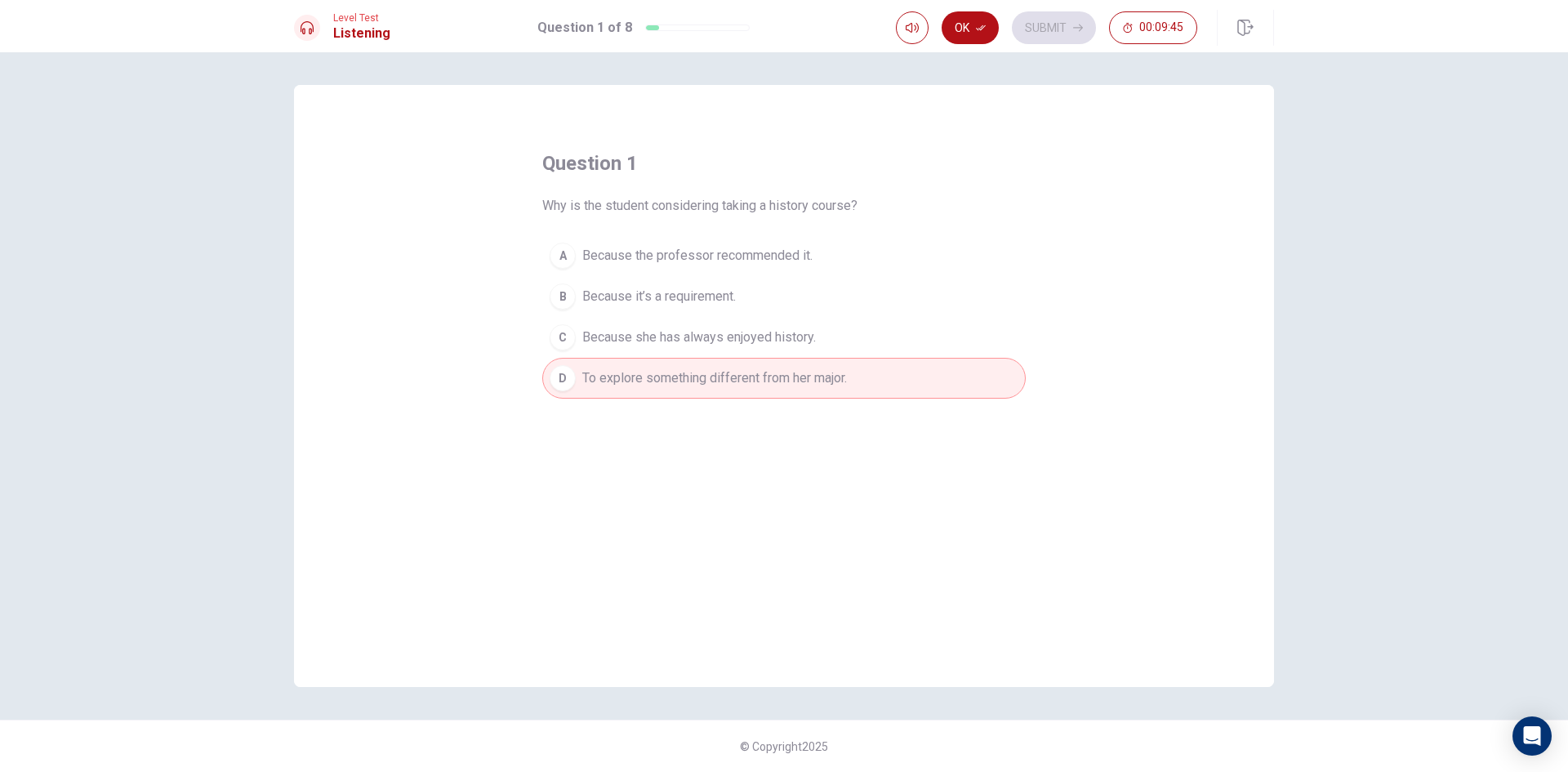
click at [808, 246] on span "Because the professor recommended it." at bounding box center [698, 256] width 230 height 20
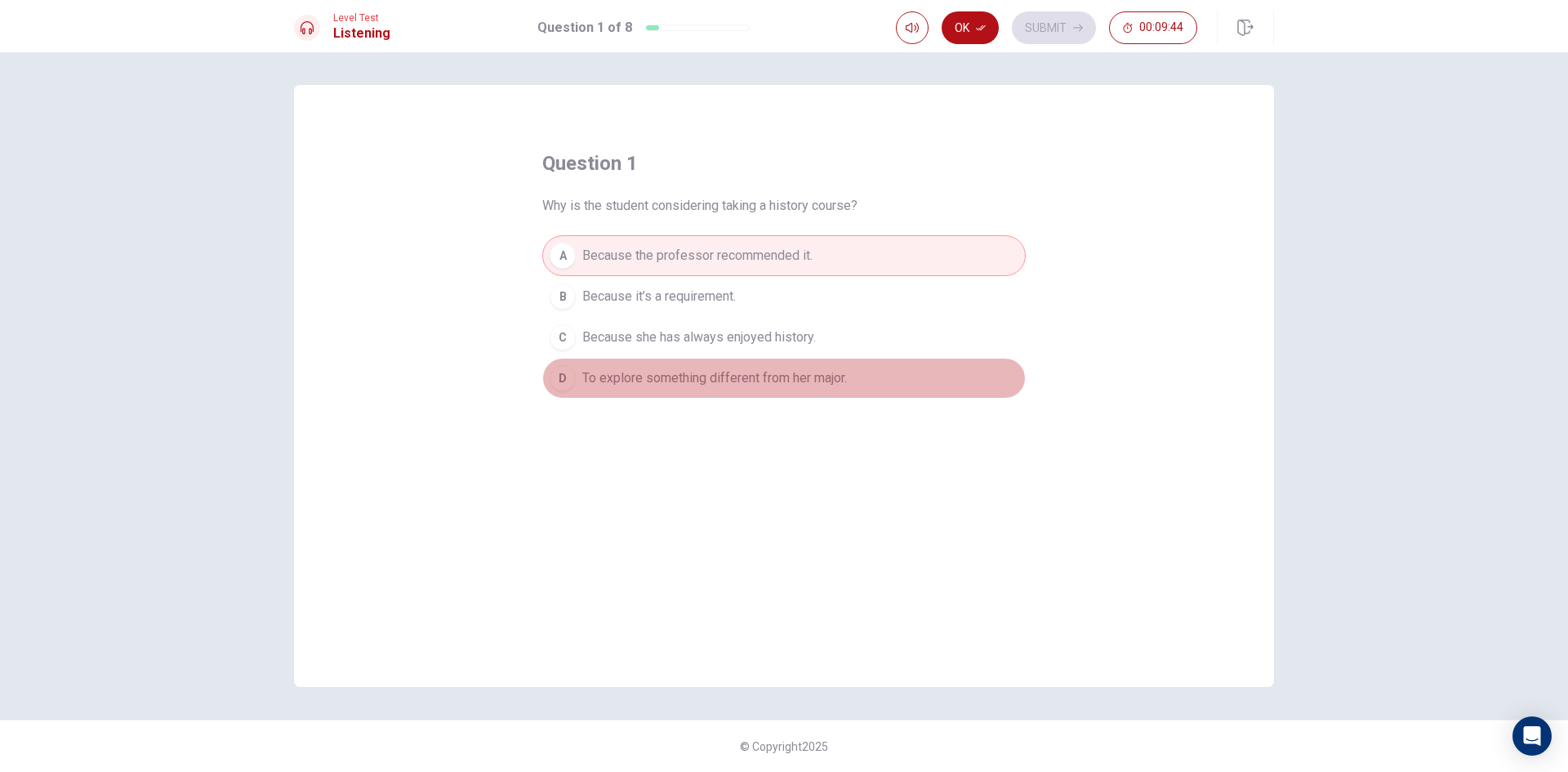
click at [799, 363] on button "D To explore something different from her major." at bounding box center [784, 378] width 484 height 41
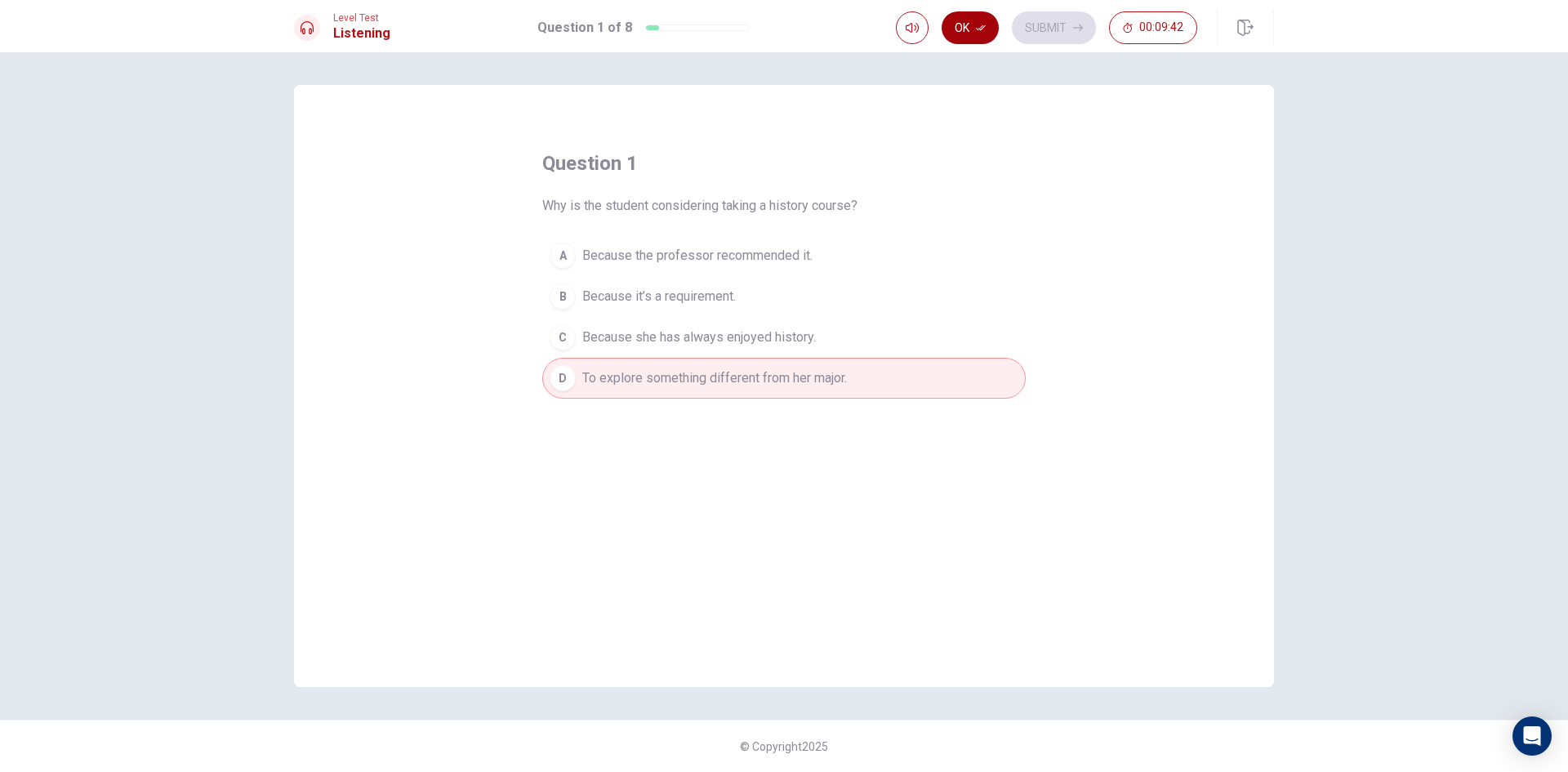
click at [987, 30] on button "Ok" at bounding box center [970, 28] width 58 height 33
click at [1031, 26] on button "Submit" at bounding box center [1054, 28] width 84 height 33
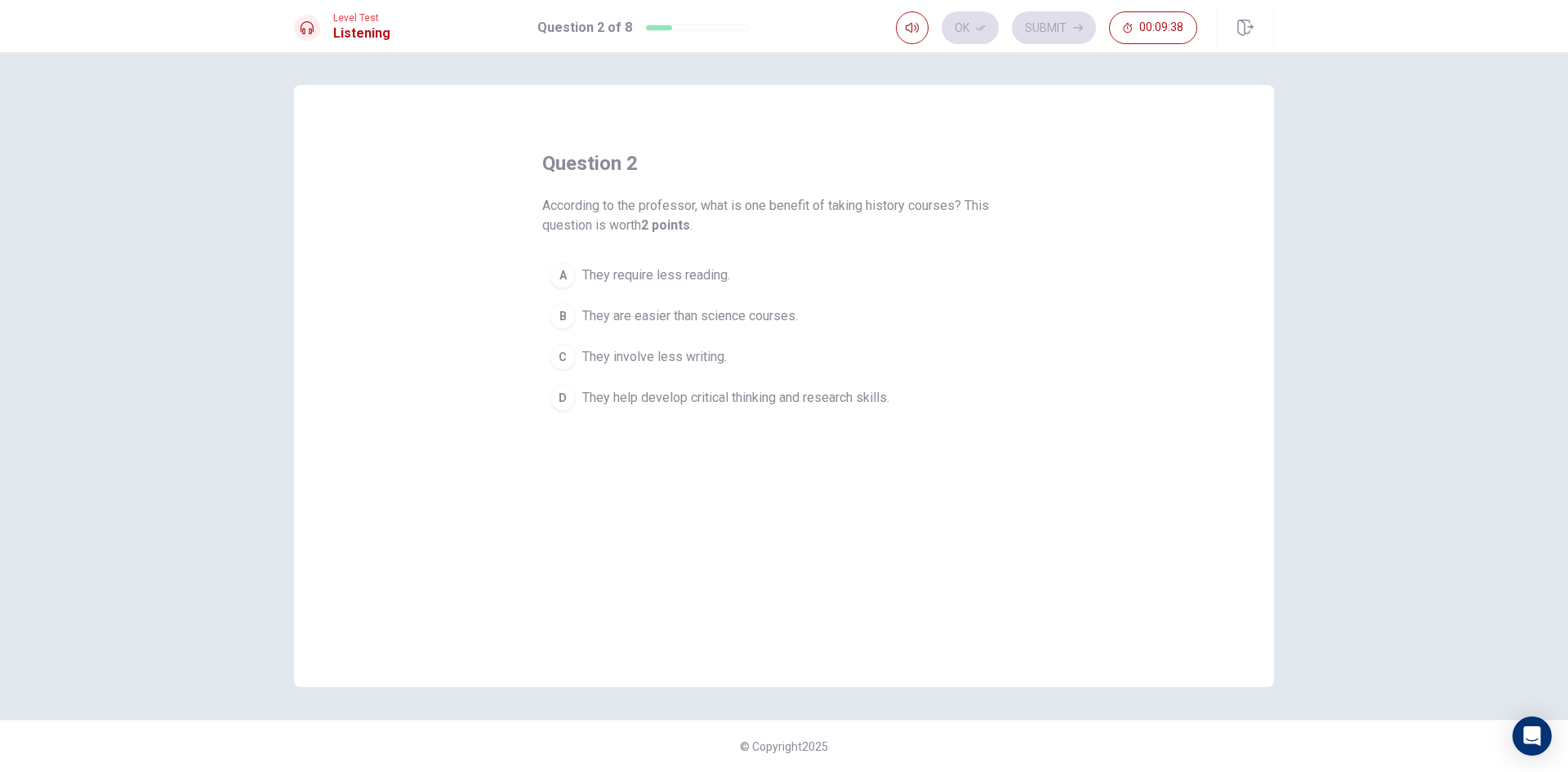
drag, startPoint x: 649, startPoint y: 203, endPoint x: 667, endPoint y: 199, distance: 18.4
click at [667, 199] on span "According to the professor, what is one benefit of taking history courses? This…" at bounding box center [784, 215] width 484 height 39
click at [660, 405] on span "They help develop critical thinking and research skills." at bounding box center [736, 398] width 307 height 20
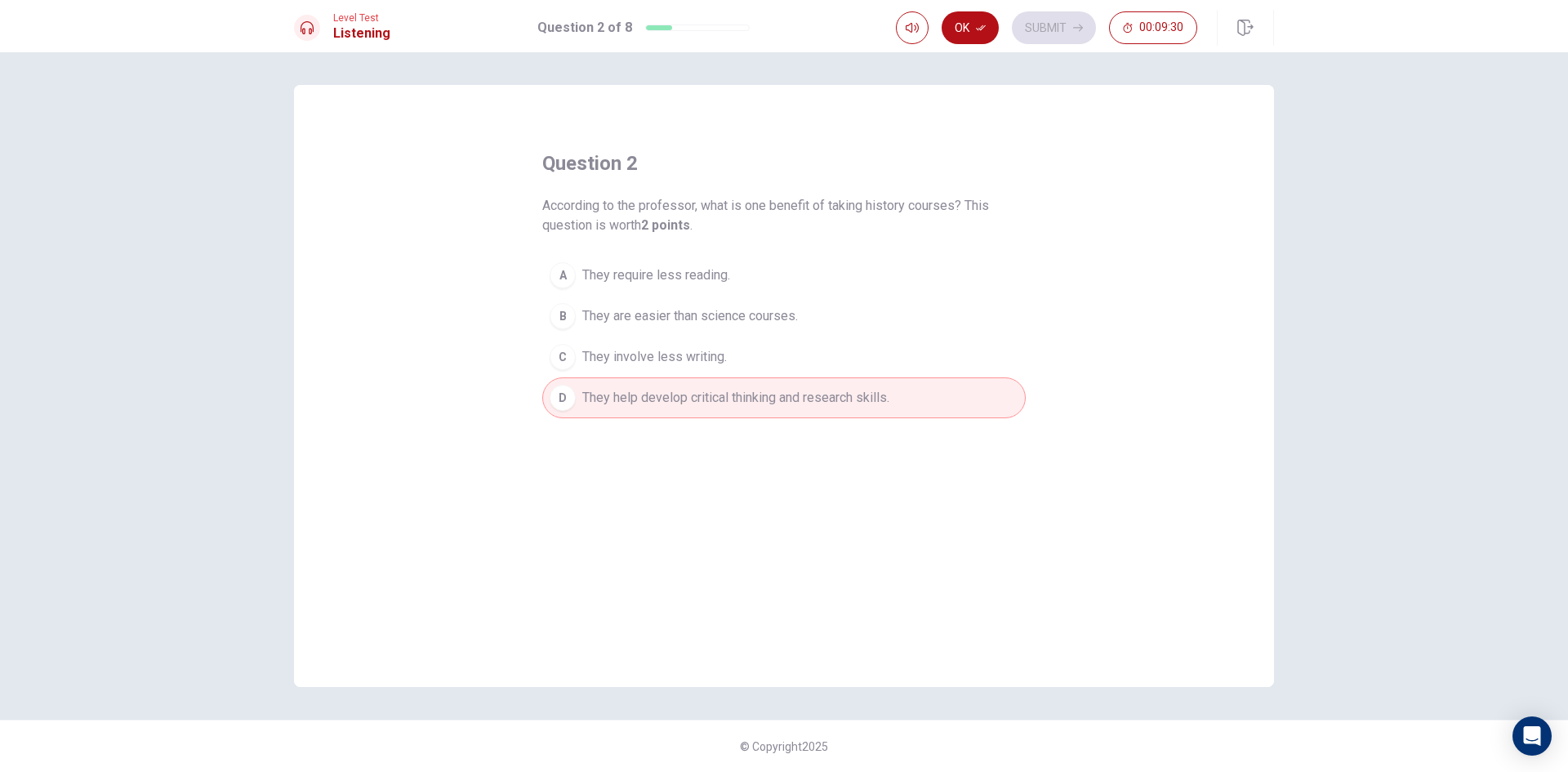
click at [976, 41] on button "Ok" at bounding box center [970, 28] width 58 height 33
click at [1042, 36] on button "Submit" at bounding box center [1054, 28] width 84 height 33
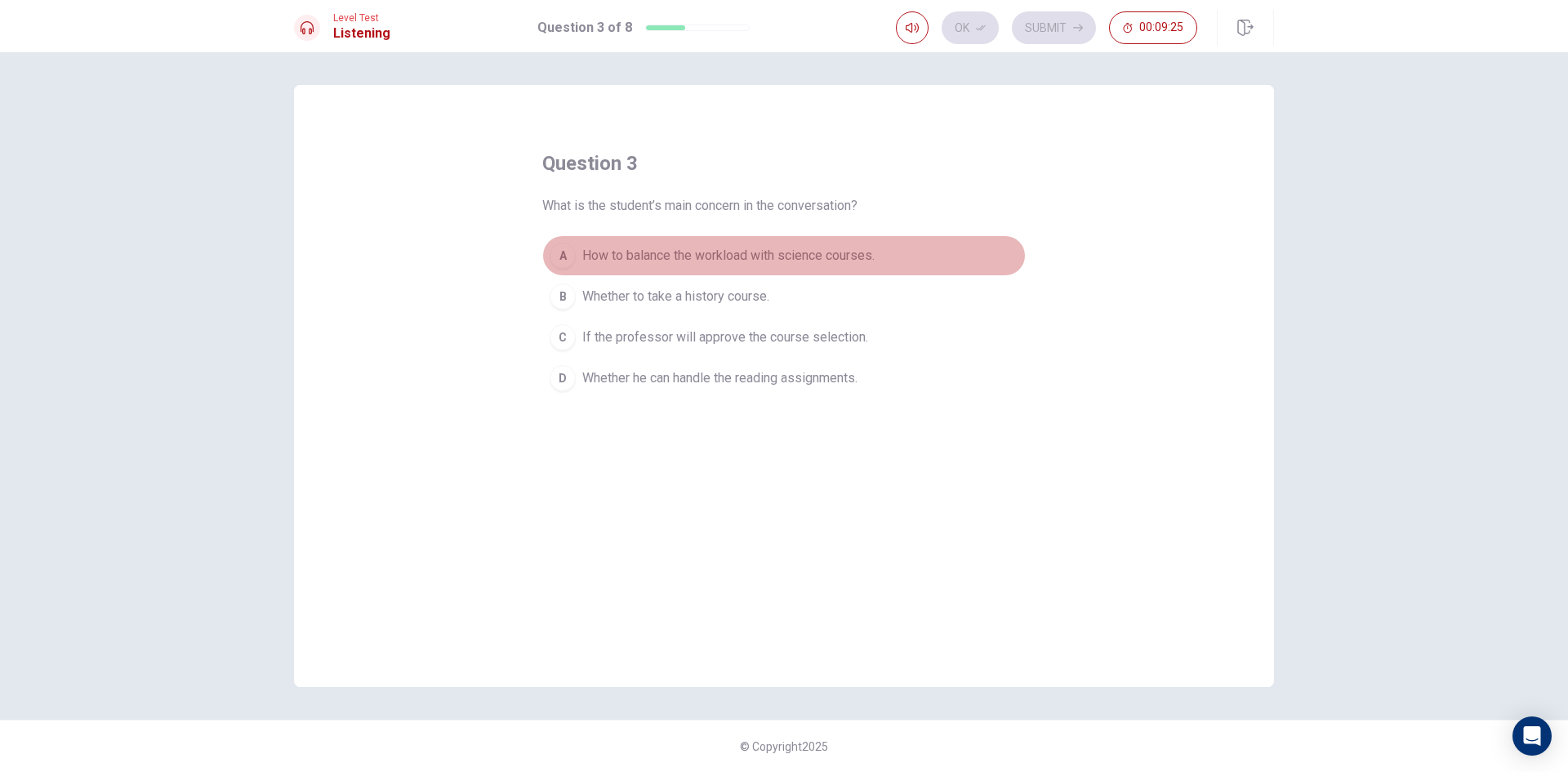
click at [742, 255] on span "How to balance the workload with science courses." at bounding box center [729, 256] width 292 height 20
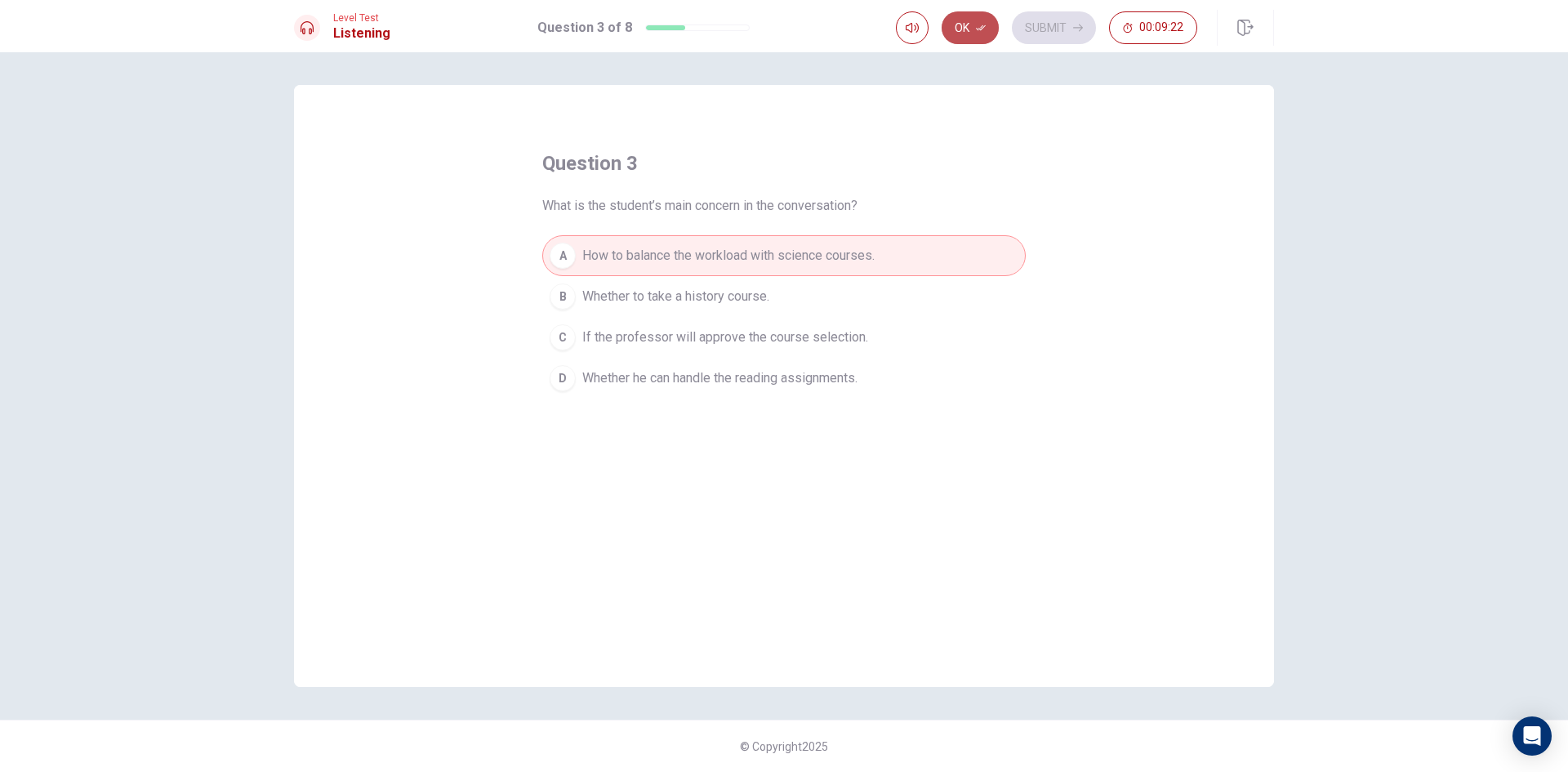
click at [978, 27] on icon "button" at bounding box center [981, 28] width 10 height 10
click at [1034, 26] on button "Submit" at bounding box center [1054, 28] width 84 height 33
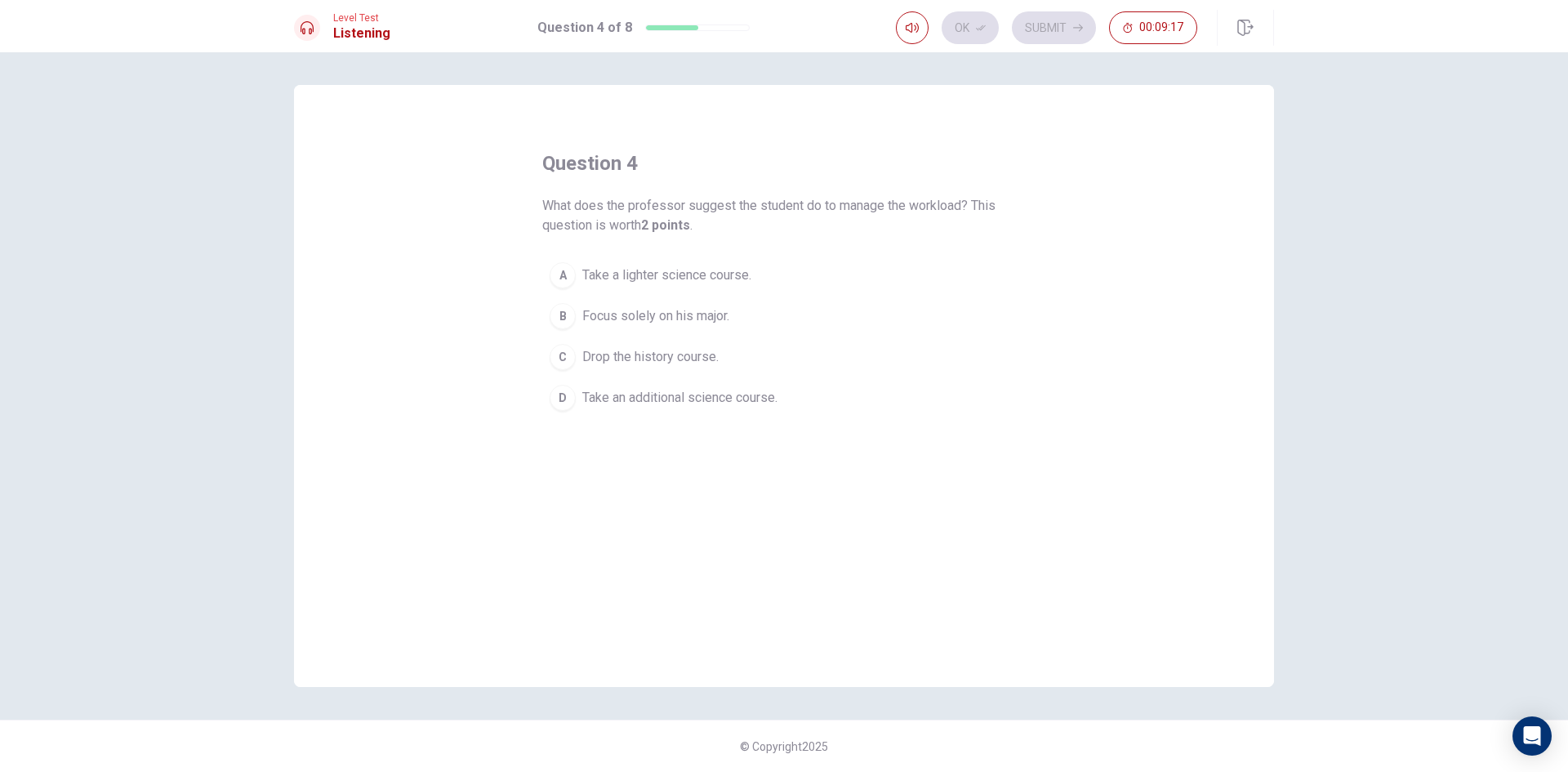
click at [660, 274] on span "Take a lighter science course." at bounding box center [667, 275] width 169 height 20
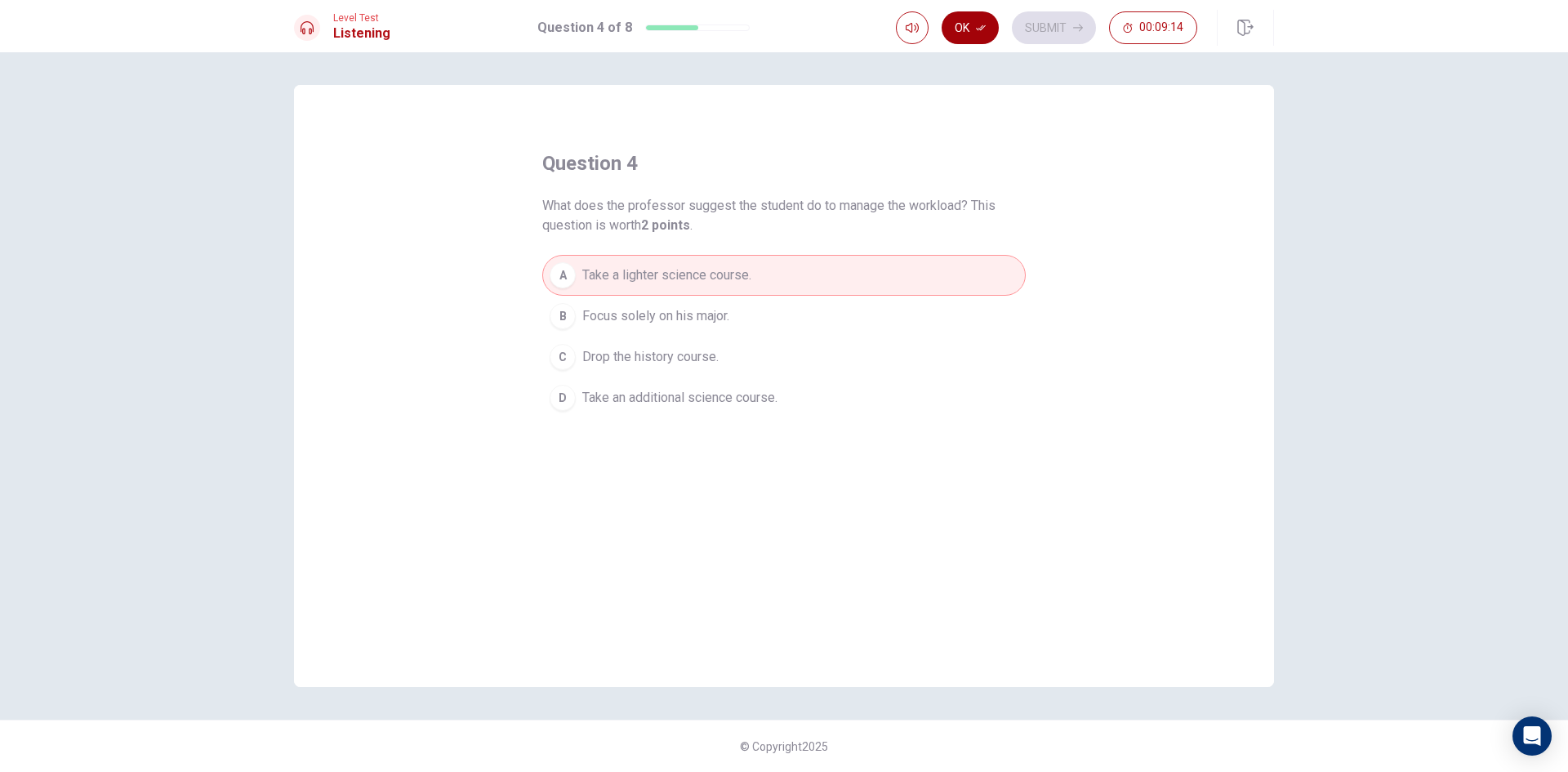
click at [991, 29] on button "Ok" at bounding box center [970, 28] width 58 height 33
click at [1029, 24] on button "Submit" at bounding box center [1054, 28] width 84 height 33
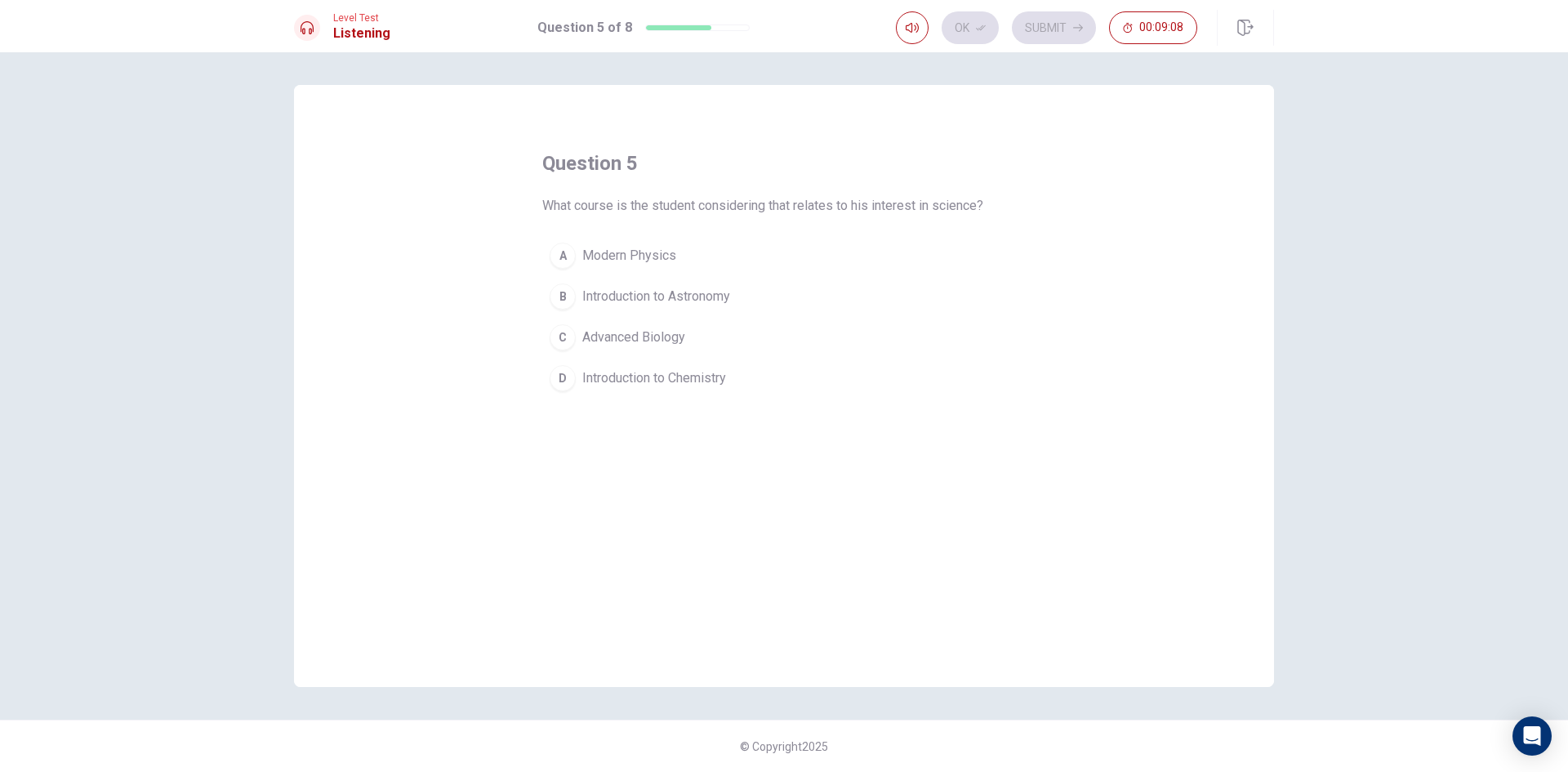
click at [642, 297] on span "Introduction to Astronomy" at bounding box center [656, 297] width 148 height 20
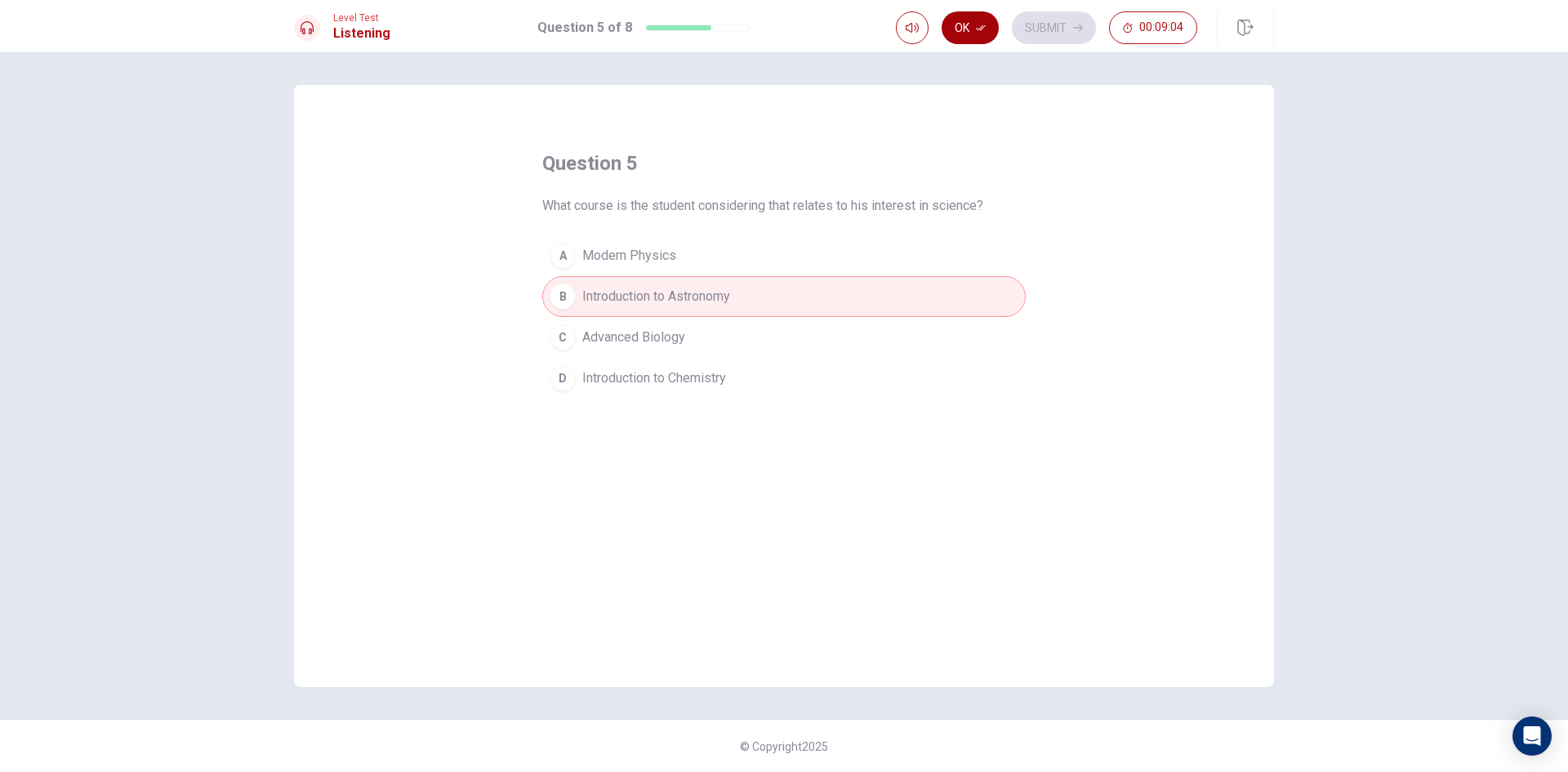
click at [967, 21] on button "Ok" at bounding box center [970, 28] width 58 height 33
click at [1055, 21] on button "Submit" at bounding box center [1054, 28] width 84 height 33
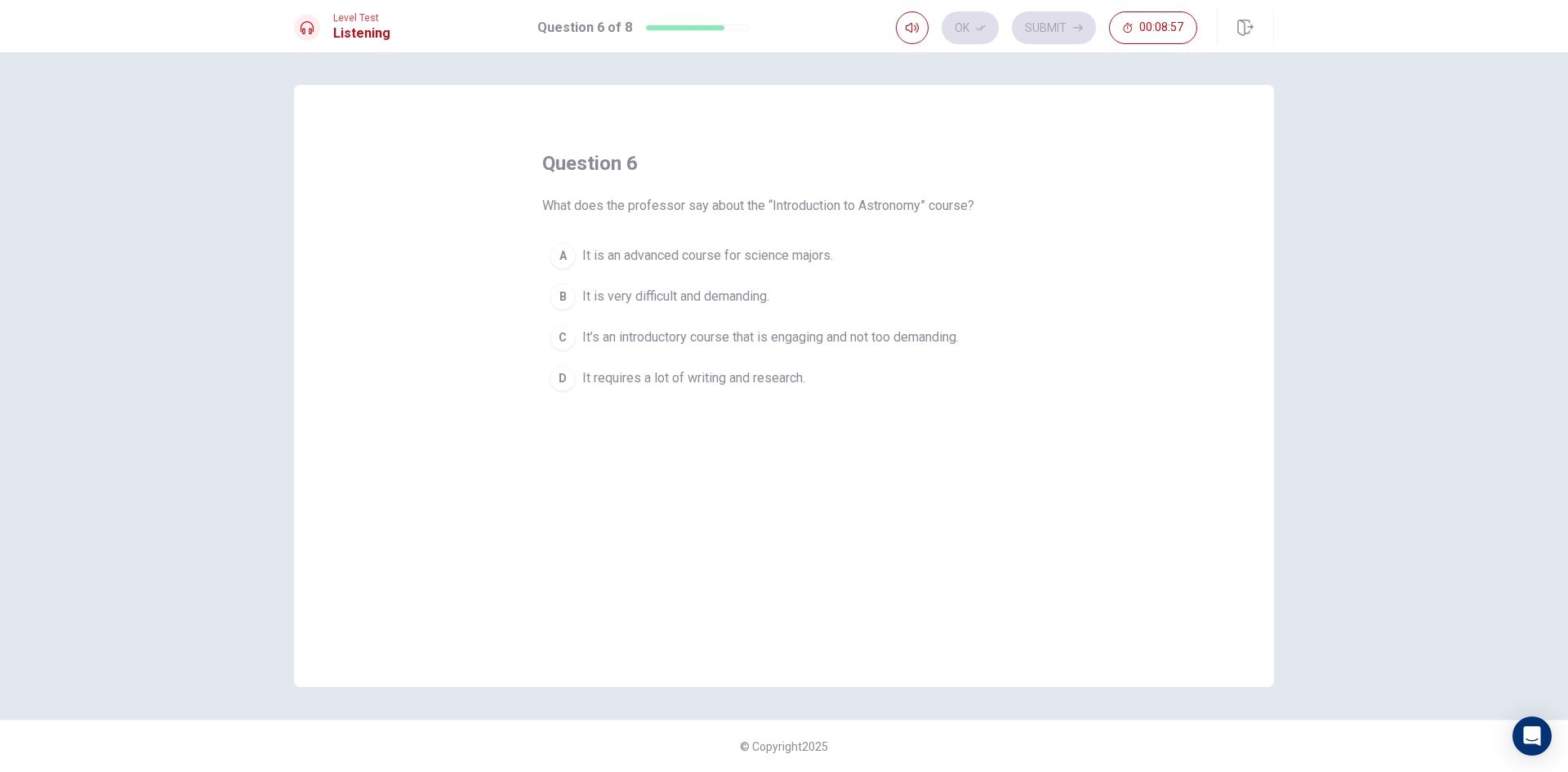
click at [643, 386] on span "It requires a lot of writing and research." at bounding box center [694, 379] width 223 height 20
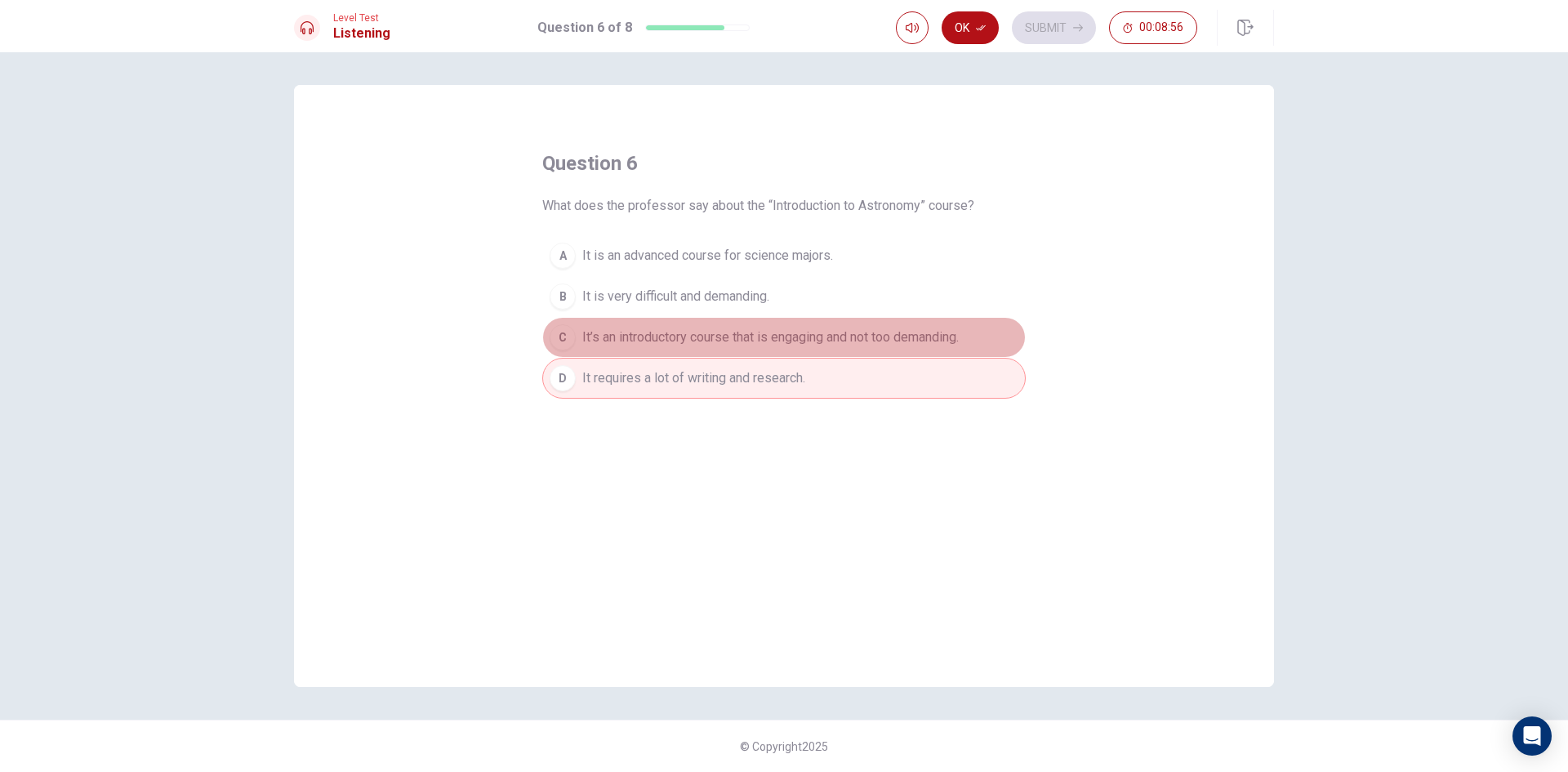
click at [655, 339] on span "It’s an introductory course that is engaging and not too demanding." at bounding box center [771, 338] width 376 height 20
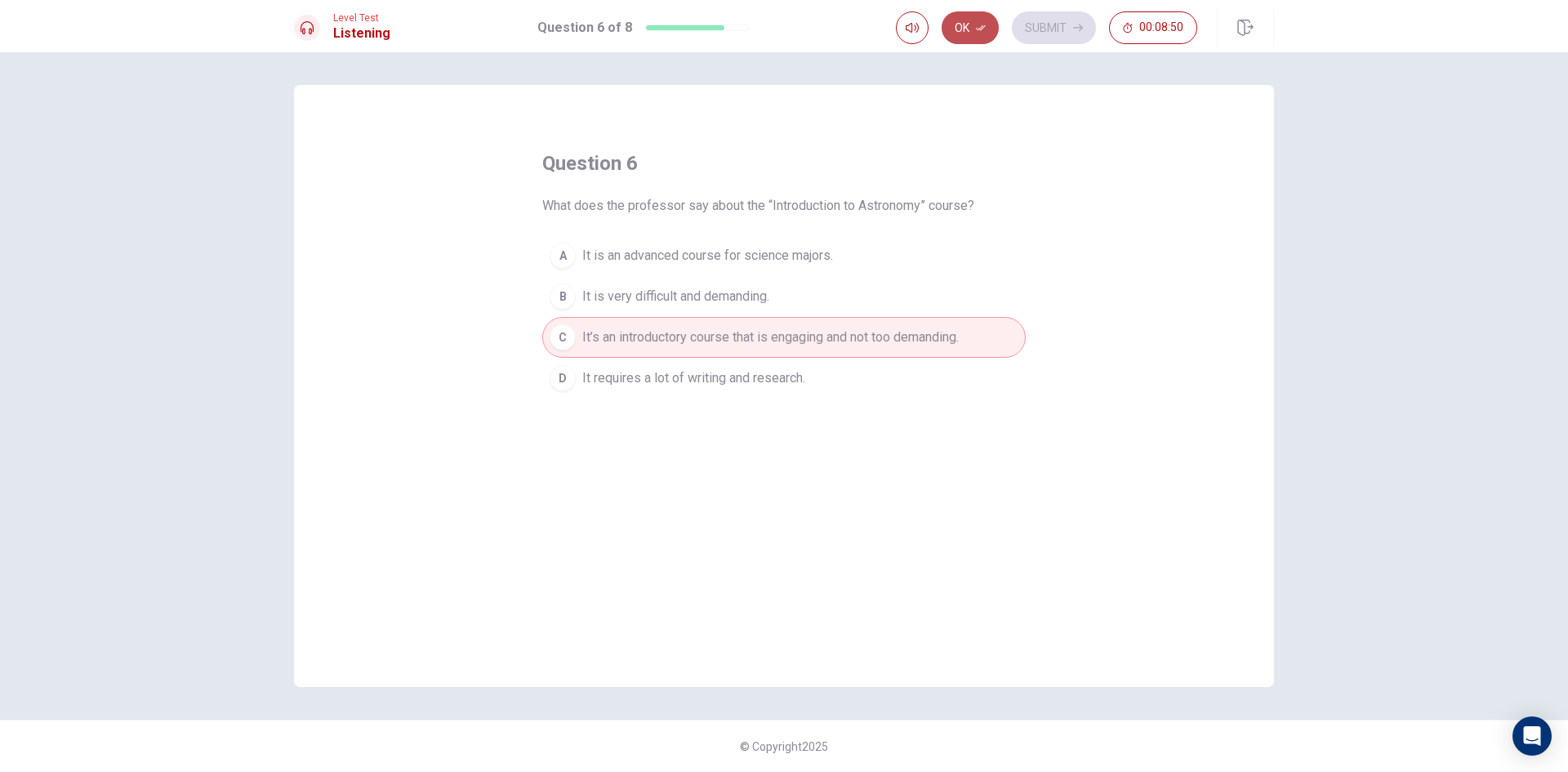
click at [969, 21] on button "Ok" at bounding box center [970, 28] width 58 height 33
click at [1068, 27] on button "Submit" at bounding box center [1054, 28] width 84 height 33
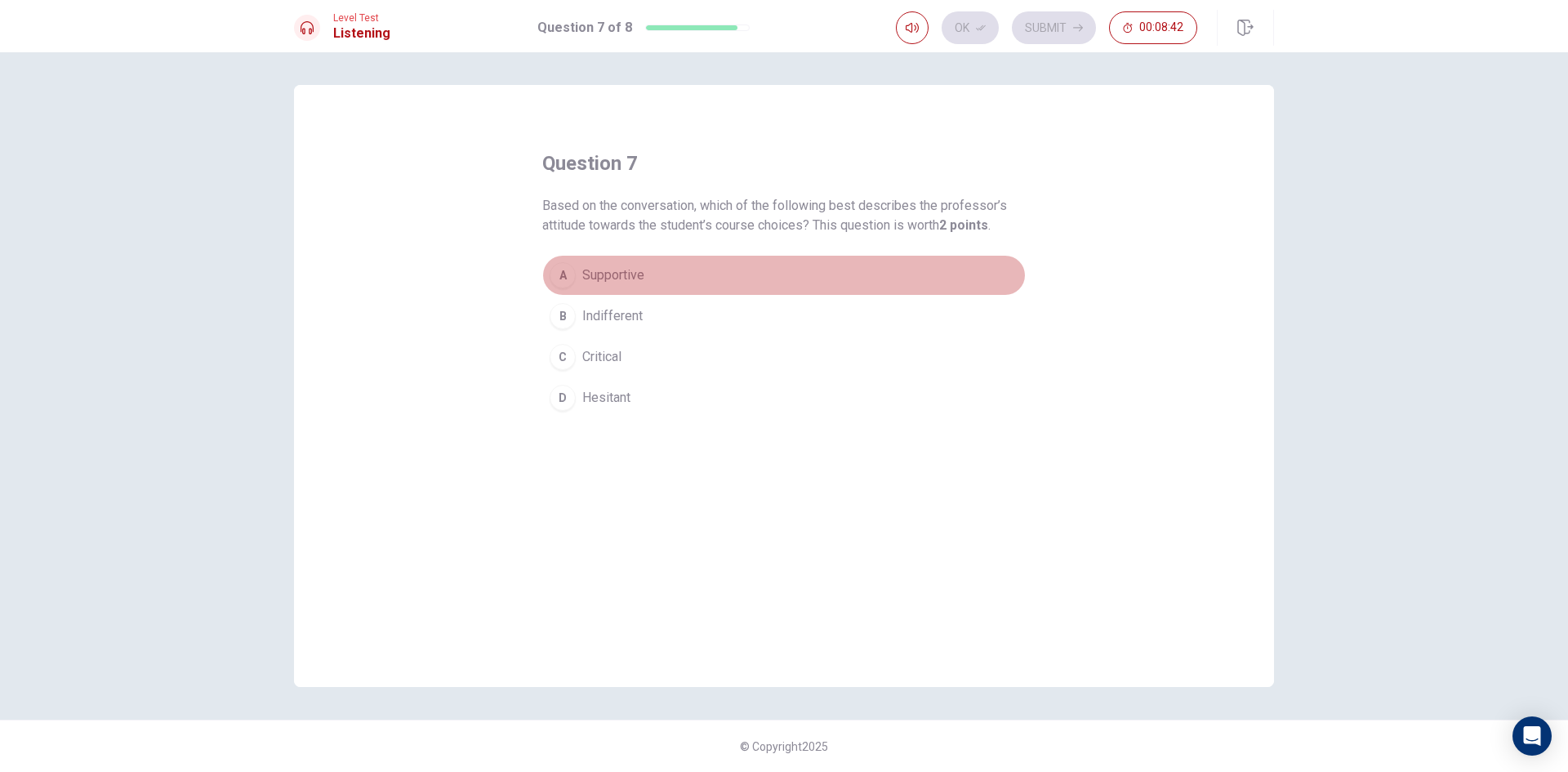
click at [635, 260] on button "A Supportive" at bounding box center [784, 275] width 484 height 41
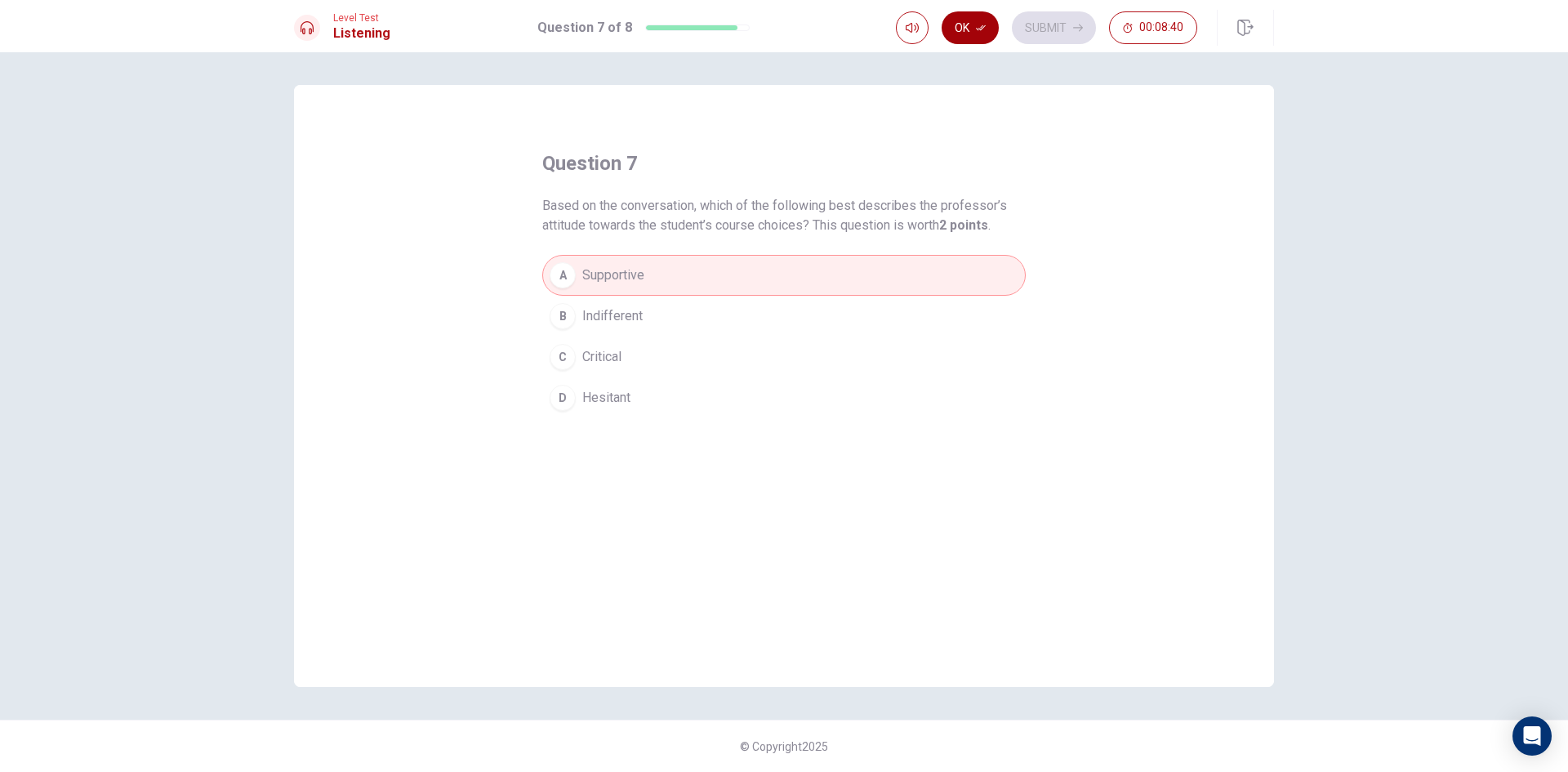
click at [970, 38] on button "Ok" at bounding box center [970, 28] width 58 height 33
click at [1061, 25] on button "Submit" at bounding box center [1054, 28] width 84 height 33
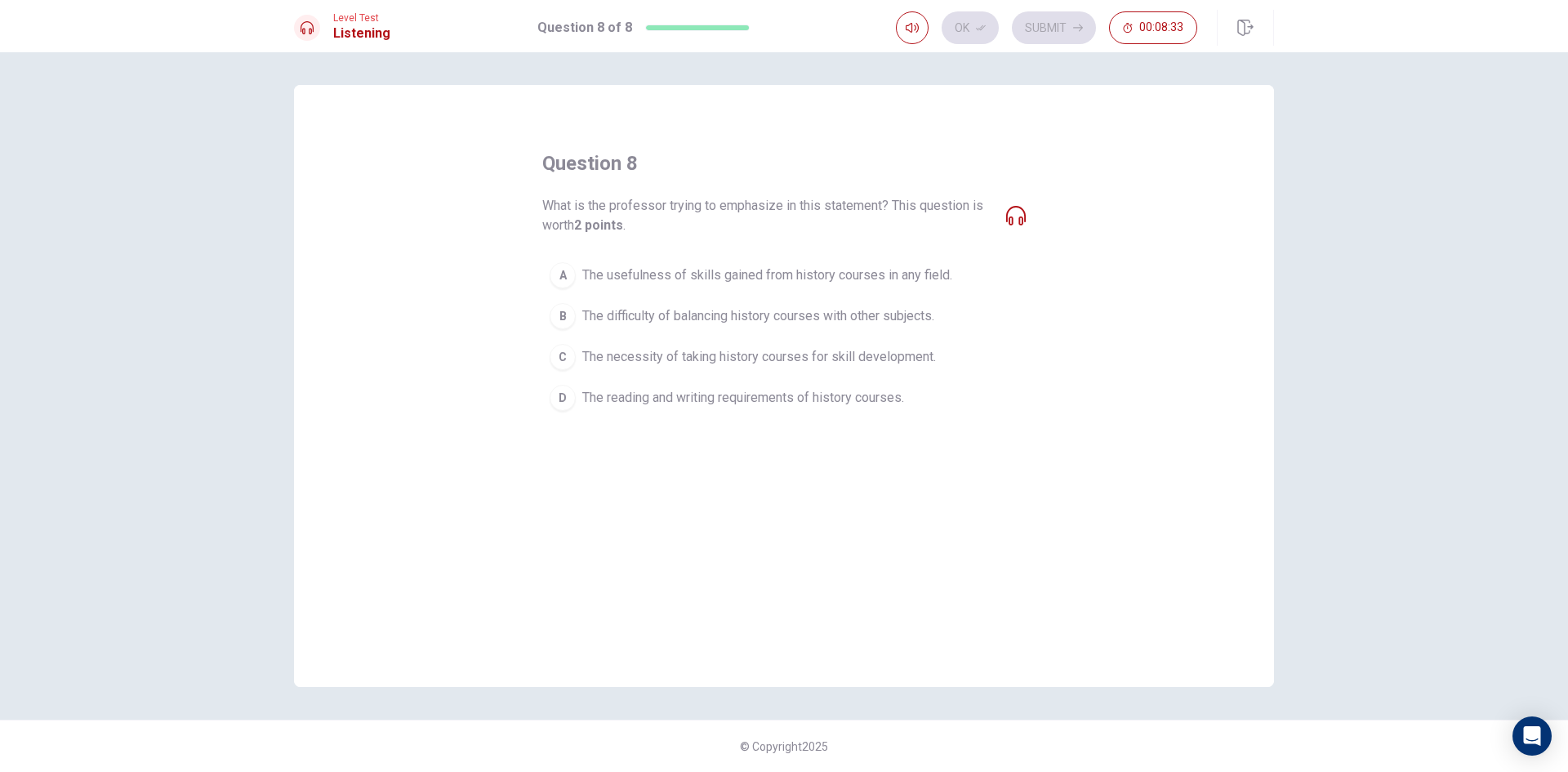
click at [1017, 217] on icon at bounding box center [1016, 216] width 20 height 20
click at [1001, 233] on div "What is the professor trying to emphasize in this statement? This question is w…" at bounding box center [784, 215] width 484 height 39
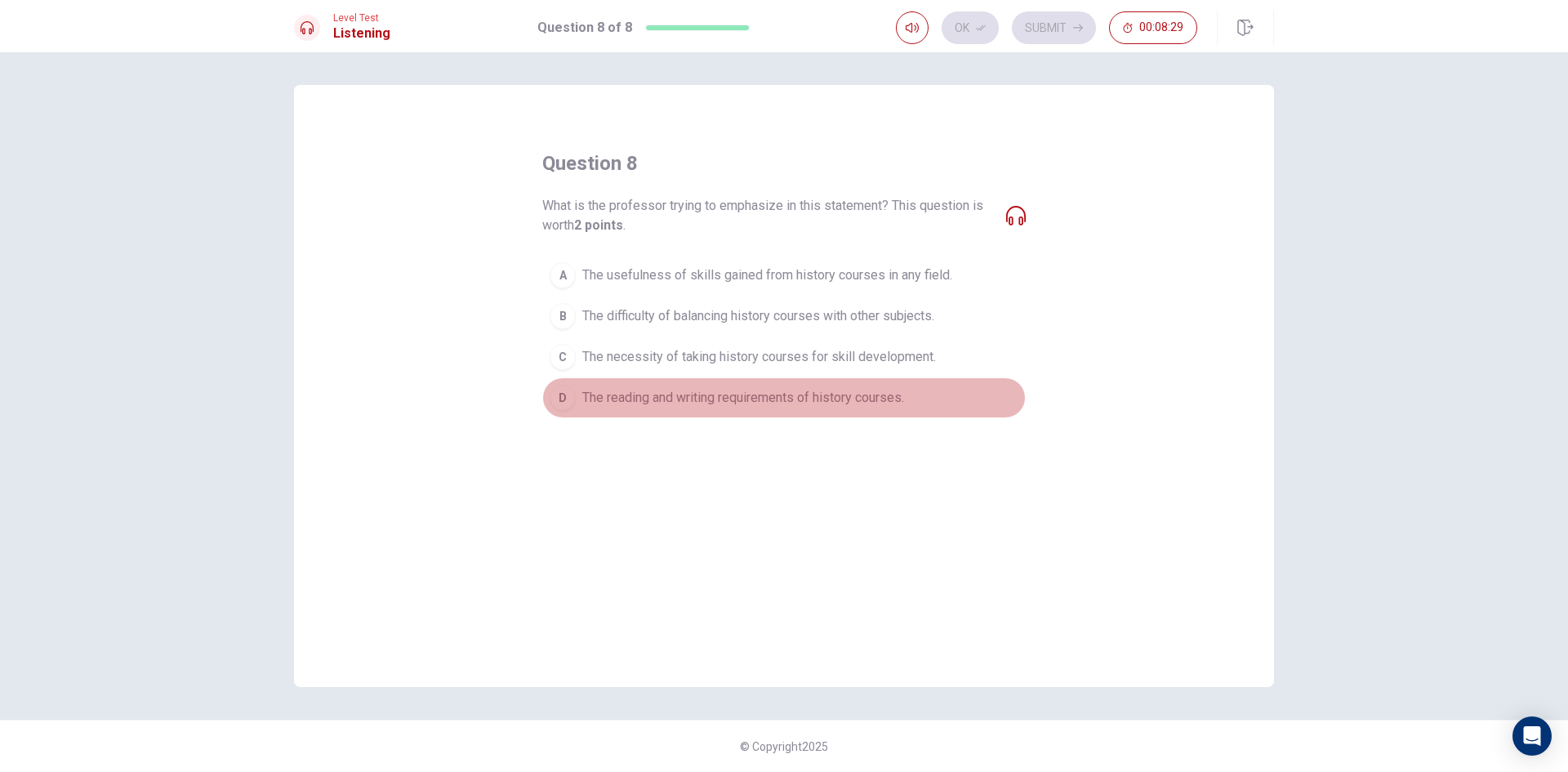
click at [712, 400] on span "The reading and writing requirements of history courses." at bounding box center [744, 398] width 322 height 20
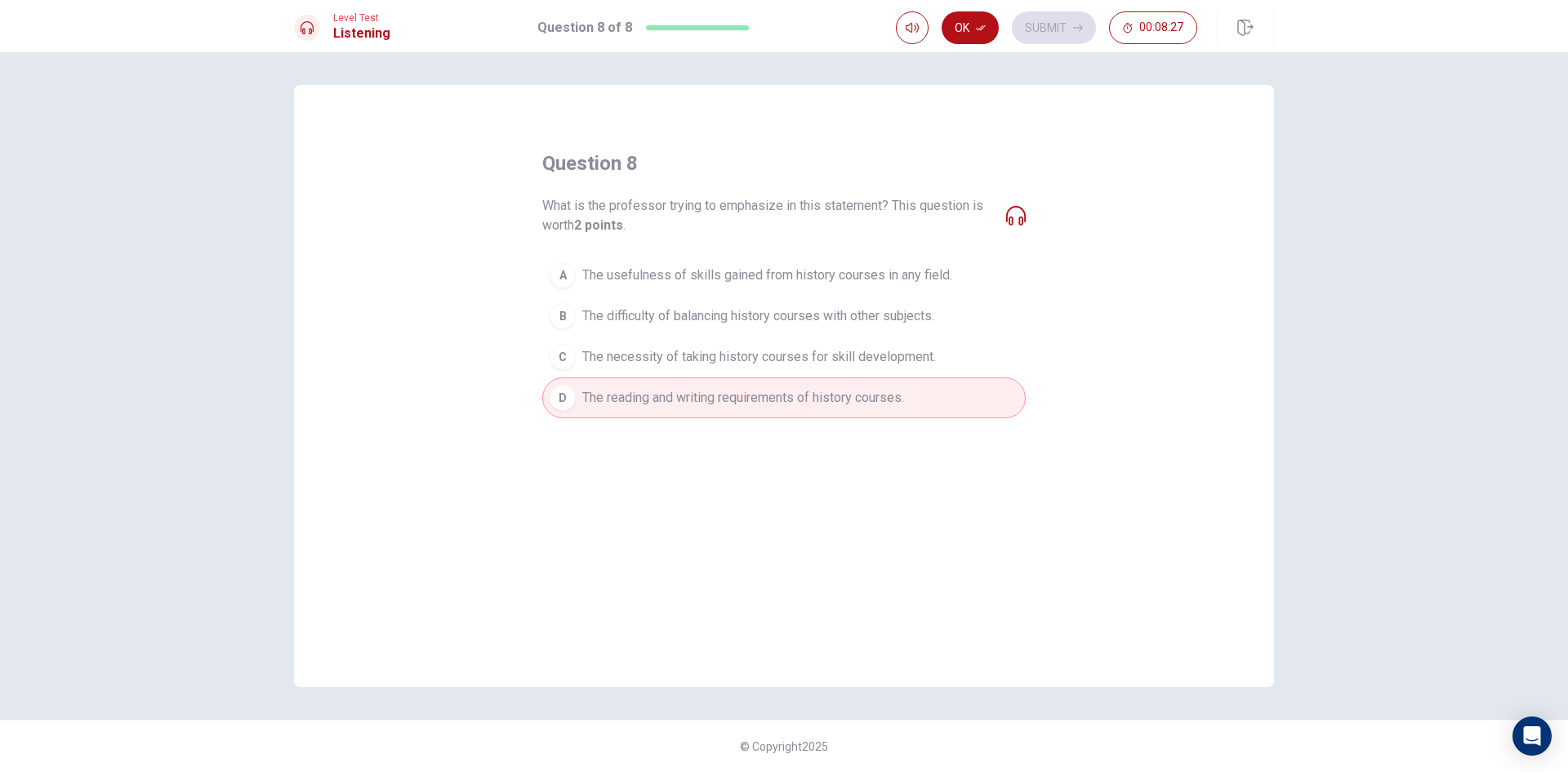
click at [679, 277] on span "The usefulness of skills gained from history courses in any field." at bounding box center [768, 275] width 370 height 20
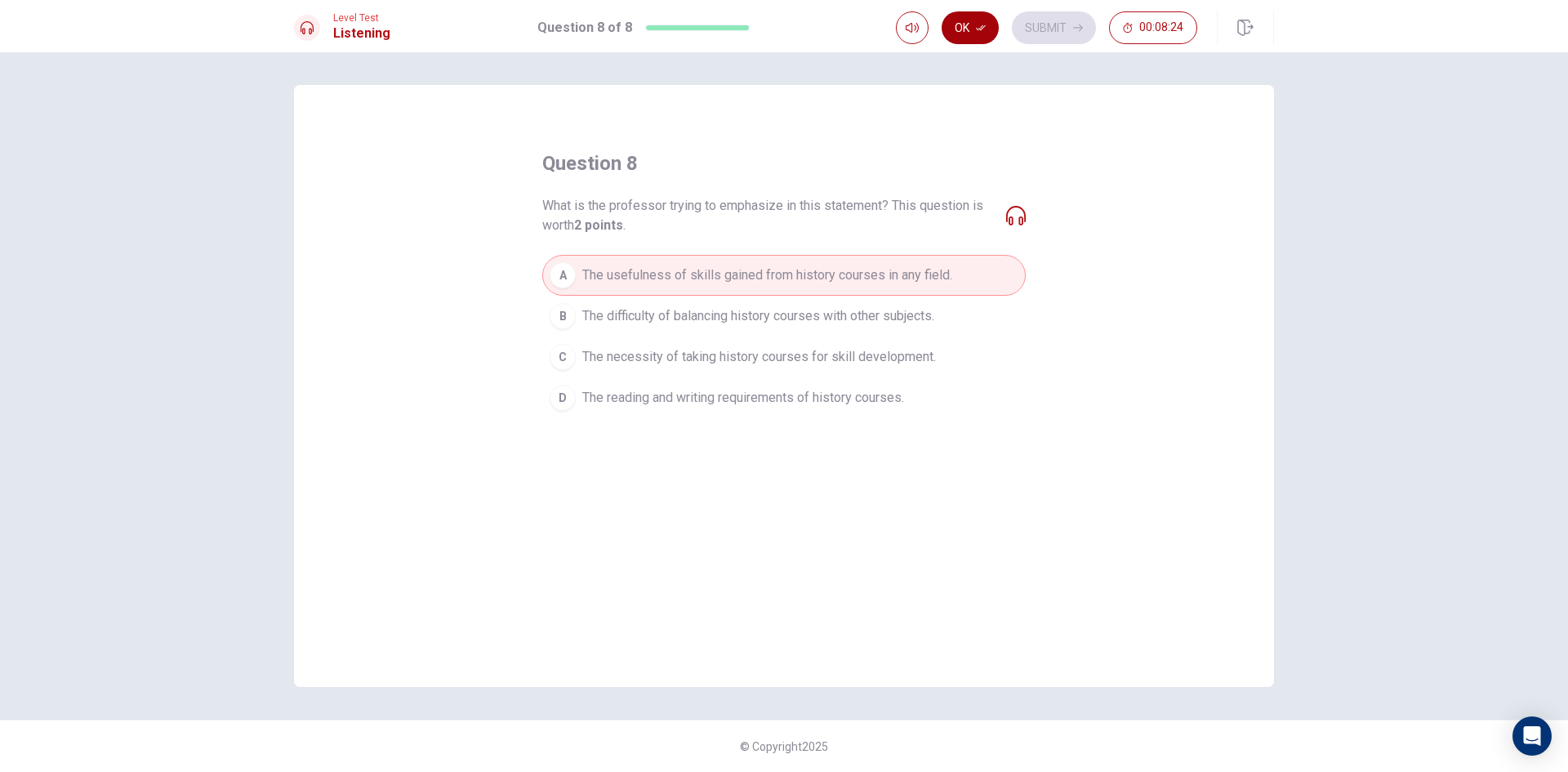
click at [978, 37] on button "Ok" at bounding box center [970, 28] width 58 height 33
click at [1051, 26] on button "Submit" at bounding box center [1054, 28] width 84 height 33
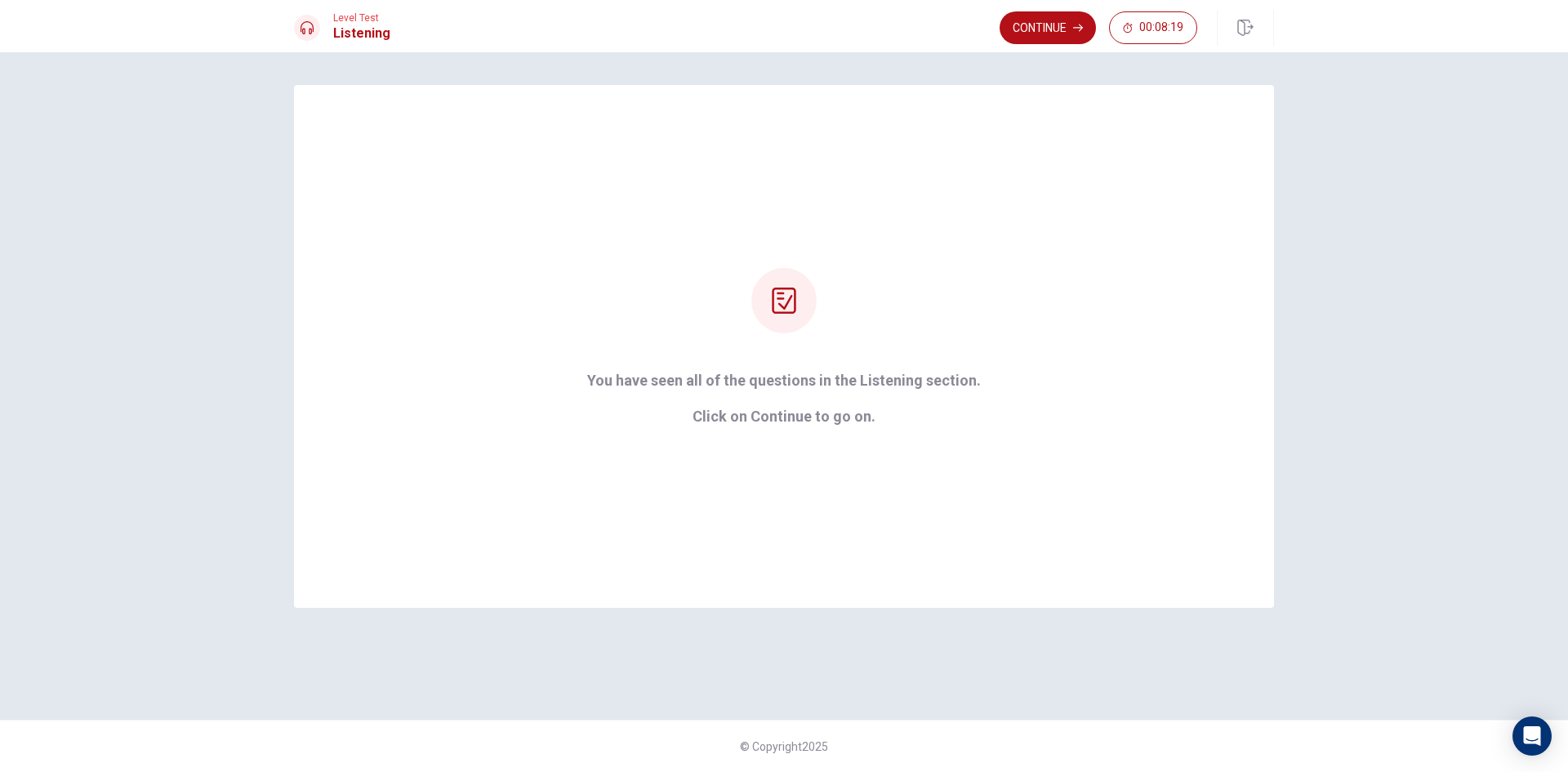
click at [1051, 26] on button "Continue" at bounding box center [1048, 28] width 96 height 33
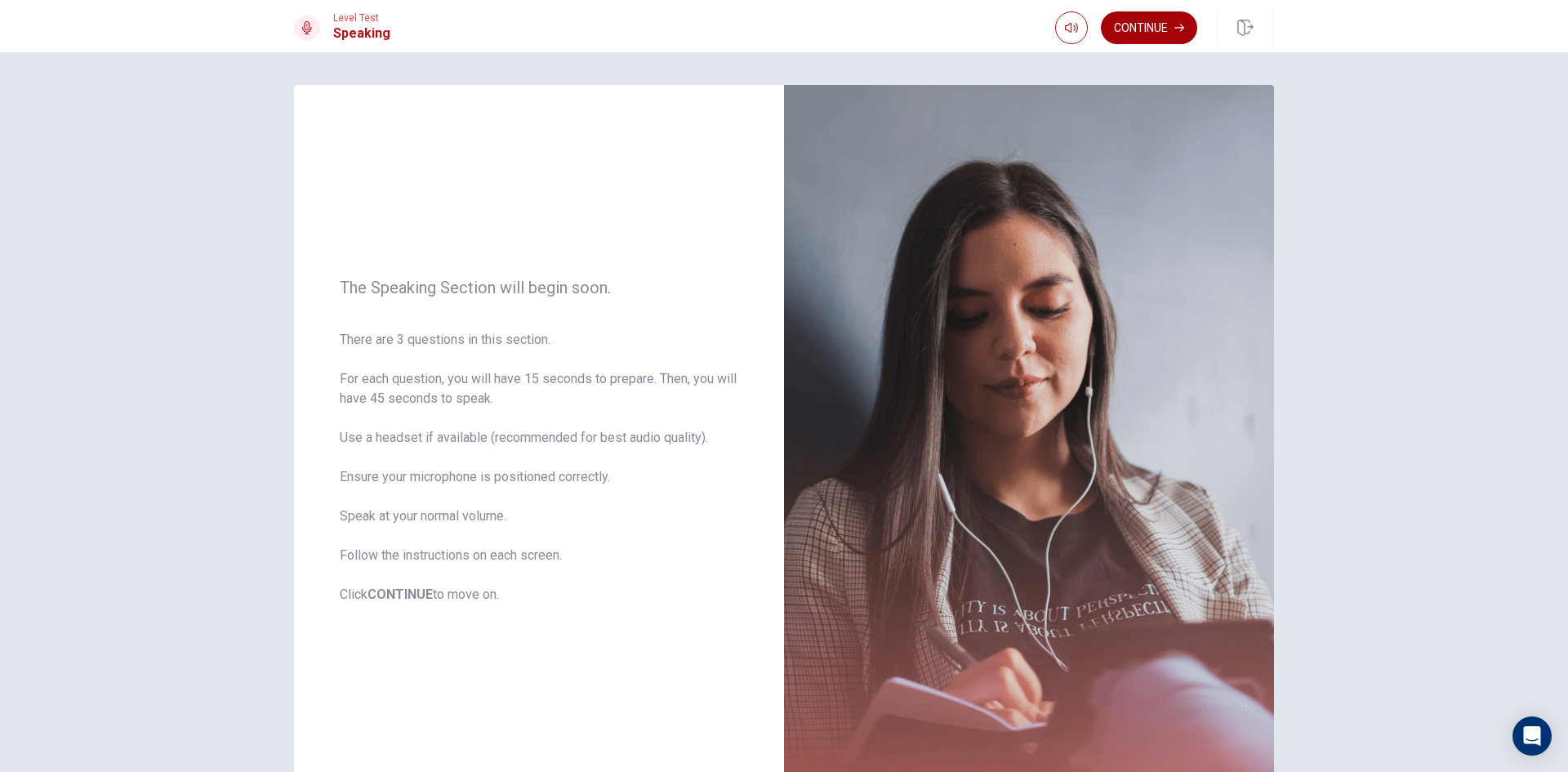
click at [1147, 24] on button "Continue" at bounding box center [1149, 28] width 96 height 33
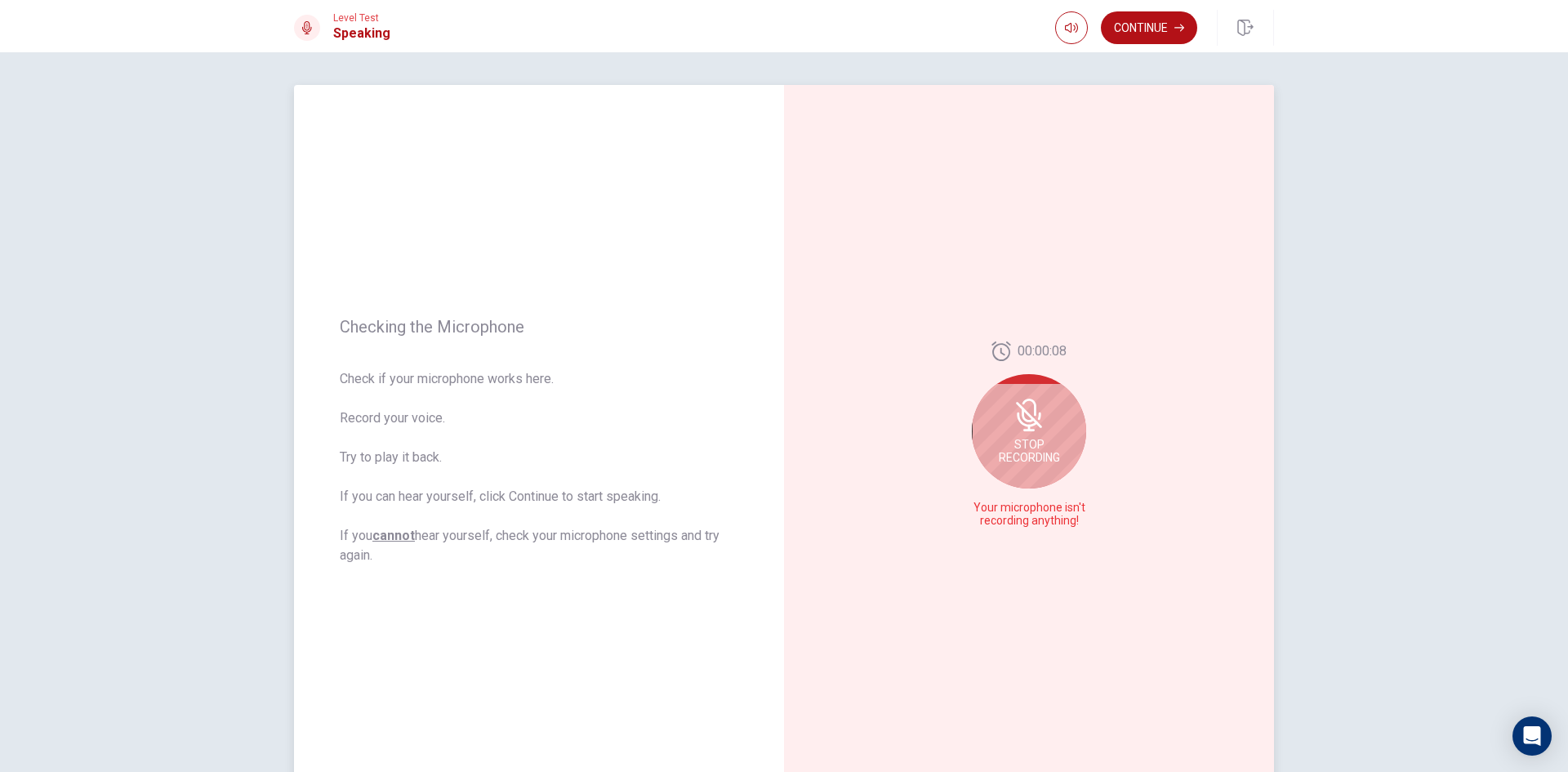
click at [1020, 438] on span "Stop Recording" at bounding box center [1030, 451] width 62 height 26
click at [1014, 514] on button "Record Again" at bounding box center [1011, 521] width 23 height 23
click at [1031, 418] on icon at bounding box center [1029, 434] width 33 height 33
click at [1046, 468] on div at bounding box center [1029, 439] width 114 height 114
click at [1046, 522] on icon "Play Audio" at bounding box center [1046, 522] width 7 height 10
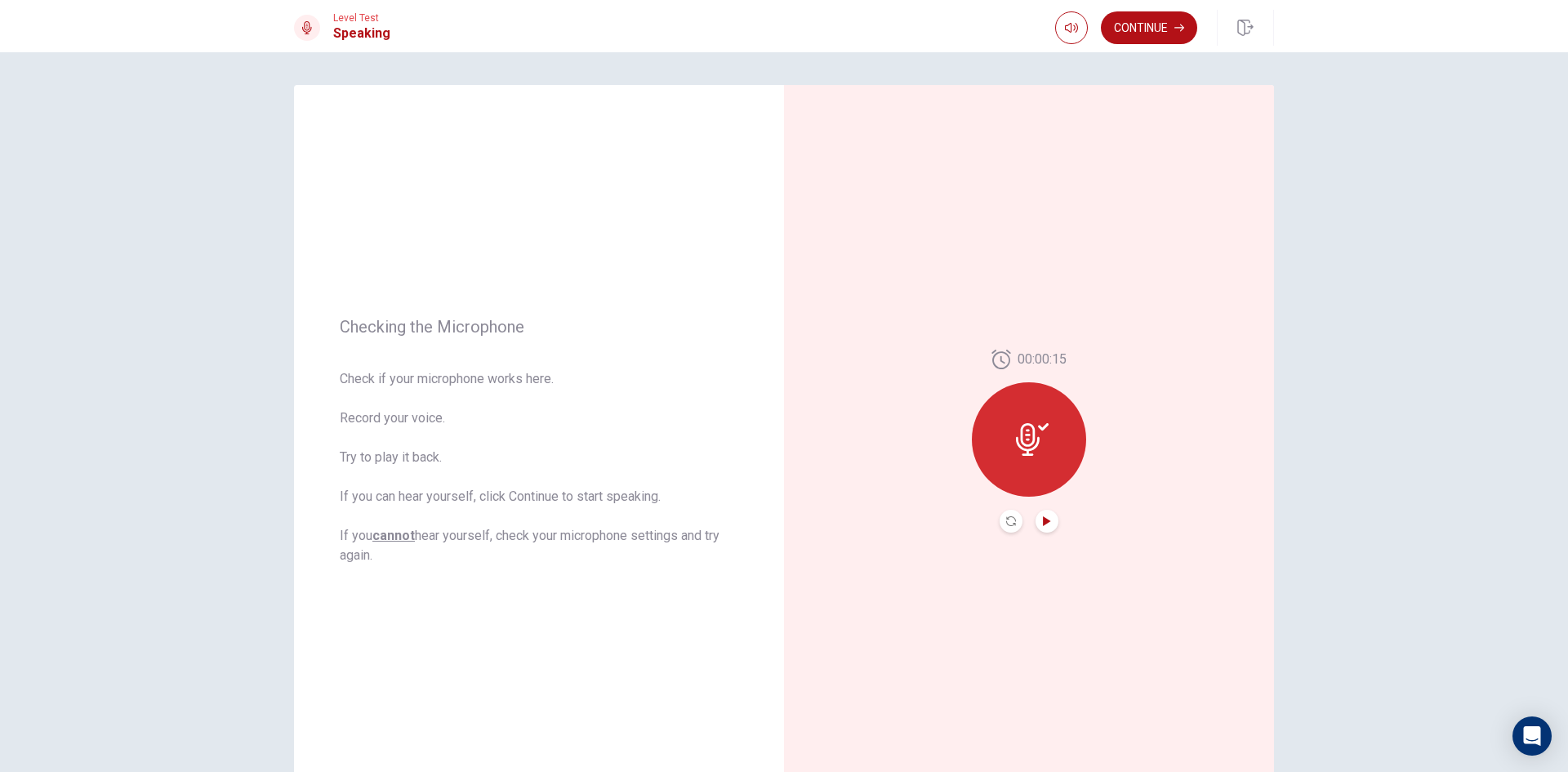
click at [1008, 527] on button "Record Again" at bounding box center [1011, 521] width 23 height 23
click at [1031, 454] on div "Stop Recording" at bounding box center [1029, 450] width 114 height 114
click at [1043, 526] on icon "Play Audio" at bounding box center [1046, 522] width 7 height 10
click at [1162, 33] on button "Continue" at bounding box center [1149, 28] width 96 height 33
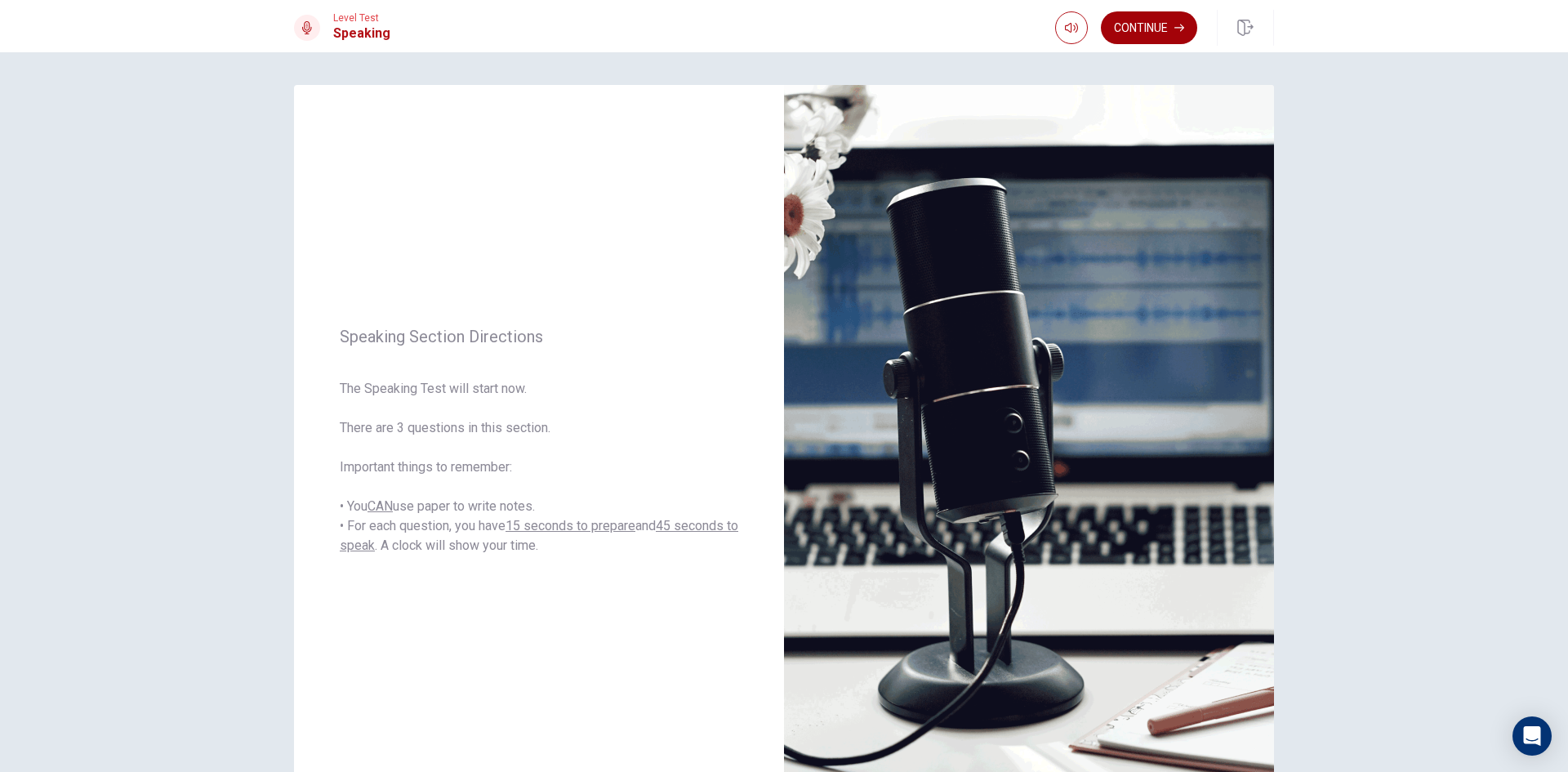
click at [1155, 27] on button "Continue" at bounding box center [1149, 28] width 96 height 33
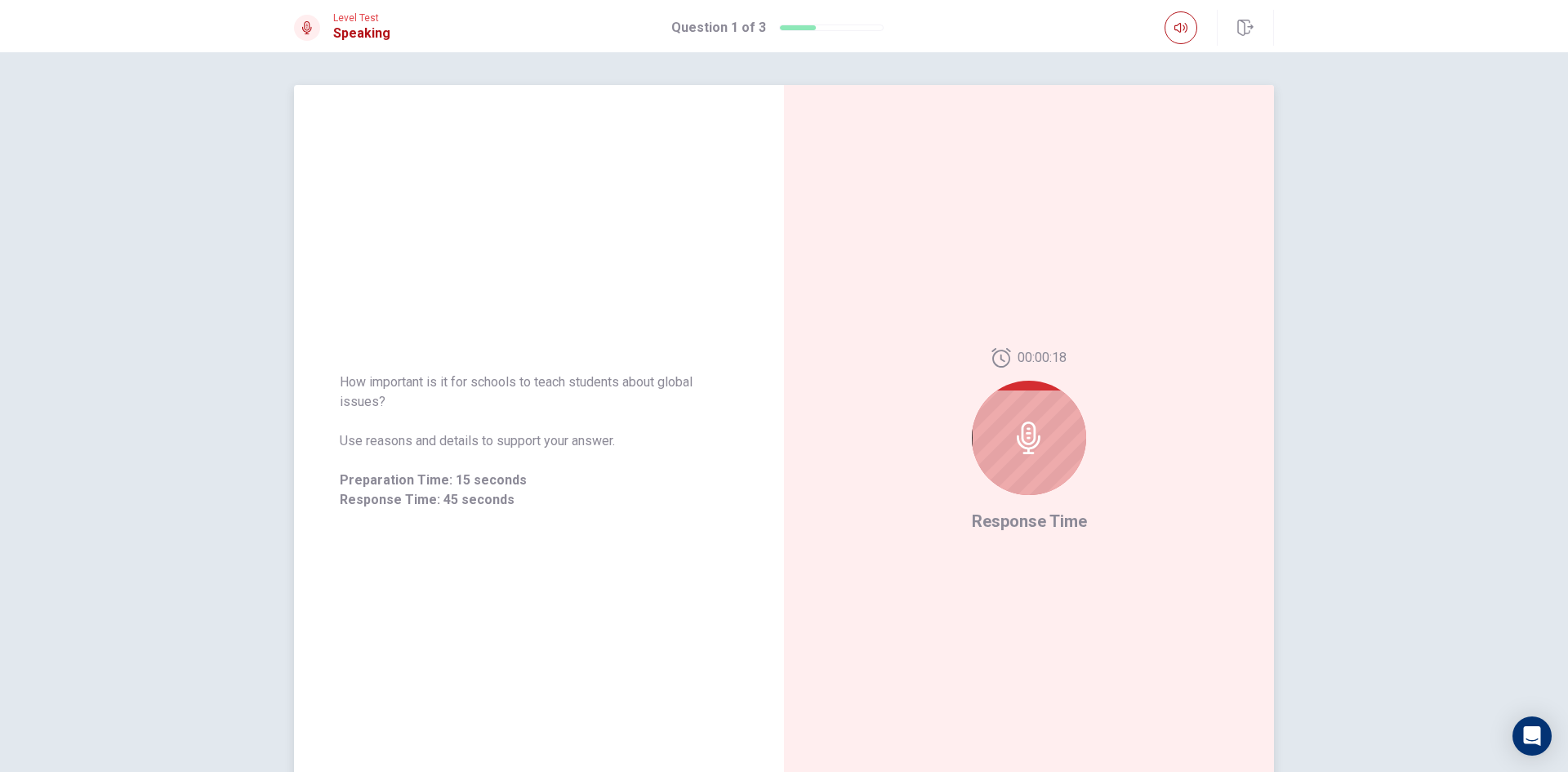
click at [1037, 458] on div at bounding box center [1029, 437] width 114 height 114
click at [1009, 526] on span "Response Time" at bounding box center [1030, 522] width 115 height 20
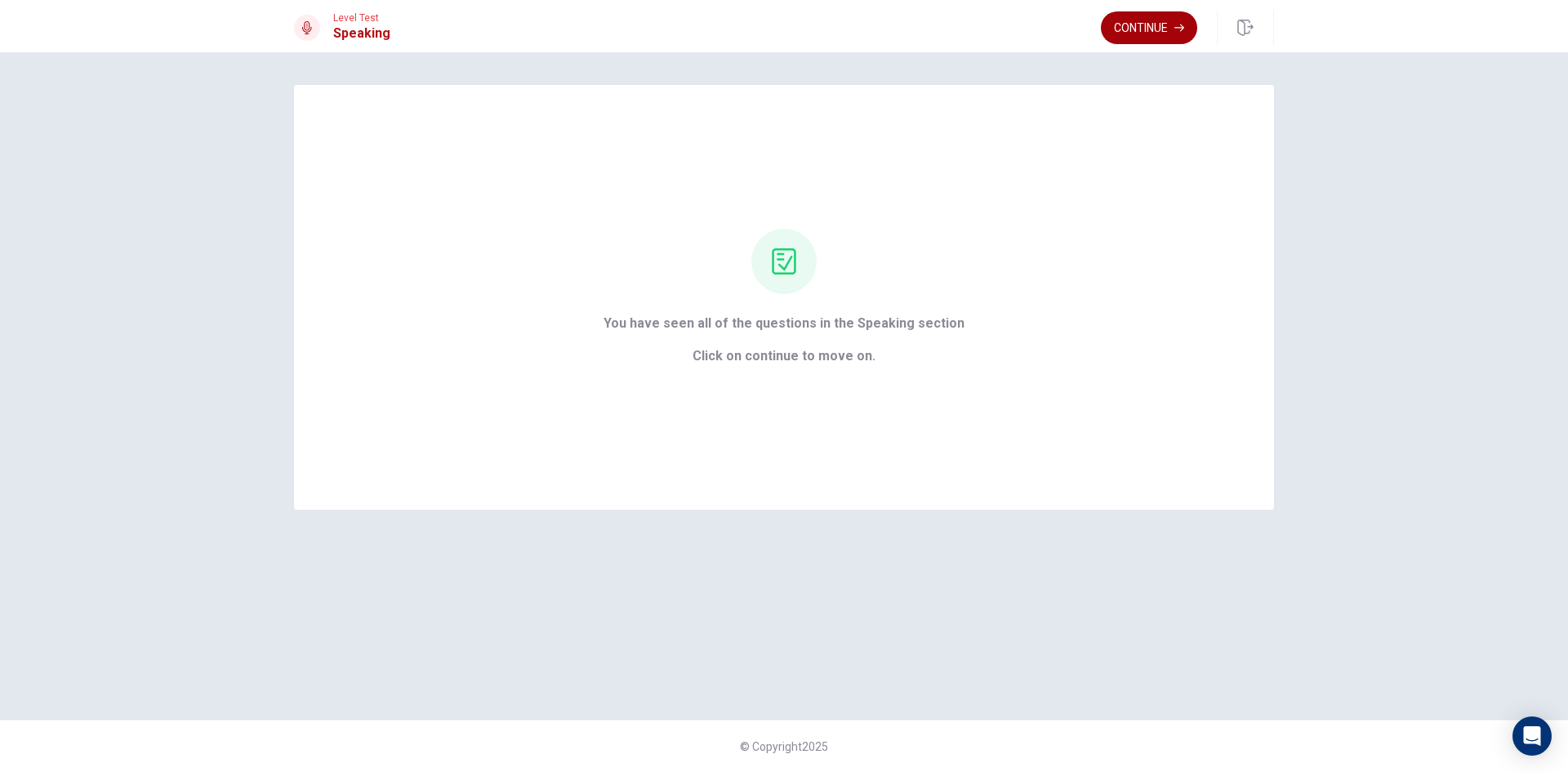
click at [1111, 30] on button "Continue" at bounding box center [1149, 28] width 96 height 33
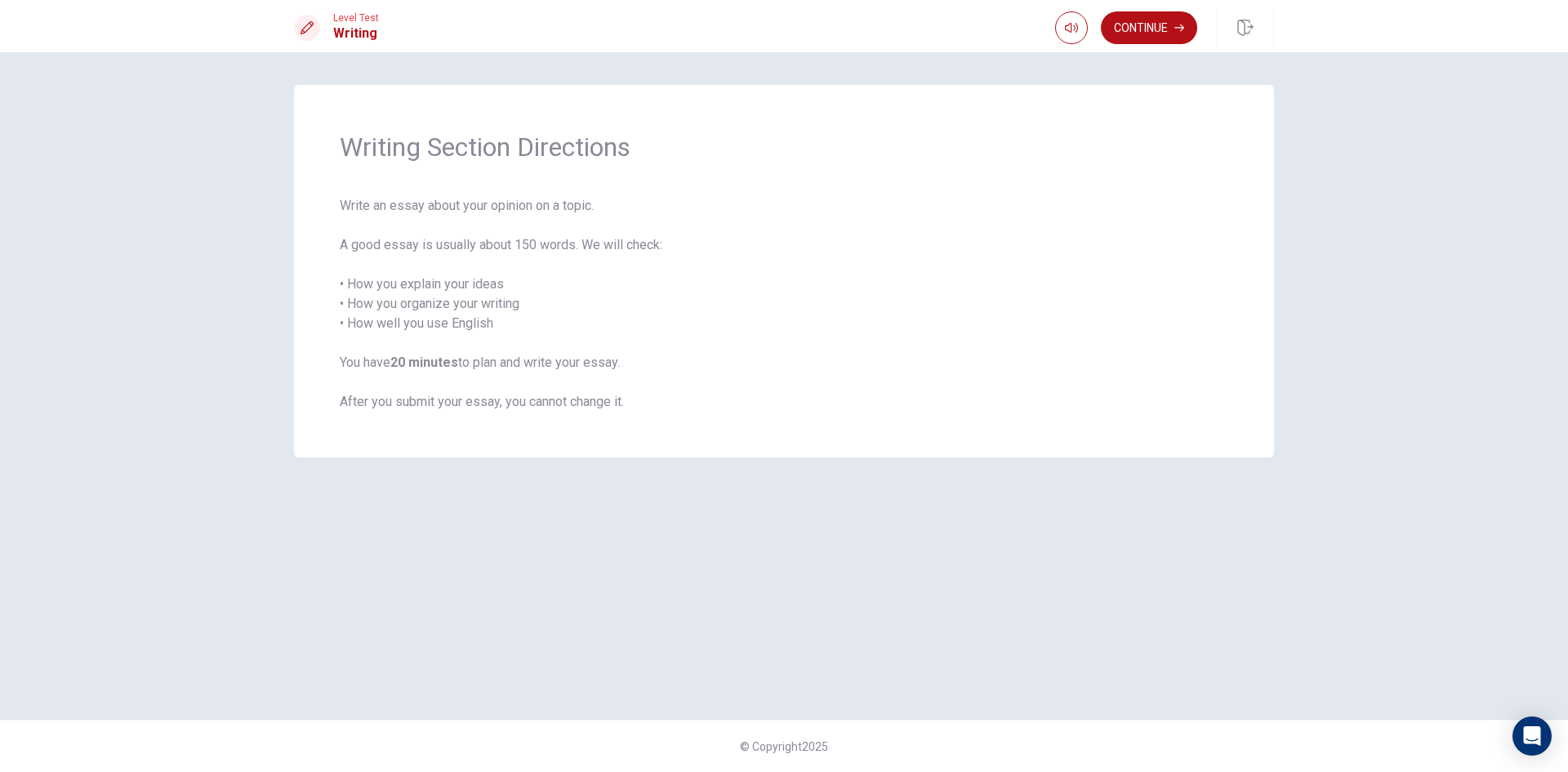
drag, startPoint x: 391, startPoint y: 295, endPoint x: 420, endPoint y: 298, distance: 29.2
click at [420, 298] on span "Write an essay about your opinion on a topic. A good essay is usually about 150…" at bounding box center [784, 303] width 889 height 216
click at [1144, 26] on button "Continue" at bounding box center [1149, 28] width 96 height 33
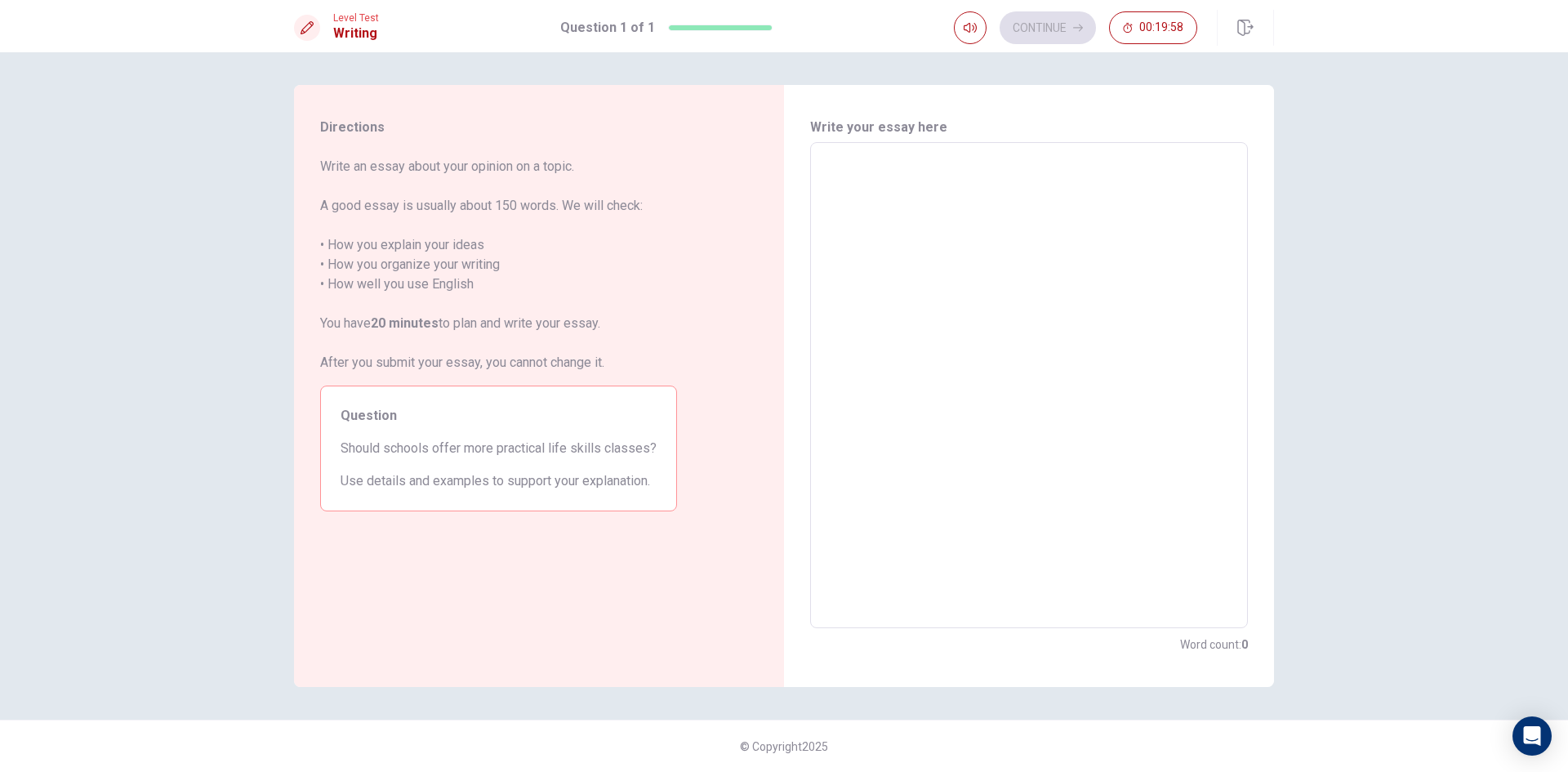
drag, startPoint x: 384, startPoint y: 450, endPoint x: 415, endPoint y: 442, distance: 32.0
click at [415, 442] on span "Should schools offer more practical life skills classes?" at bounding box center [499, 449] width 316 height 20
click at [893, 231] on textarea at bounding box center [1030, 386] width 415 height 459
type textarea "i"
type textarea "x"
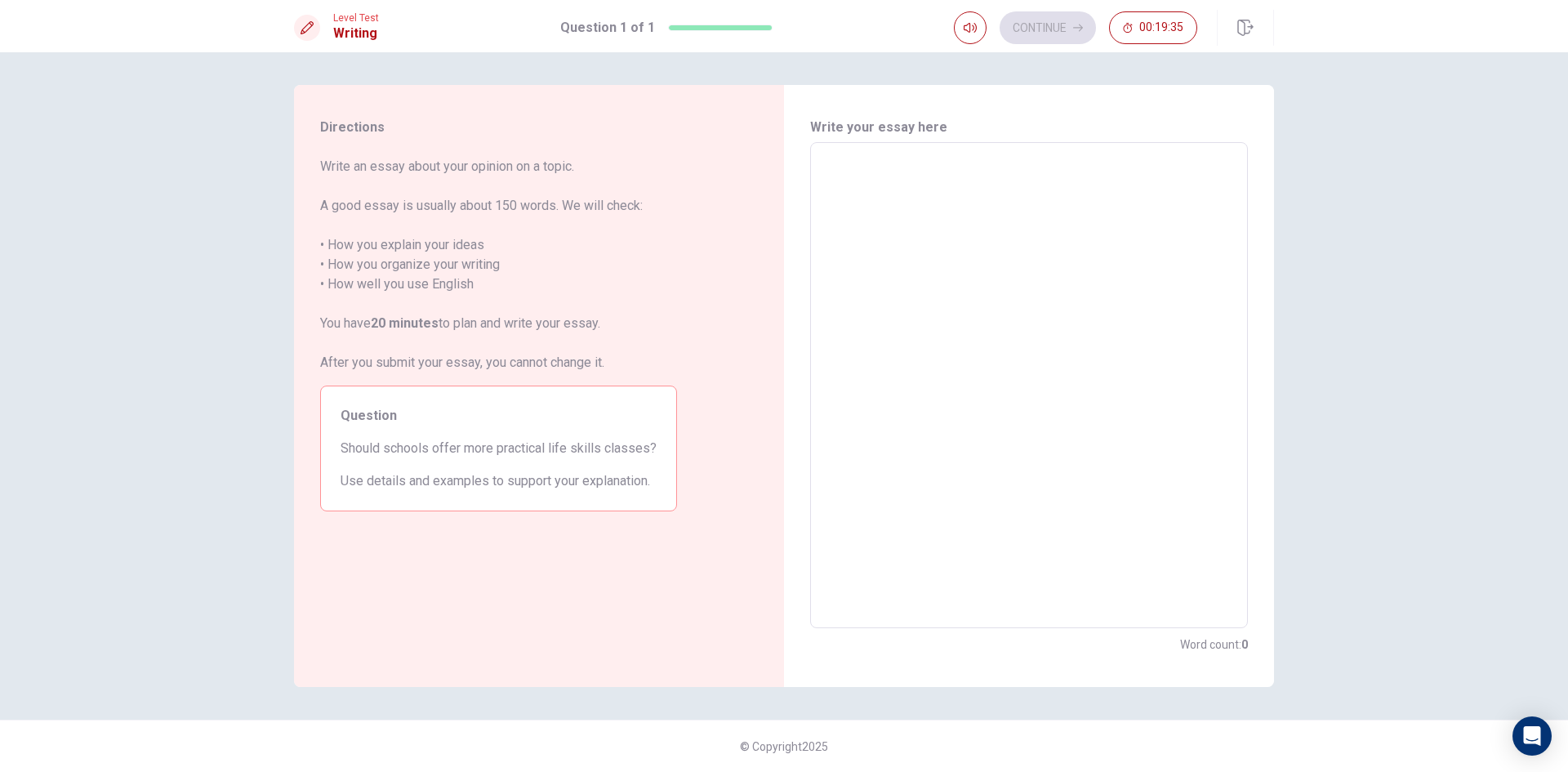
type textarea "t"
type textarea "x"
type textarea "th"
type textarea "x"
type textarea "the"
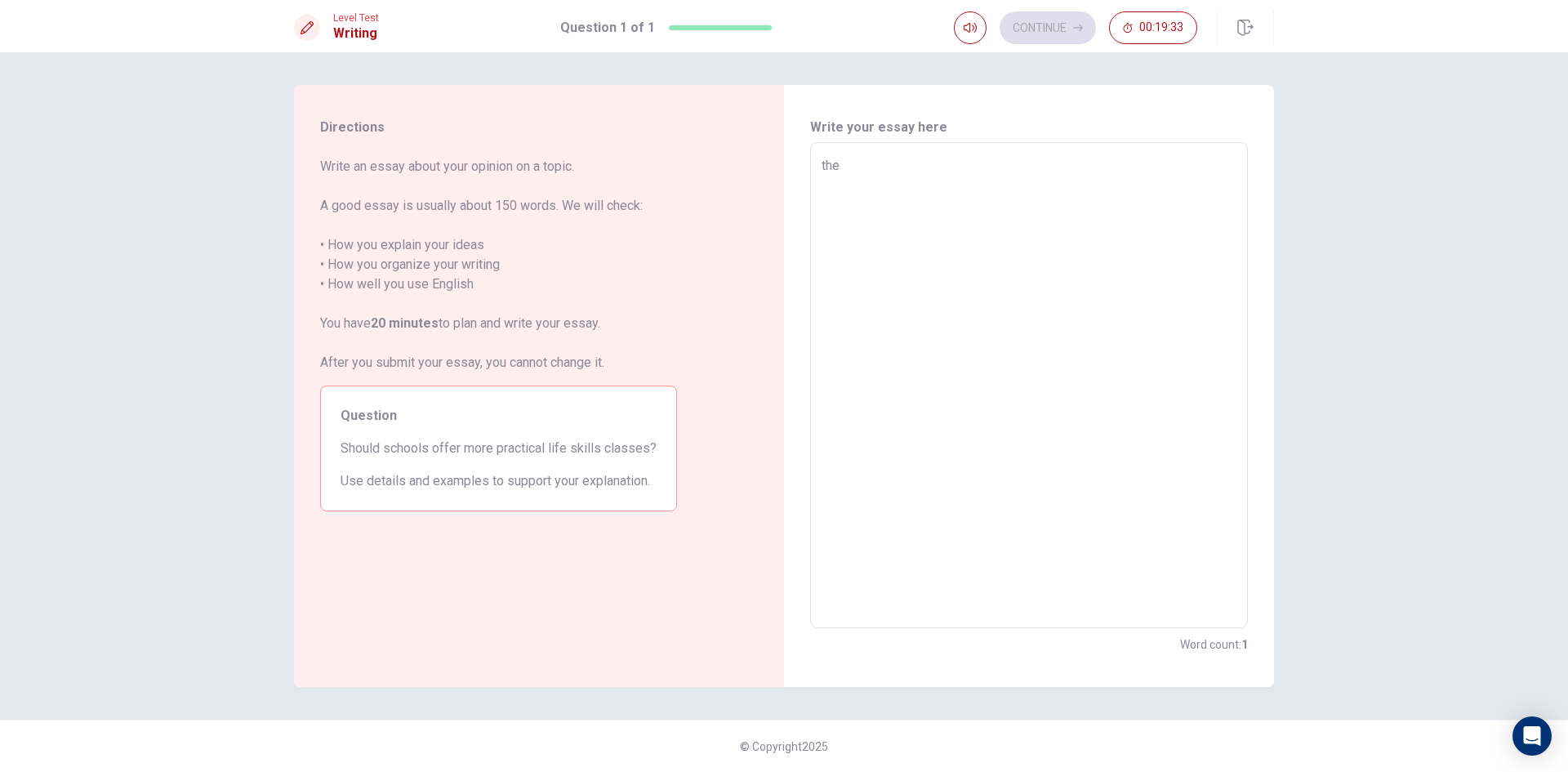
type textarea "x"
type textarea "the"
type textarea "x"
type textarea "the d"
type textarea "x"
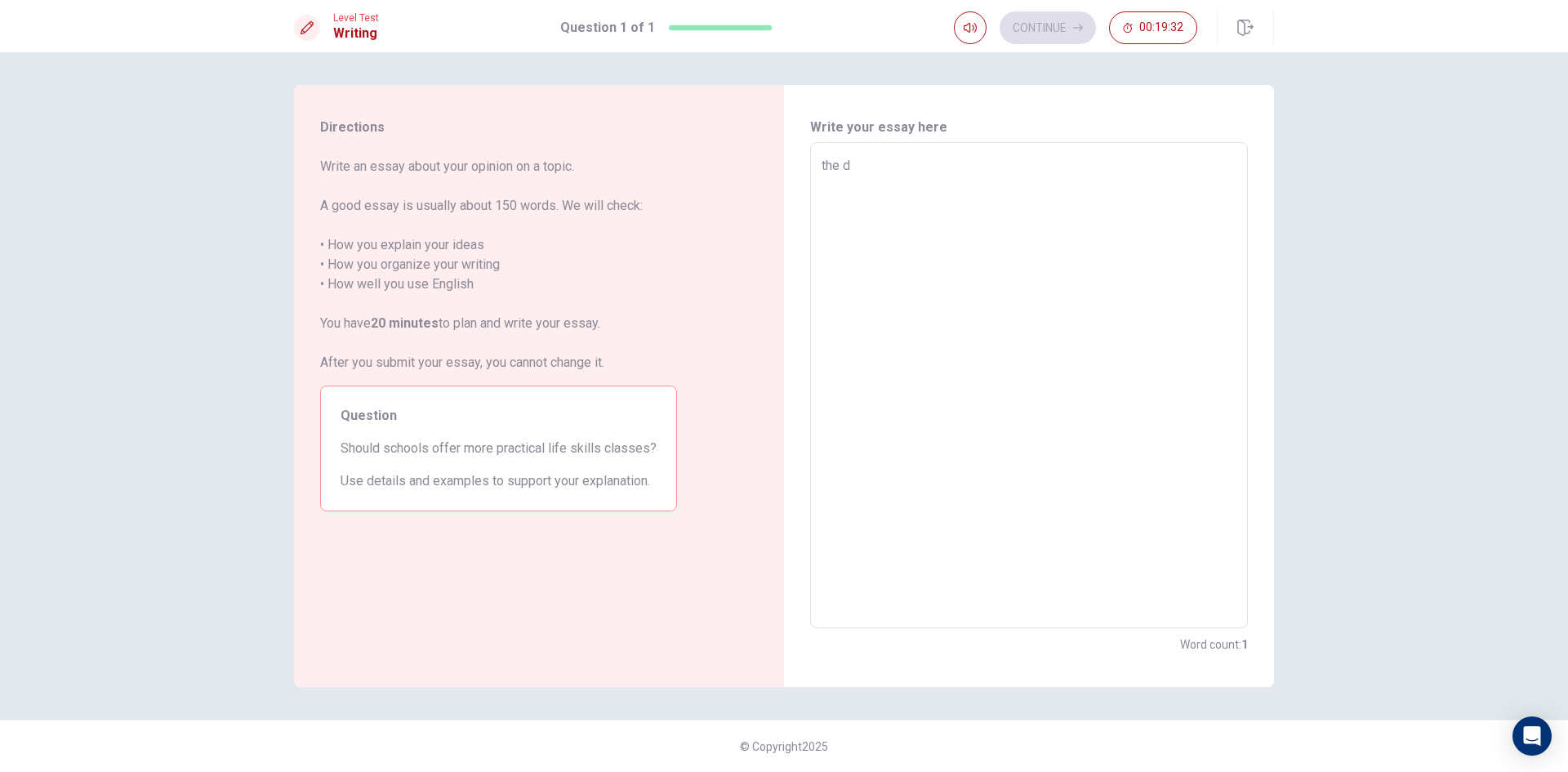
type textarea "the [DEMOGRAPHIC_DATA]"
type textarea "x"
type textarea "the [DEMOGRAPHIC_DATA]"
type textarea "x"
type textarea "the ds s"
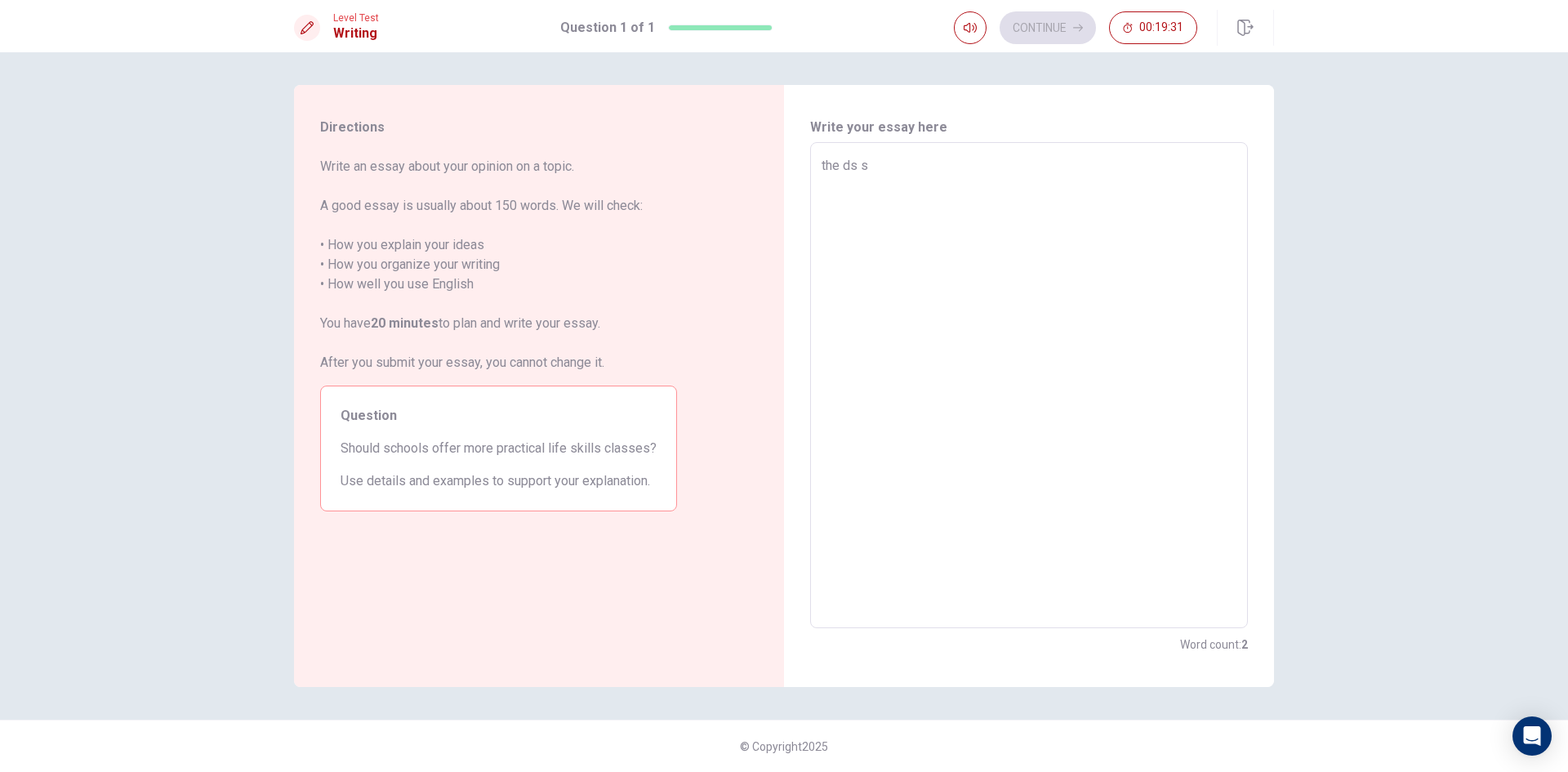
type textarea "x"
type textarea "the ds s"
type textarea "x"
type textarea "the ds s s"
type textarea "x"
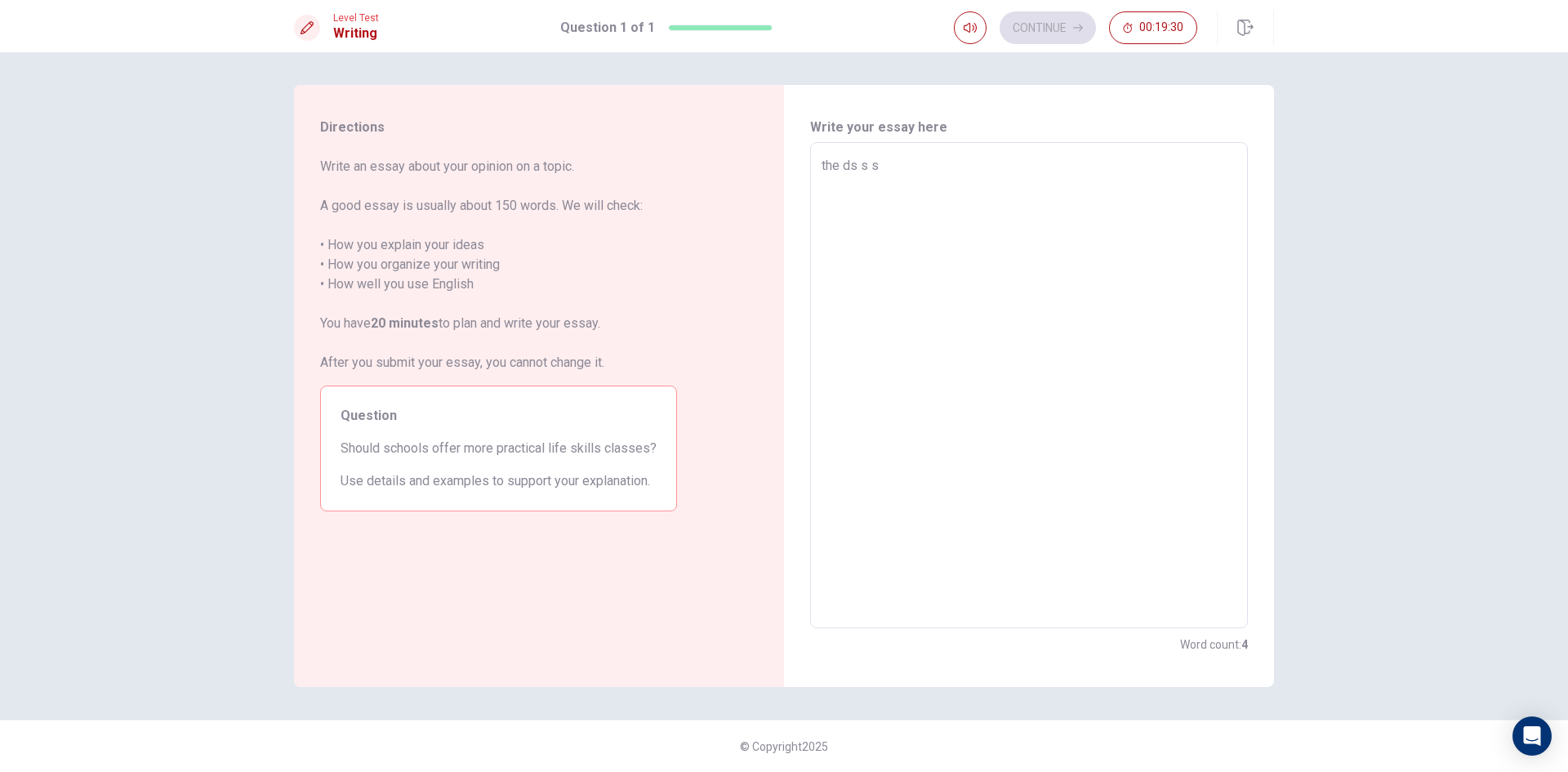
type textarea "the ds s s"
type textarea "x"
type textarea "the ds s s s"
type textarea "x"
type textarea "the ds s s s"
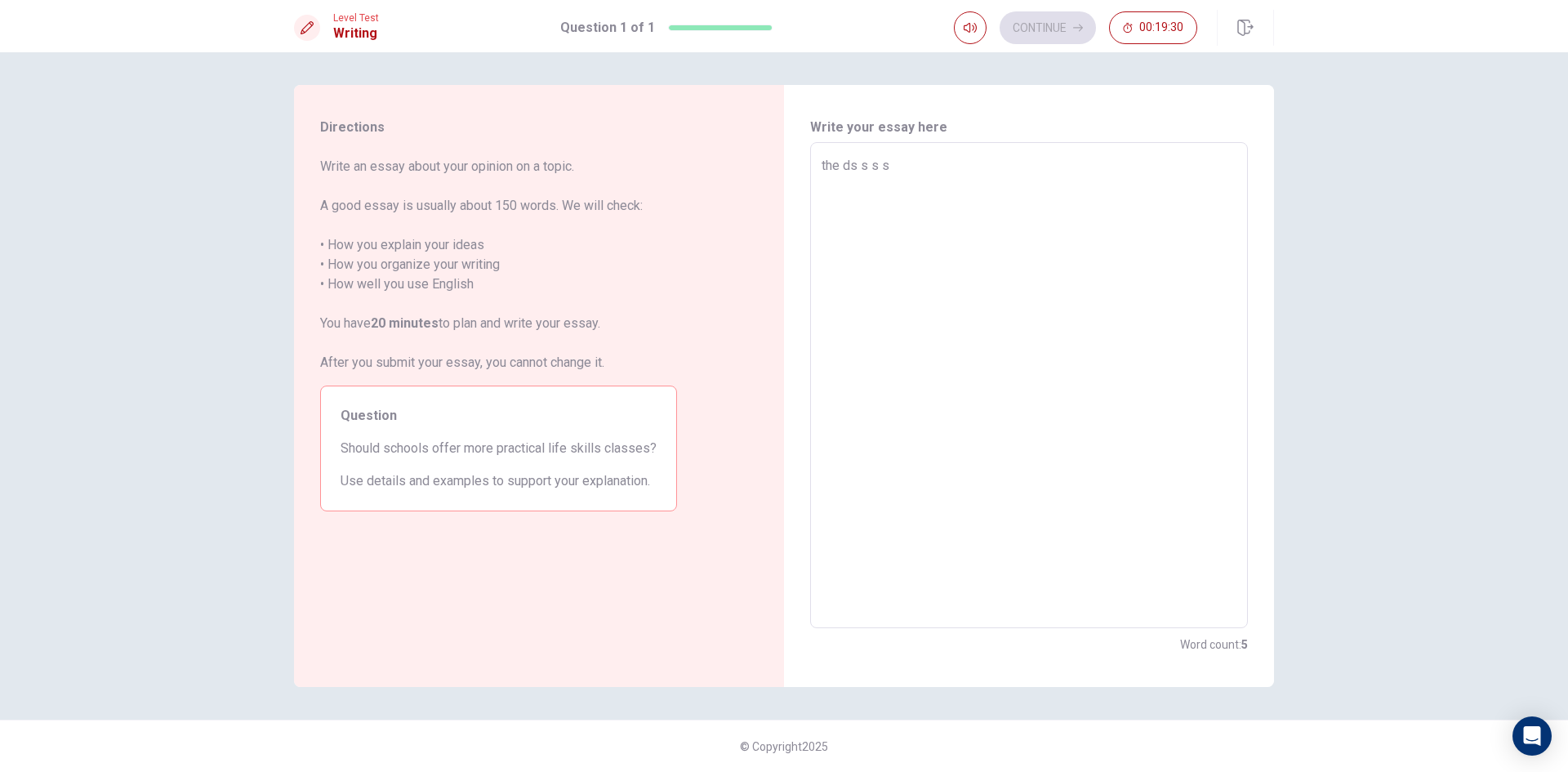
type textarea "x"
type textarea "the ds s s s s"
type textarea "x"
type textarea "the ds s s s s"
type textarea "x"
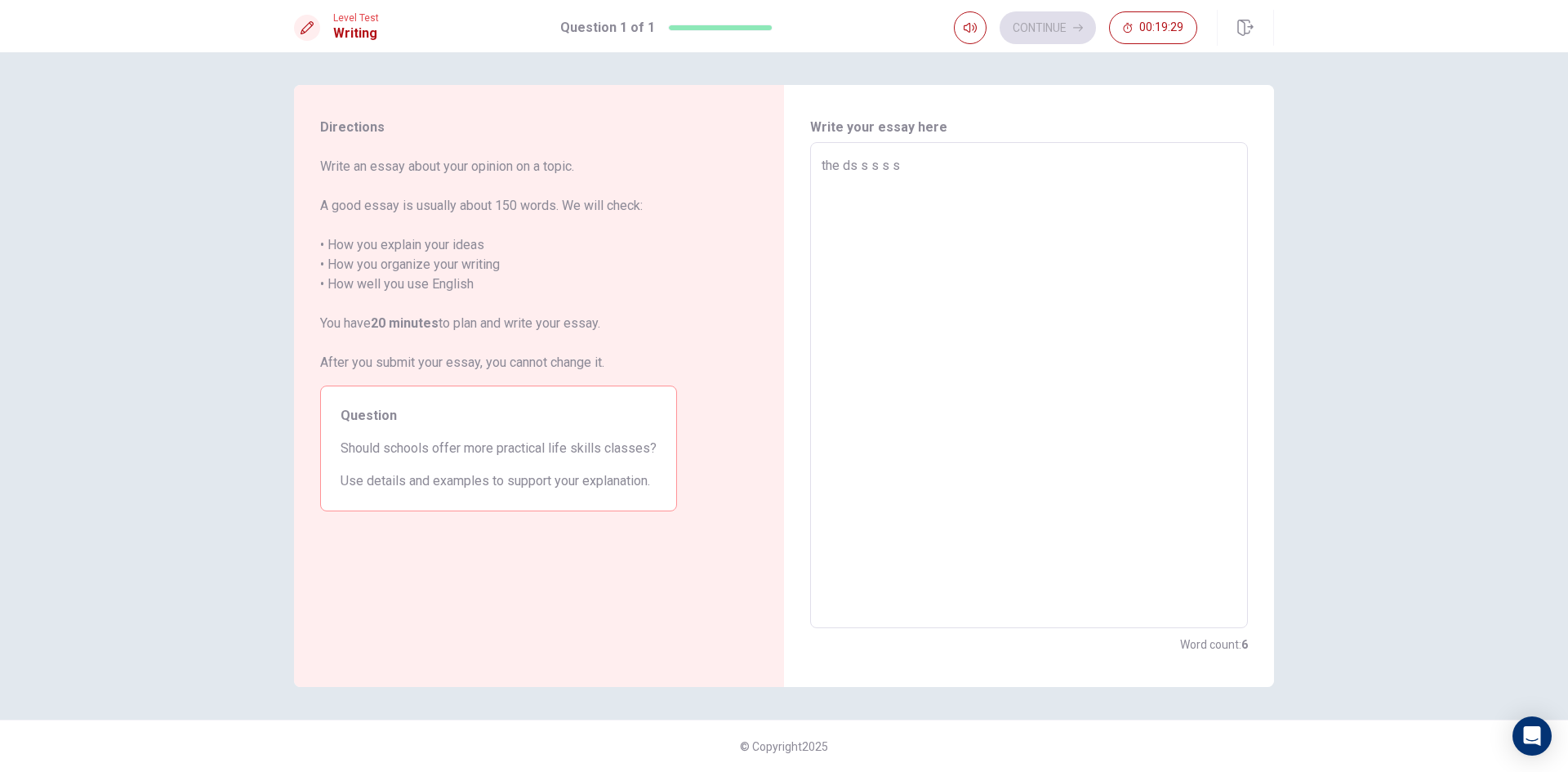
type textarea "the ds s s s s"
type textarea "x"
type textarea "the ds s s s"
type textarea "x"
type textarea "the ds s s s"
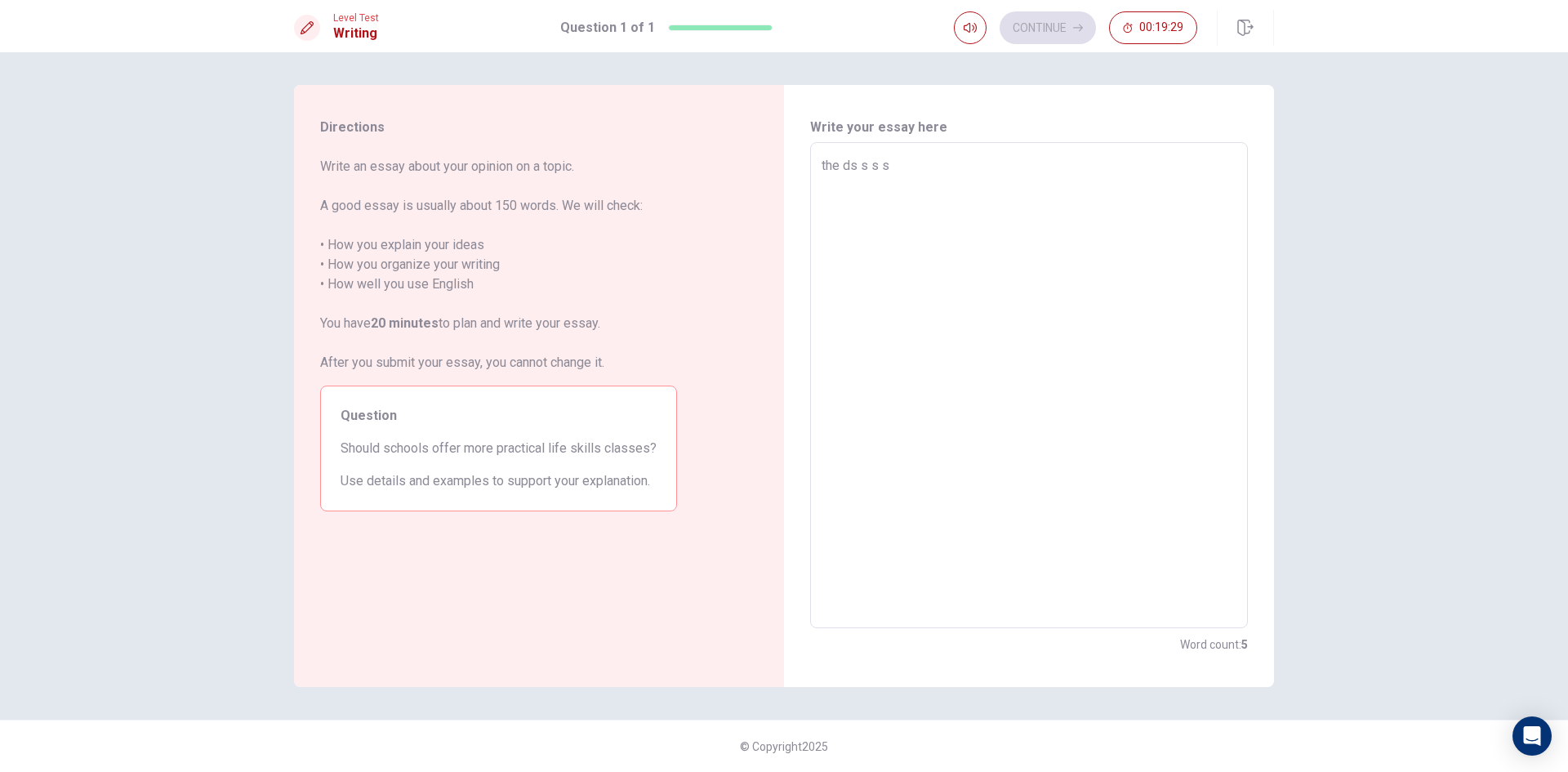
type textarea "x"
type textarea "the ds s s"
type textarea "x"
type textarea "the ds s s"
type textarea "x"
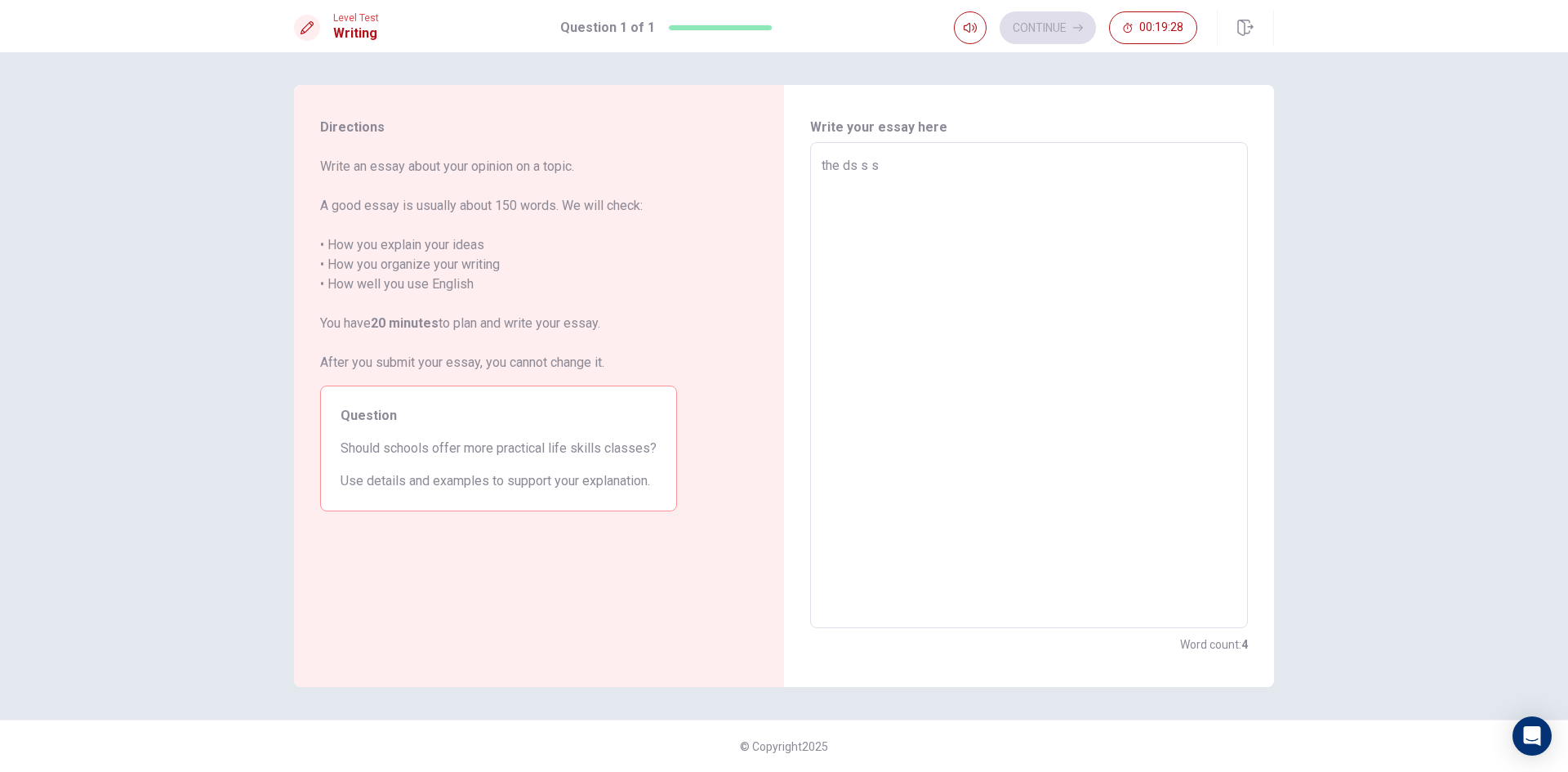
type textarea "the ds s"
type textarea "x"
type textarea "the ds s"
type textarea "x"
type textarea "the [DEMOGRAPHIC_DATA]"
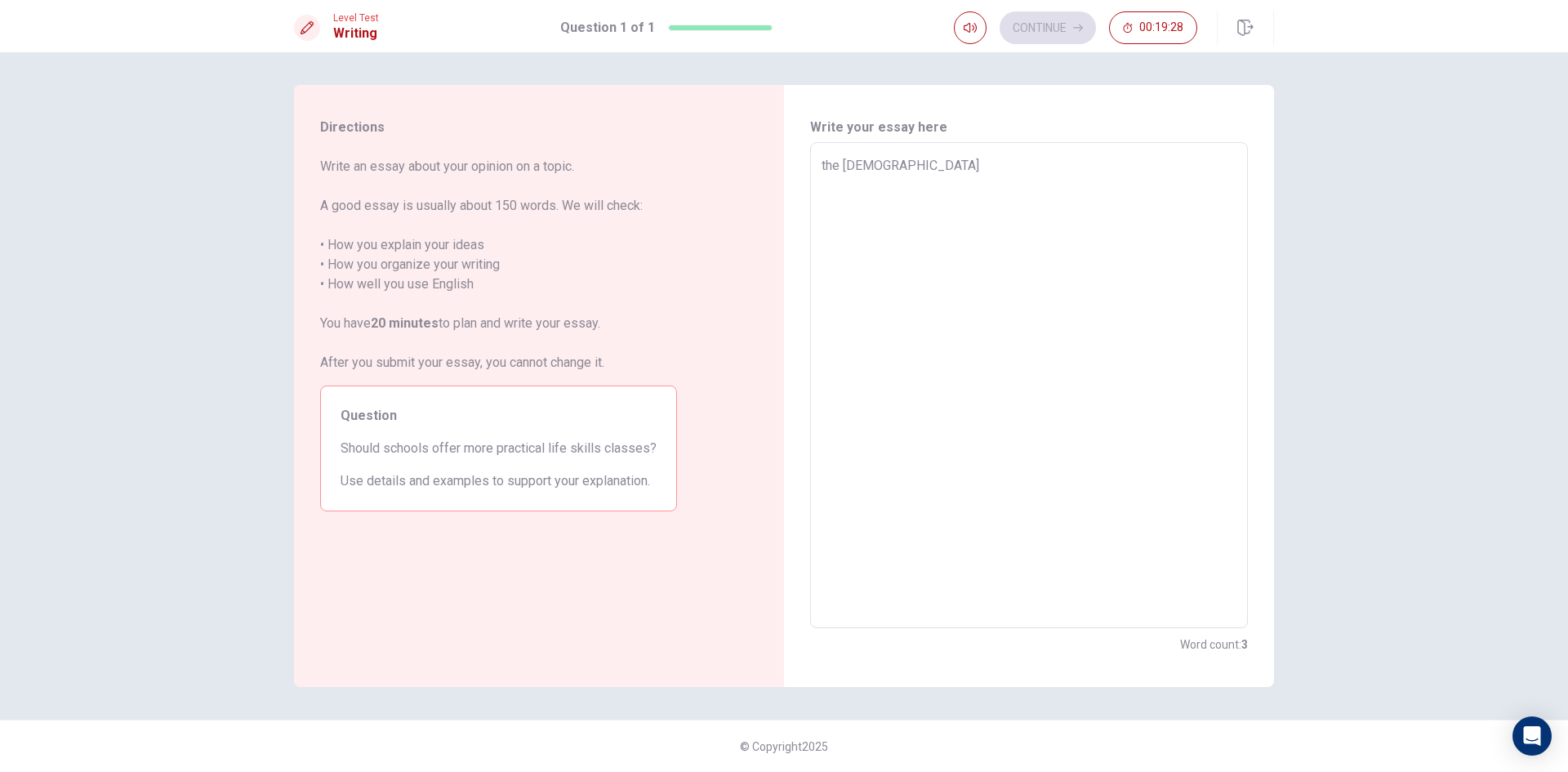
type textarea "x"
type textarea "the [DEMOGRAPHIC_DATA]"
type textarea "x"
type textarea "the d"
type textarea "x"
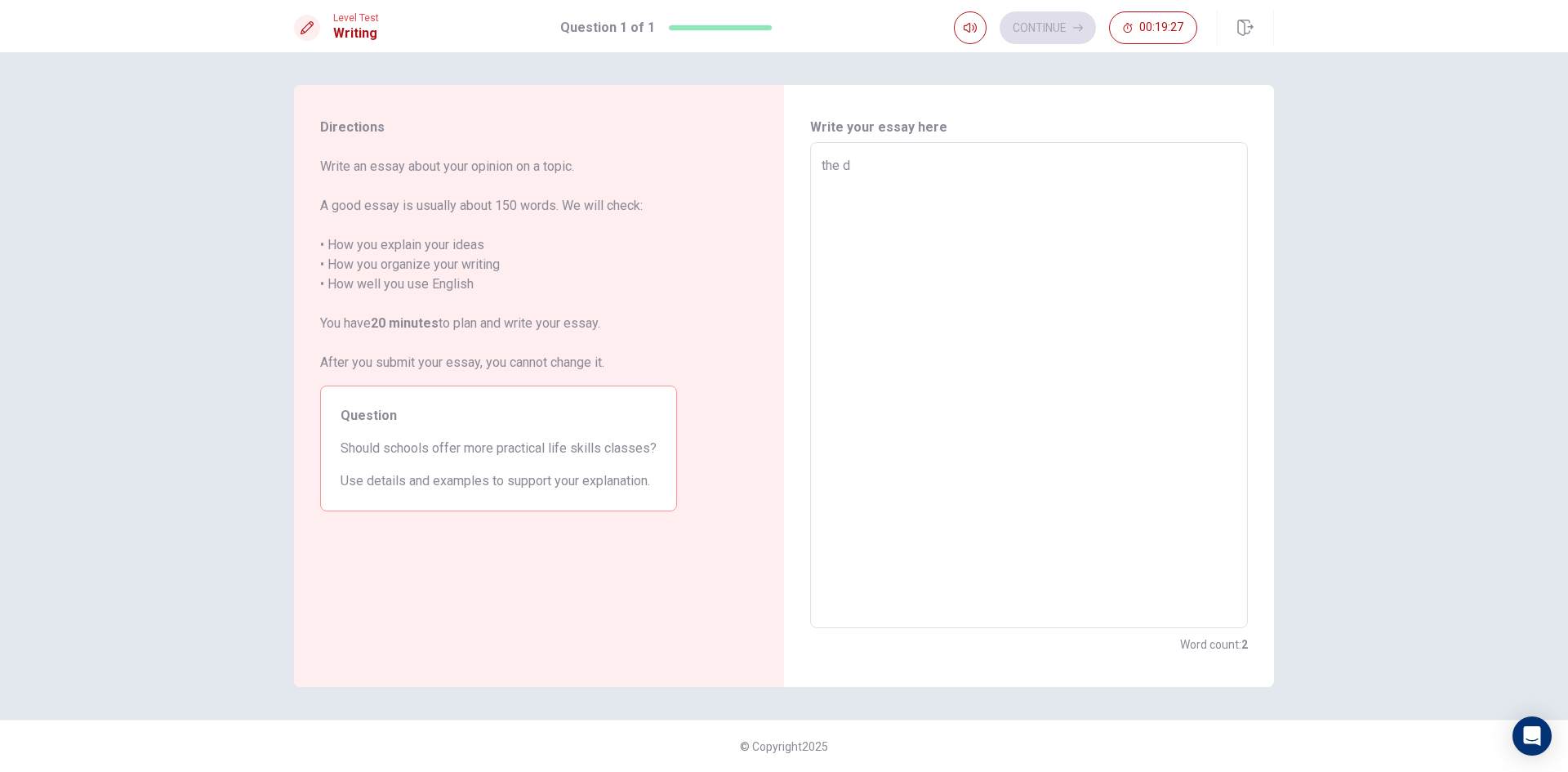
type textarea "the"
type textarea "x"
type textarea "the"
type textarea "x"
type textarea "th"
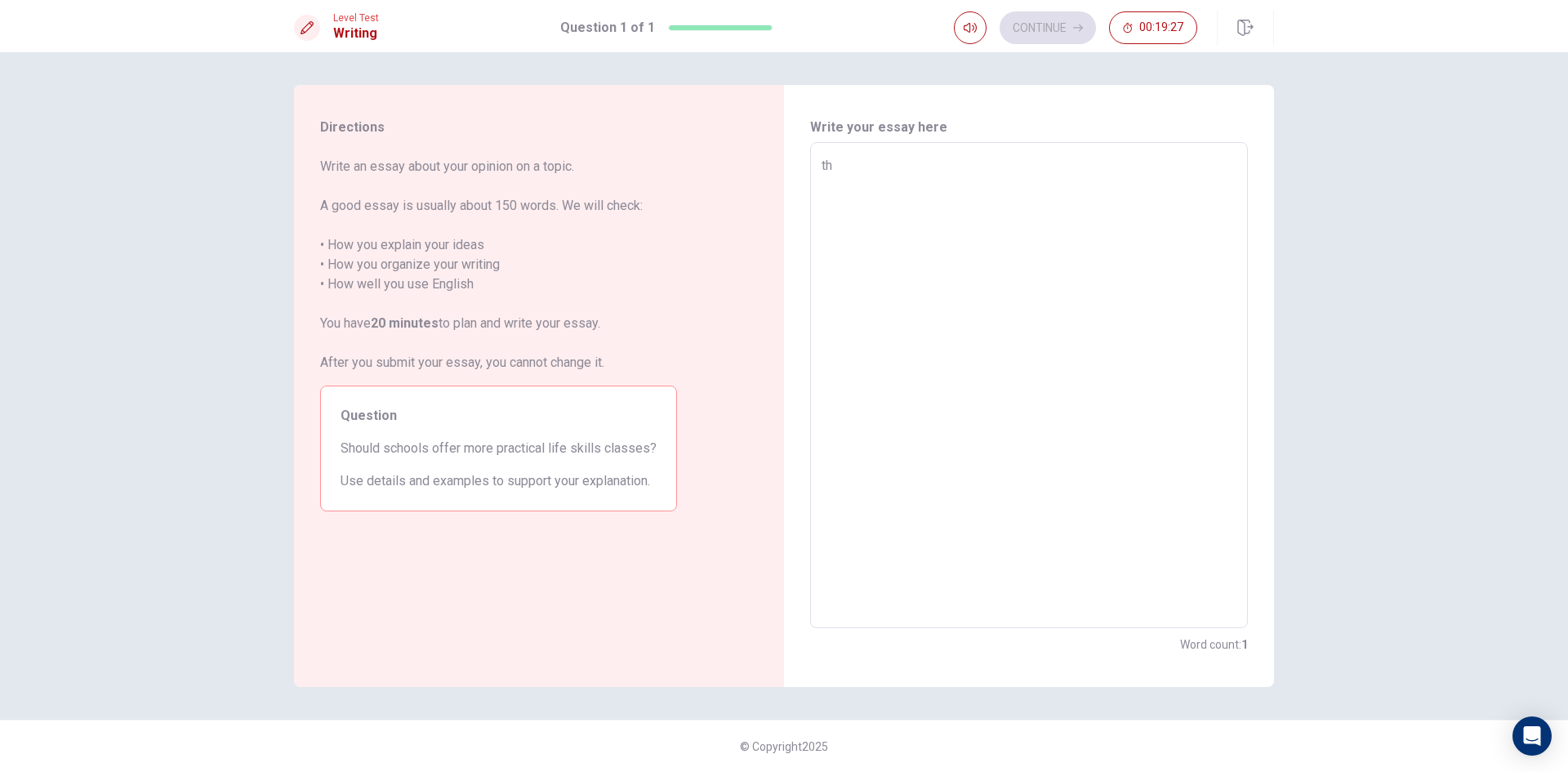
type textarea "x"
type textarea "t"
type textarea "x"
type textarea "T"
type textarea "x"
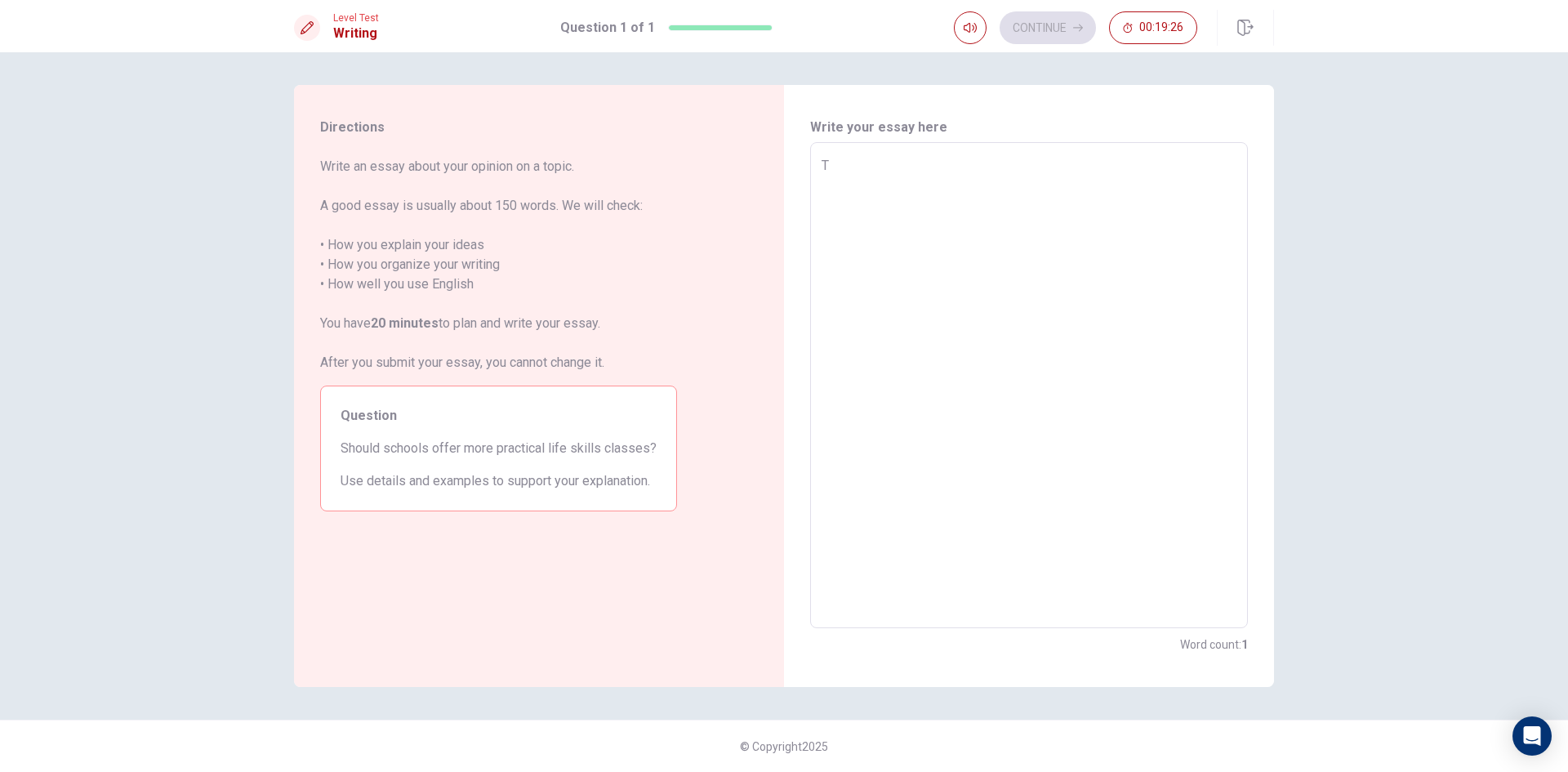
type textarea "Th"
type textarea "x"
type textarea "The"
type textarea "x"
type textarea "The"
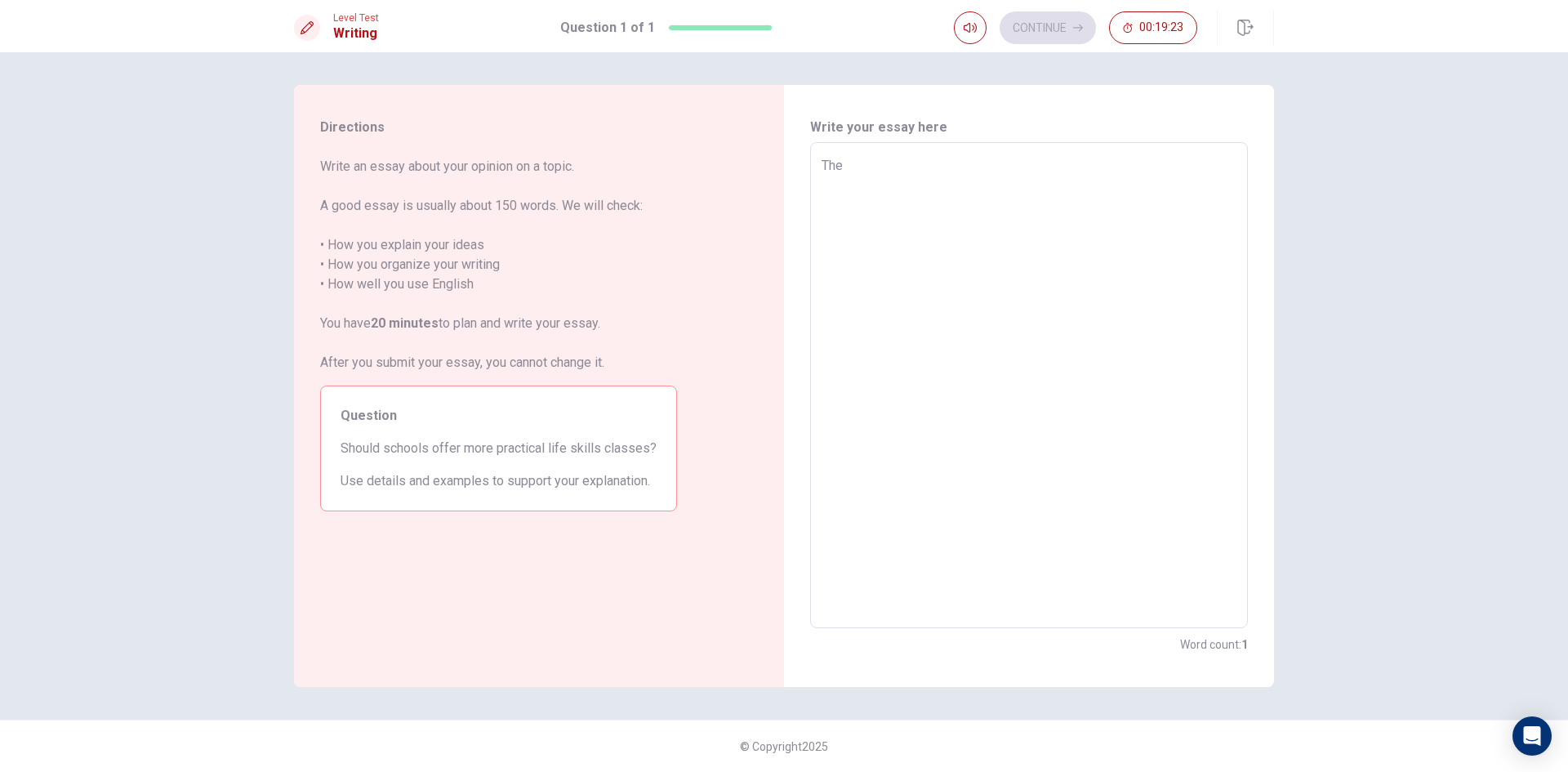
type textarea "x"
type textarea "The l"
type textarea "x"
type textarea "The li"
type textarea "x"
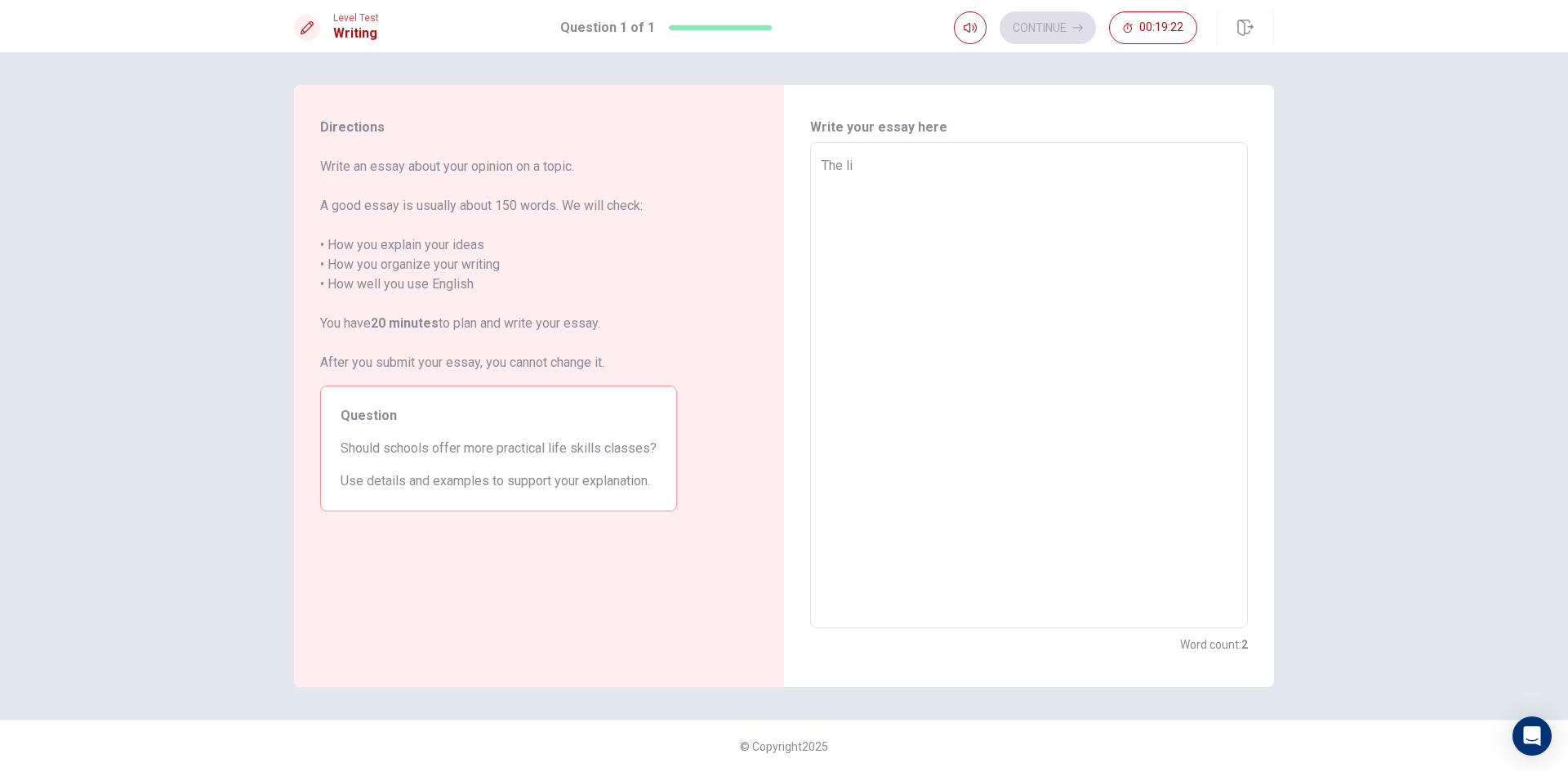
type textarea "The lif"
type textarea "x"
type textarea "The life"
type textarea "x"
type textarea "The life"
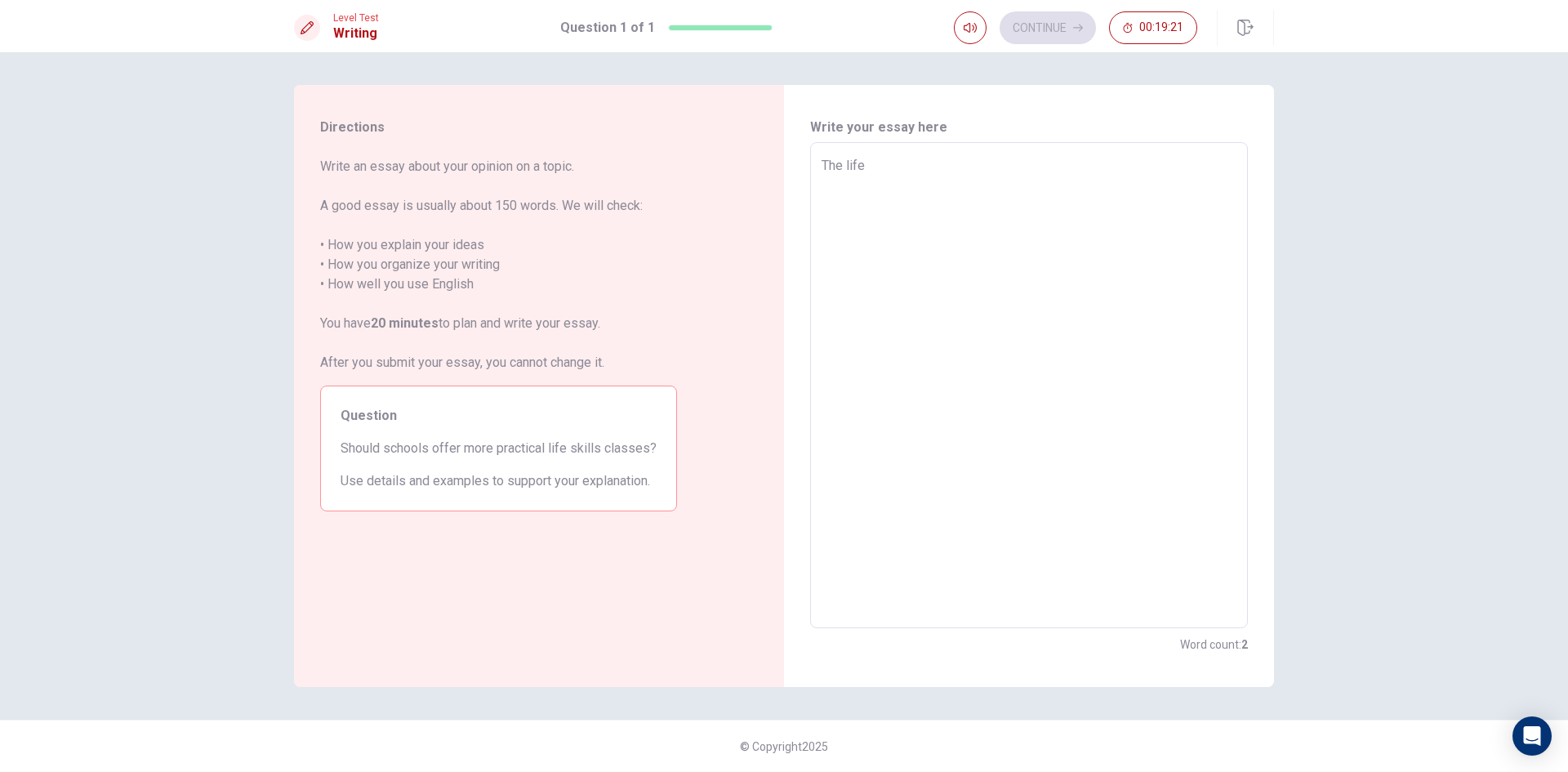
type textarea "x"
type textarea "The life s"
type textarea "x"
type textarea "The life si"
type textarea "x"
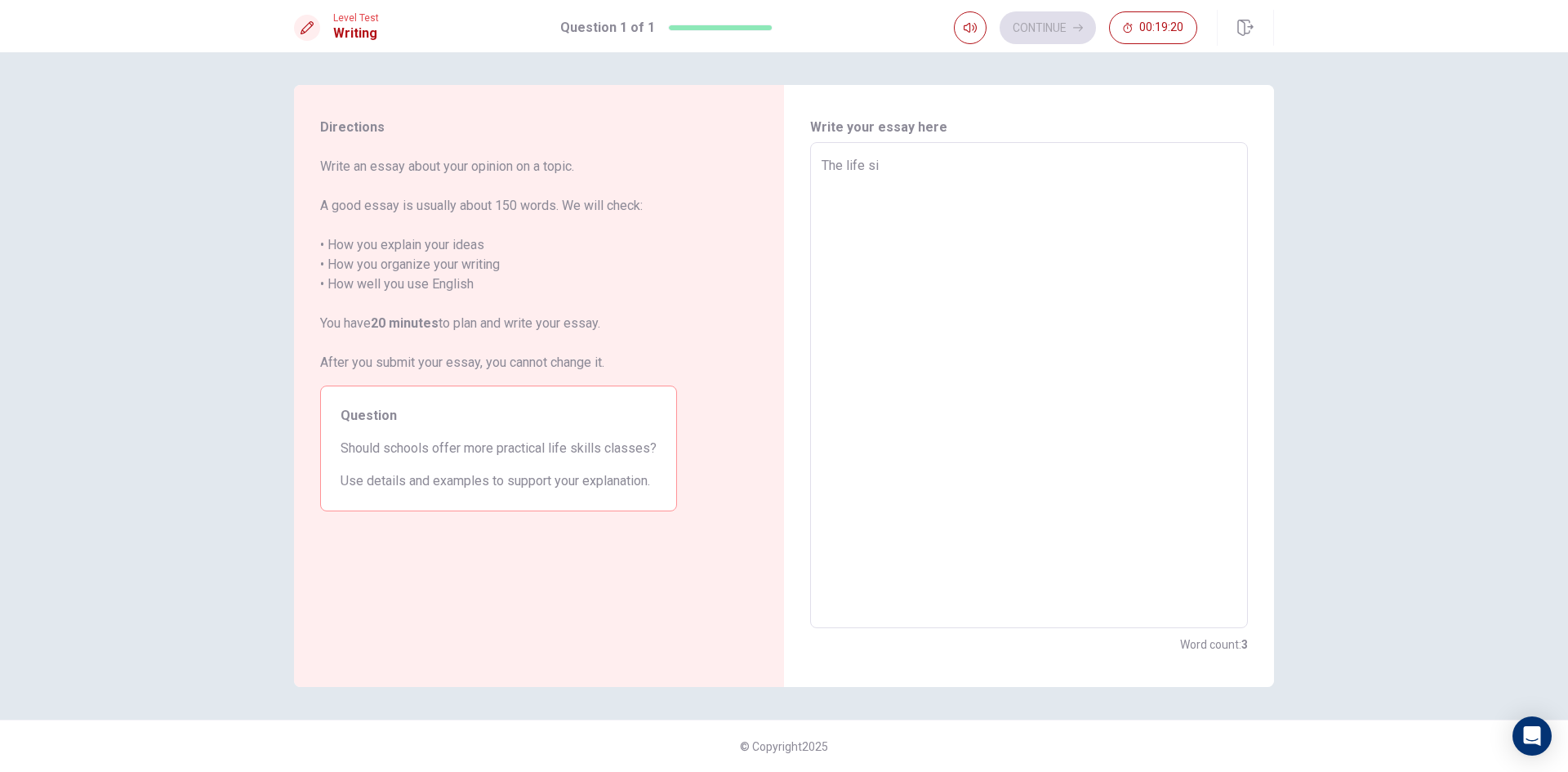
type textarea "The life s"
type textarea "x"
type textarea "The life sj"
type textarea "x"
type textarea "The life s"
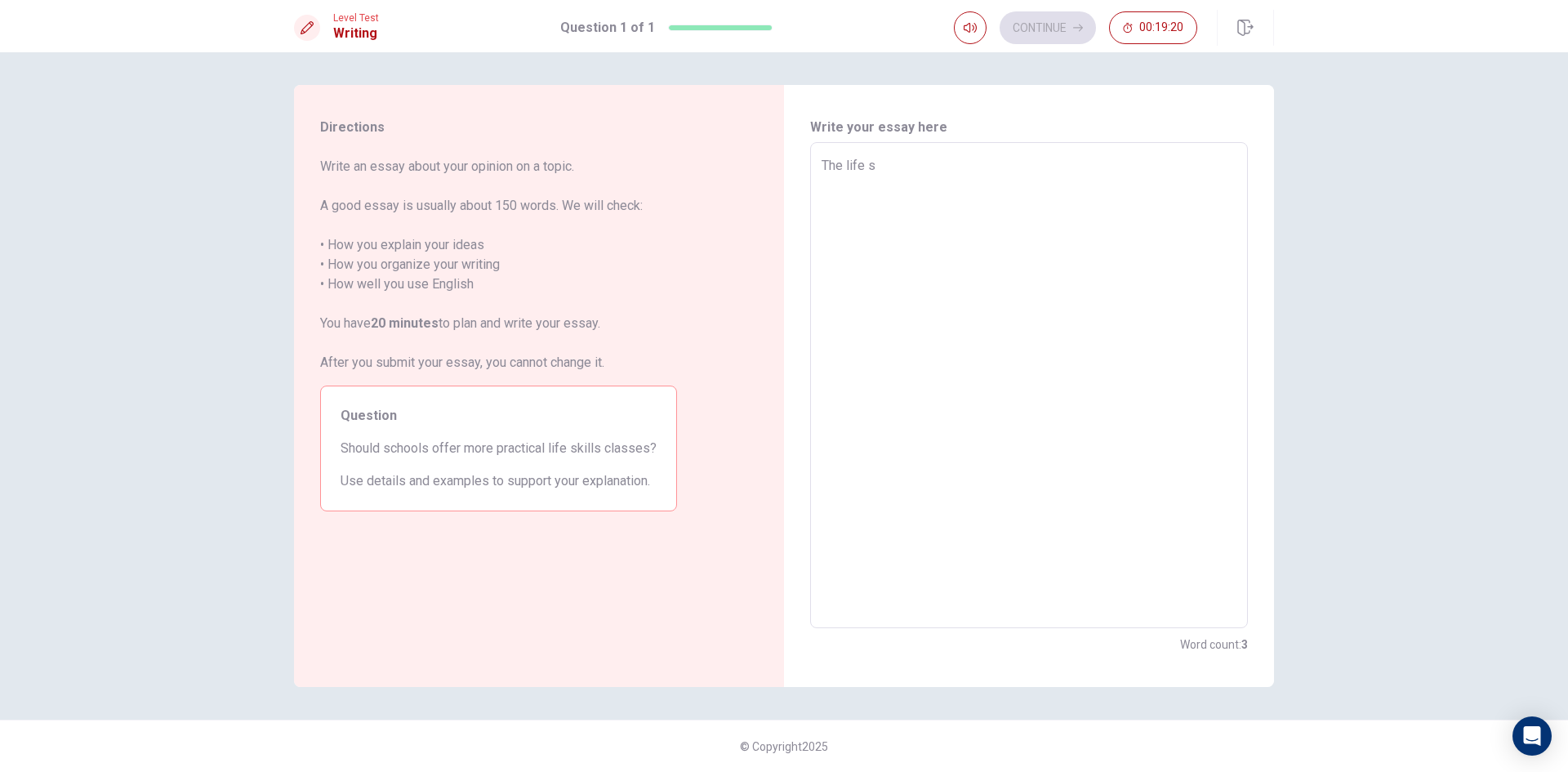
type textarea "x"
type textarea "The life sk"
type textarea "x"
type textarea "The life ski"
type textarea "x"
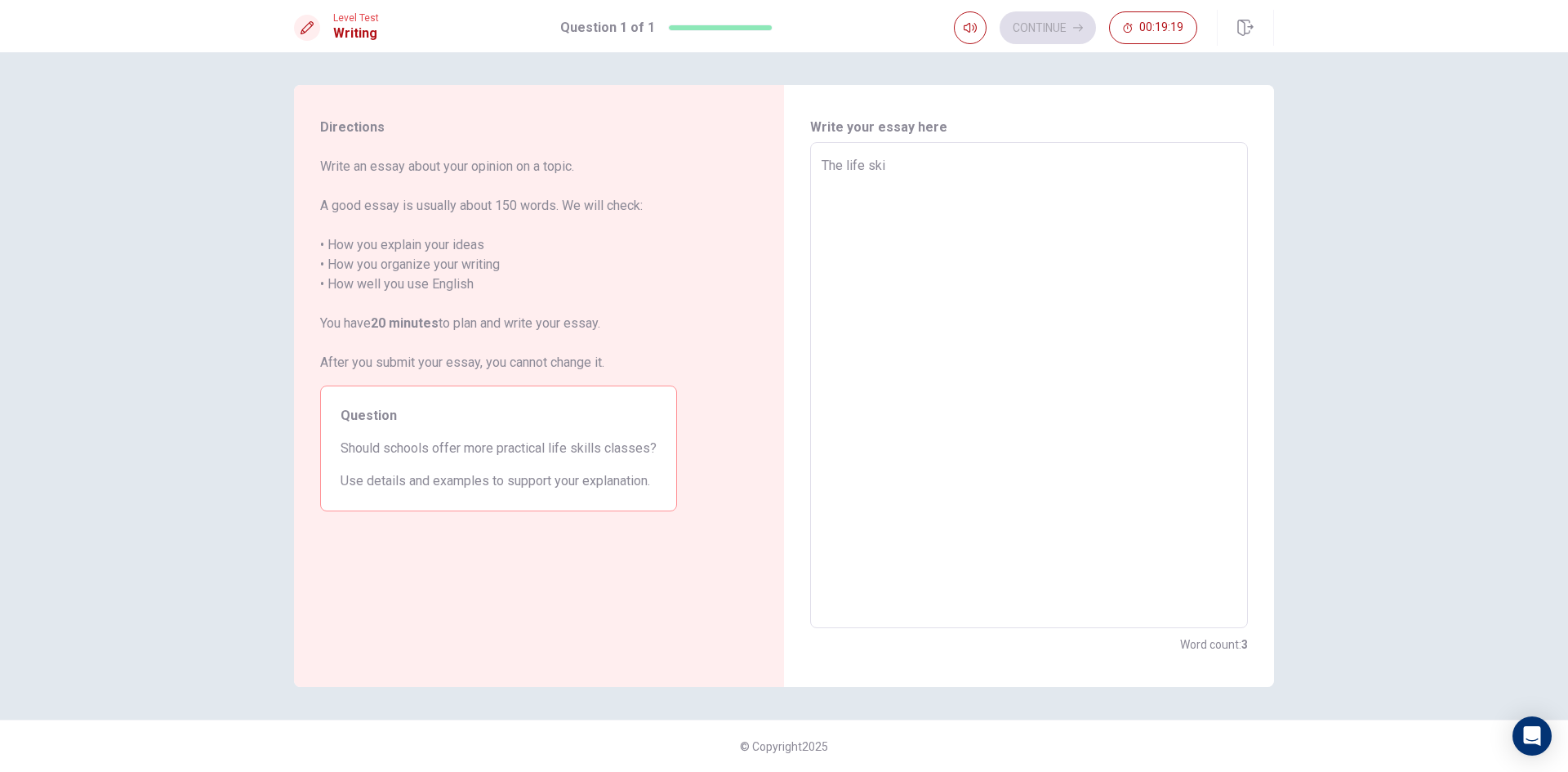
type textarea "The life skil"
type textarea "x"
type textarea "The life skill"
type textarea "x"
type textarea "The life skill"
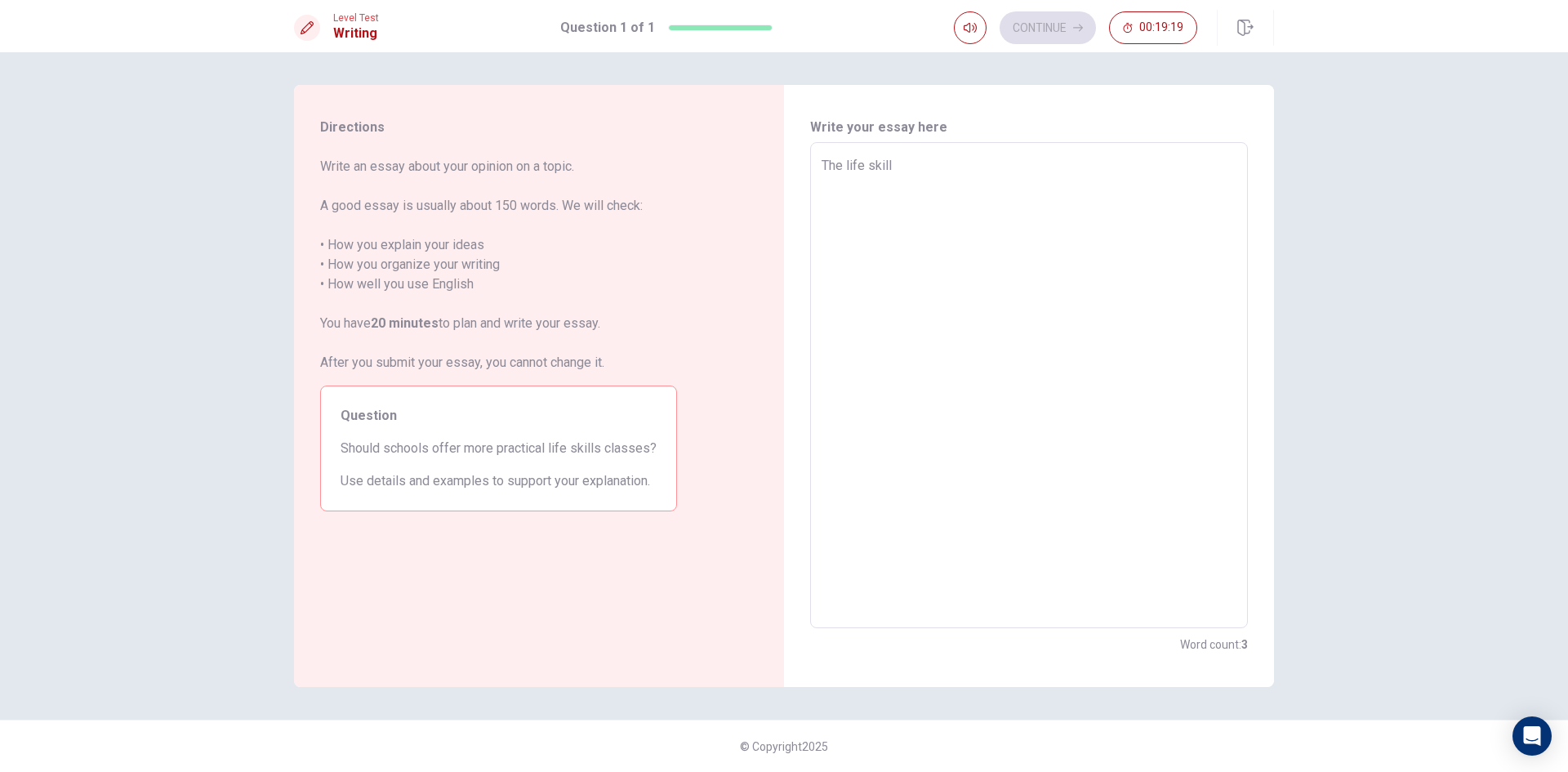
type textarea "x"
type textarea "The life skill"
type textarea "x"
type textarea "The life skills"
type textarea "x"
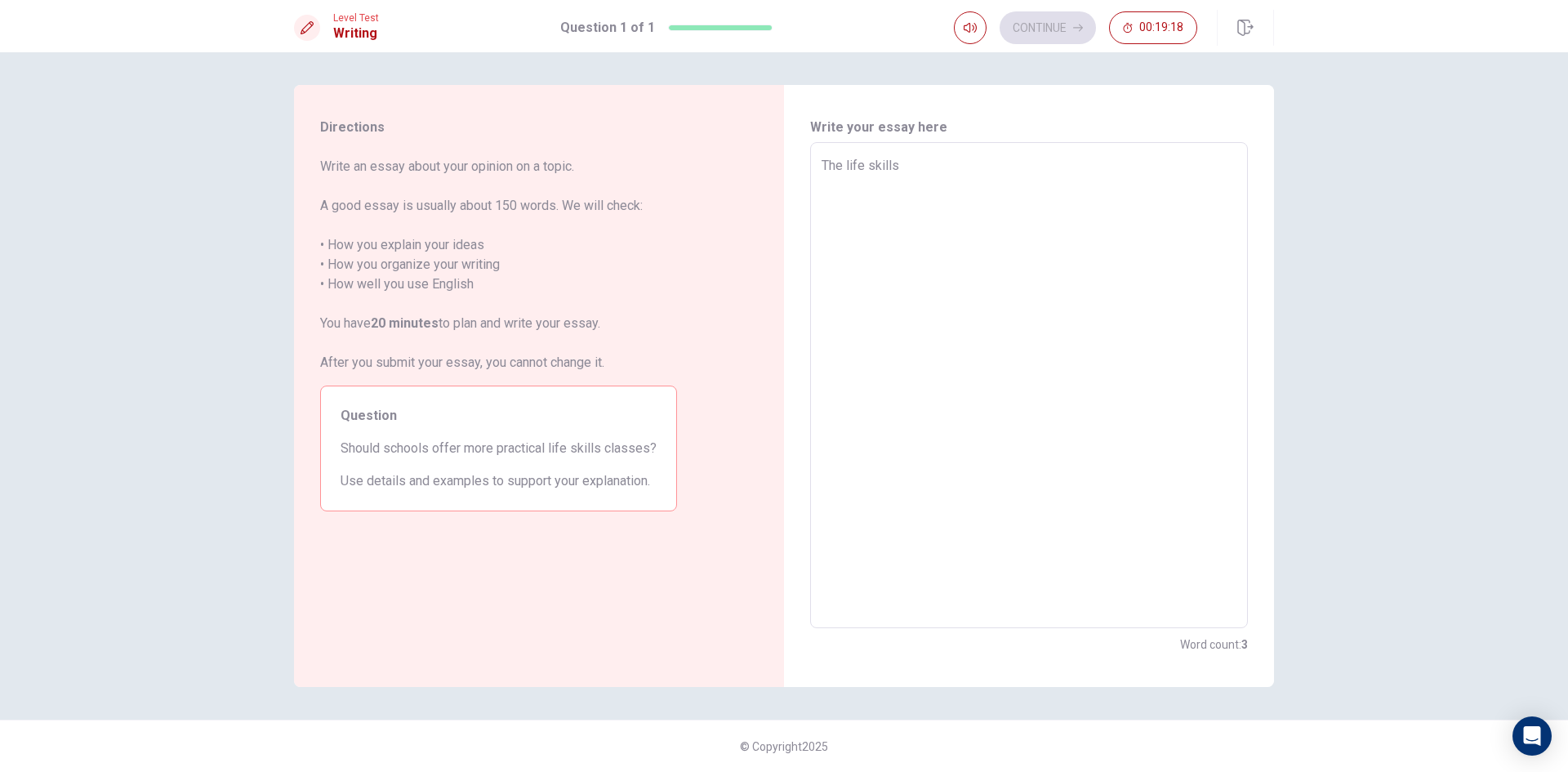
type textarea "The life skills"
type textarea "x"
type textarea "The life skills i"
type textarea "x"
type textarea "The life skills is"
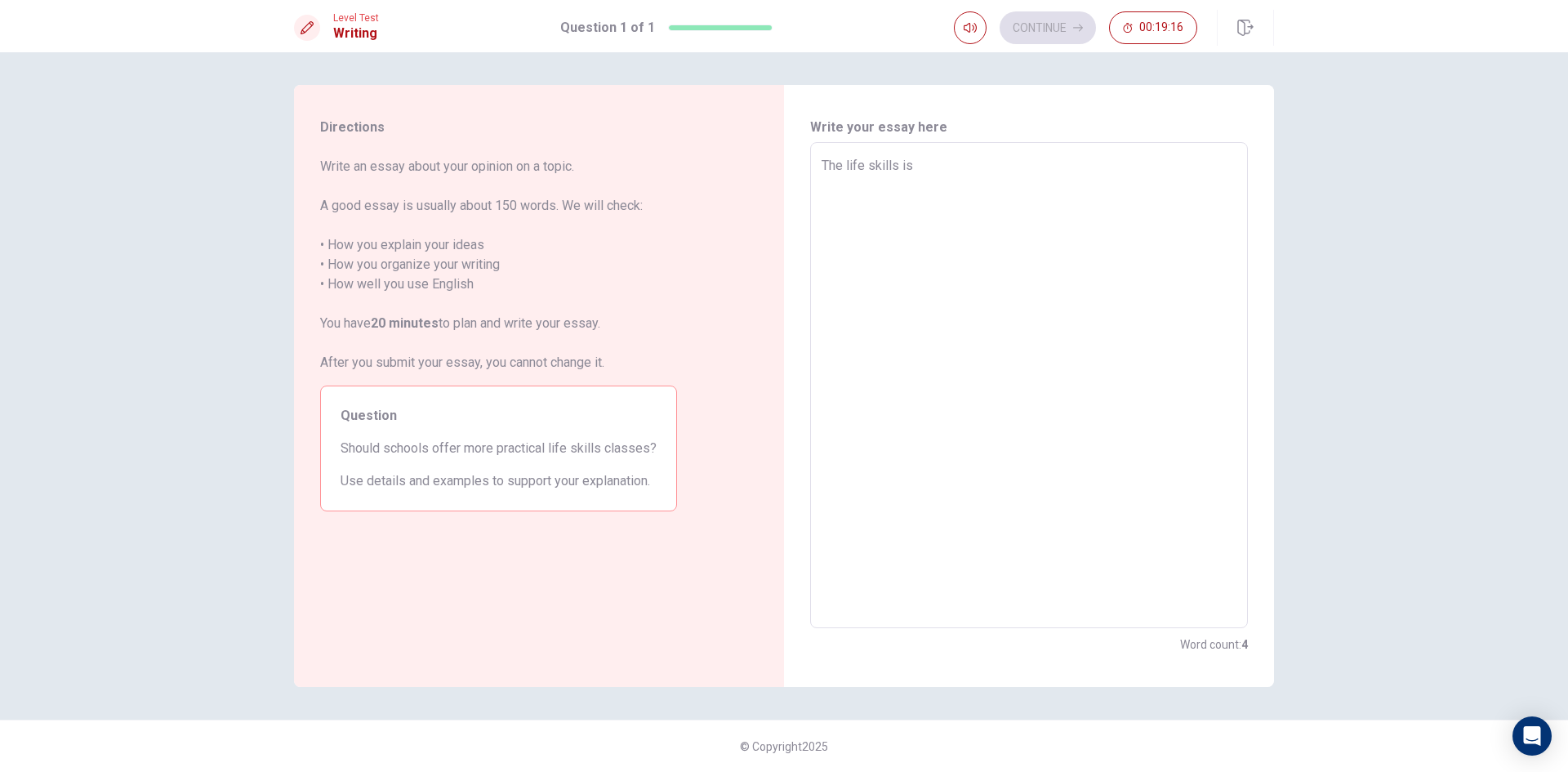
type textarea "x"
type textarea "The life skills is"
type textarea "x"
type textarea "The life skills is v"
type textarea "x"
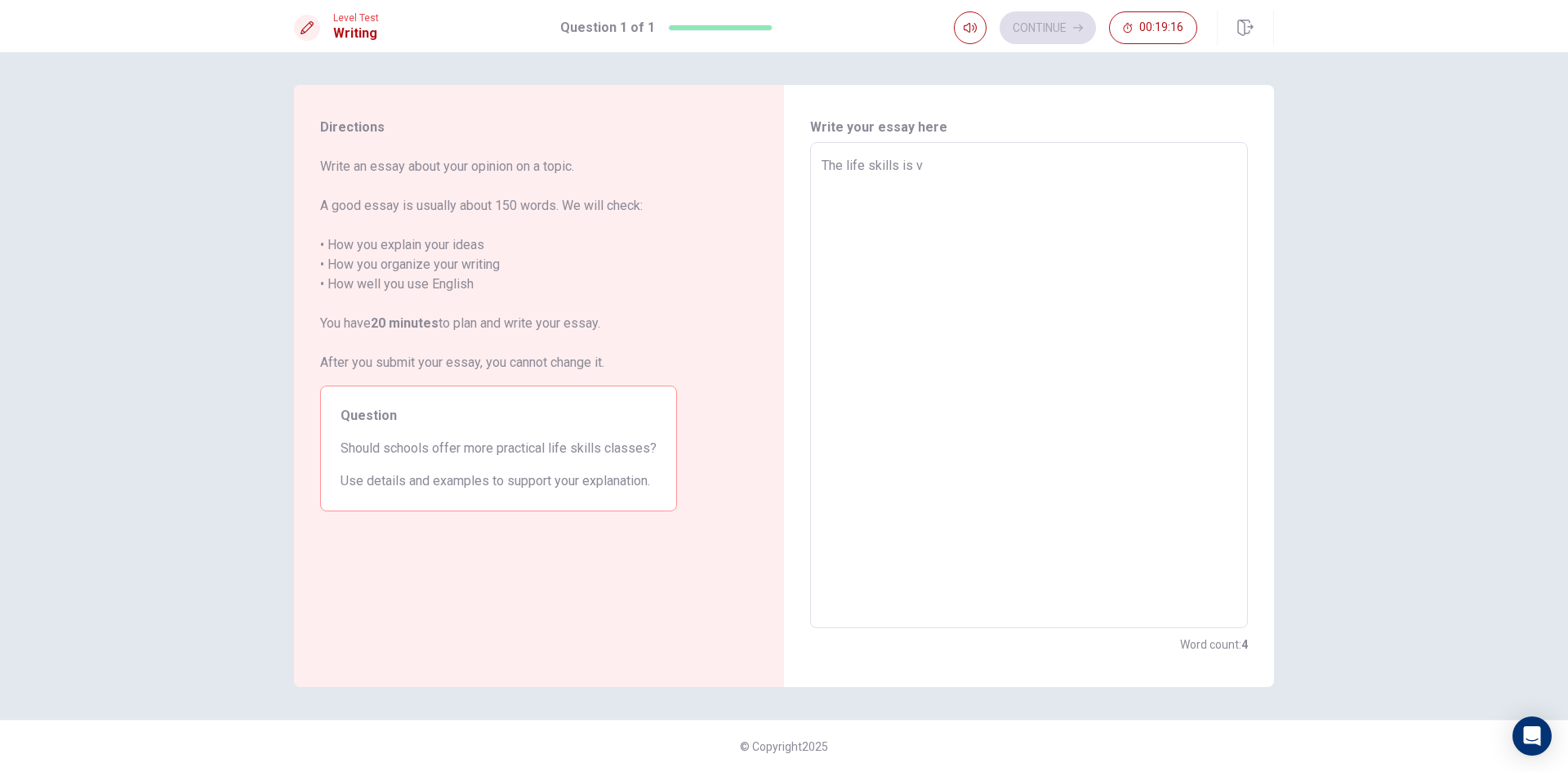
type textarea "The life skills is ve"
type textarea "x"
type textarea "The life skills is ver"
type textarea "x"
type textarea "The life skills is very"
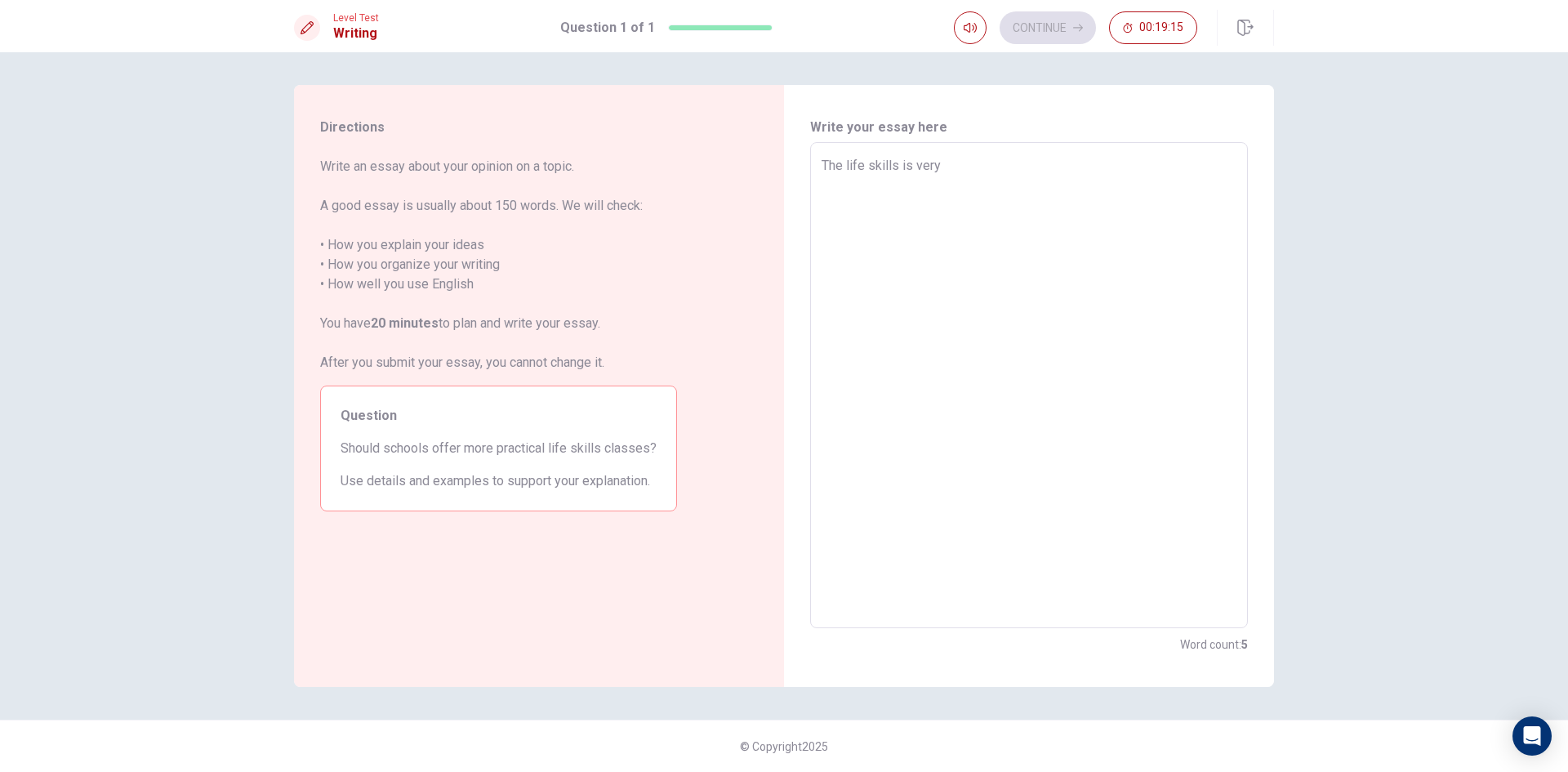
type textarea "x"
type textarea "The life skills is very"
type textarea "x"
type textarea "The life skills is very i"
type textarea "x"
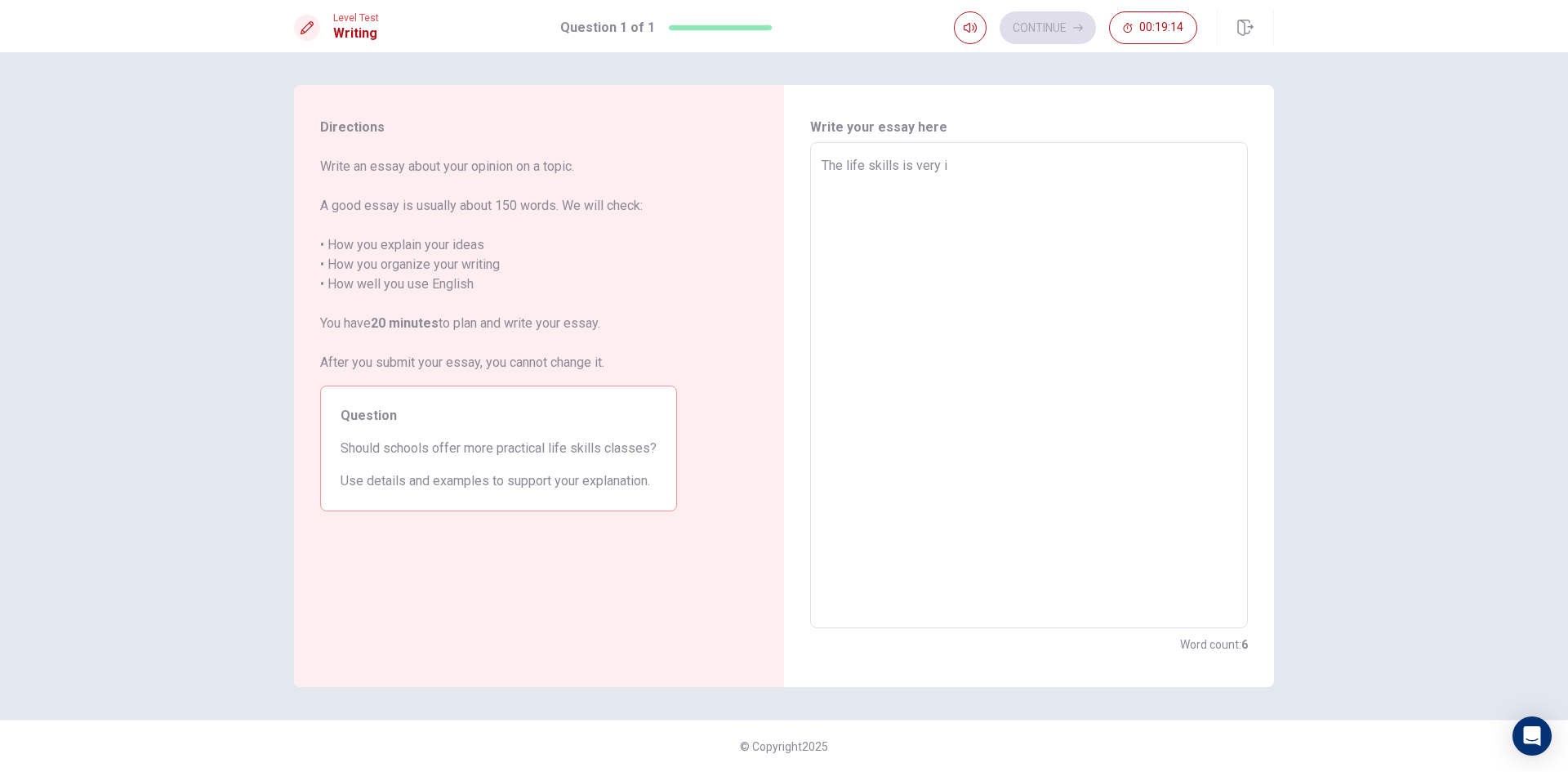
type textarea "The life skills is very im"
type textarea "x"
type textarea "The life skills is very imp"
type textarea "x"
type textarea "The life skills is very impo"
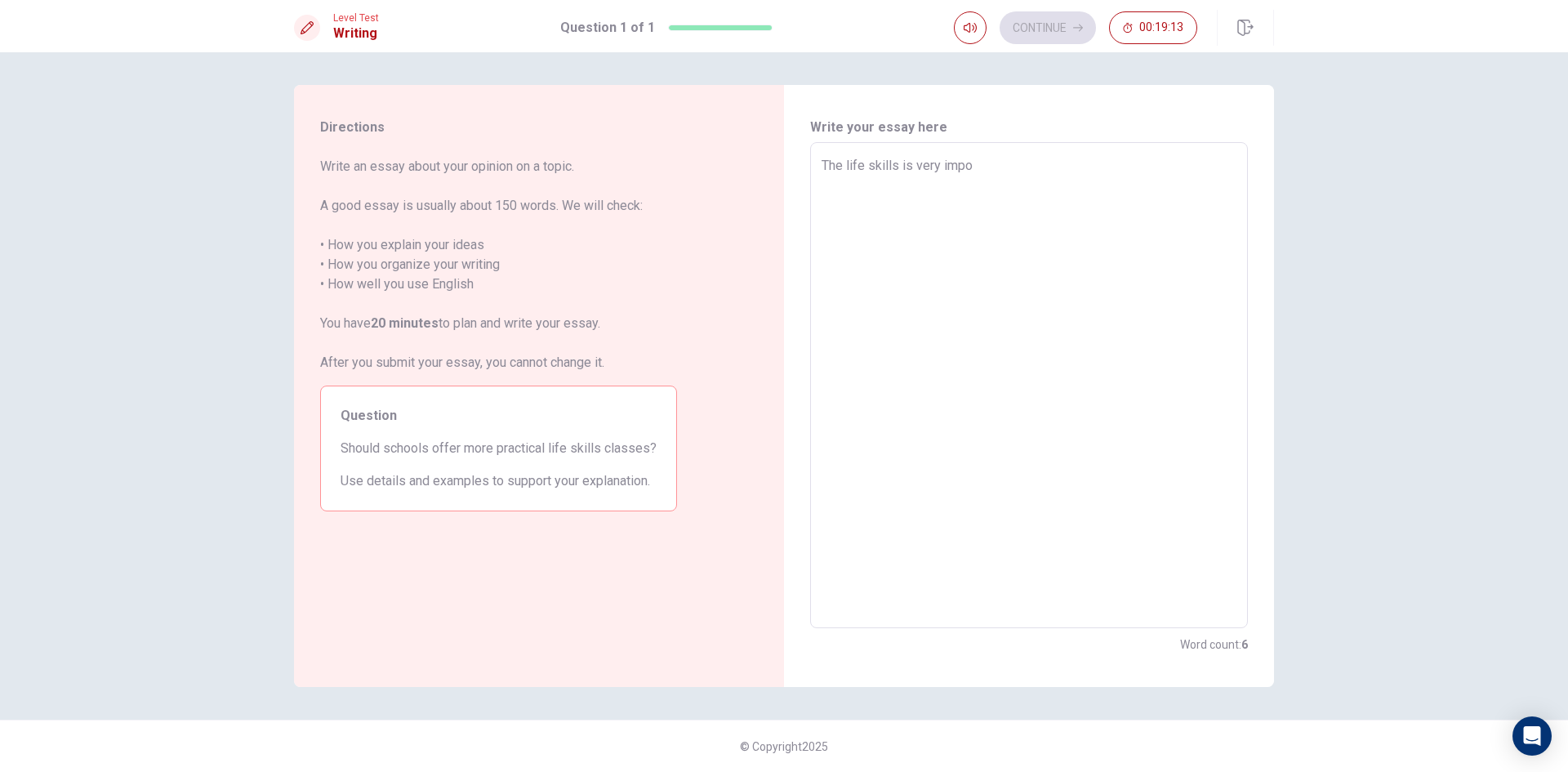
type textarea "x"
type textarea "The life skills is very impor"
type textarea "x"
type textarea "The life skills is very import"
type textarea "x"
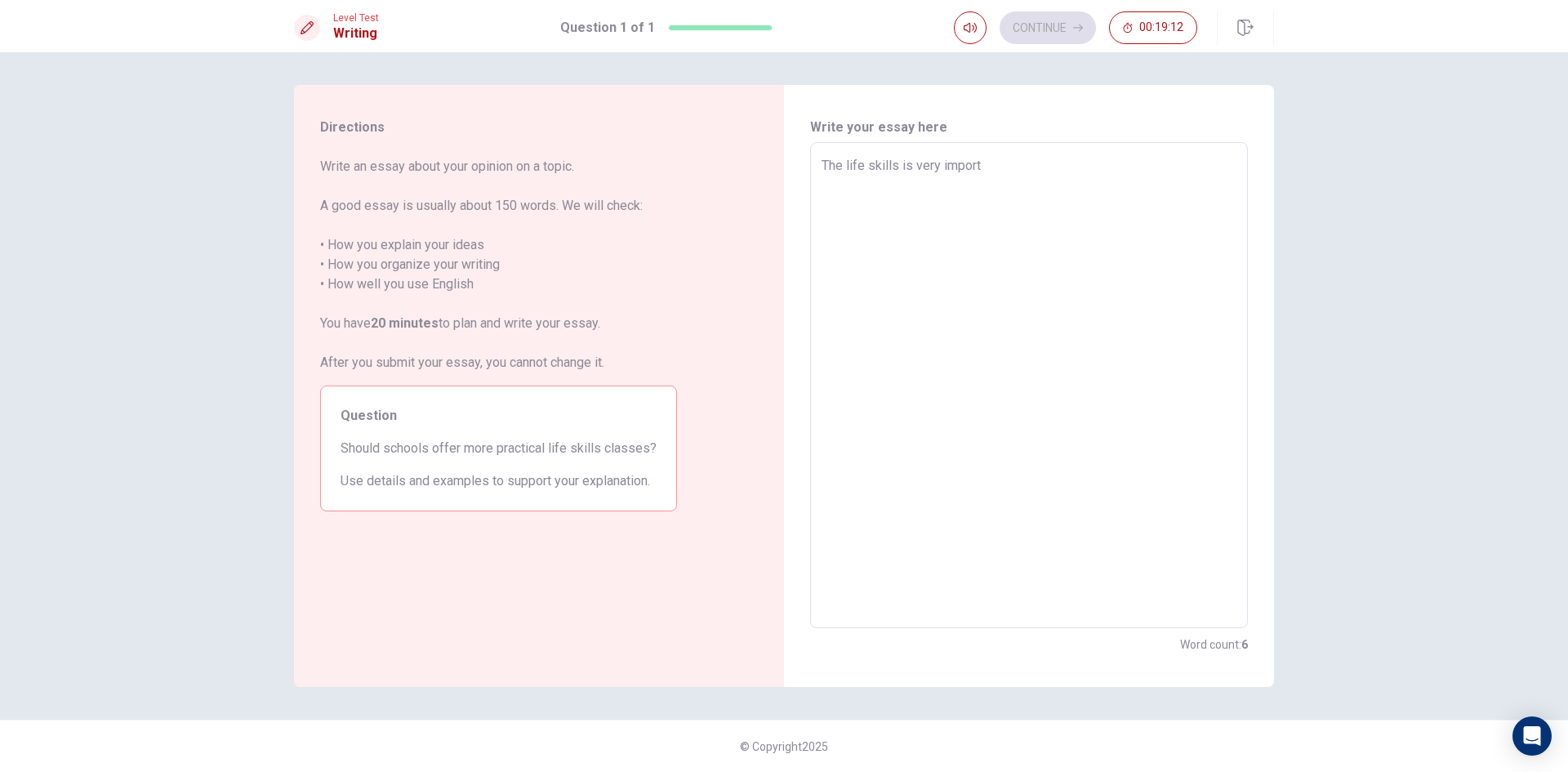
type textarea "The life skills is very importa"
type textarea "x"
type textarea "The life skills is very importan"
type textarea "x"
type textarea "The life skills is very important"
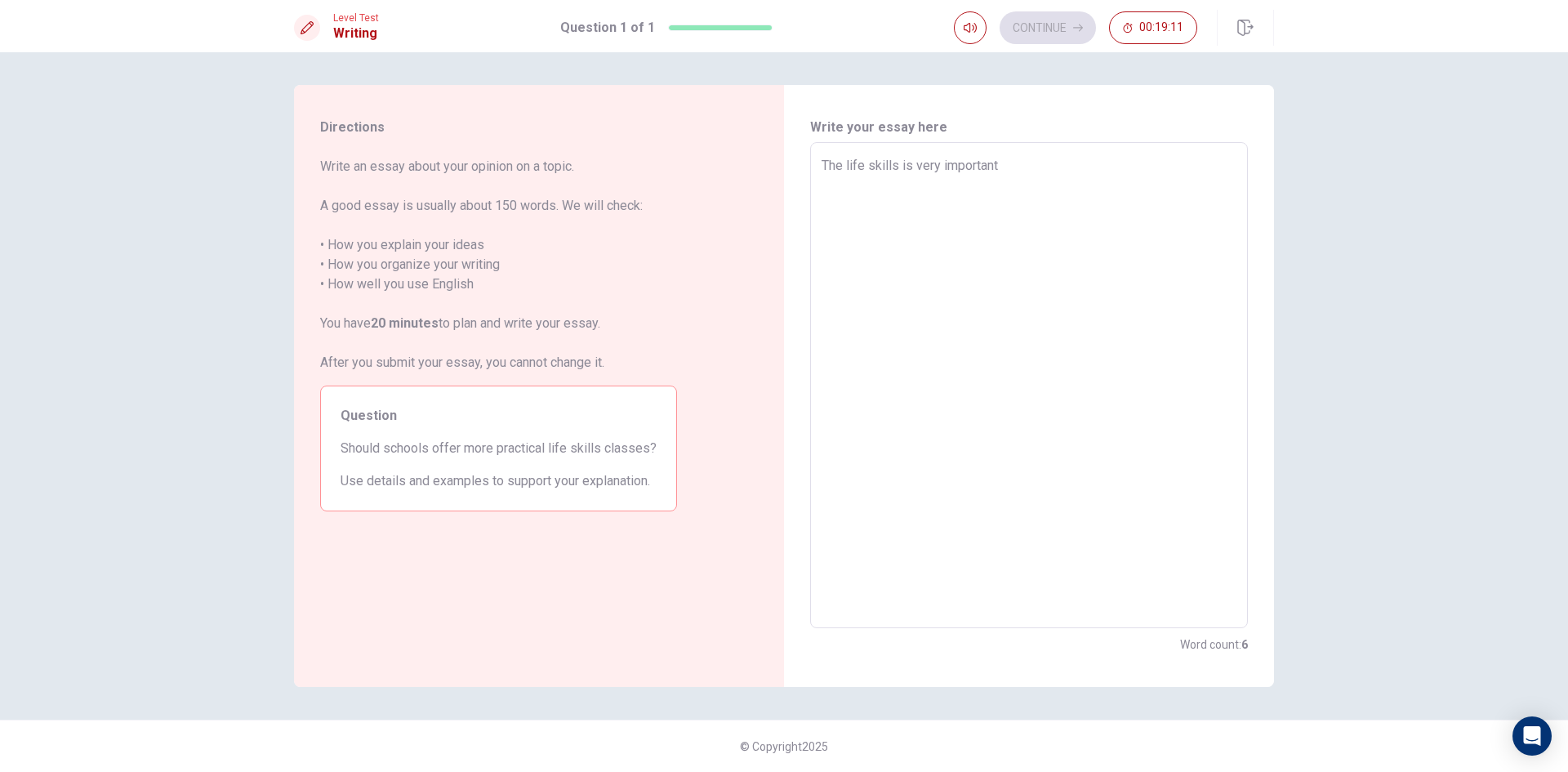
type textarea "x"
type textarea "The life skills is very important"
type textarea "x"
type textarea "The life skills is very important b"
type textarea "x"
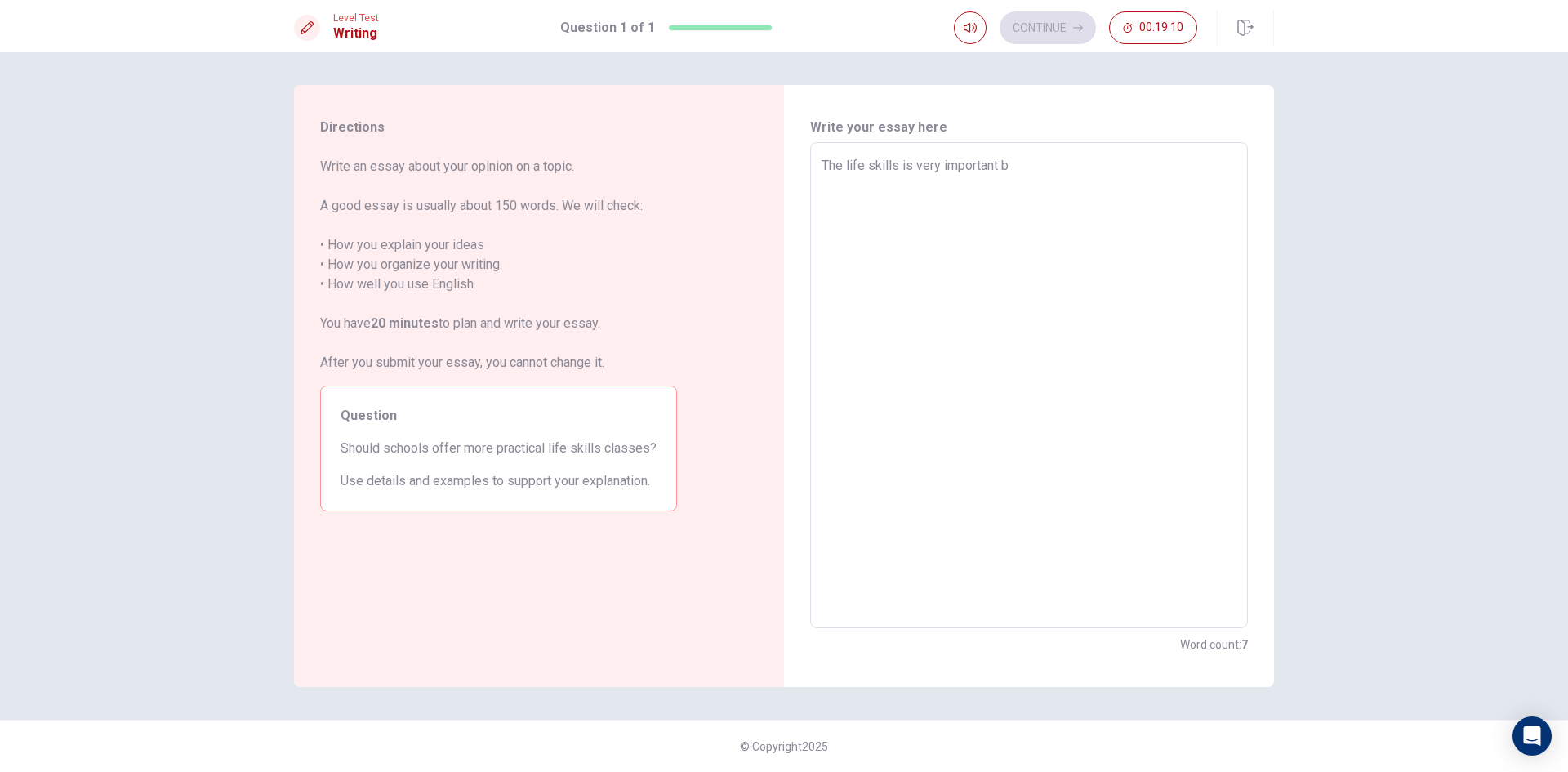
type textarea "The life skills is very important be"
type textarea "x"
type textarea "The life skills is very important bec"
type textarea "x"
type textarea "The life skills is very important becu"
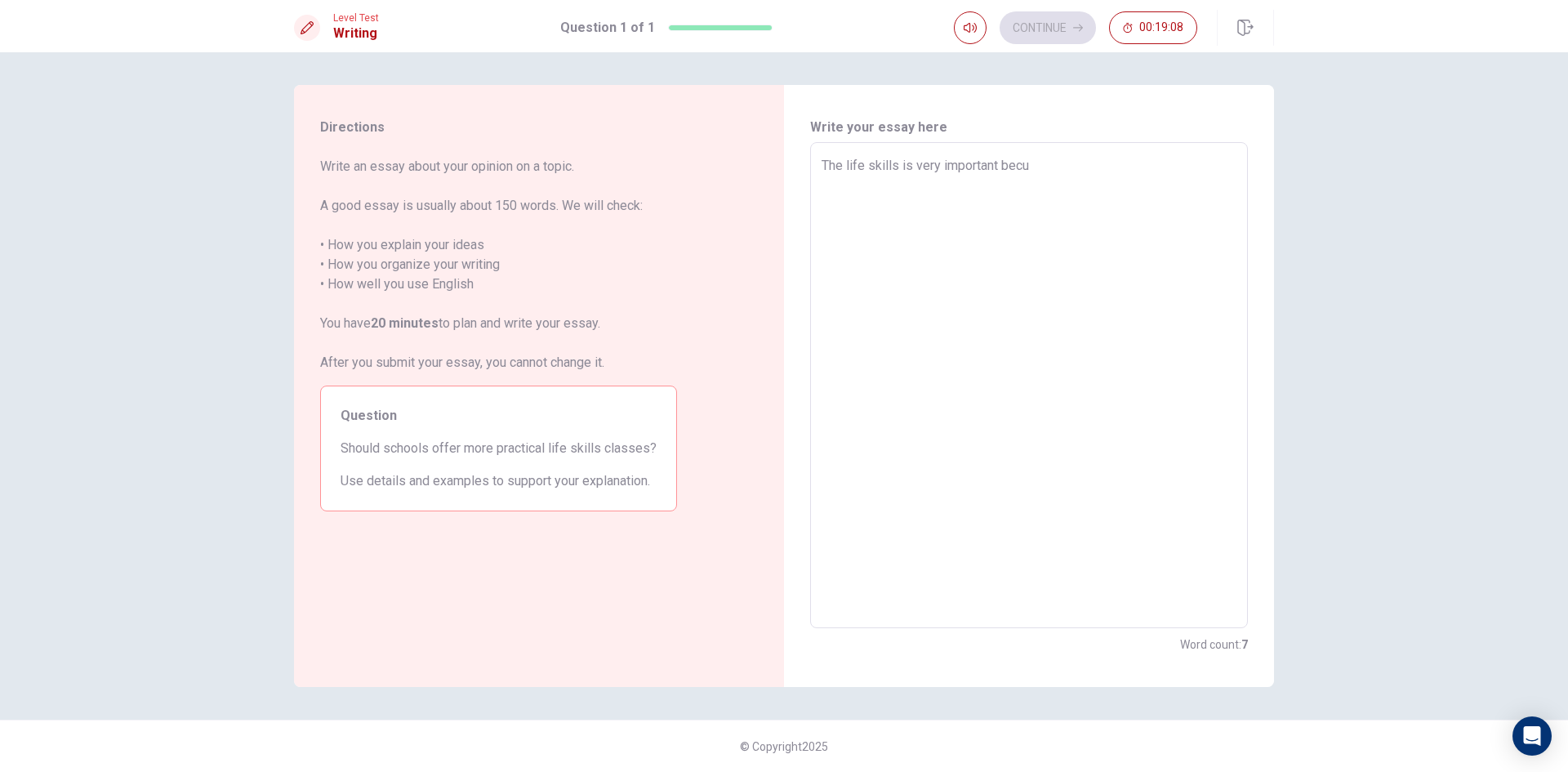
type textarea "x"
type textarea "The life skills is very important bec"
type textarea "x"
type textarea "The life skills is very important beca"
type textarea "x"
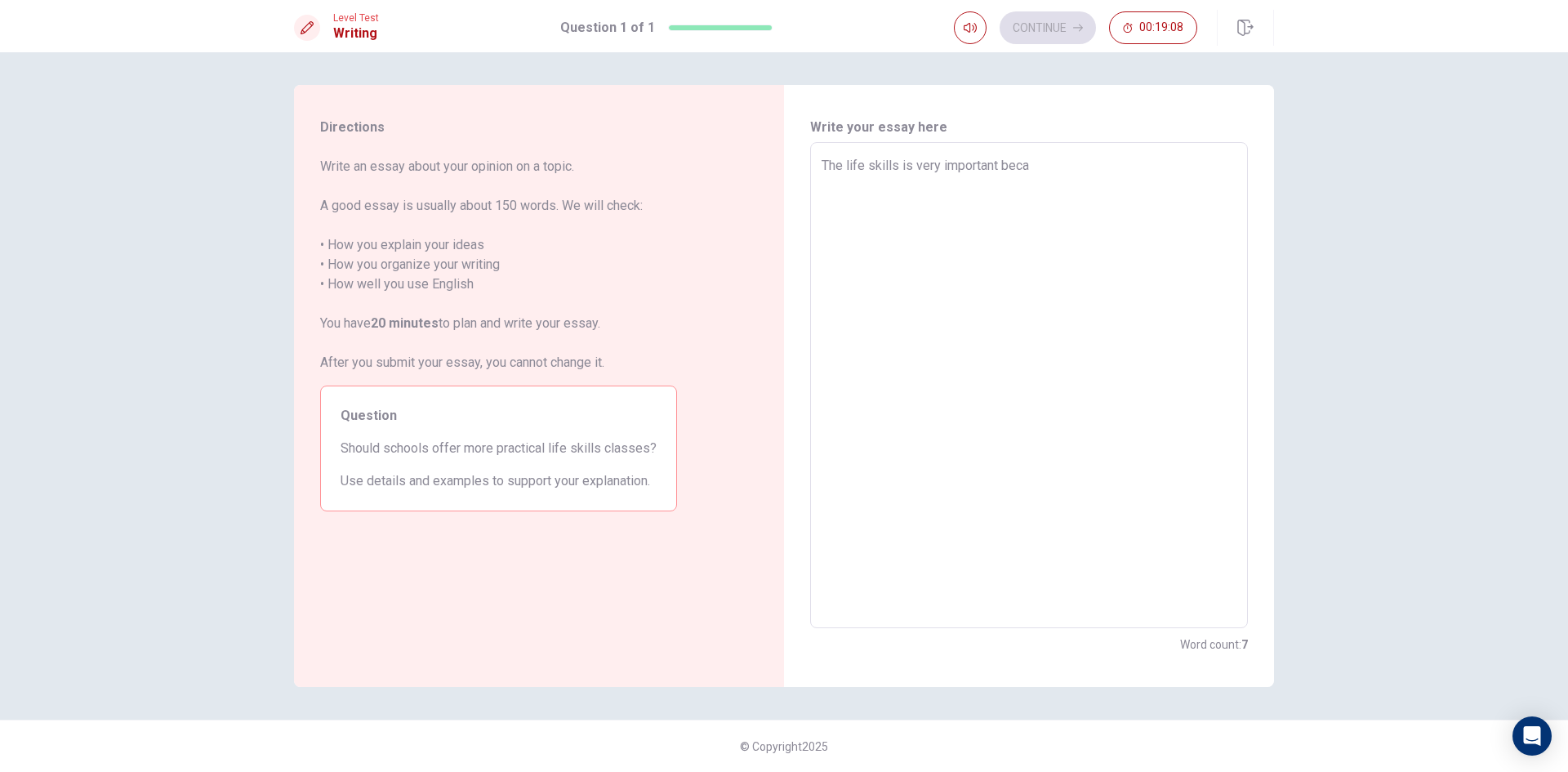
type textarea "The life skills is very important becau"
type textarea "x"
type textarea "The life skills is very important becaus"
type textarea "x"
type textarea "The life skills is very important because"
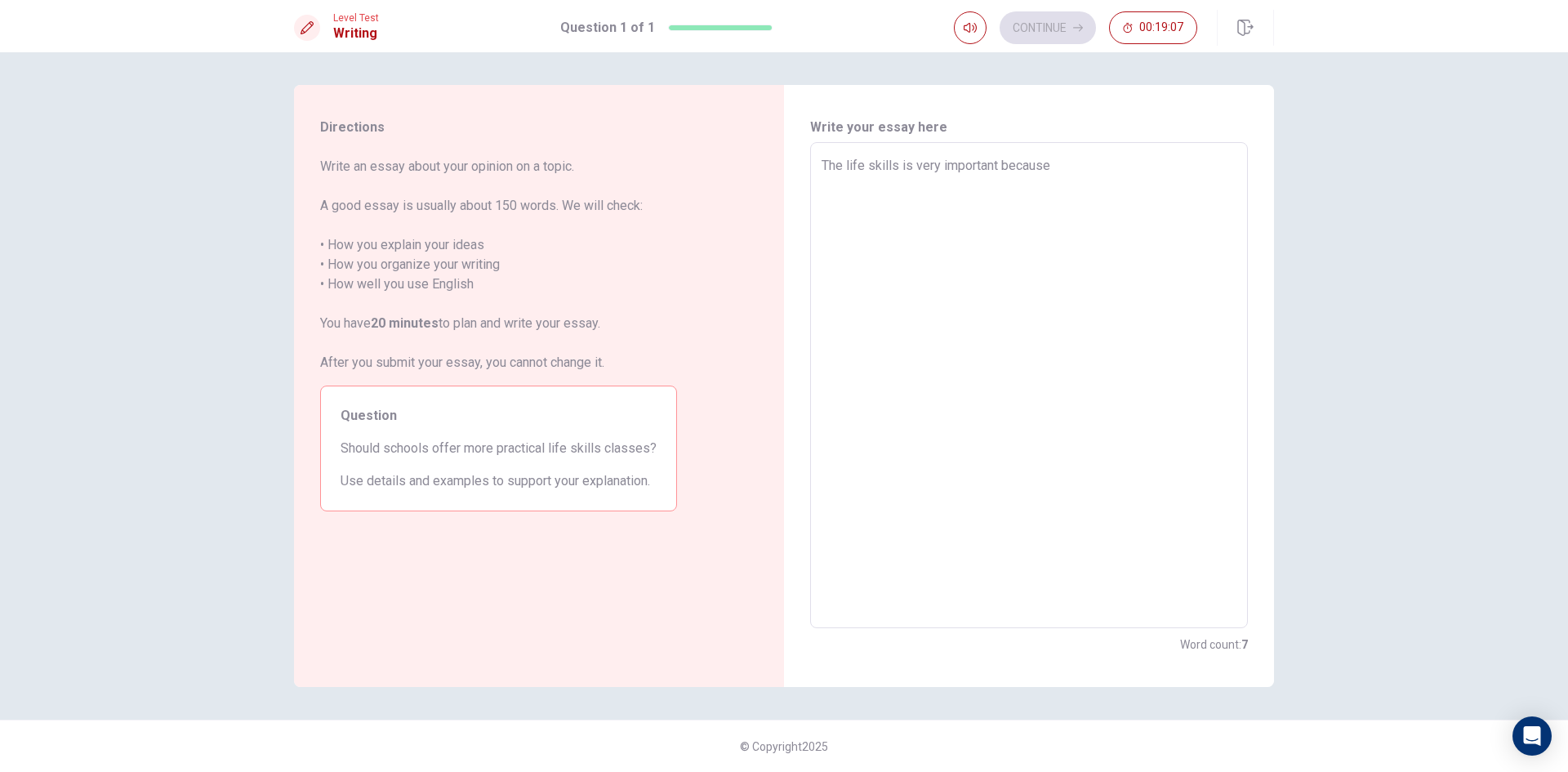
type textarea "x"
type textarea "The life skills is very important because"
type textarea "x"
type textarea "The life skills is very important because i"
type textarea "x"
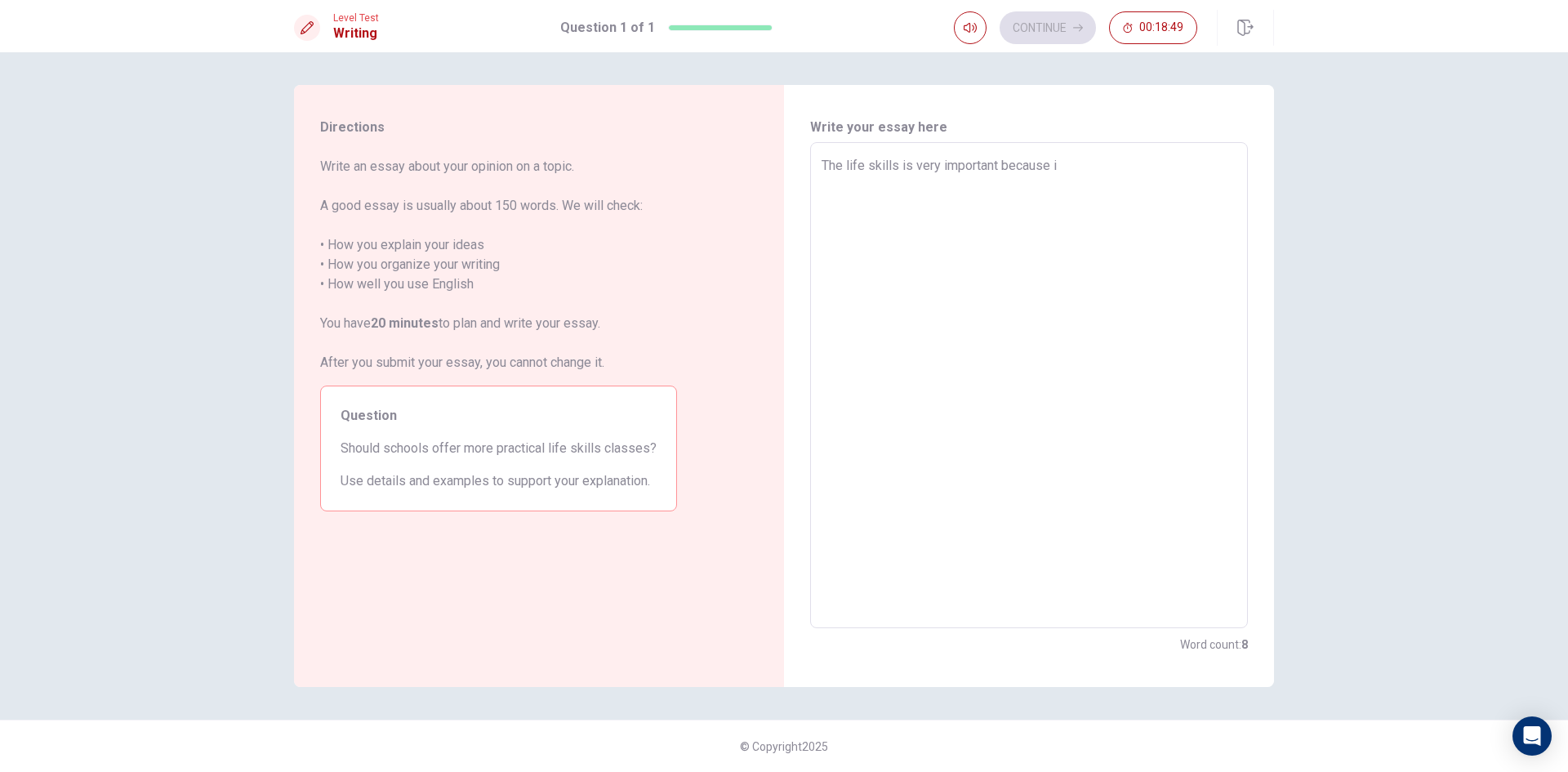
type textarea "The life skills is very important because it"
type textarea "x"
type textarea "The life skills is very important because it"
type textarea "x"
type textarea "The life skills is very important because it m"
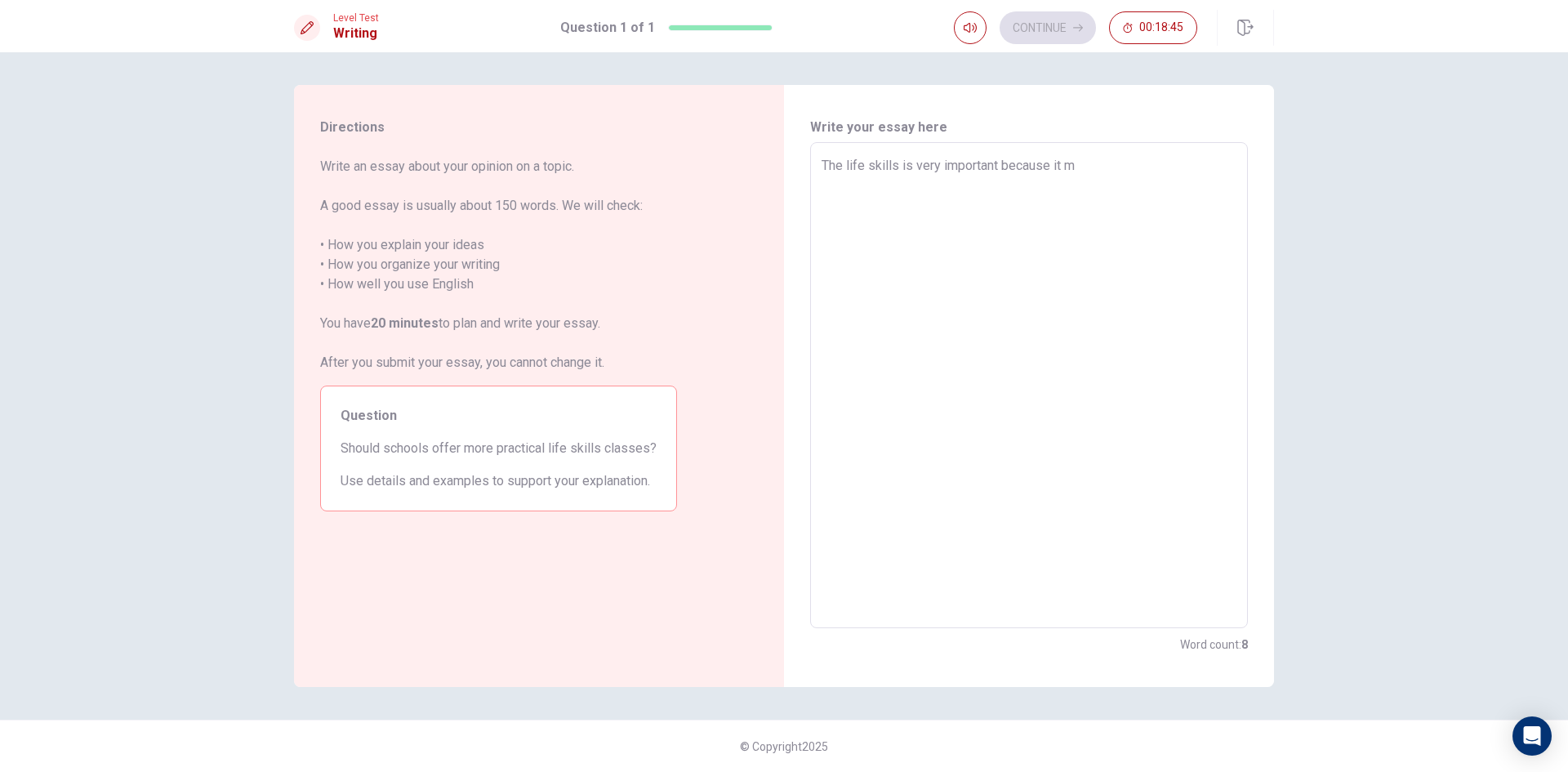
type textarea "x"
type textarea "The life skills is very important because it mu"
type textarea "x"
type textarea "The life skills is very important because it mus"
type textarea "x"
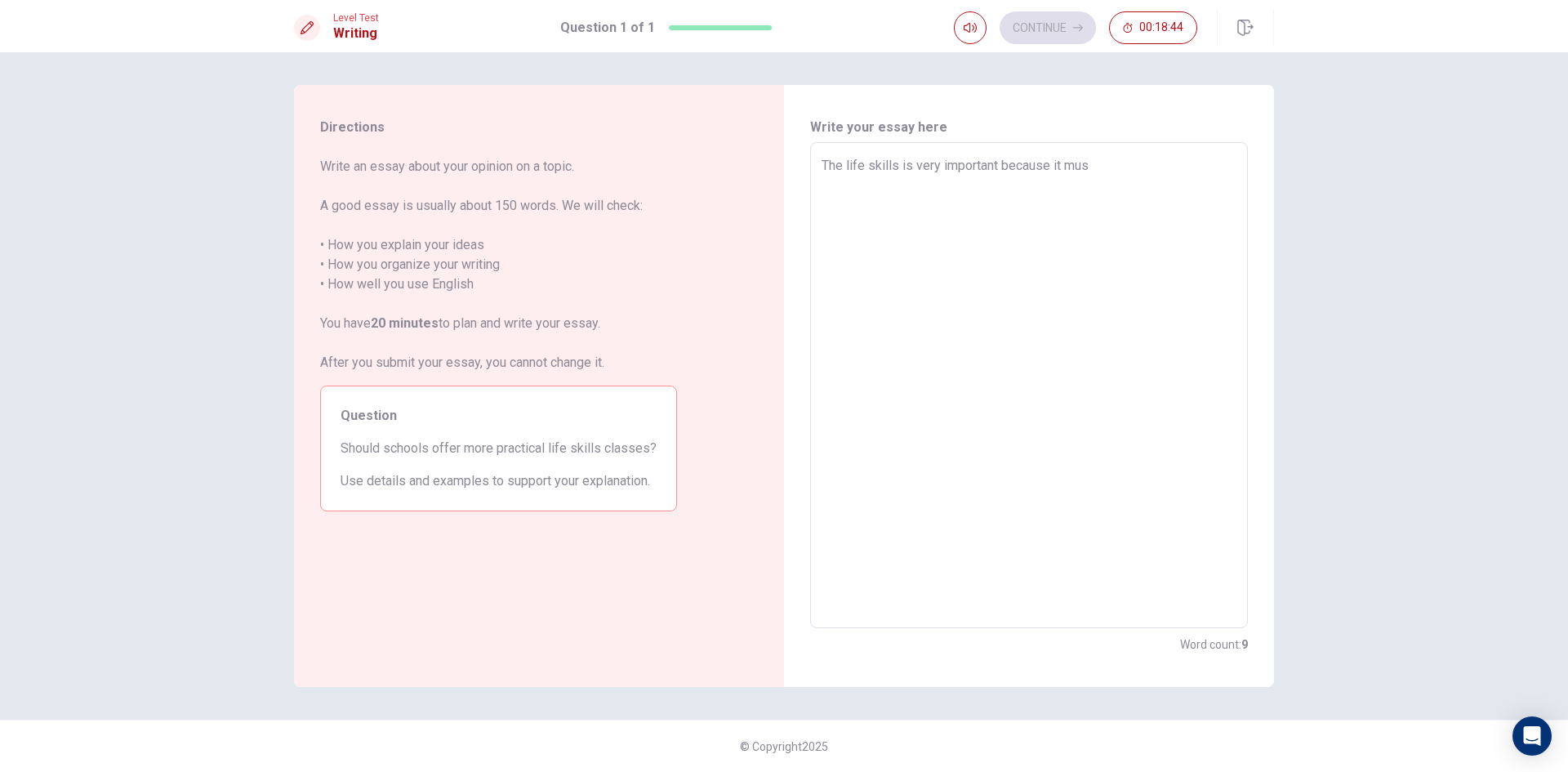
type textarea "The life skills is very important because it mu"
type textarea "x"
type textarea "The life skills is very important because it mus"
type textarea "x"
type textarea "The life skills is very important because it mu"
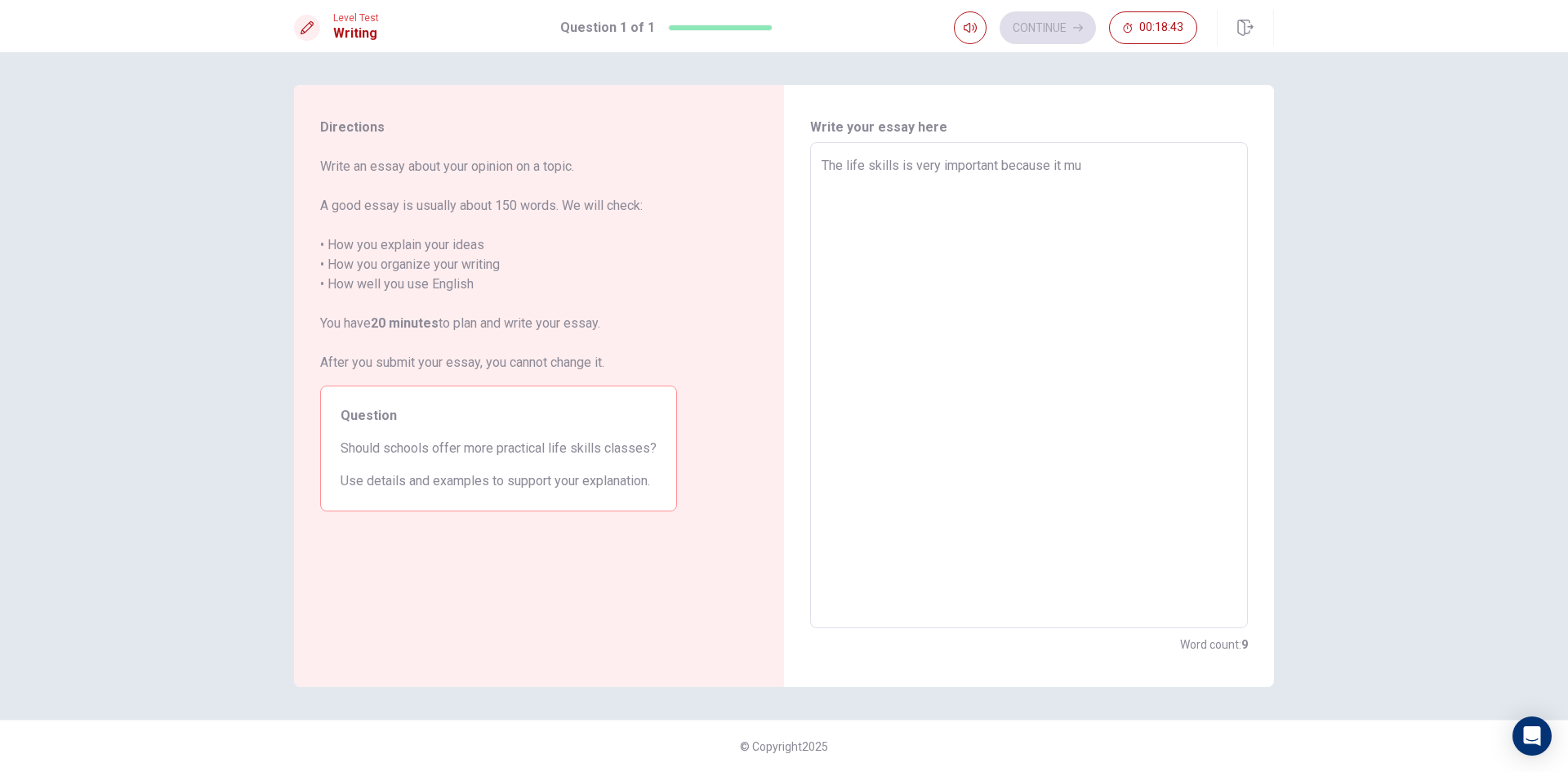
type textarea "x"
type textarea "The life skills is very important because it m"
type textarea "x"
type textarea "The life skills is very important because it"
type textarea "x"
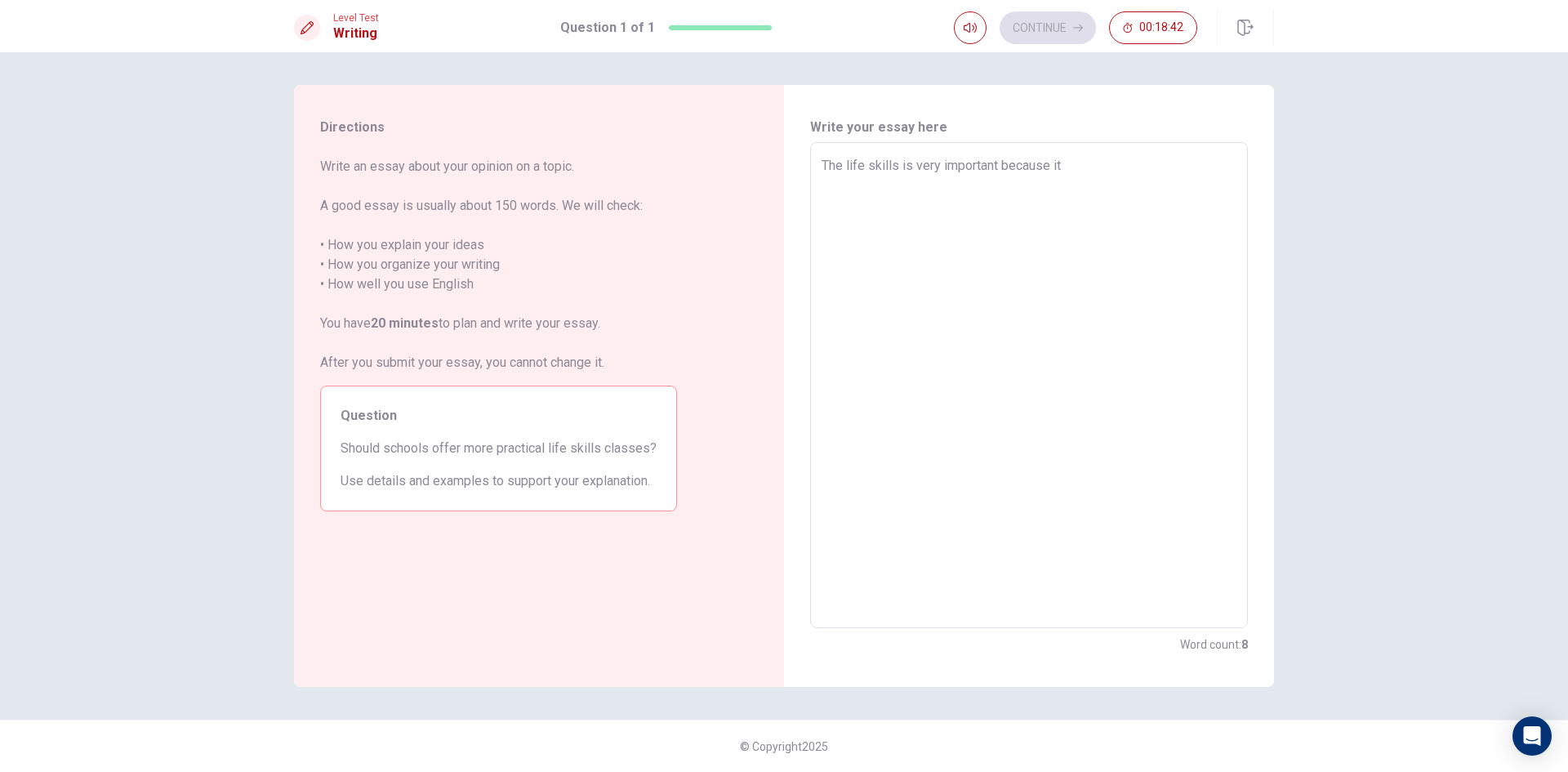
type textarea "The life skills is very important because it"
type textarea "x"
type textarea "The life skills is very important because i"
type textarea "x"
type textarea "The life skills is very important because"
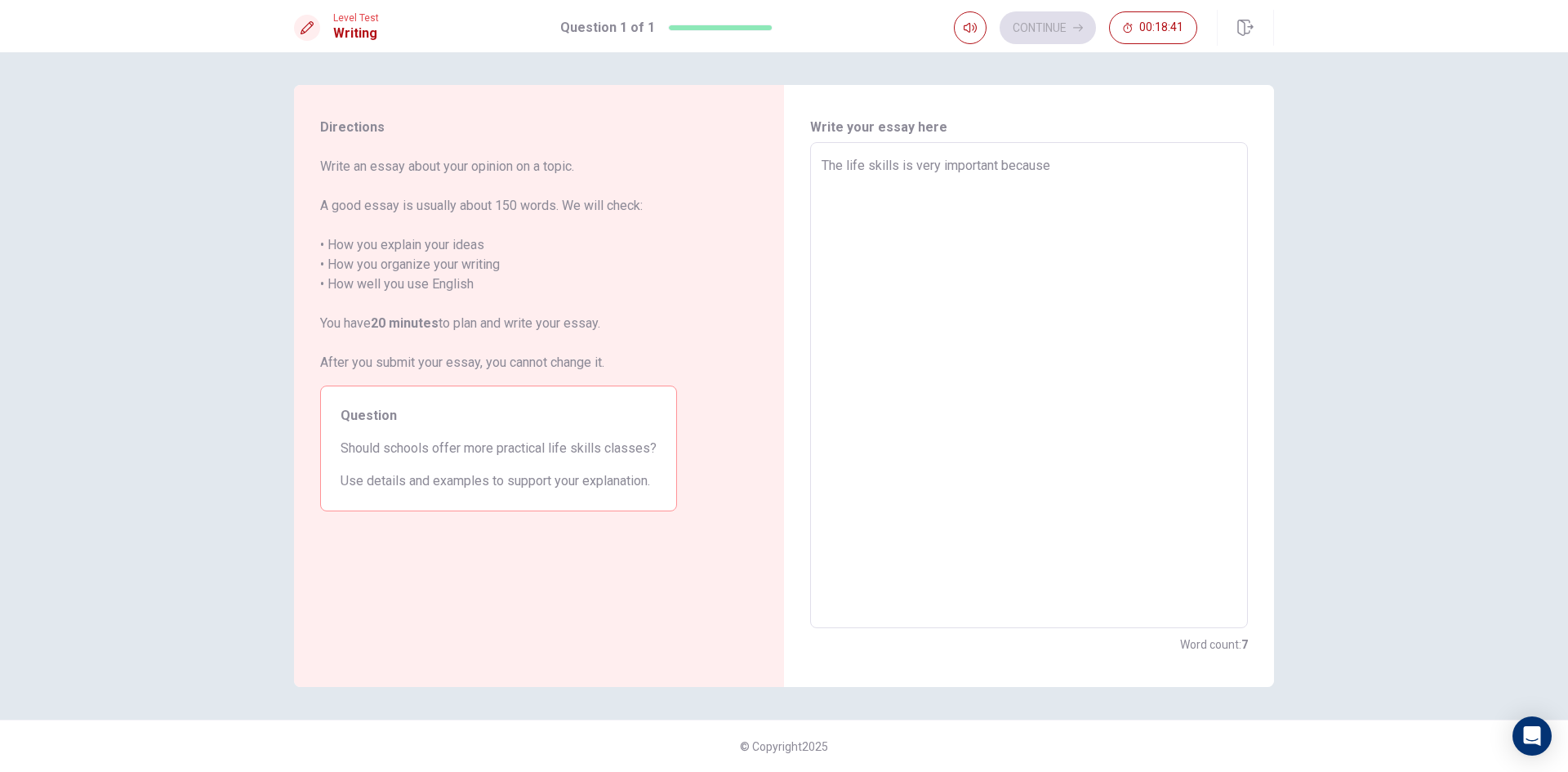
type textarea "x"
type textarea "The life skills is very important because p"
type textarea "x"
type textarea "The life skills is very important because pe"
type textarea "x"
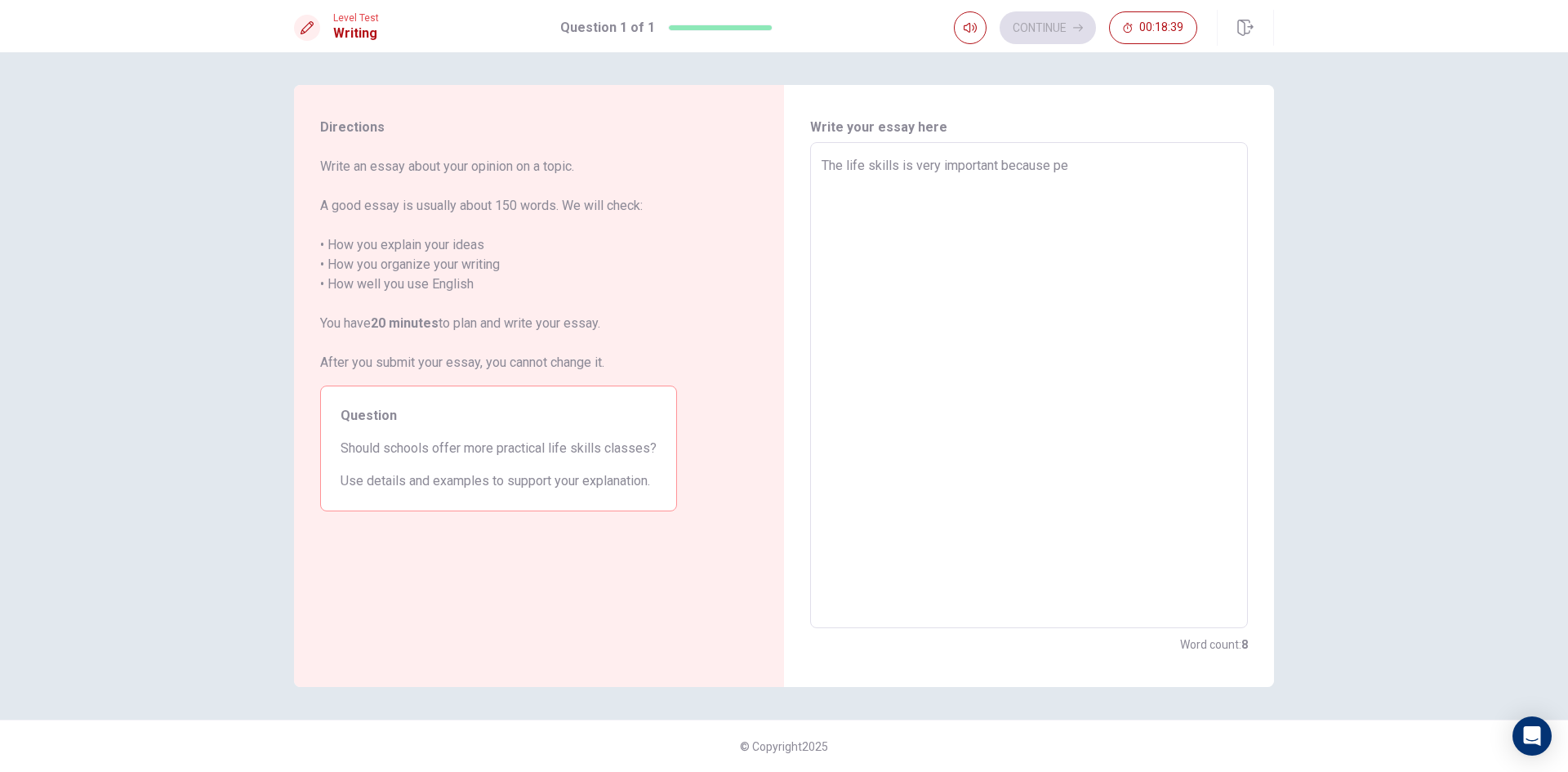
type textarea "The life skills is very important because peo"
type textarea "x"
click at [818, 172] on div "The life skills is very important because people must use it in their life. x ​" at bounding box center [1029, 385] width 438 height 486
click at [818, 170] on div "The life skills is very important because people must use it in their life. x ​" at bounding box center [1029, 385] width 438 height 486
click at [828, 170] on textarea "The life skills is very important because people must use it in their life." at bounding box center [1030, 386] width 415 height 459
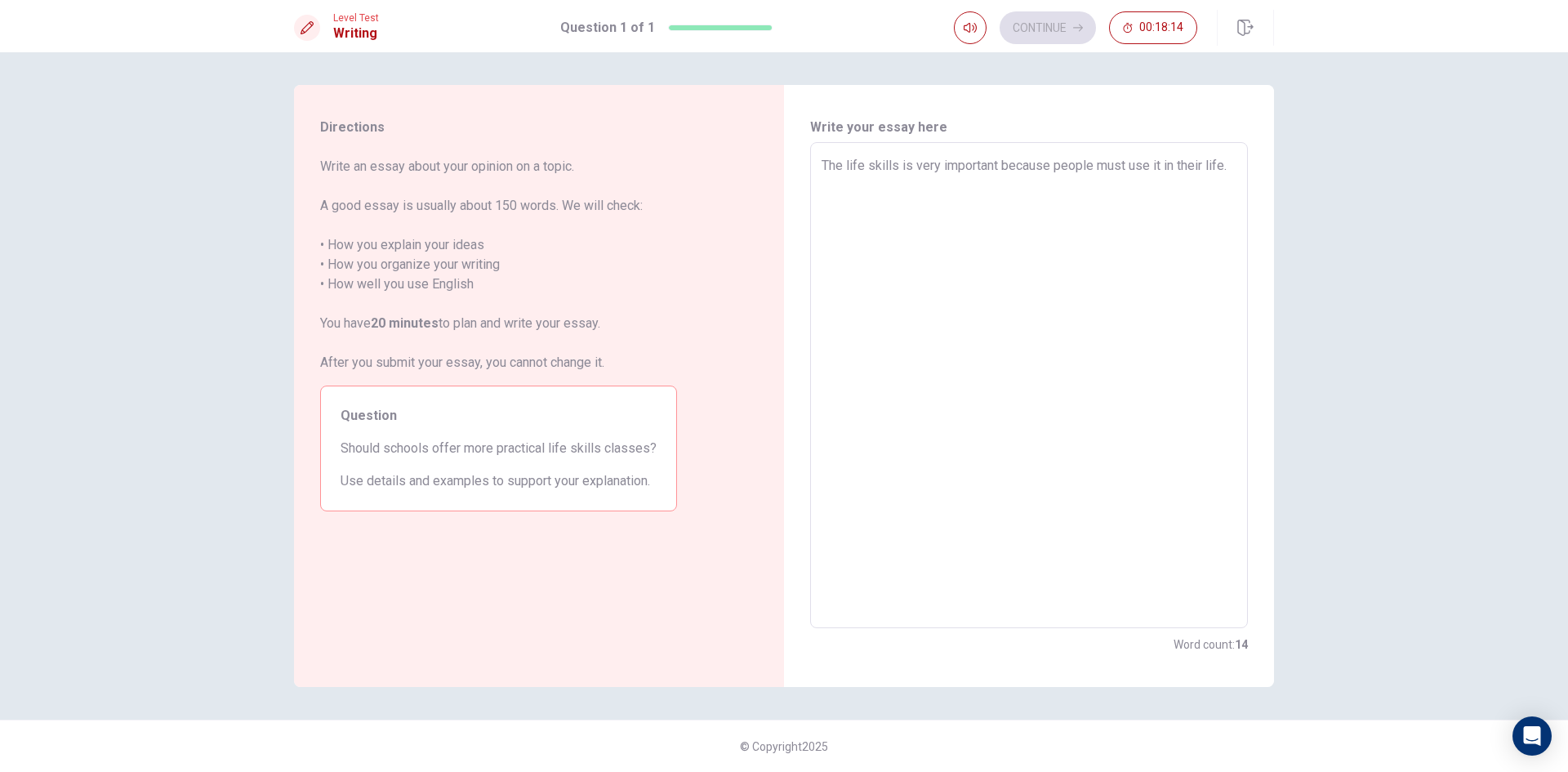
click at [825, 166] on textarea "The life skills is very important because people must use it in their life." at bounding box center [1030, 386] width 415 height 459
click at [822, 172] on textarea "The life skills is very important because people must use it in their life." at bounding box center [1030, 386] width 415 height 459
drag, startPoint x: 1220, startPoint y: 164, endPoint x: 1233, endPoint y: 162, distance: 13.2
click at [1221, 164] on textarea "The life skills is very important because people must use it in their life." at bounding box center [1030, 386] width 415 height 459
click at [1233, 162] on textarea "The life skills is very important because people must use it in their life." at bounding box center [1030, 386] width 415 height 459
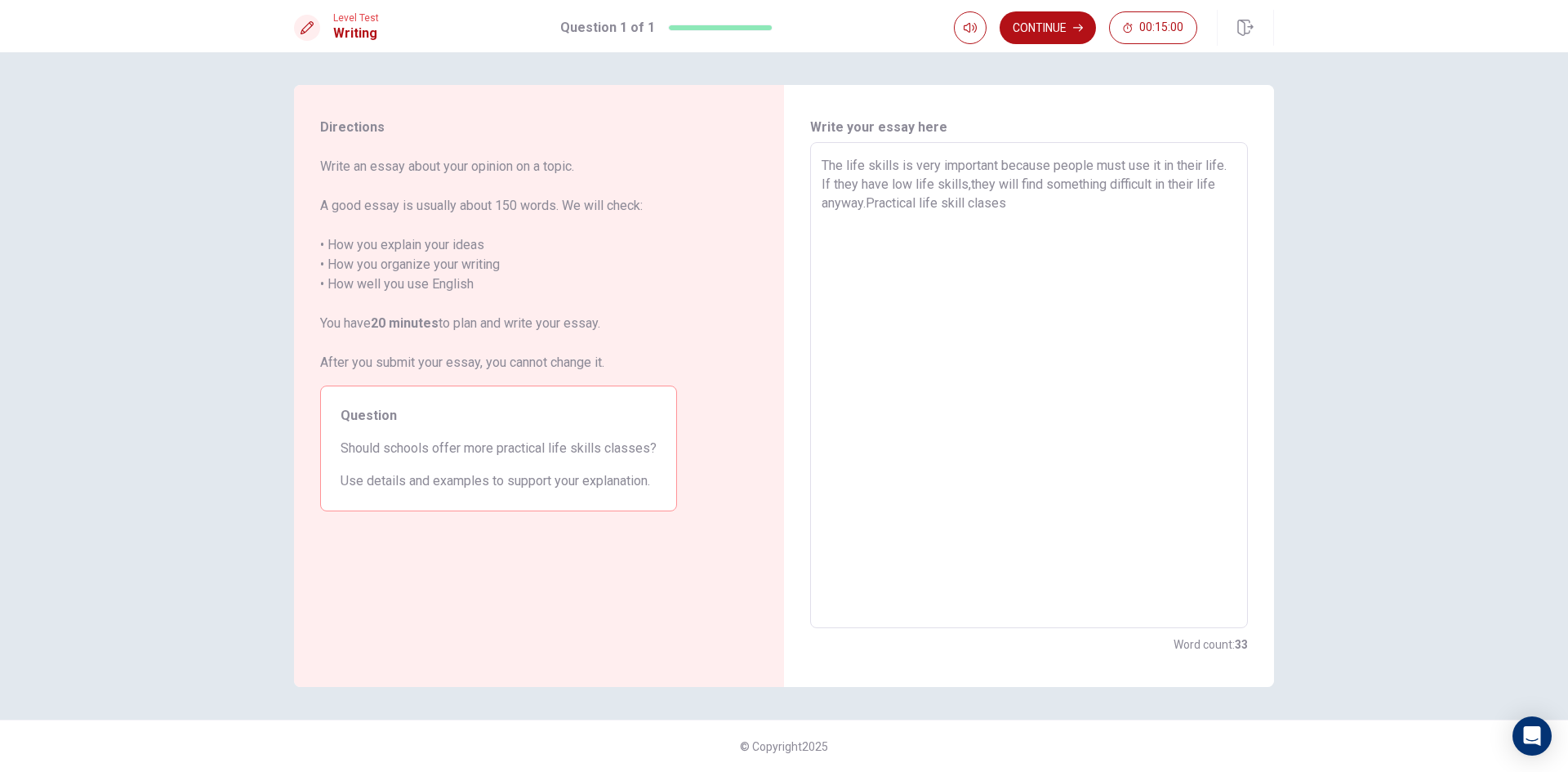
click at [867, 204] on textarea "The life skills is very important because people must use it in their life. If …" at bounding box center [1030, 386] width 415 height 459
click at [887, 213] on textarea "The life skills is very important because people must use it in their life. If …" at bounding box center [1030, 386] width 415 height 459
click at [1036, 201] on textarea "The life skills is very important because people must use it in their life. If …" at bounding box center [1030, 386] width 415 height 459
click at [1075, 205] on textarea "The life skills is very important because people must use it in their life. If …" at bounding box center [1030, 386] width 415 height 459
click at [1015, 228] on textarea "The life skills is very important because people must use it in their life. If …" at bounding box center [1030, 386] width 415 height 459
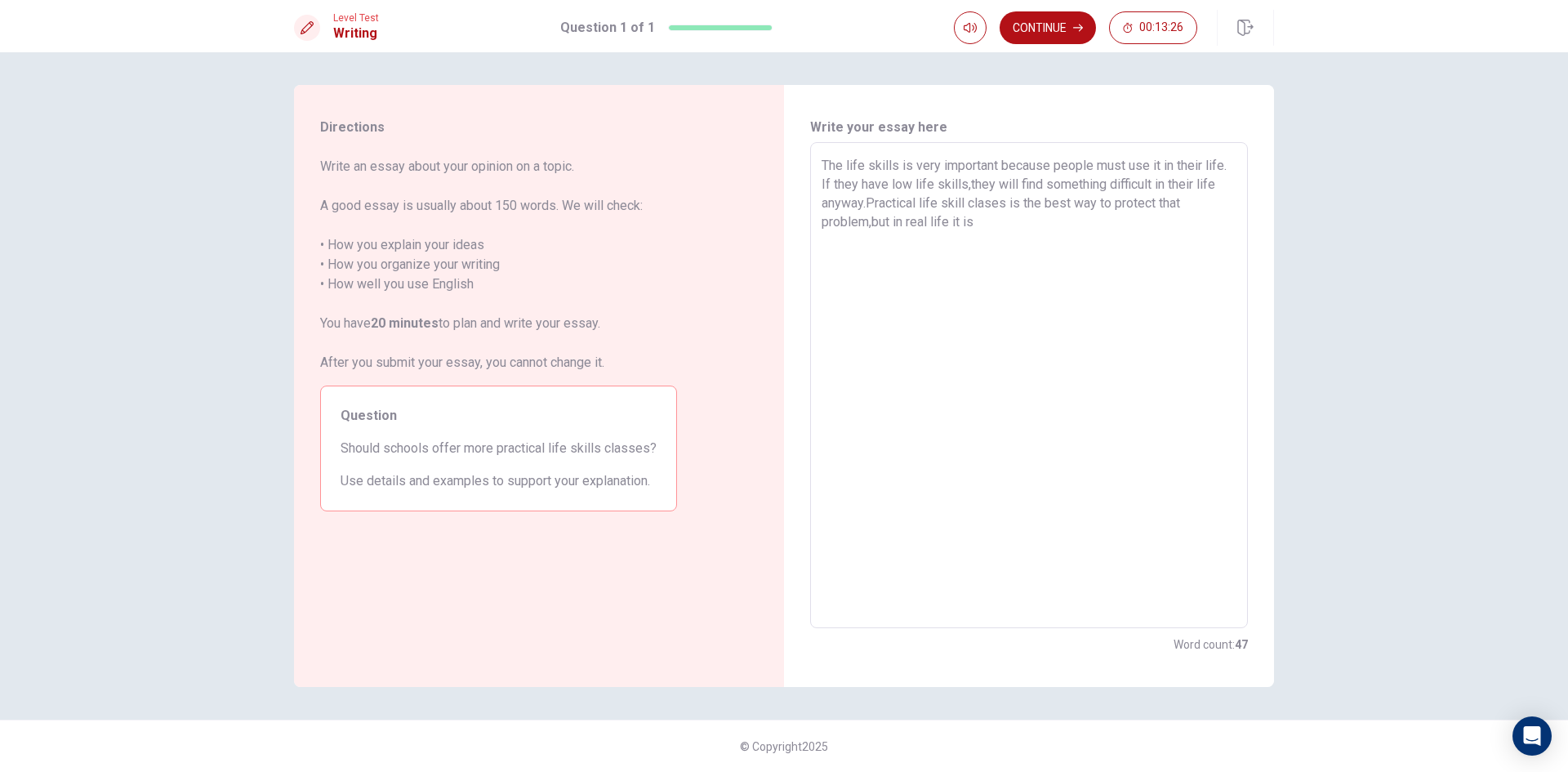
click at [992, 203] on textarea "The life skills is very important because people must use it in their life. If …" at bounding box center [1030, 386] width 415 height 459
click at [997, 227] on textarea "The life skills is very important because people must use it in their life. If …" at bounding box center [1030, 386] width 415 height 459
click at [867, 222] on textarea "The life skills is very important because people must use it in their life. If …" at bounding box center [1030, 386] width 415 height 459
click at [1165, 207] on textarea "The life skills is very important because people must use it in their life. If …" at bounding box center [1030, 386] width 415 height 459
click at [1162, 206] on textarea "The life skills is very important because people must use it in their life. If …" at bounding box center [1030, 386] width 415 height 459
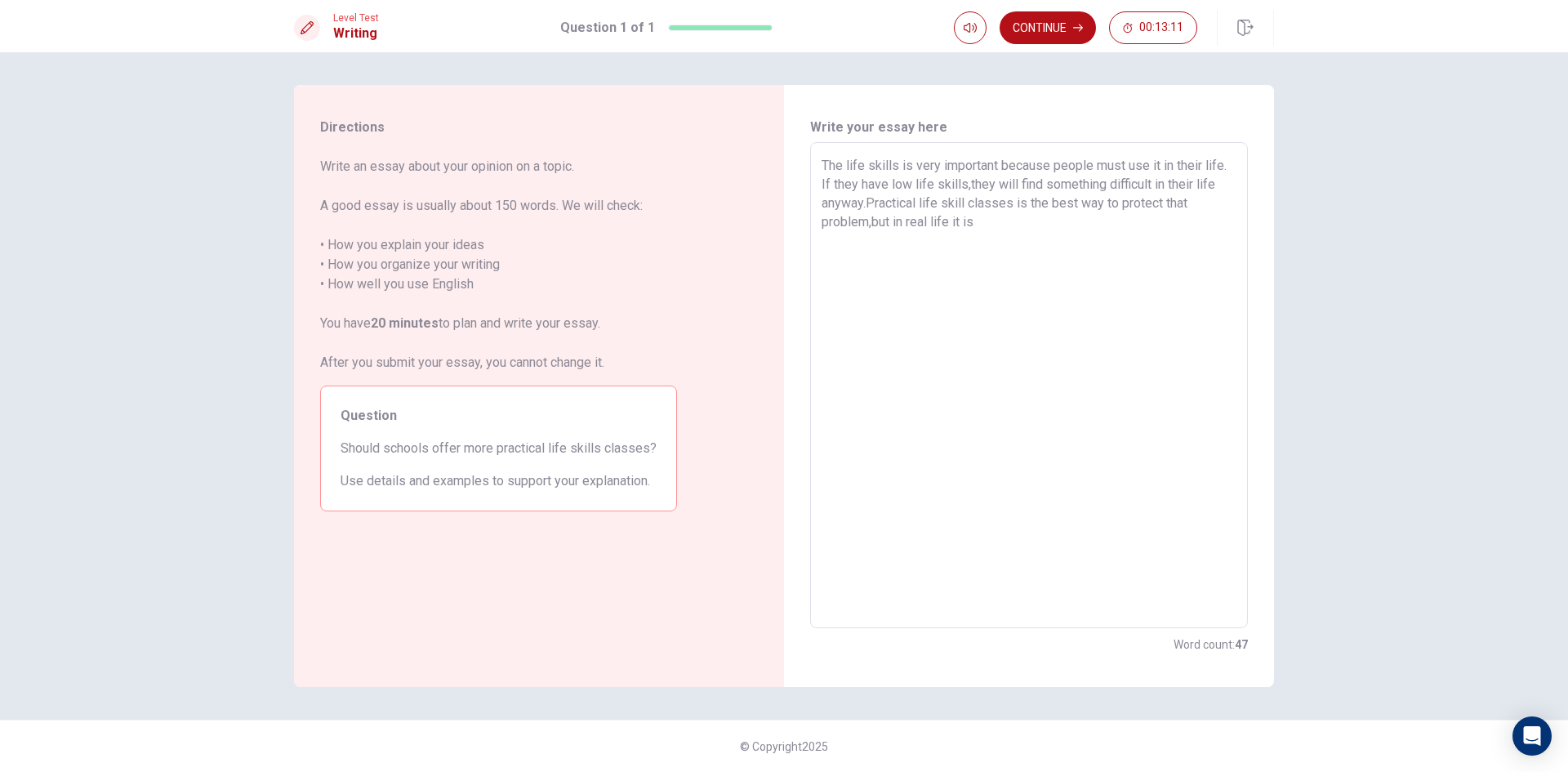
click at [821, 224] on div "The life skills is very important because people must use it in their life. If …" at bounding box center [1029, 385] width 438 height 486
click at [873, 224] on textarea "The life skills is very important because people must use it in their life. If …" at bounding box center [1030, 386] width 415 height 459
click at [868, 222] on textarea "The life skills is very important because people must use it in their life. If …" at bounding box center [1030, 386] width 415 height 459
click at [994, 224] on textarea "The life skills is very important because people must use it in their life. If …" at bounding box center [1030, 386] width 415 height 459
drag, startPoint x: 868, startPoint y: 204, endPoint x: 1013, endPoint y: 212, distance: 145.2
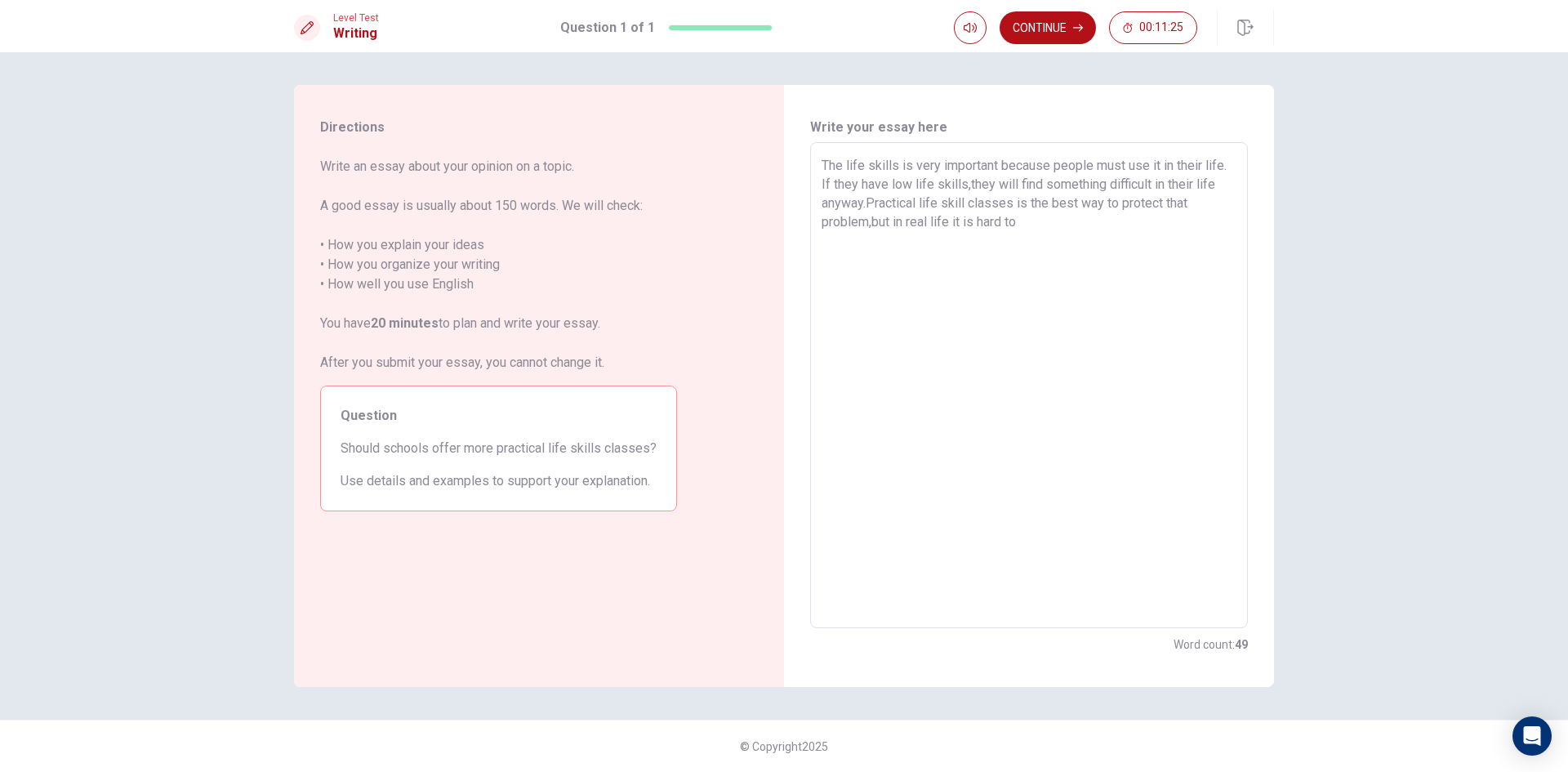
click at [1013, 212] on textarea "The life skills is very important because people must use it in their life. If …" at bounding box center [1030, 386] width 415 height 459
click at [1011, 210] on textarea "The life skills is very important because people must use it in their life. If …" at bounding box center [1030, 386] width 415 height 459
click at [961, 222] on textarea "The life skills is very important because people must use it in their life. If …" at bounding box center [1030, 386] width 415 height 459
paste textarea "p"
click at [860, 241] on textarea "The life skills is very important because people must use it in their life. If …" at bounding box center [1030, 386] width 415 height 459
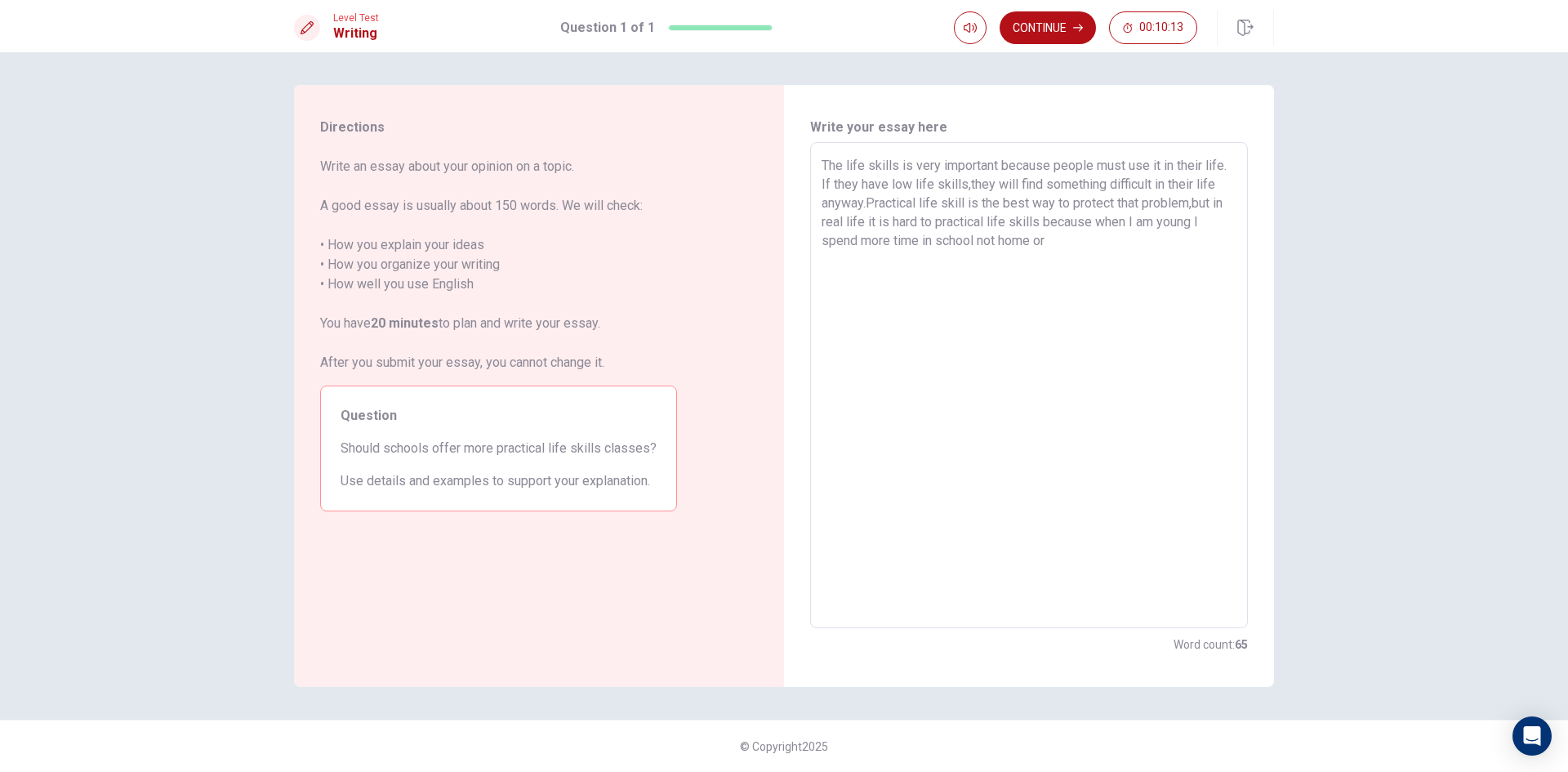
click at [878, 241] on textarea "The life skills is very important because people must use it in their life. If …" at bounding box center [1030, 386] width 415 height 459
click at [895, 240] on textarea "The life skills is very important because people must use it in their life. If …" at bounding box center [1030, 386] width 415 height 459
drag, startPoint x: 919, startPoint y: 237, endPoint x: 845, endPoint y: 240, distance: 74.1
click at [845, 240] on textarea "The life skills is very important because people must use it in their life. If …" at bounding box center [1030, 386] width 415 height 459
click at [855, 240] on textarea "The life skills is very important because people must use it in their life. If …" at bounding box center [1030, 386] width 415 height 459
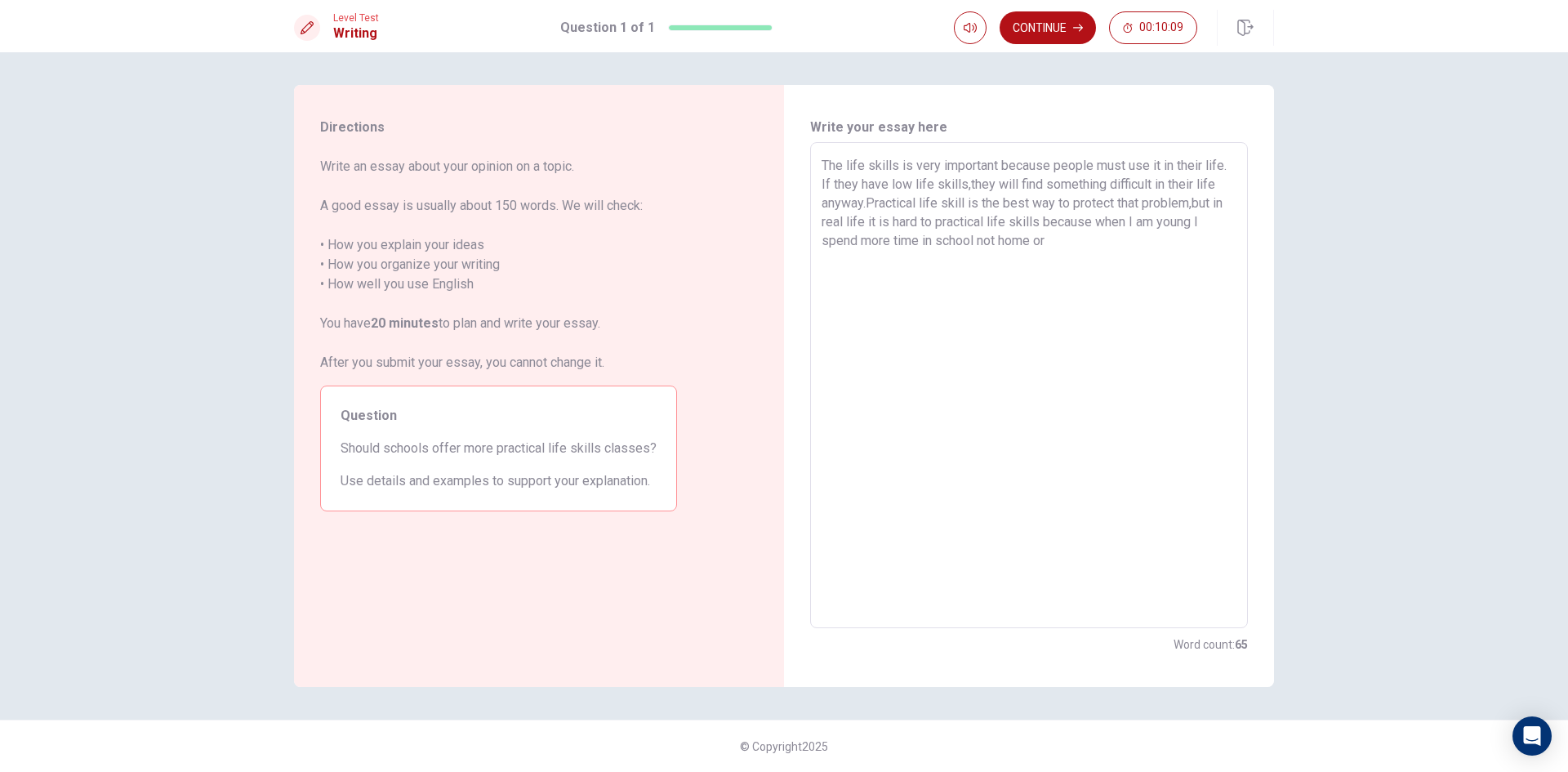
click at [881, 241] on textarea "The life skills is very important because people must use it in their life. If …" at bounding box center [1030, 386] width 415 height 459
click at [940, 236] on textarea "The life skills is very important because people must use it in their life. If …" at bounding box center [1030, 386] width 415 height 459
click at [981, 245] on textarea "The life skills is very important because people must use it in their life. If …" at bounding box center [1030, 386] width 415 height 459
click at [1079, 239] on textarea "The life skills is very important because people must use it in their life. If …" at bounding box center [1030, 386] width 415 height 459
click at [978, 239] on textarea "The life skills is very important because people must use it in their life. If …" at bounding box center [1030, 386] width 415 height 459
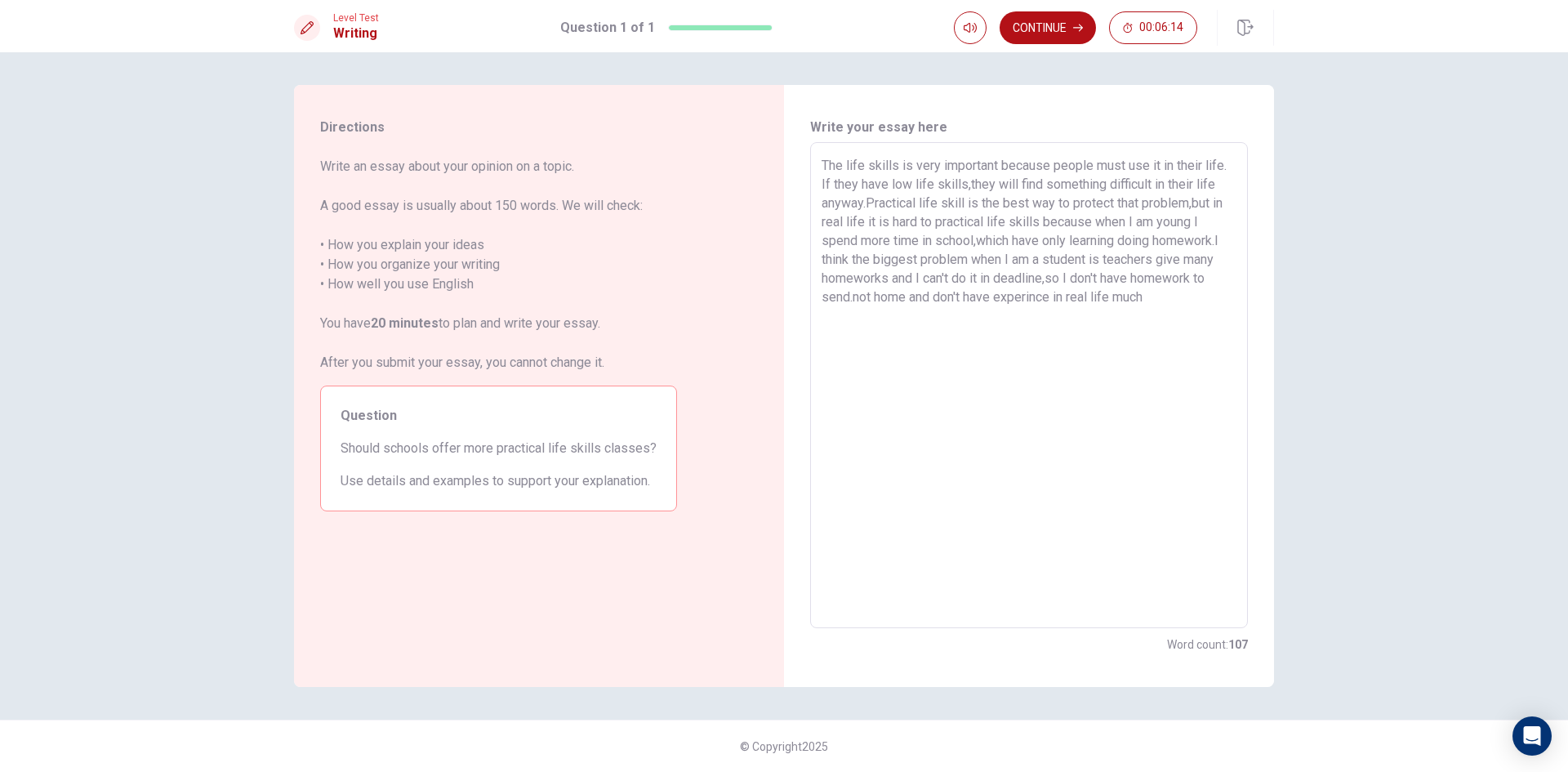
drag, startPoint x: 1163, startPoint y: 302, endPoint x: 856, endPoint y: 323, distance: 307.7
click at [856, 323] on textarea "The life skills is very important because people must use it in their life. If …" at bounding box center [1030, 386] width 415 height 459
click at [1181, 298] on textarea "The life skills is very important because people must use it in their life. If …" at bounding box center [1030, 386] width 415 height 459
click at [932, 322] on textarea "The life skills is very important because people must use it in their life. If …" at bounding box center [1030, 386] width 415 height 459
click at [1069, 320] on textarea "The life skills is very important because people must use it in their life. If …" at bounding box center [1030, 386] width 415 height 459
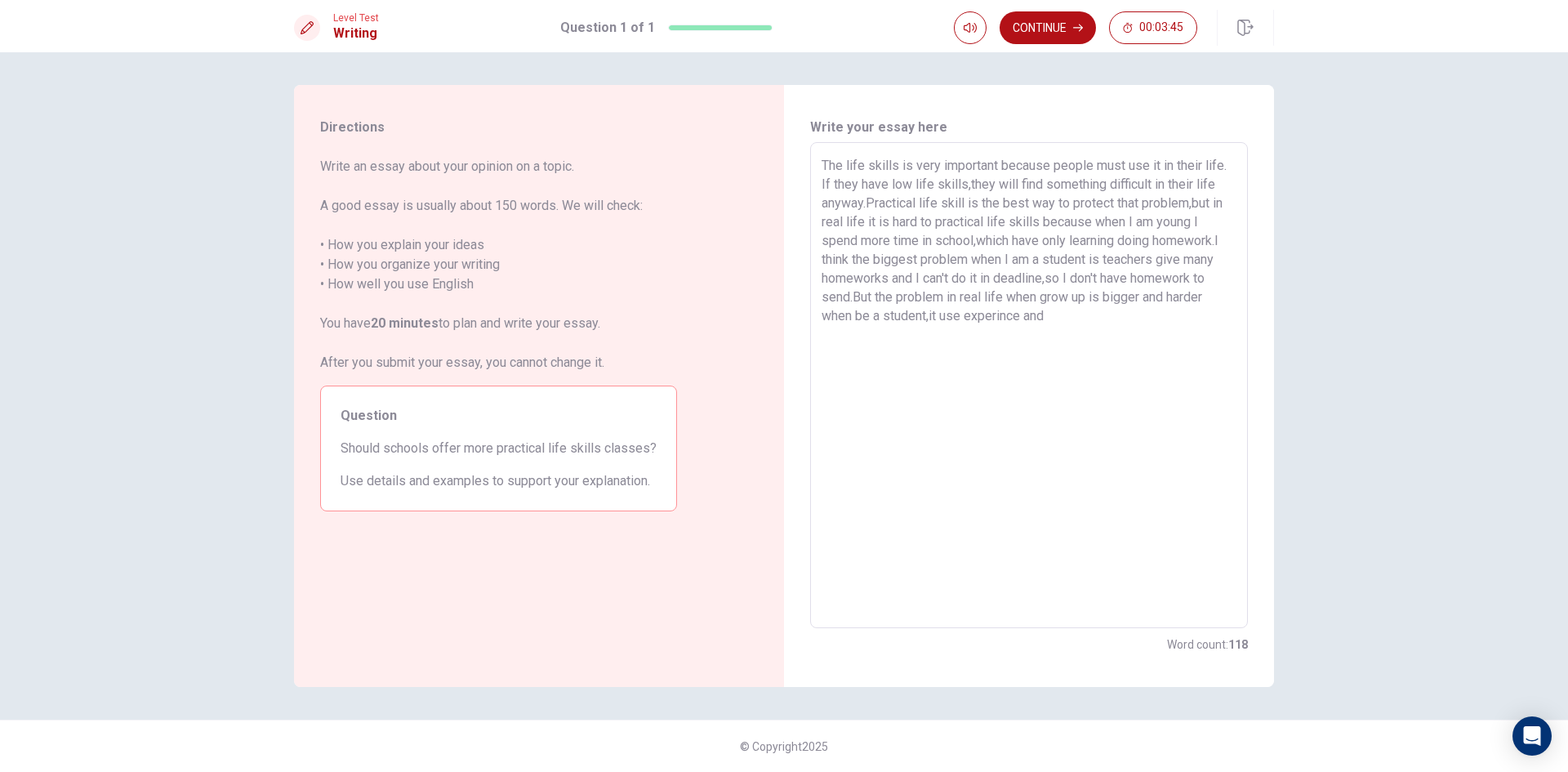
click at [1215, 296] on textarea "The life skills is very important because people must use it in their life. If …" at bounding box center [1030, 386] width 415 height 459
click at [1019, 316] on textarea "The life skills is very important because people must use it in their life. If …" at bounding box center [1030, 386] width 415 height 459
click at [973, 357] on textarea "The life skills is very important because people must use it in their life. If …" at bounding box center [1030, 386] width 415 height 459
click at [1167, 366] on textarea "The life skills is very important because people must use it in their life. If …" at bounding box center [1030, 386] width 415 height 459
click at [1121, 360] on textarea "The life skills is very important because people must use it in their life. If …" at bounding box center [1030, 386] width 415 height 459
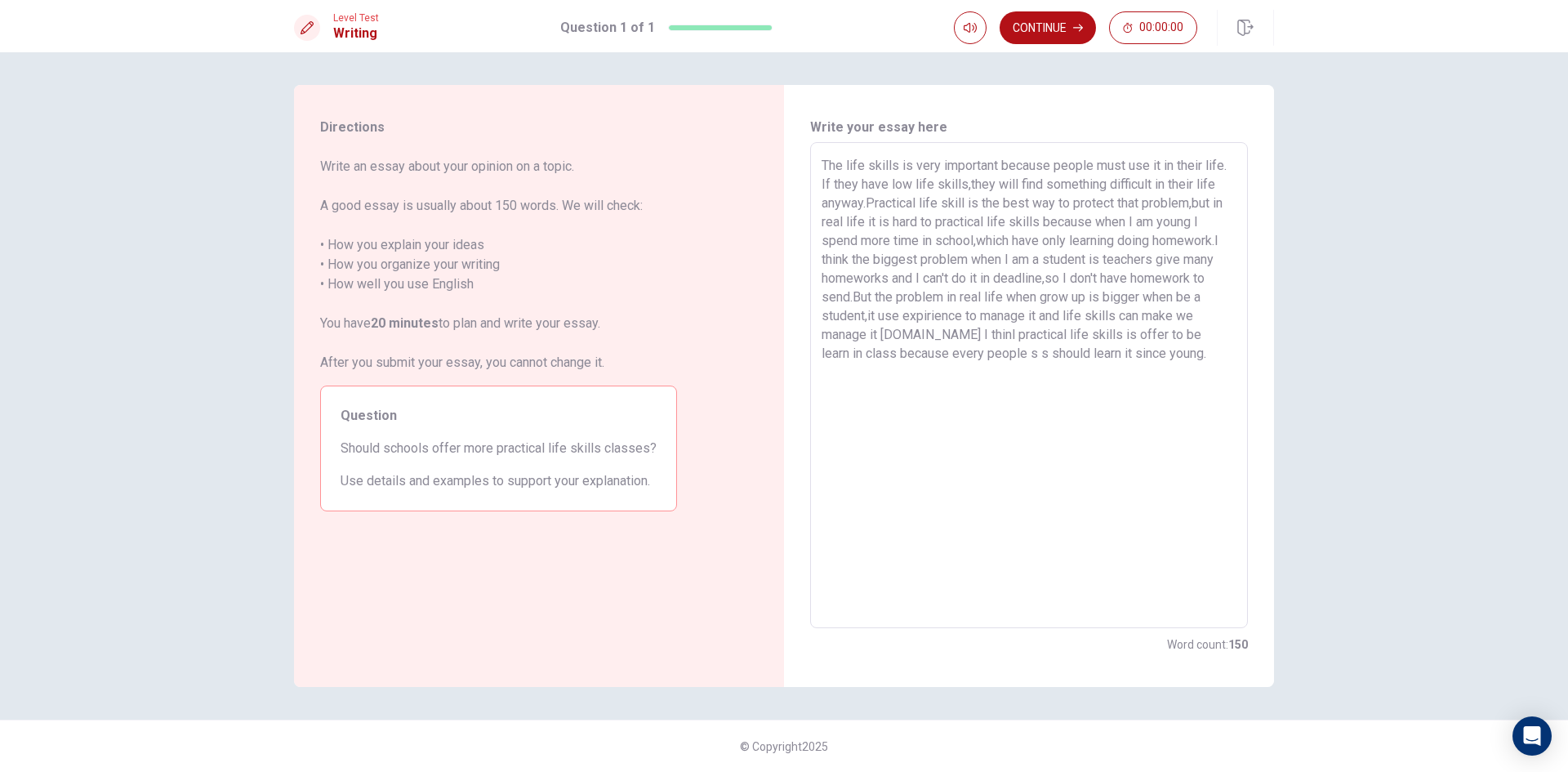
click at [1006, 362] on textarea "The life skills is very important because people must use it in their life. If …" at bounding box center [1030, 386] width 415 height 459
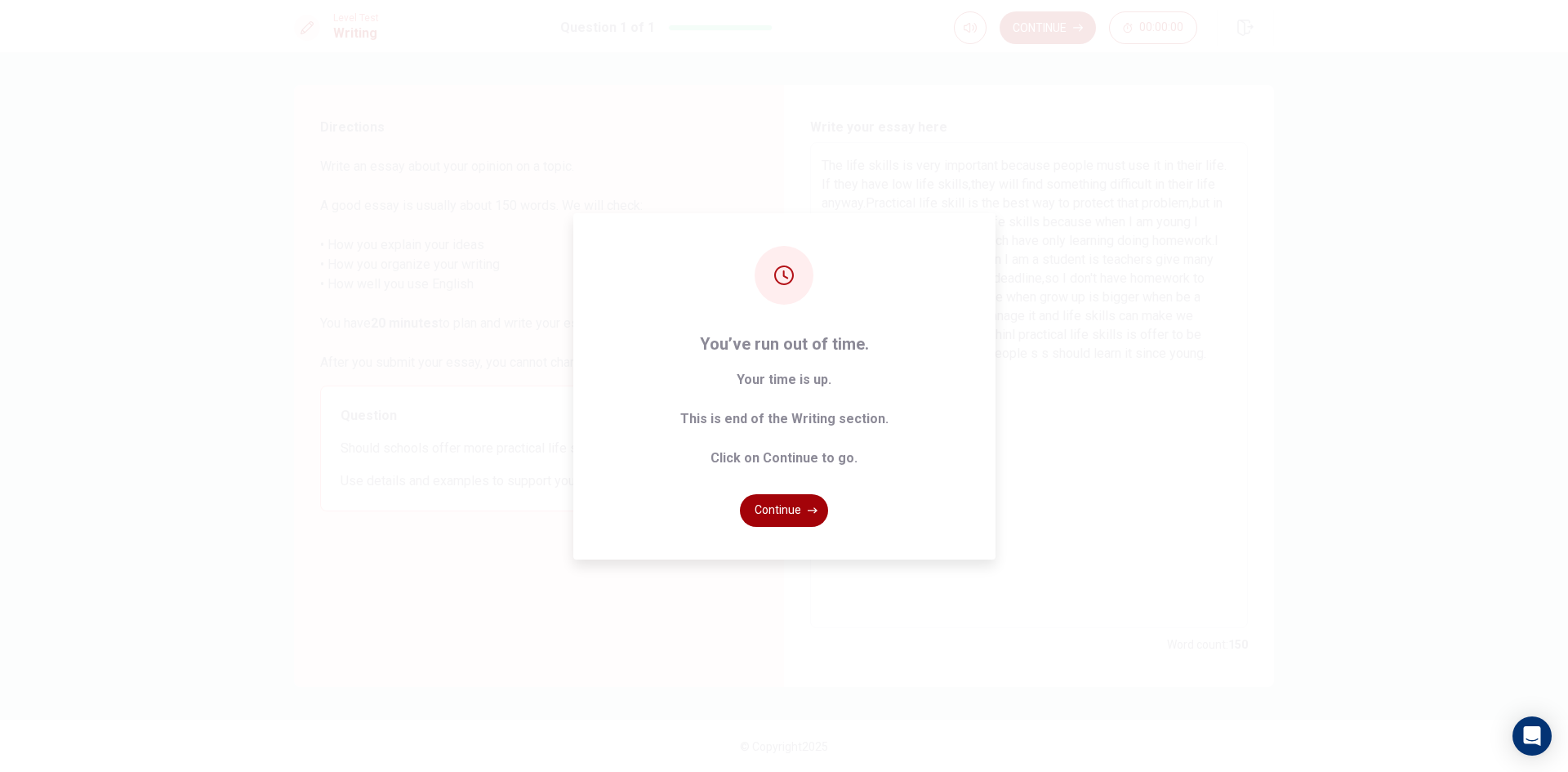
click at [803, 512] on button "Continue" at bounding box center [784, 511] width 88 height 33
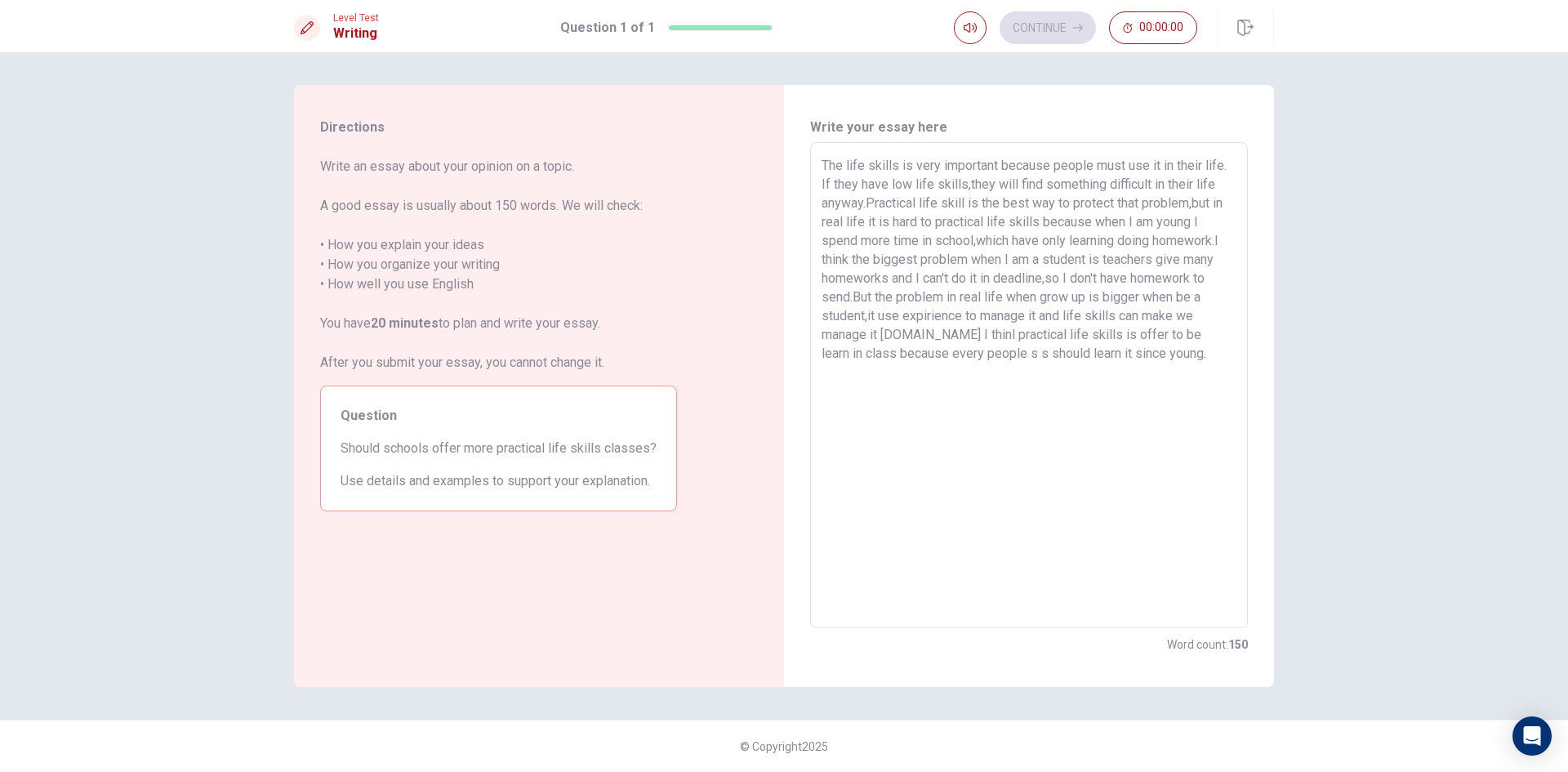
click at [988, 270] on textarea "The life skills is very important because people must use it in their life. If …" at bounding box center [1030, 386] width 415 height 459
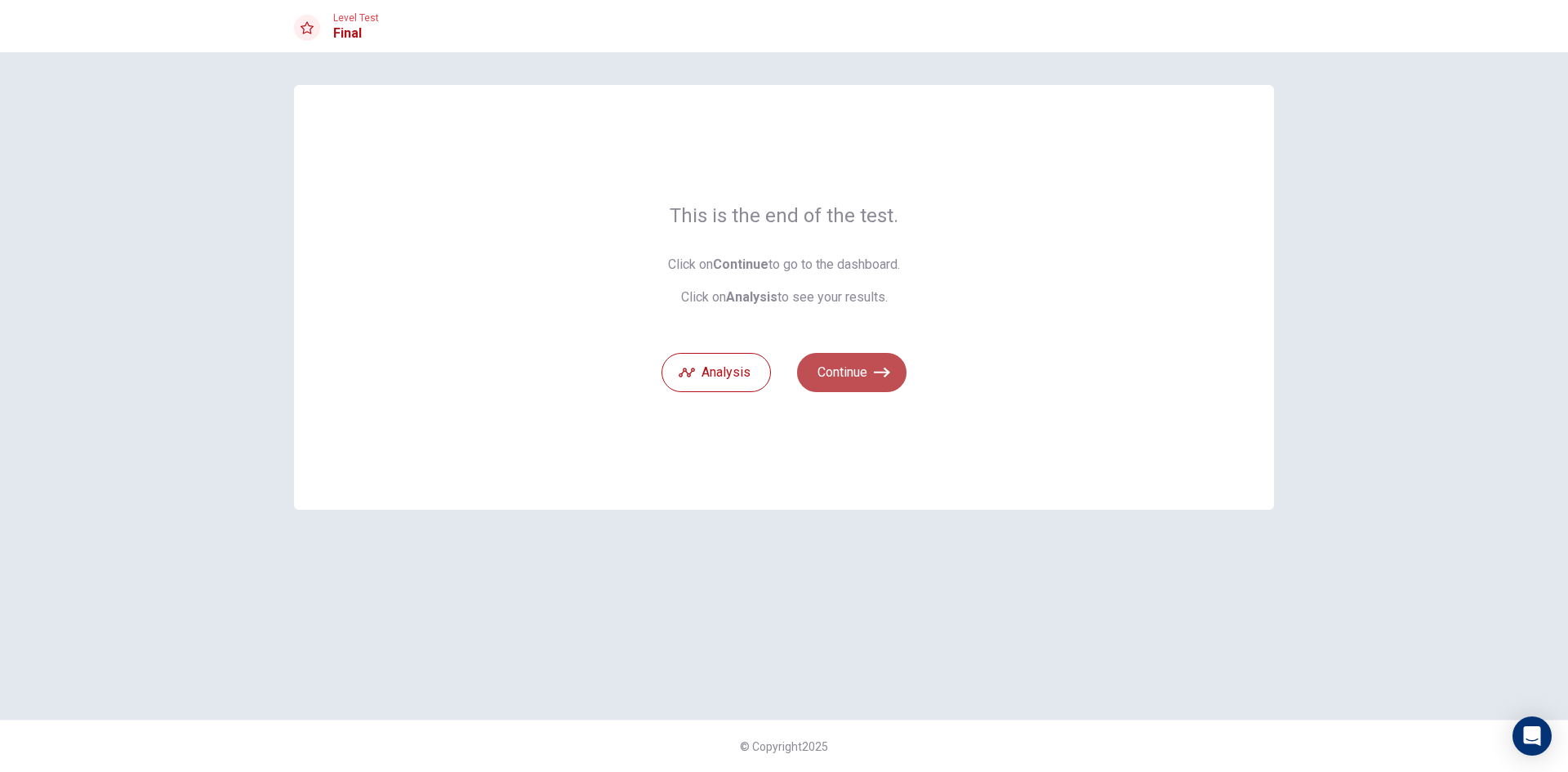
click at [868, 377] on button "Continue" at bounding box center [852, 372] width 109 height 39
